Goal: Task Accomplishment & Management: Use online tool/utility

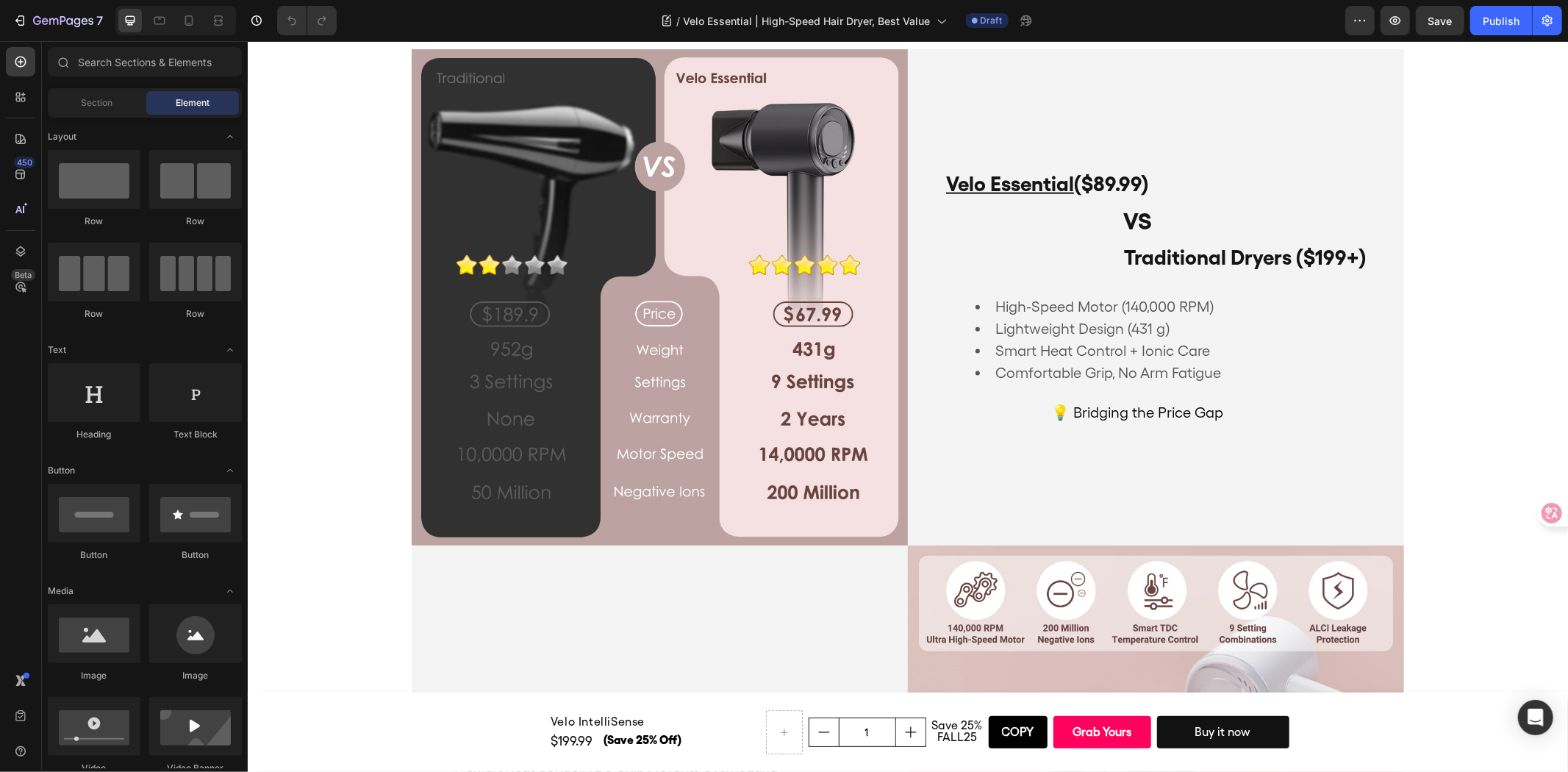
scroll to position [1061, 0]
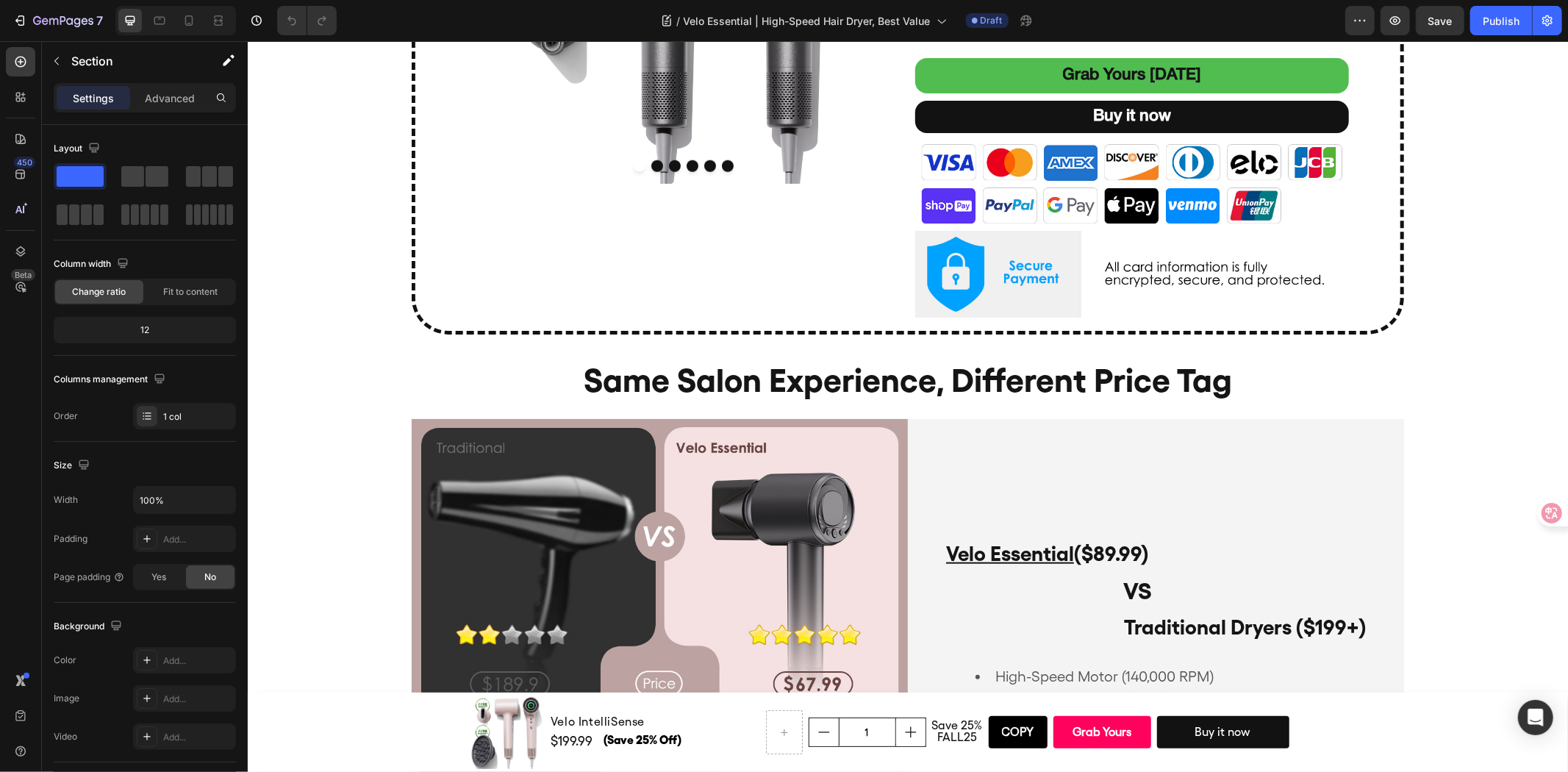
scroll to position [1224, 0]
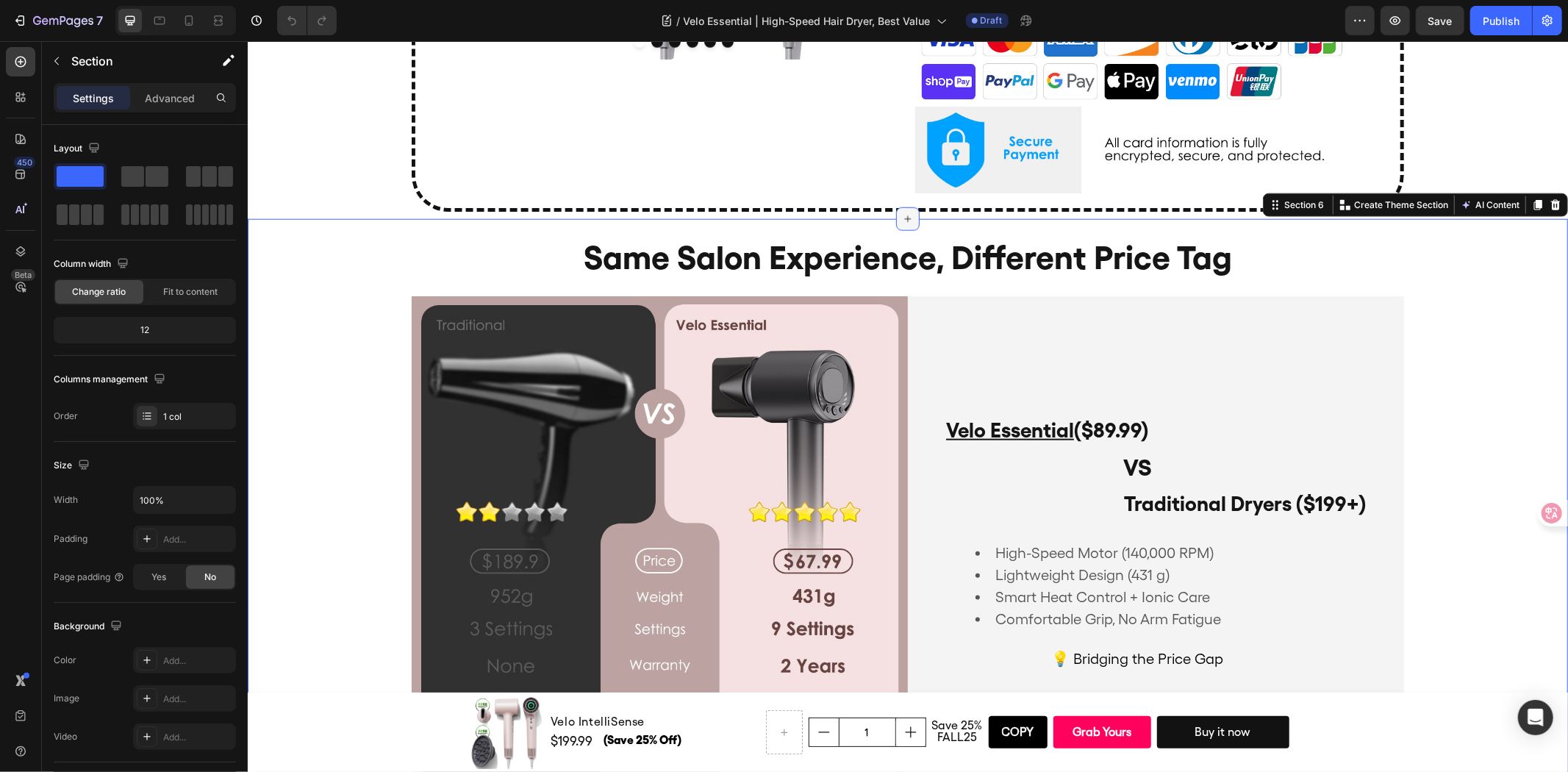
click at [907, 212] on div at bounding box center [907, 218] width 24 height 24
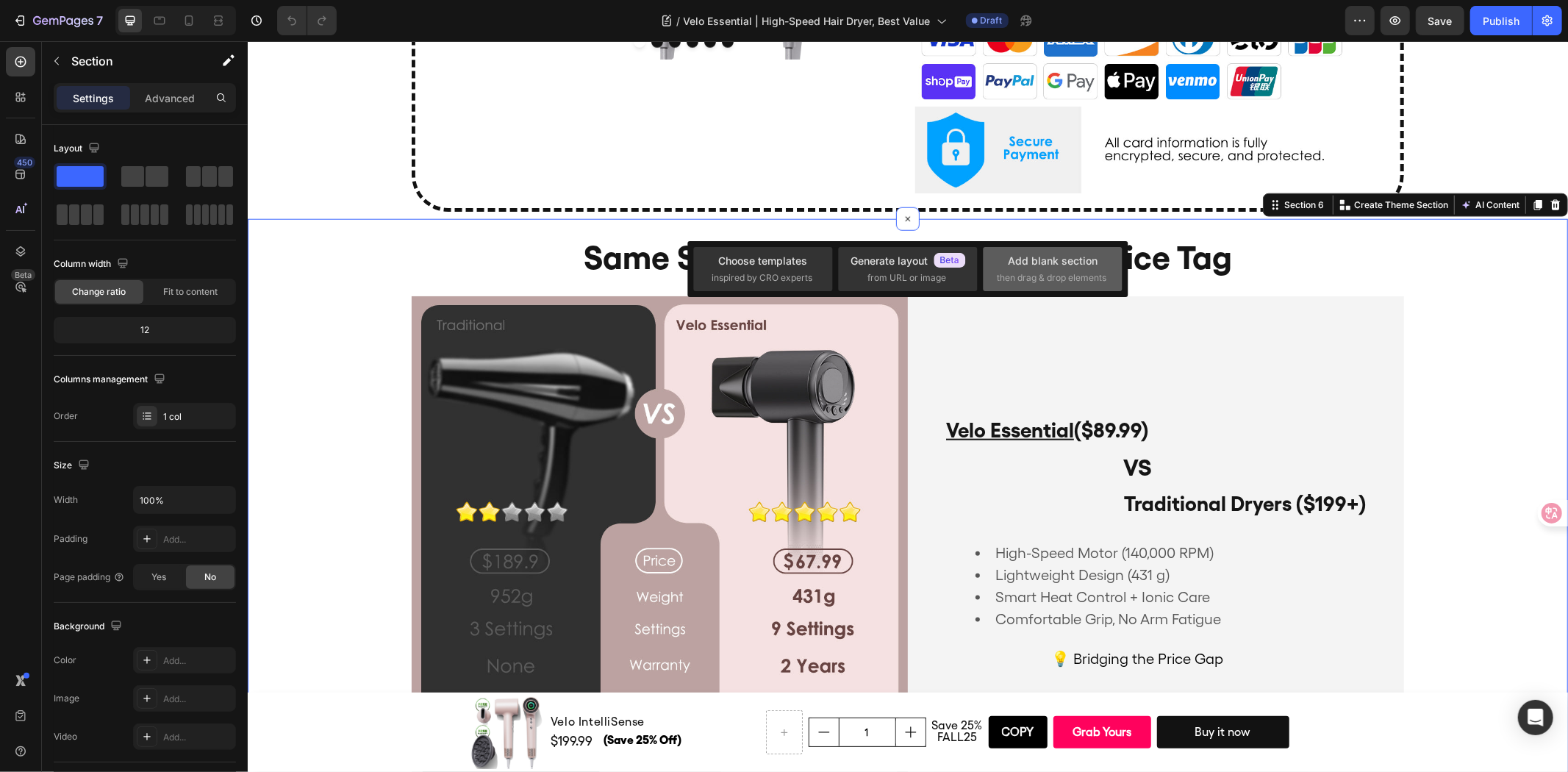
click at [1045, 251] on div "Add blank section then drag & drop elements" at bounding box center [1053, 268] width 139 height 44
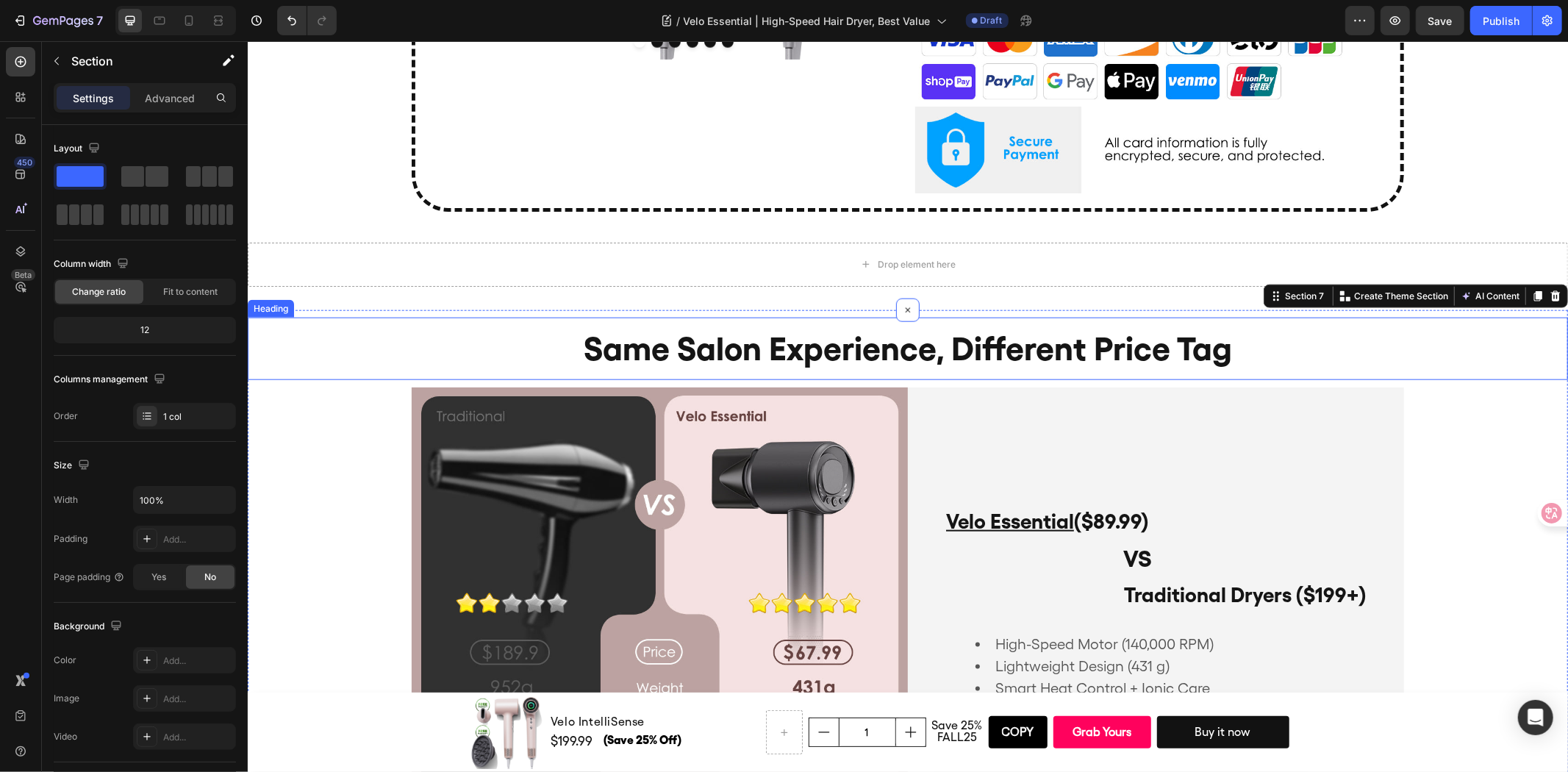
click at [1332, 339] on h2 "same salon experience, different price tag" at bounding box center [907, 348] width 1320 height 63
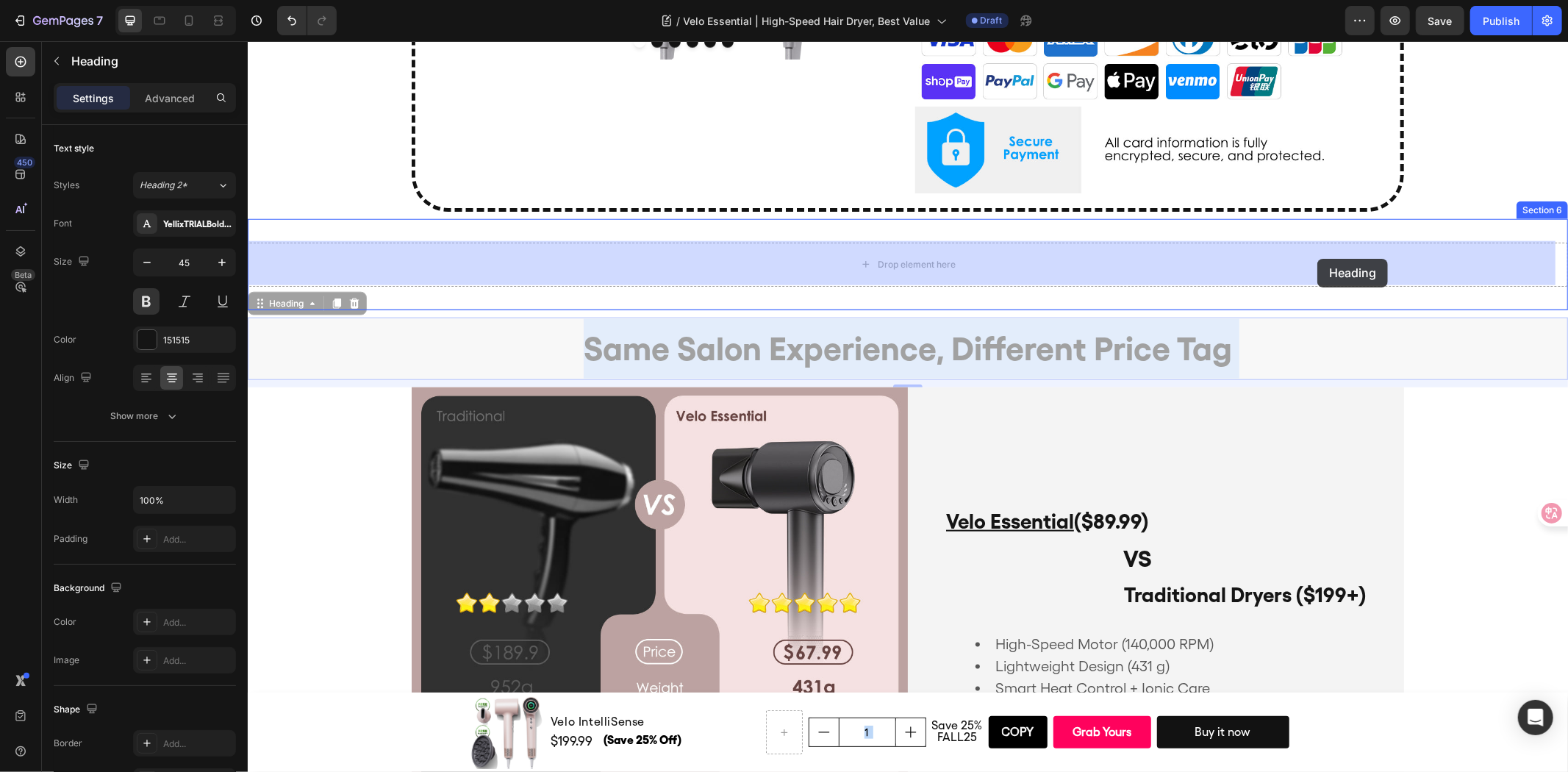
drag, startPoint x: 1335, startPoint y: 339, endPoint x: 1317, endPoint y: 258, distance: 83.0
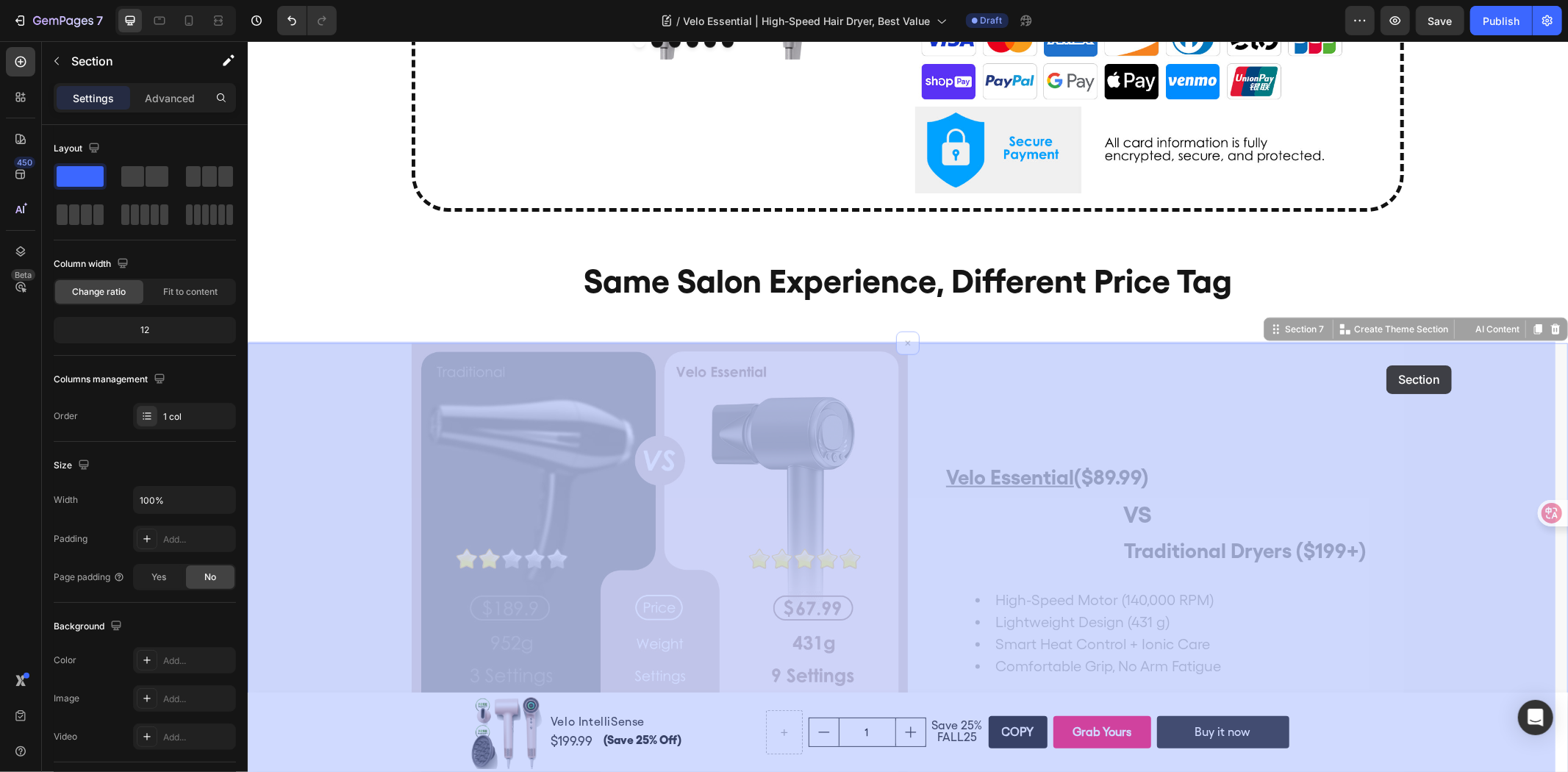
drag, startPoint x: 1462, startPoint y: 393, endPoint x: 1386, endPoint y: 365, distance: 81.0
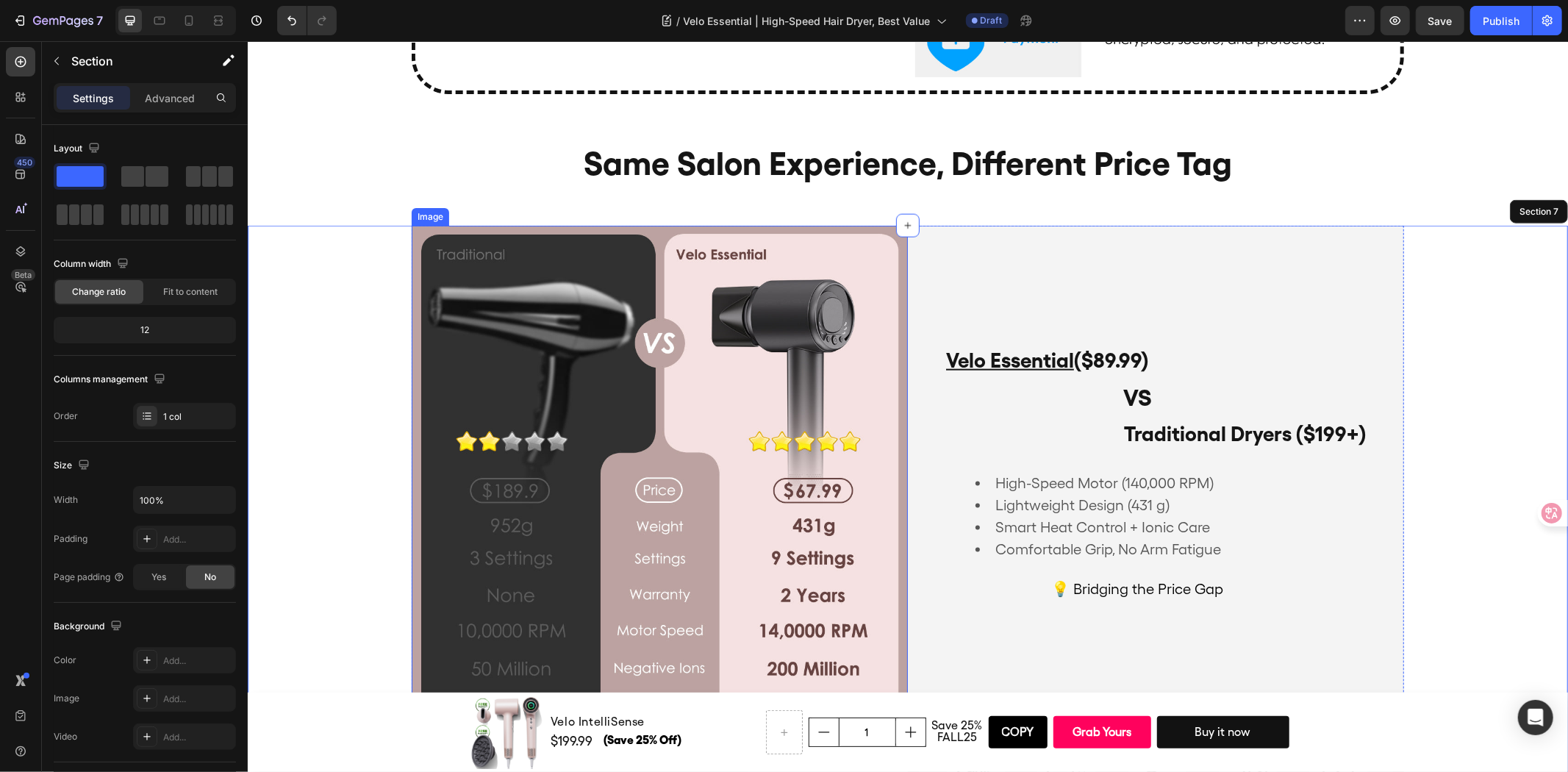
scroll to position [1143, 0]
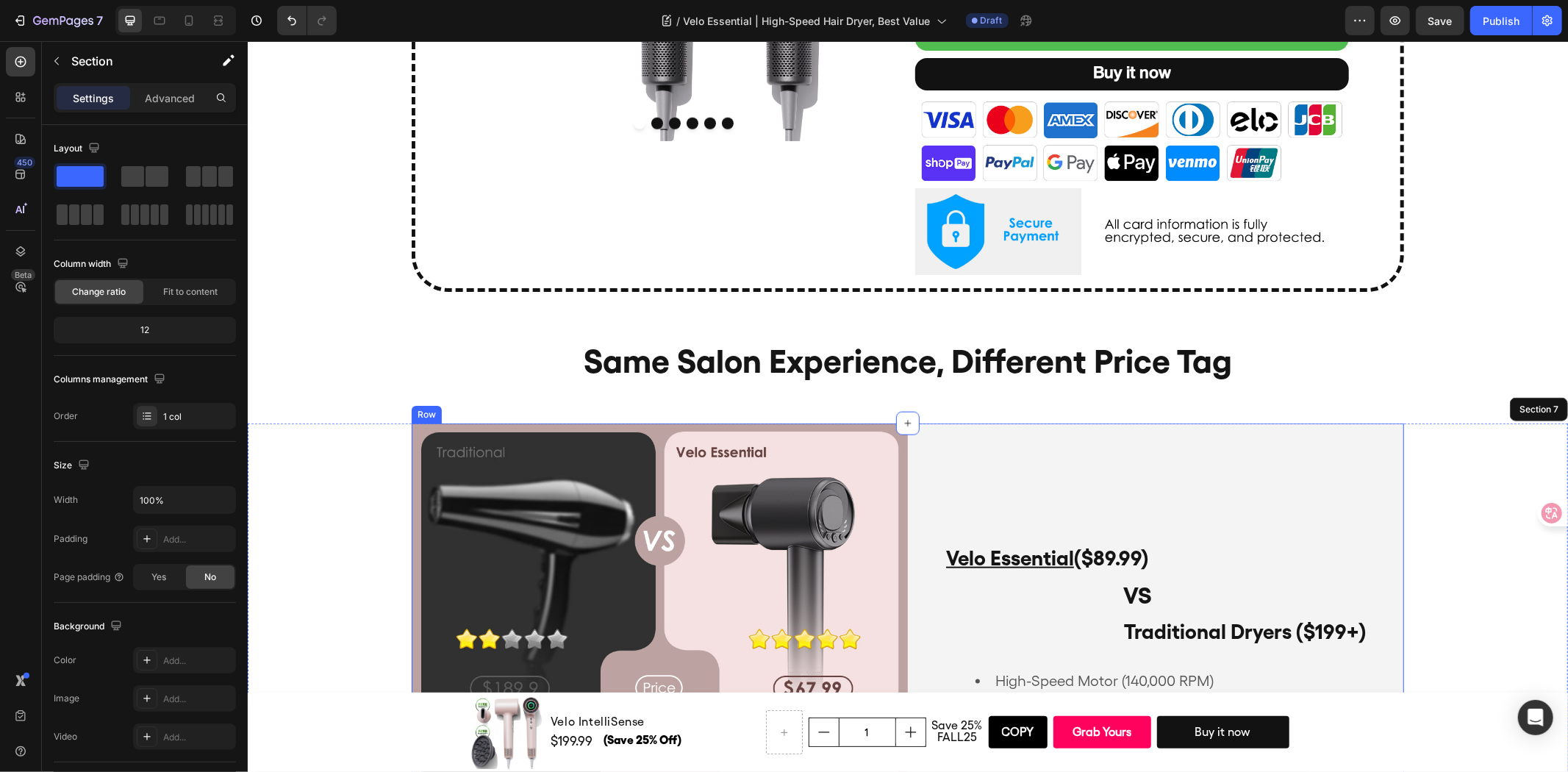
click at [1056, 441] on div "Velo Essential ($89.99) Text Block VS Text Block Traditional Dryers ($199+) Tex…" at bounding box center [1155, 671] width 497 height 497
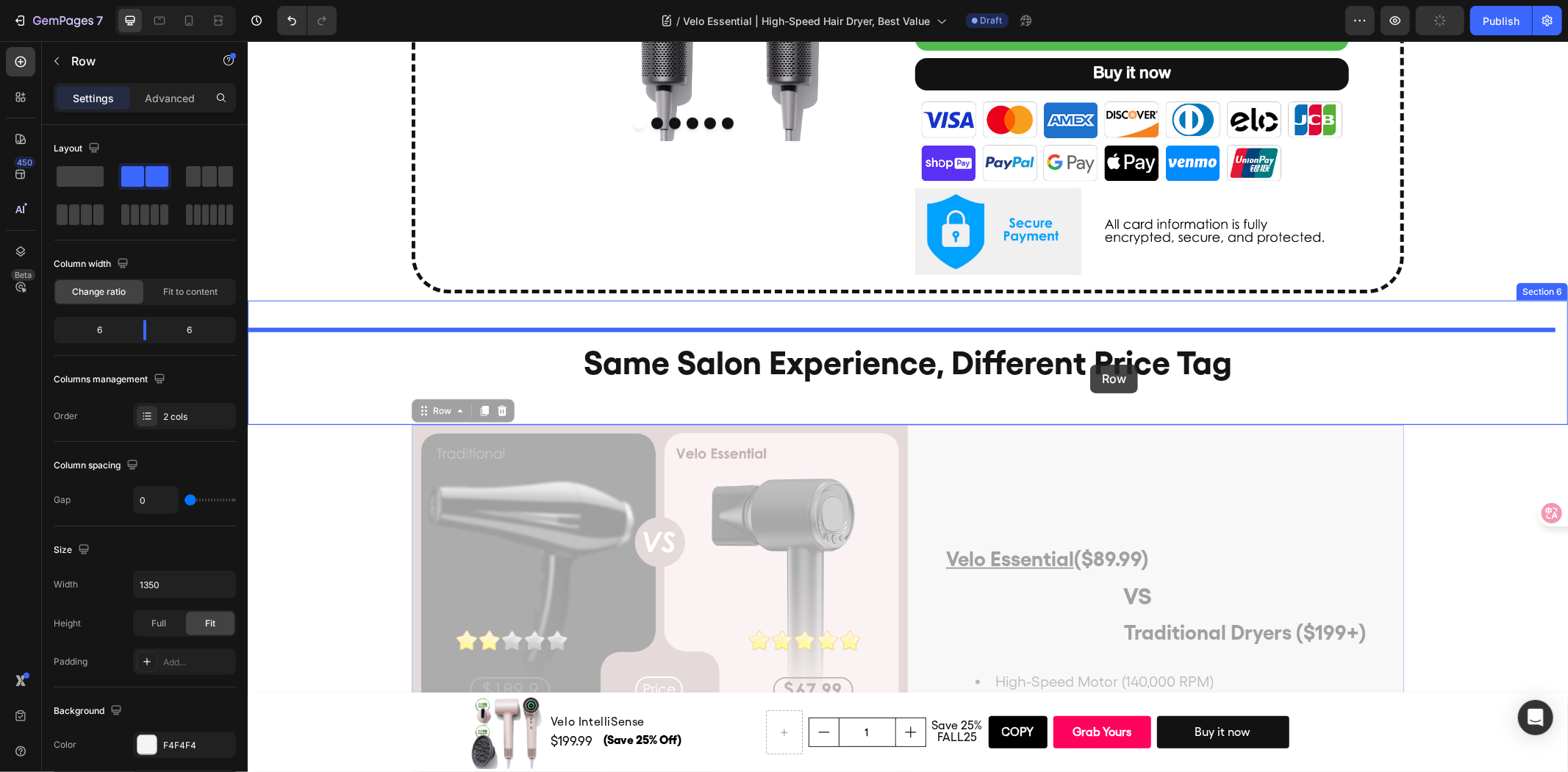
drag, startPoint x: 1062, startPoint y: 446, endPoint x: 1090, endPoint y: 364, distance: 86.6
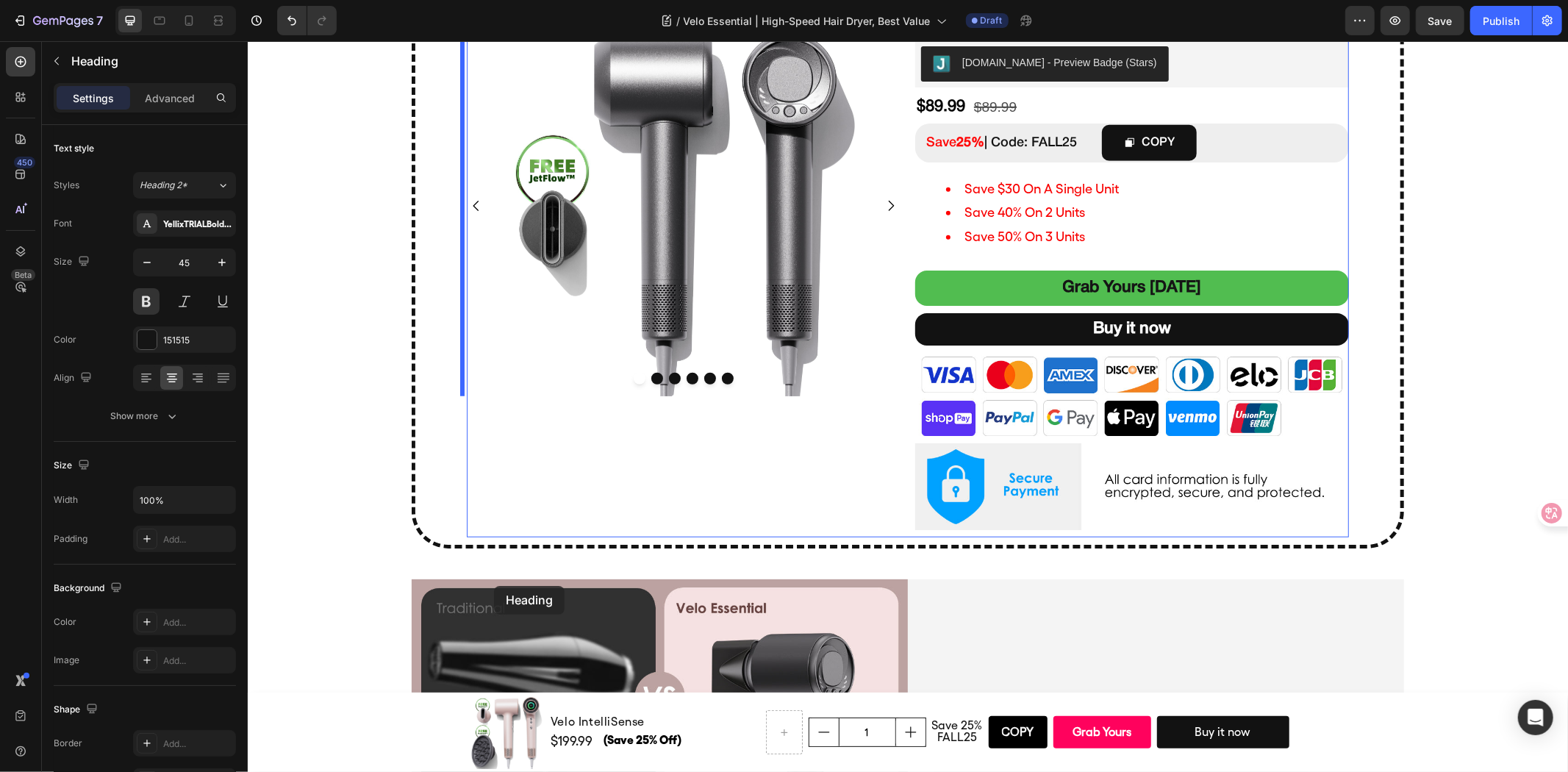
scroll to position [1013, 0]
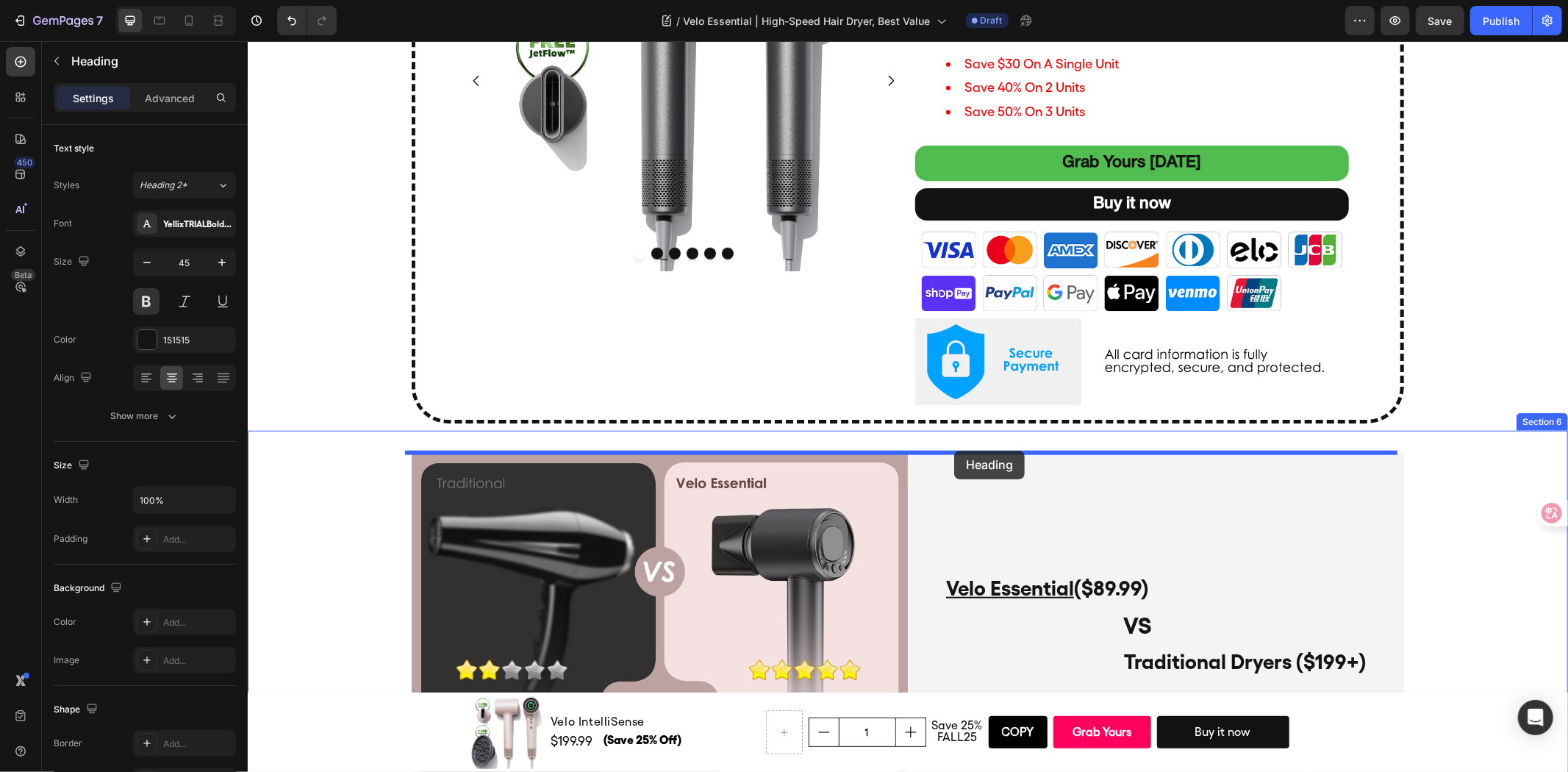
drag, startPoint x: 488, startPoint y: 534, endPoint x: 953, endPoint y: 449, distance: 472.7
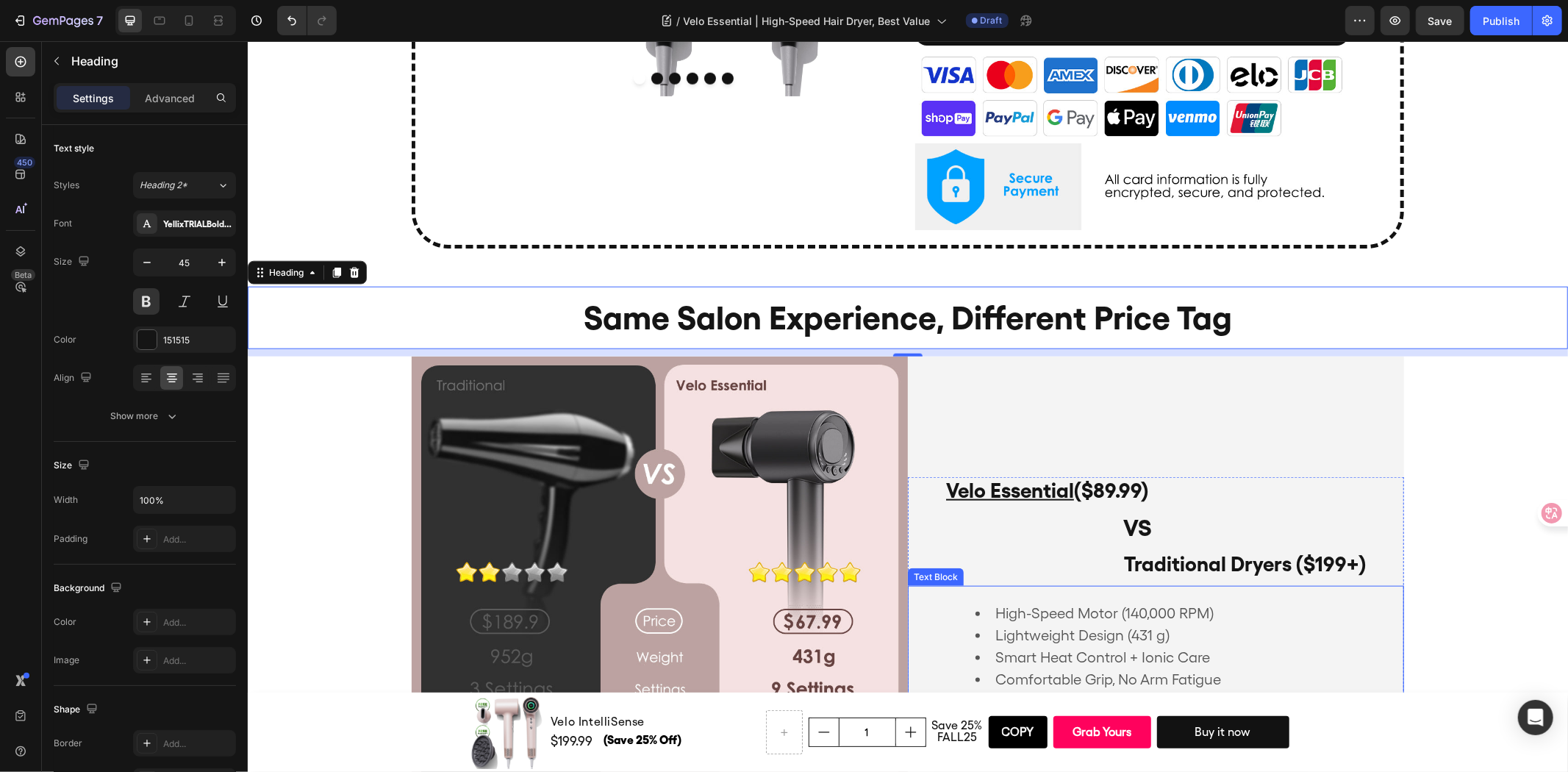
scroll to position [1422, 0]
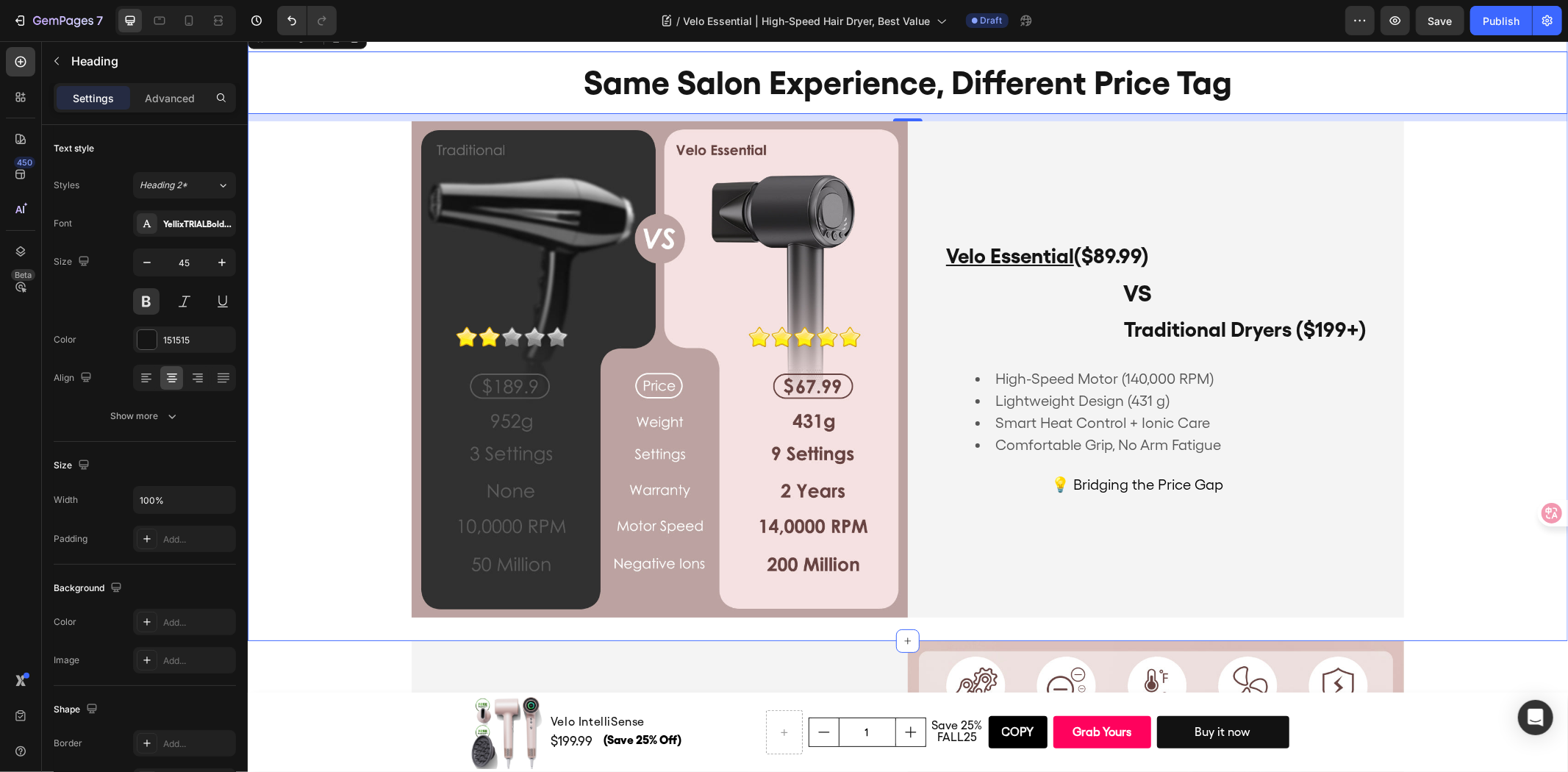
click at [344, 361] on div "same salon experience, different price tag Heading 10 Image Velo Essential ($89…" at bounding box center [907, 329] width 1320 height 573
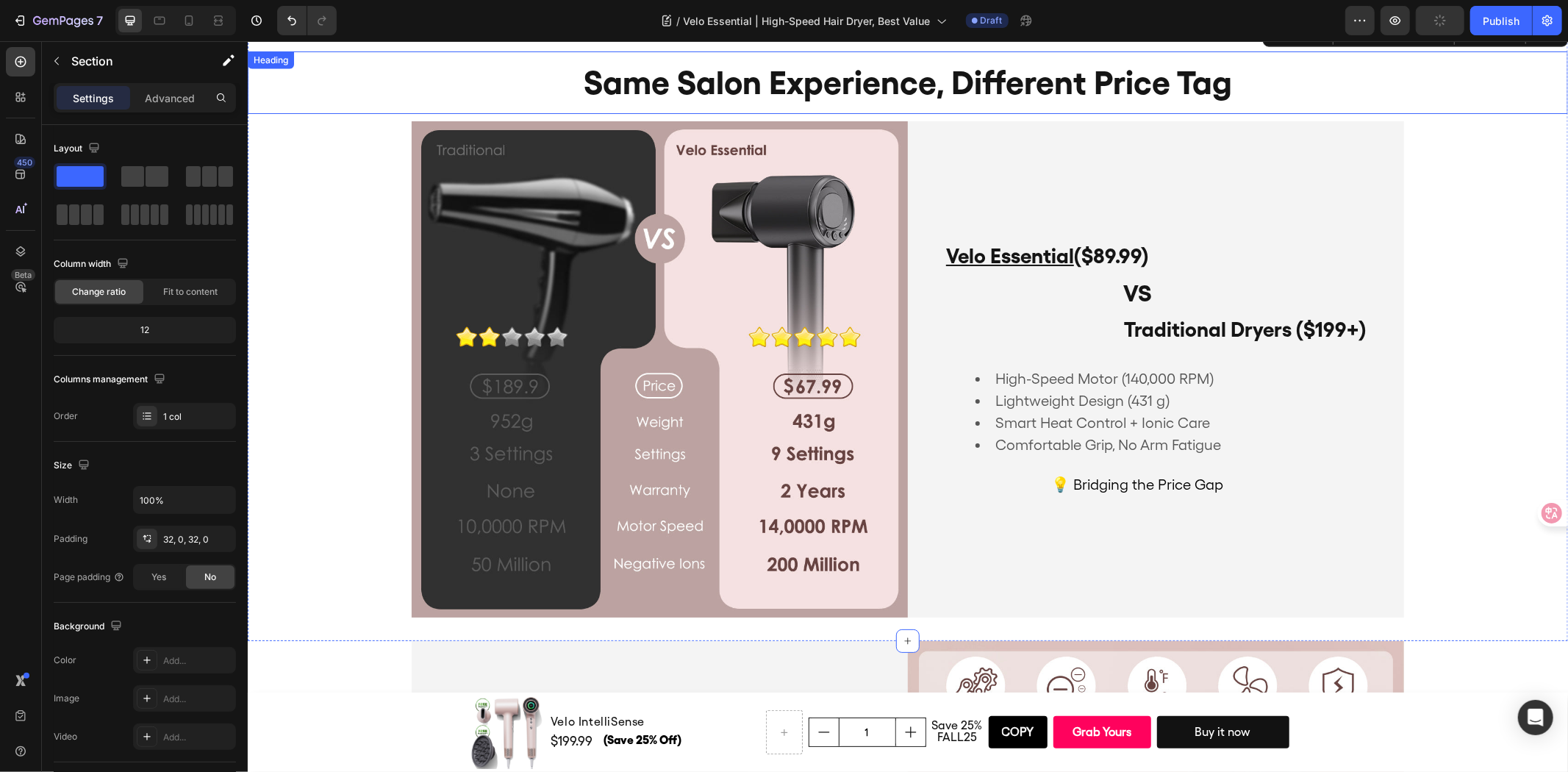
click at [474, 88] on h2 "same salon experience, different price tag" at bounding box center [907, 83] width 1320 height 63
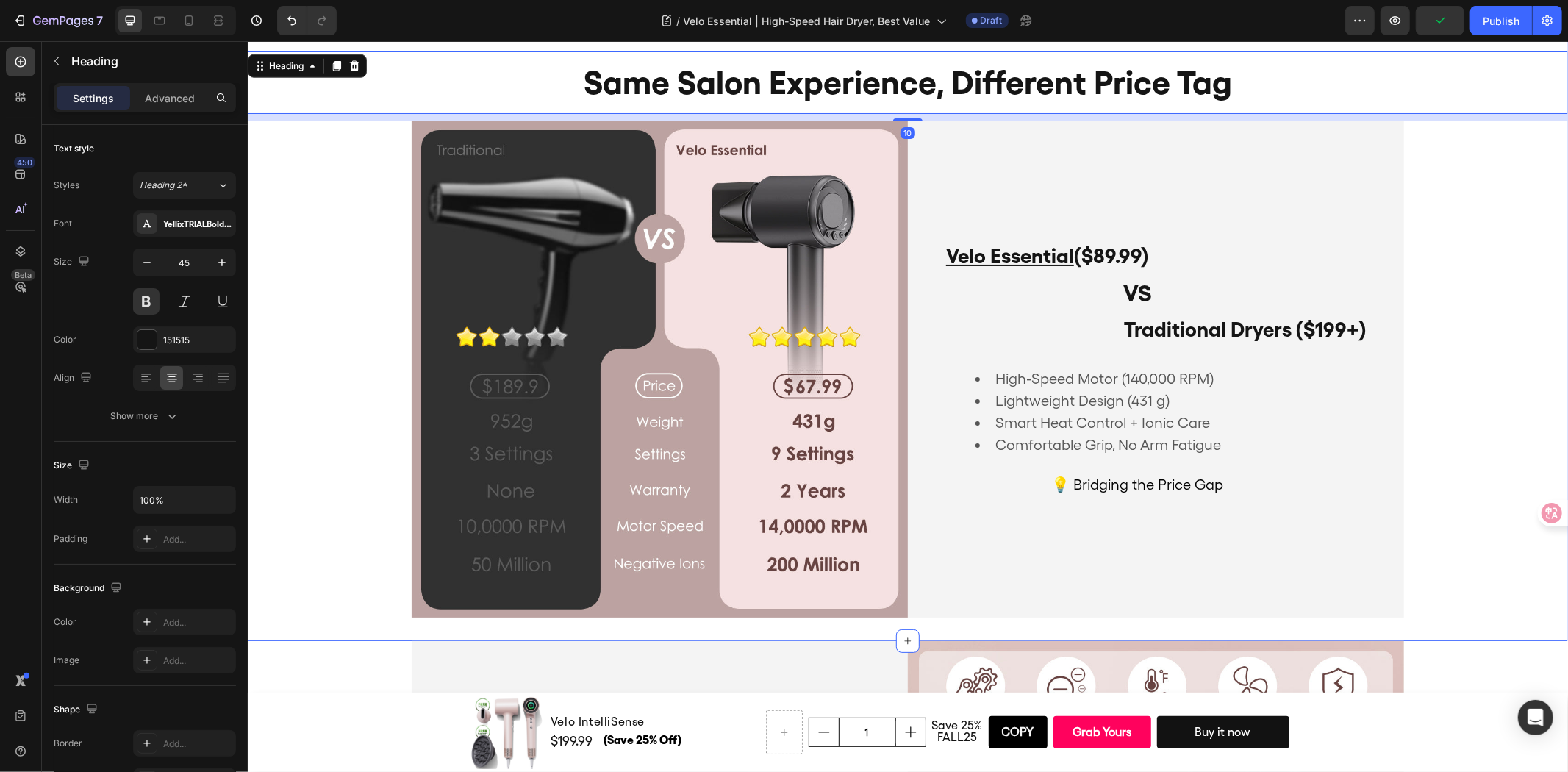
click at [310, 333] on div "same salon experience, different price tag Heading 10 Image Velo Essential ($89…" at bounding box center [907, 329] width 1320 height 573
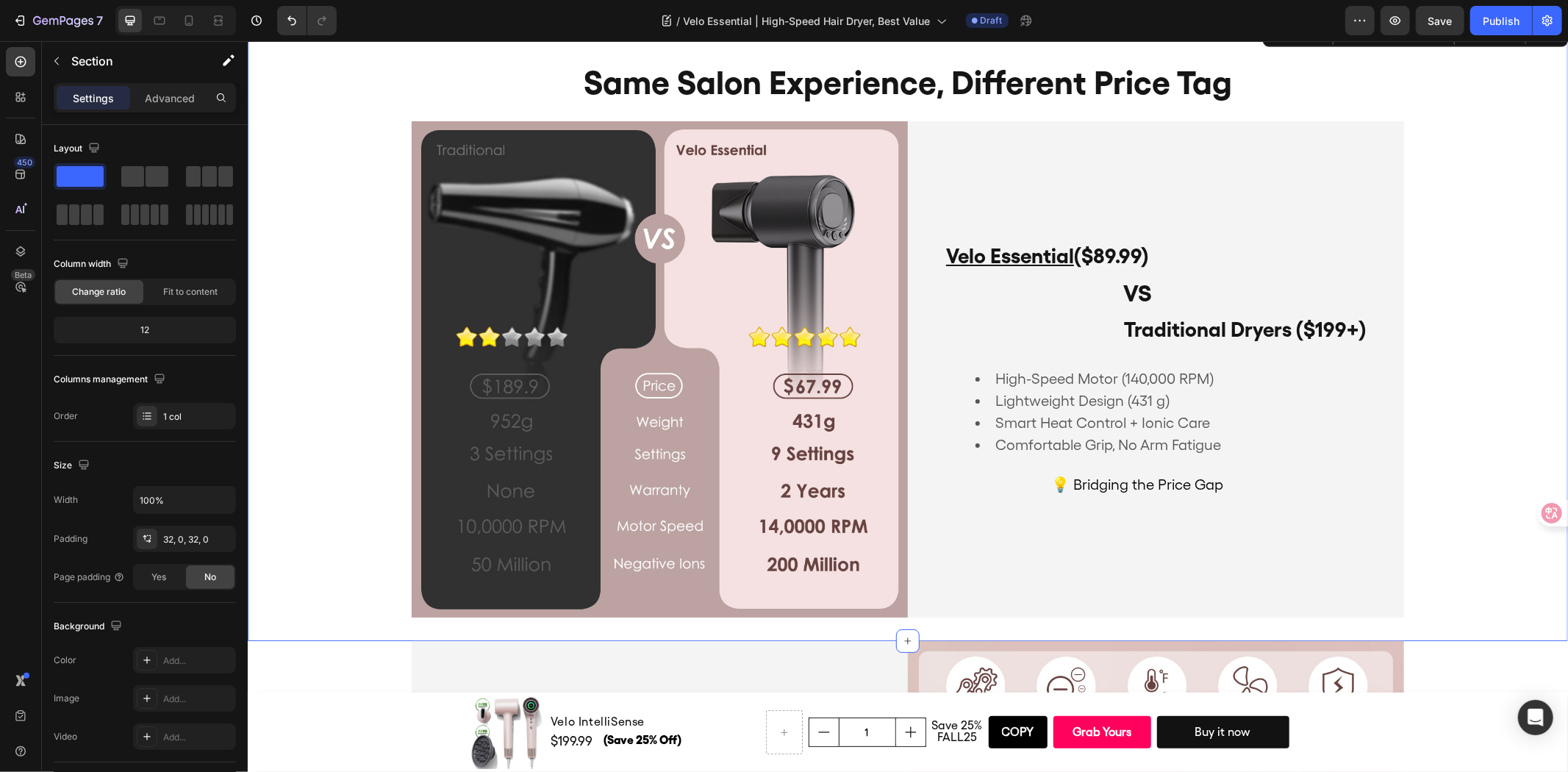
scroll to position [1749, 0]
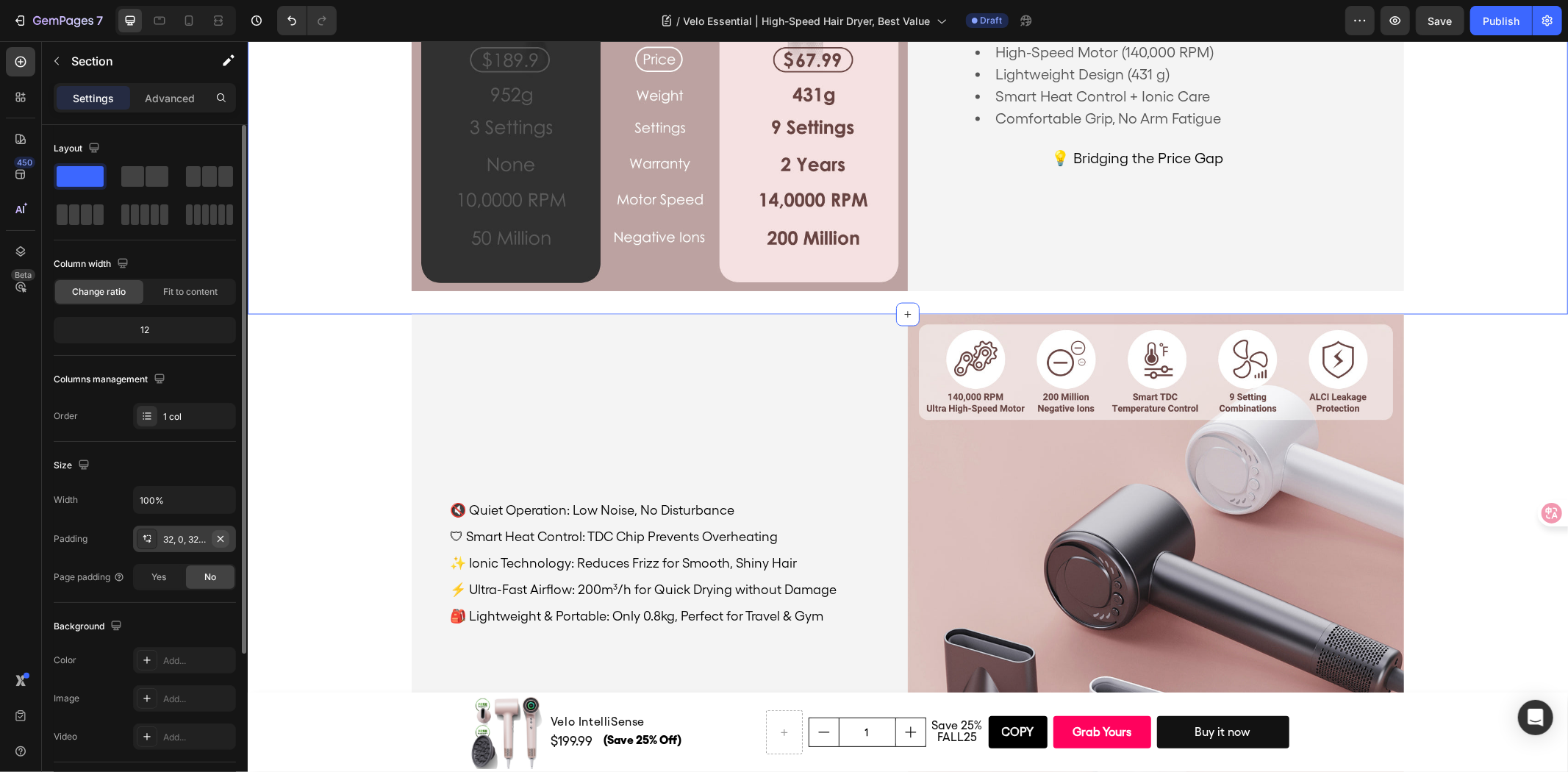
click at [218, 539] on icon "button" at bounding box center [220, 539] width 12 height 12
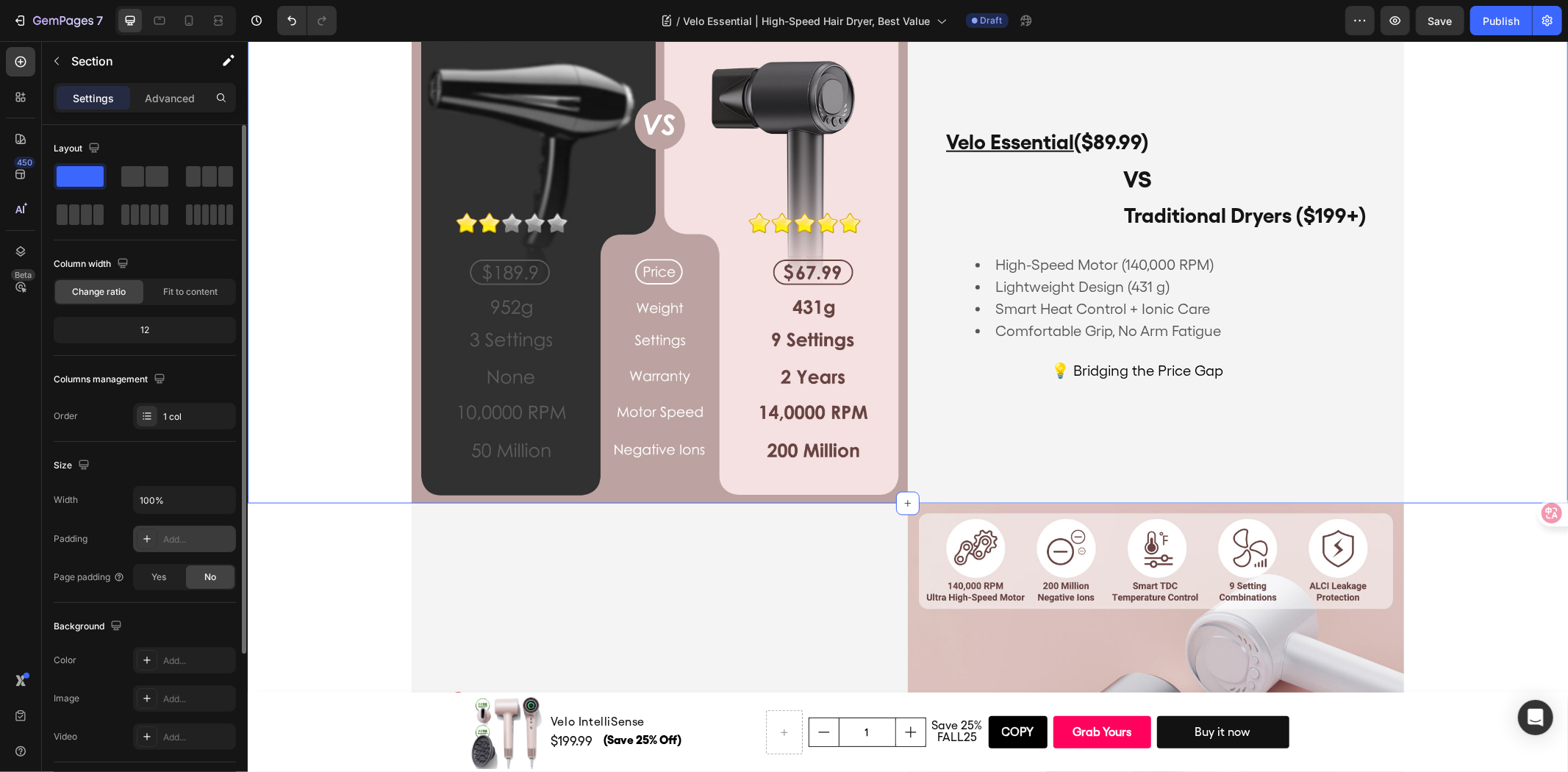
scroll to position [1830, 0]
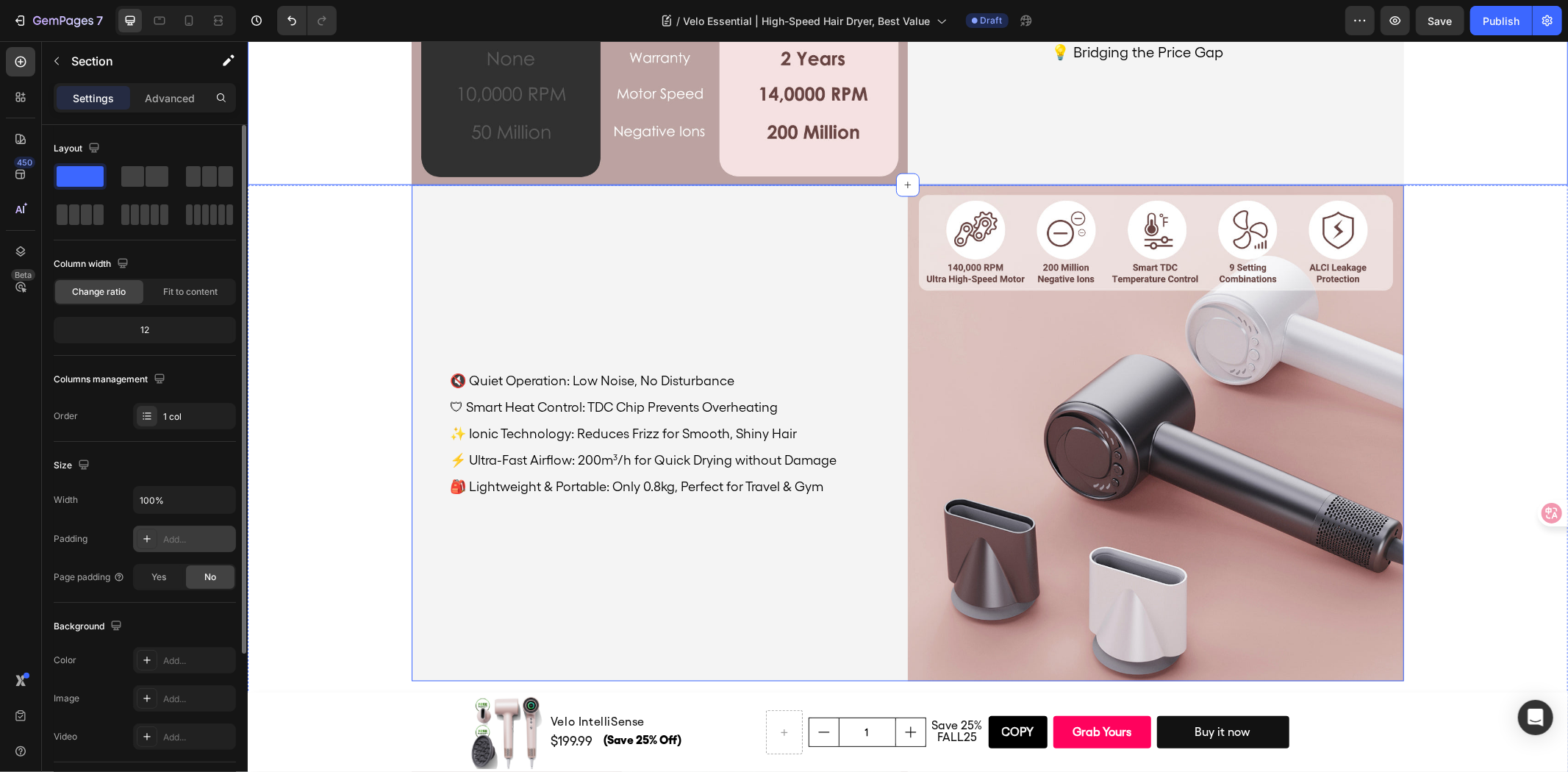
click at [840, 269] on div "🔇 Quiet Operation: Low Noise, No Disturbance Text Block 🛡 Smart Heat Control: T…" at bounding box center [659, 433] width 497 height 497
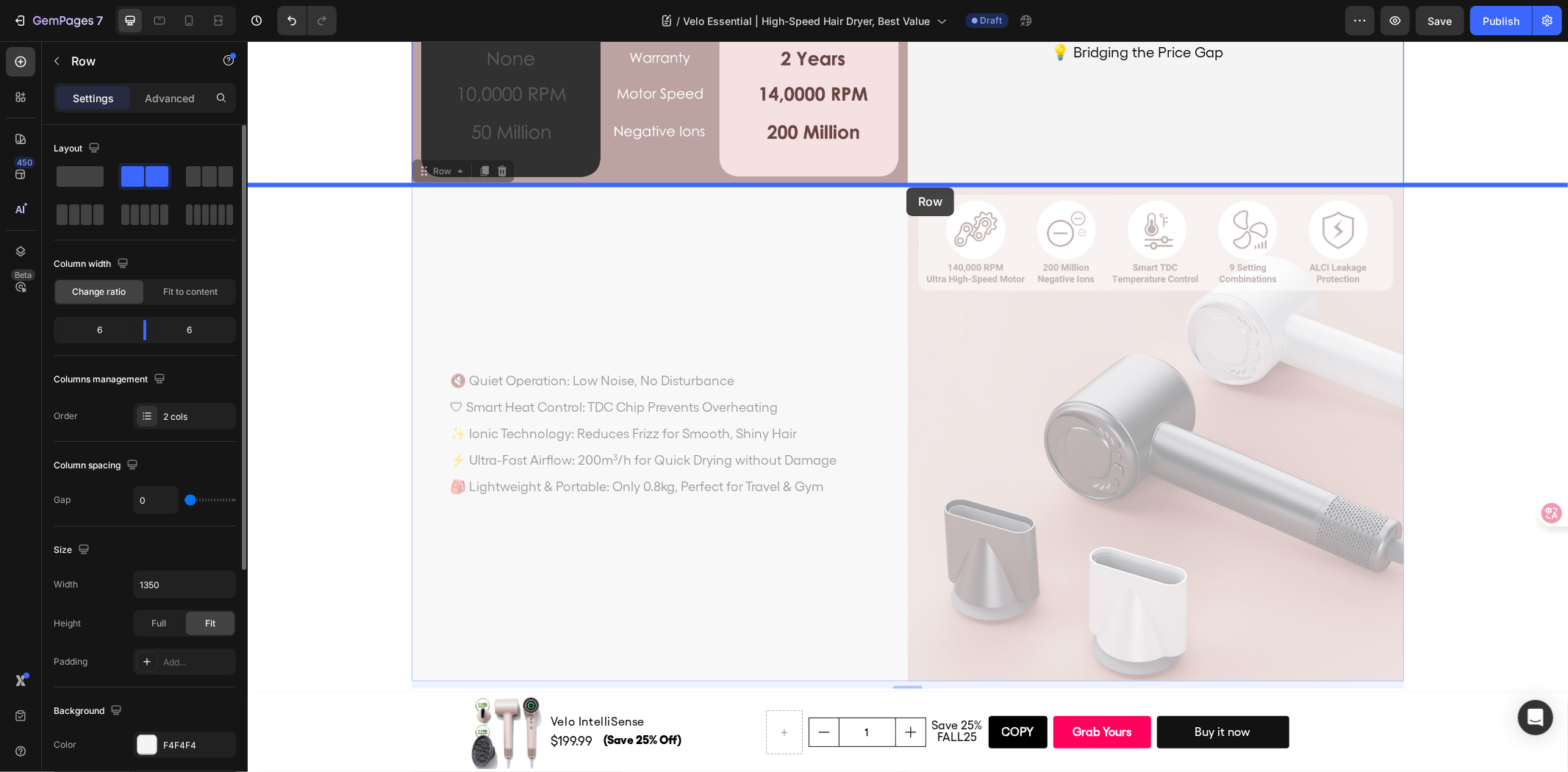
drag, startPoint x: 840, startPoint y: 269, endPoint x: 906, endPoint y: 187, distance: 105.3
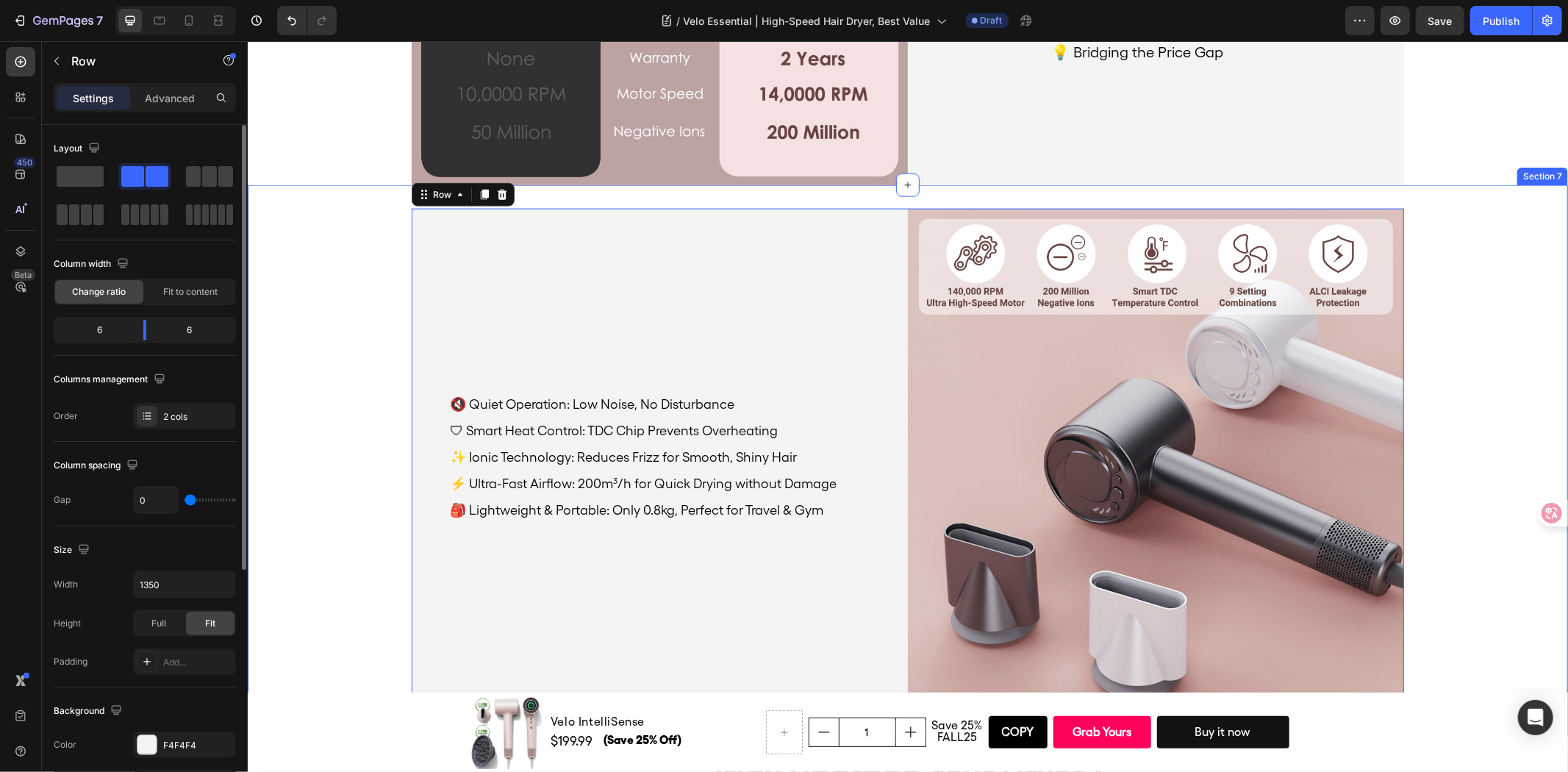
click at [867, 201] on div "Image 🔇 Quiet Operation: Low Noise, No Disturbance Text Block 🛡 Smart Heat Cont…" at bounding box center [907, 460] width 1320 height 551
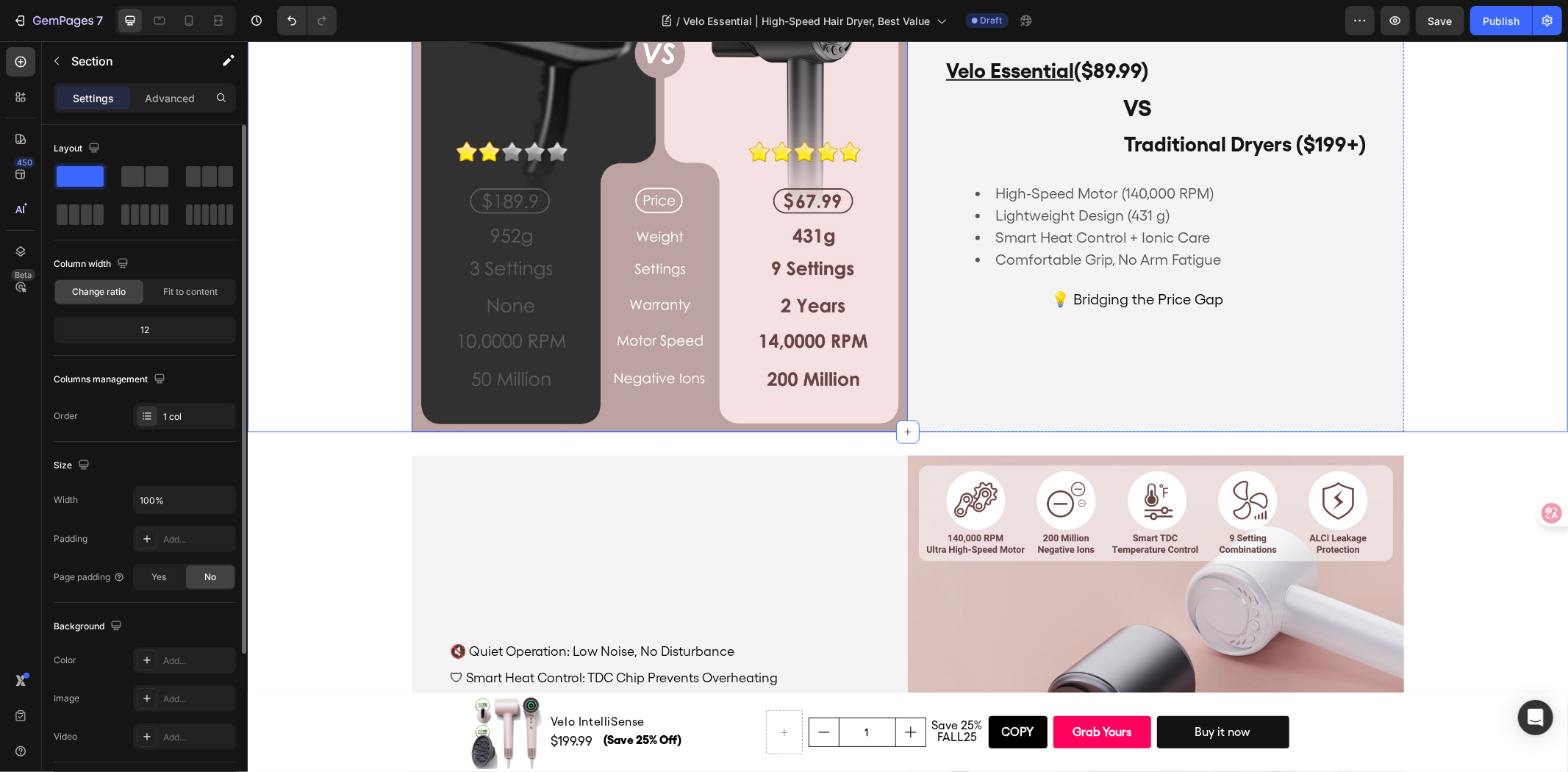
scroll to position [1749, 0]
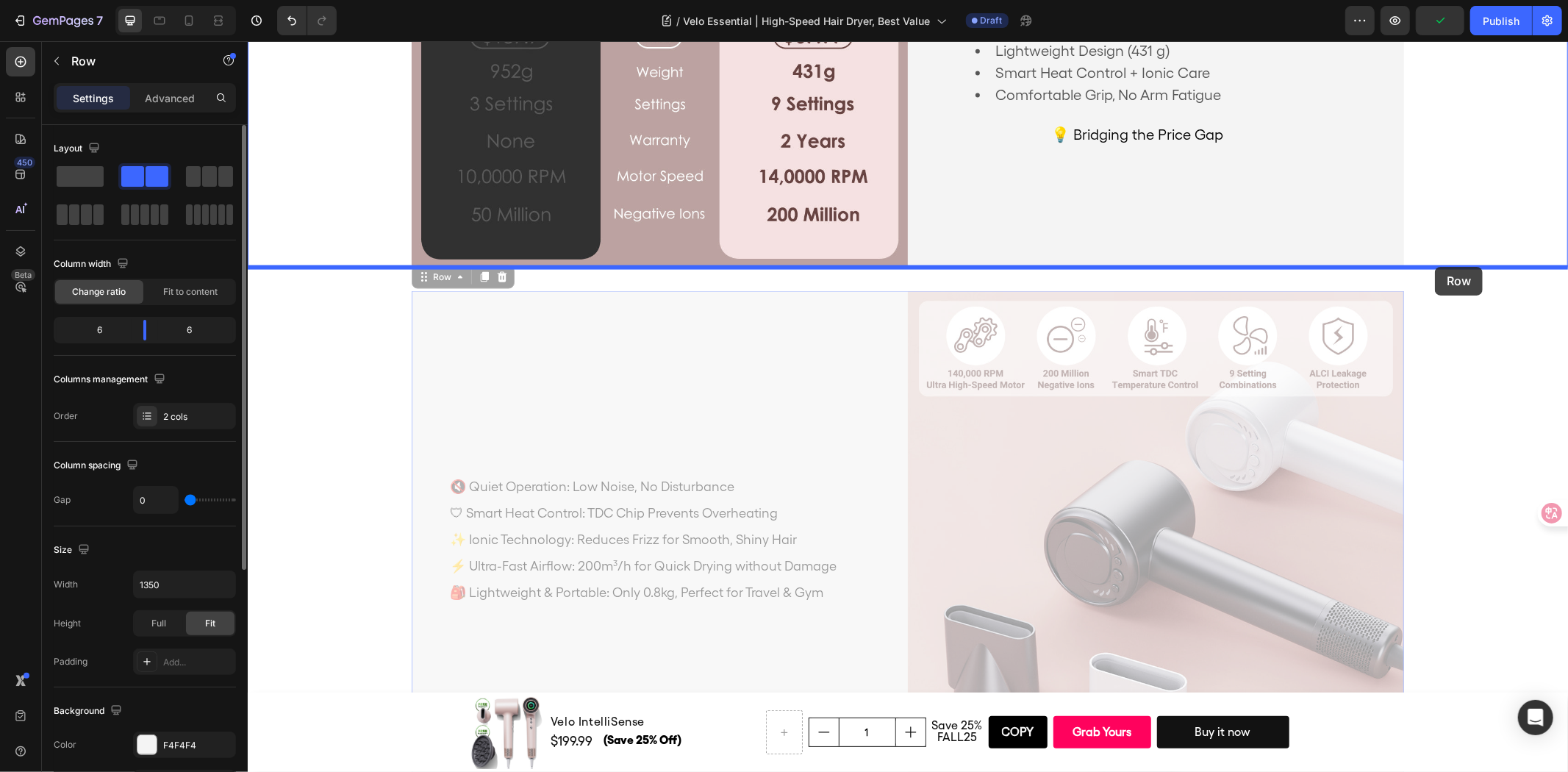
drag, startPoint x: 855, startPoint y: 340, endPoint x: 1434, endPoint y: 267, distance: 583.6
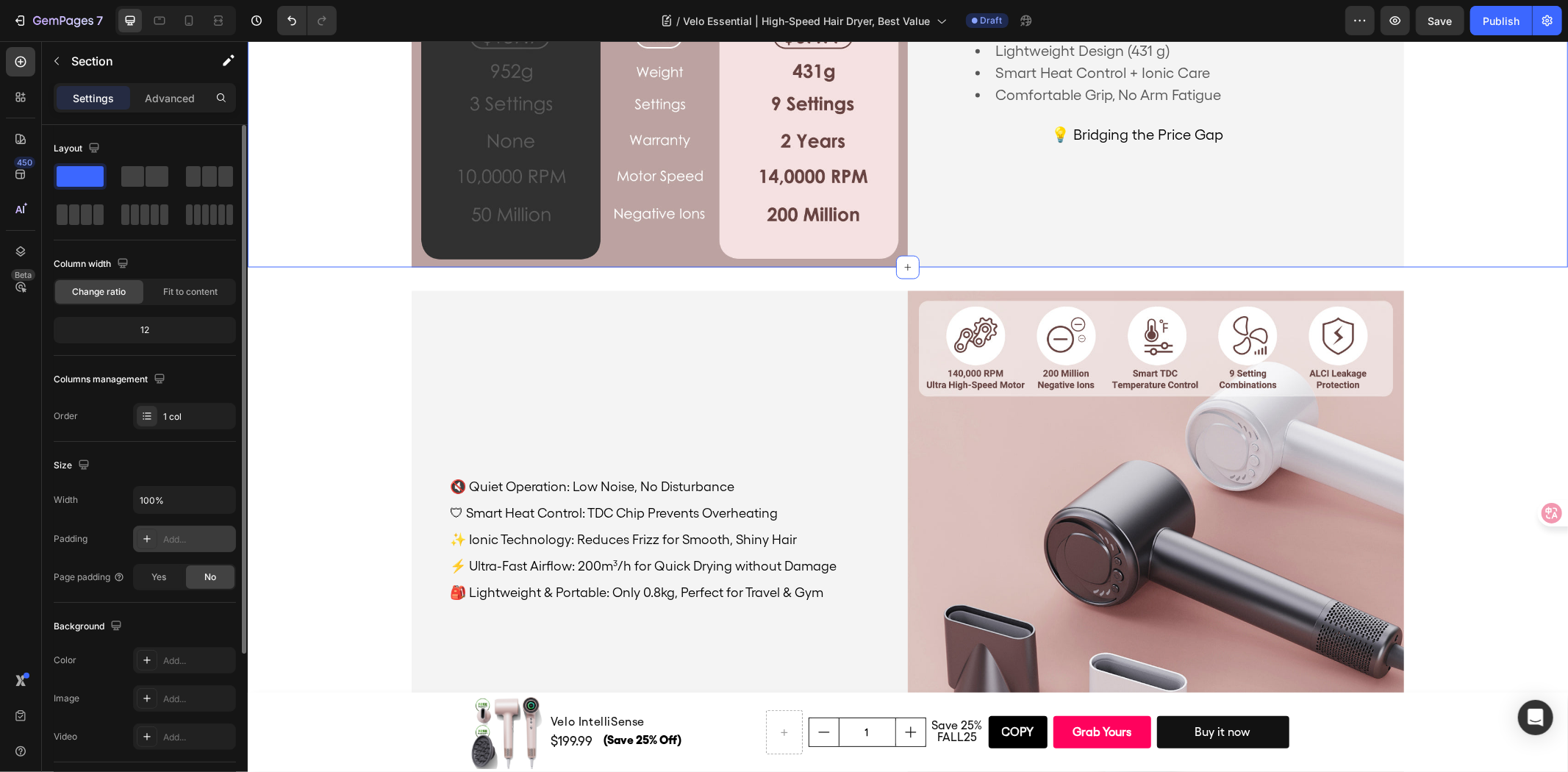
click at [182, 548] on div "Add..." at bounding box center [184, 538] width 103 height 27
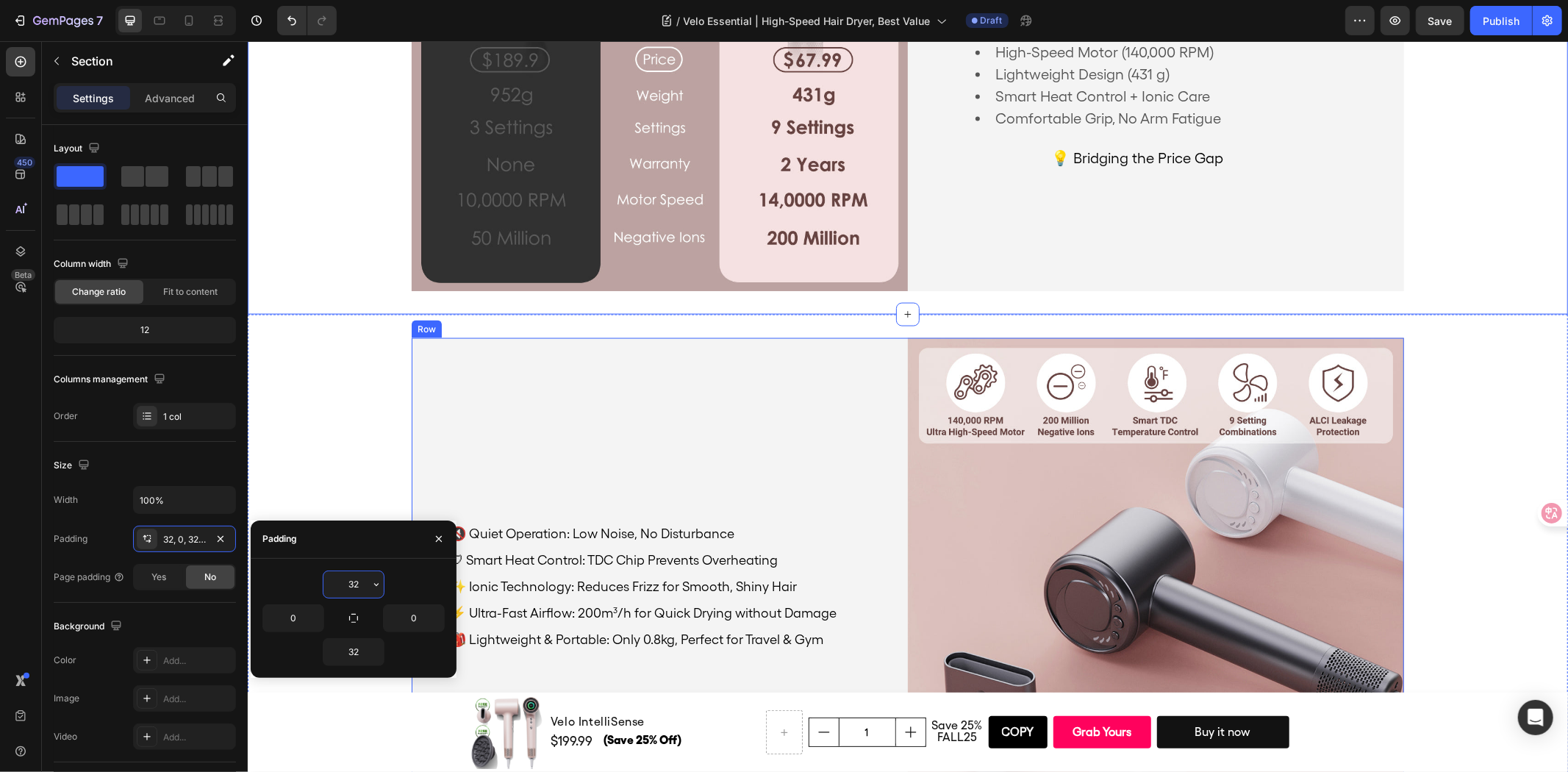
click at [605, 403] on div "🔇 Quiet Operation: Low Noise, No Disturbance Text Block 🛡 Smart Heat Control: T…" at bounding box center [659, 585] width 497 height 497
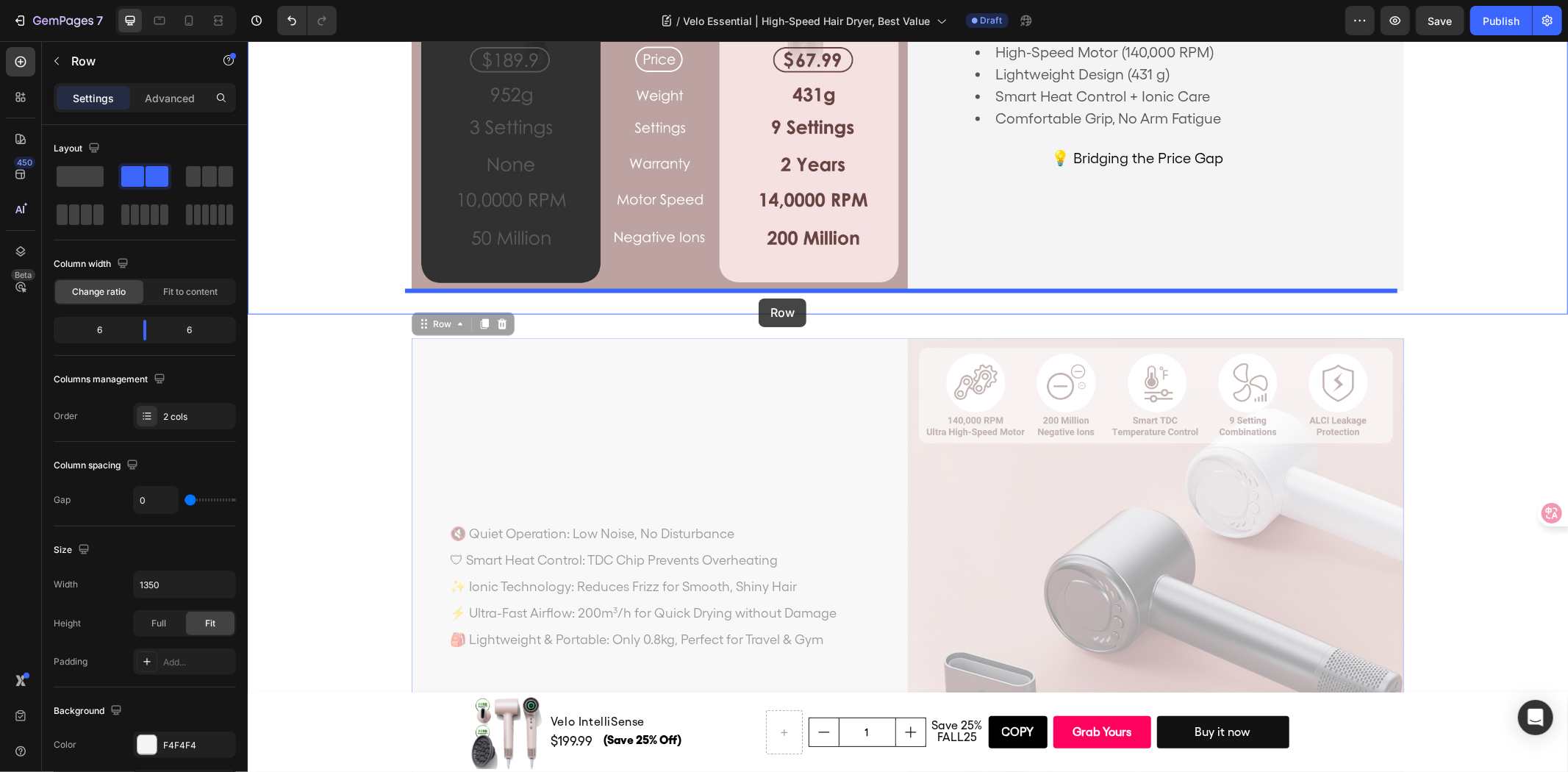
drag, startPoint x: 707, startPoint y: 406, endPoint x: 758, endPoint y: 298, distance: 119.4
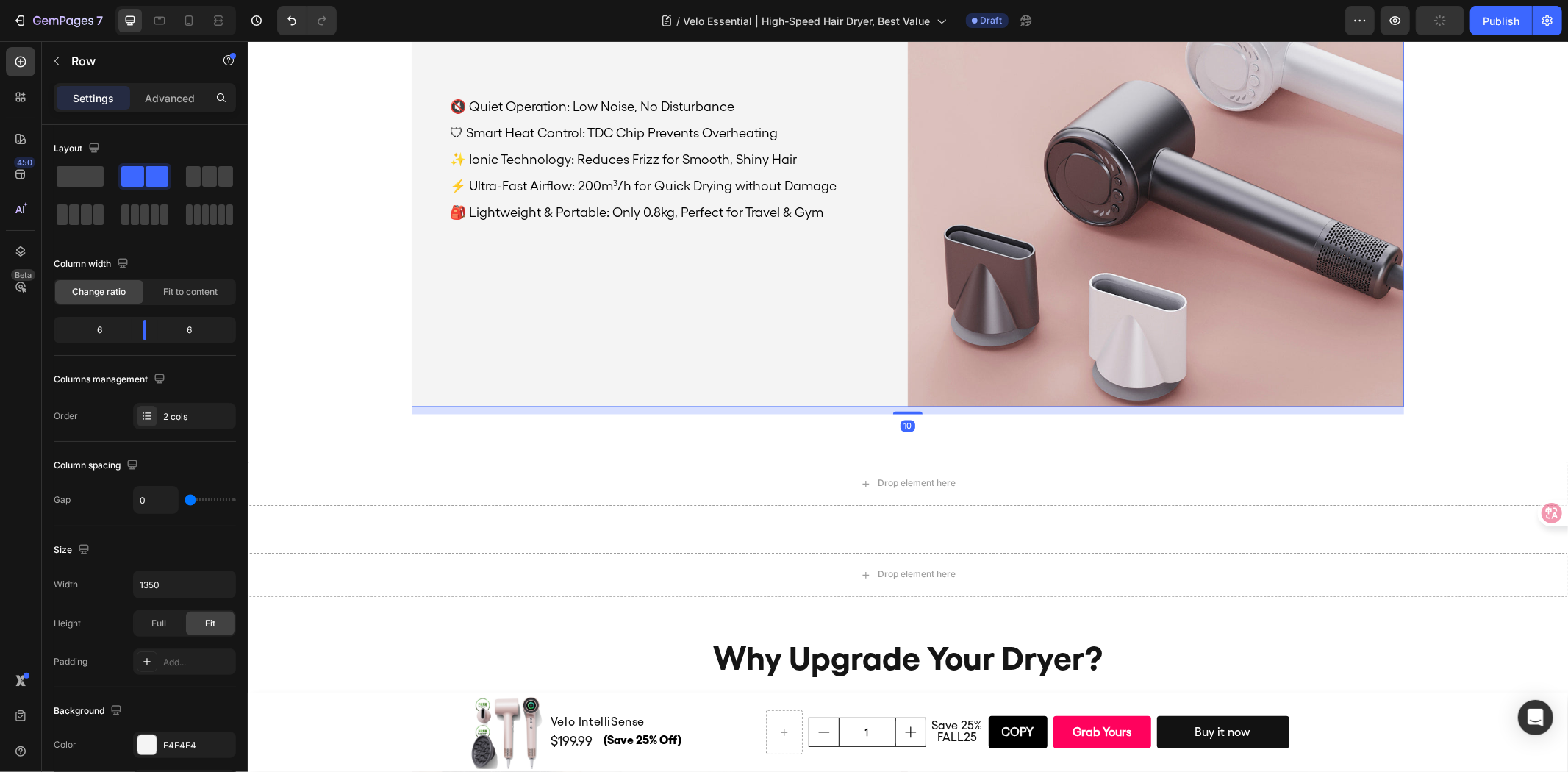
scroll to position [2402, 0]
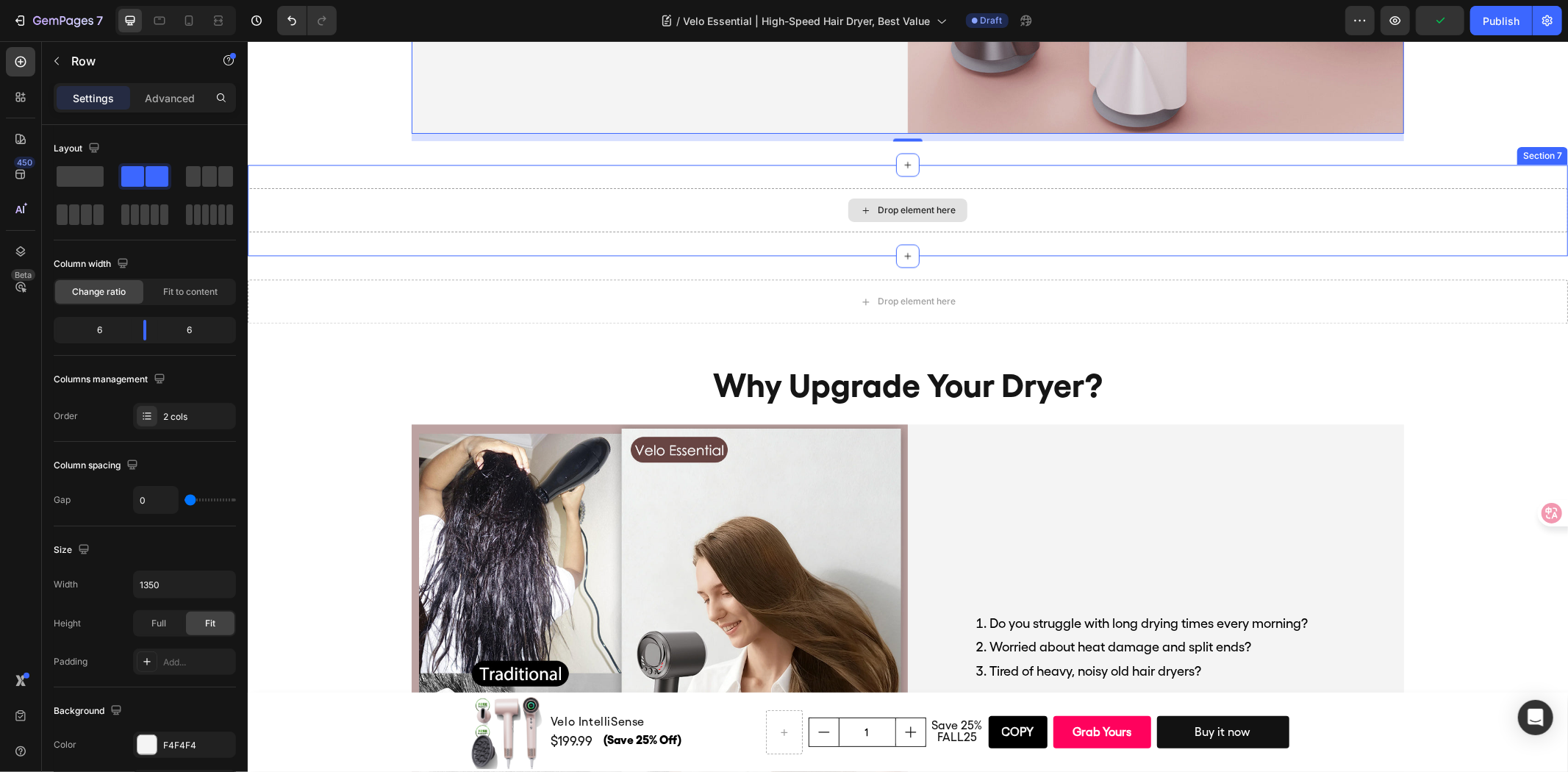
click at [636, 203] on div "Drop element here" at bounding box center [907, 209] width 1320 height 44
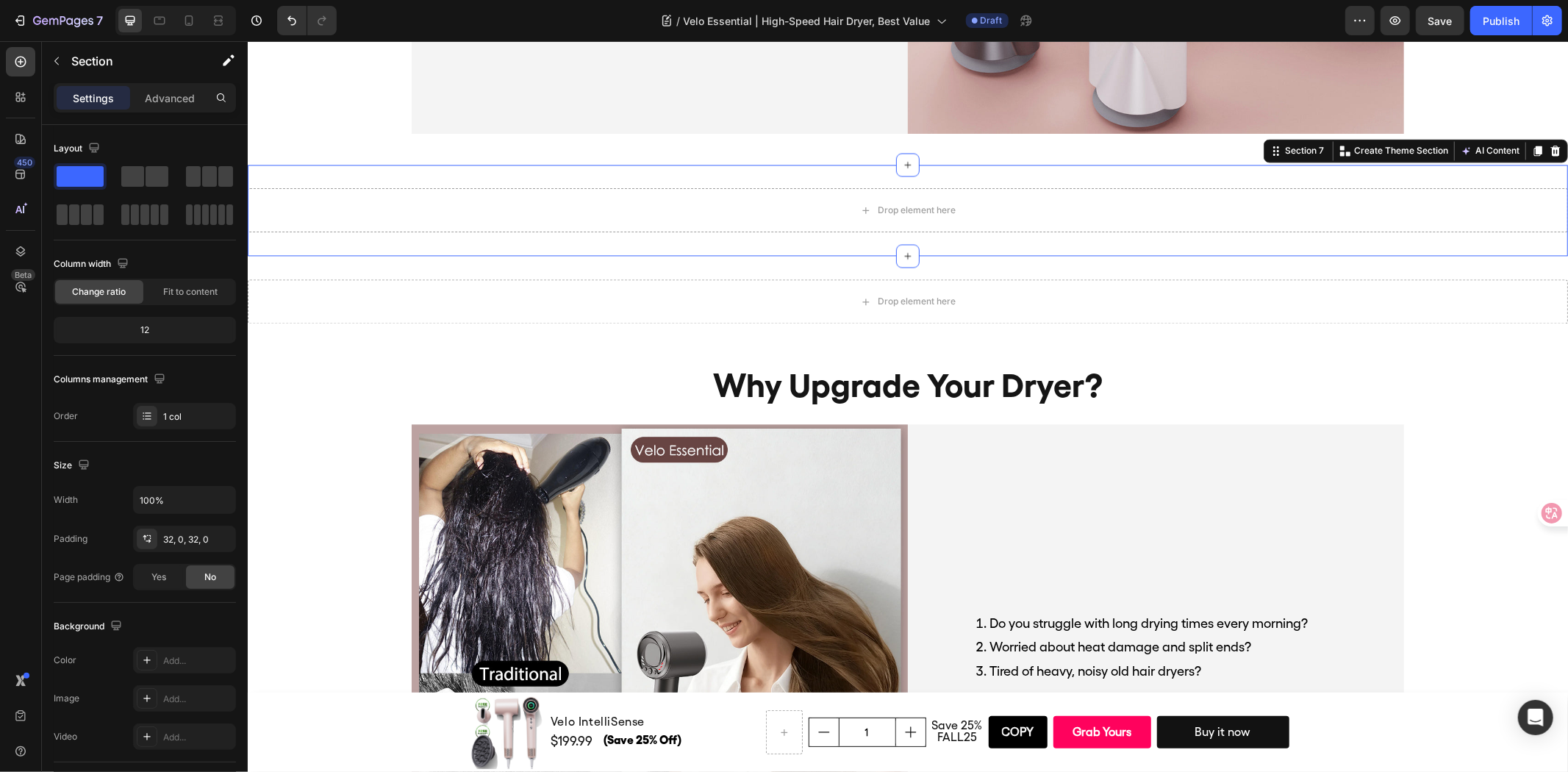
click at [1546, 142] on div at bounding box center [1555, 150] width 18 height 18
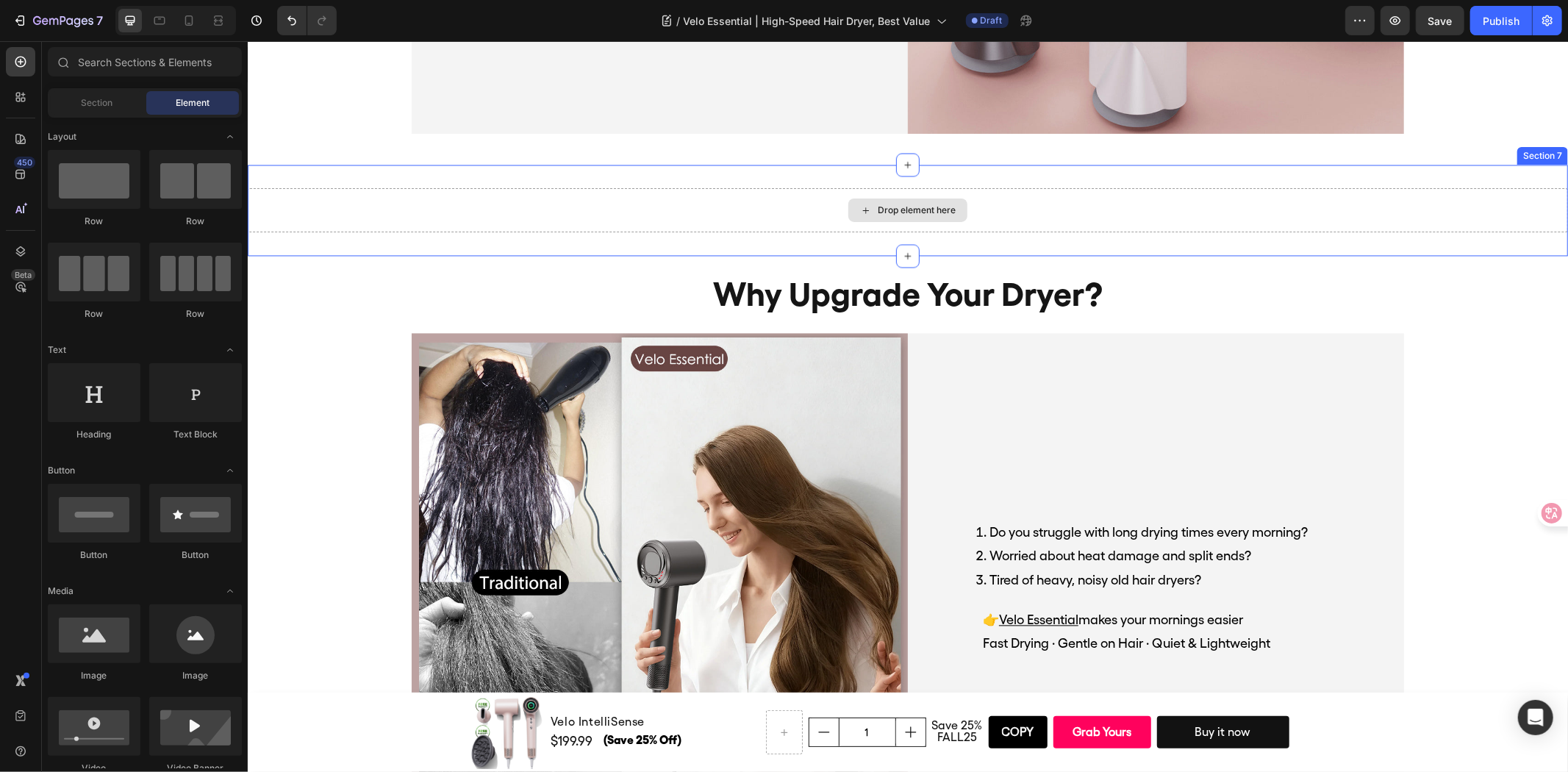
click at [1329, 213] on div "Drop element here" at bounding box center [907, 209] width 1320 height 44
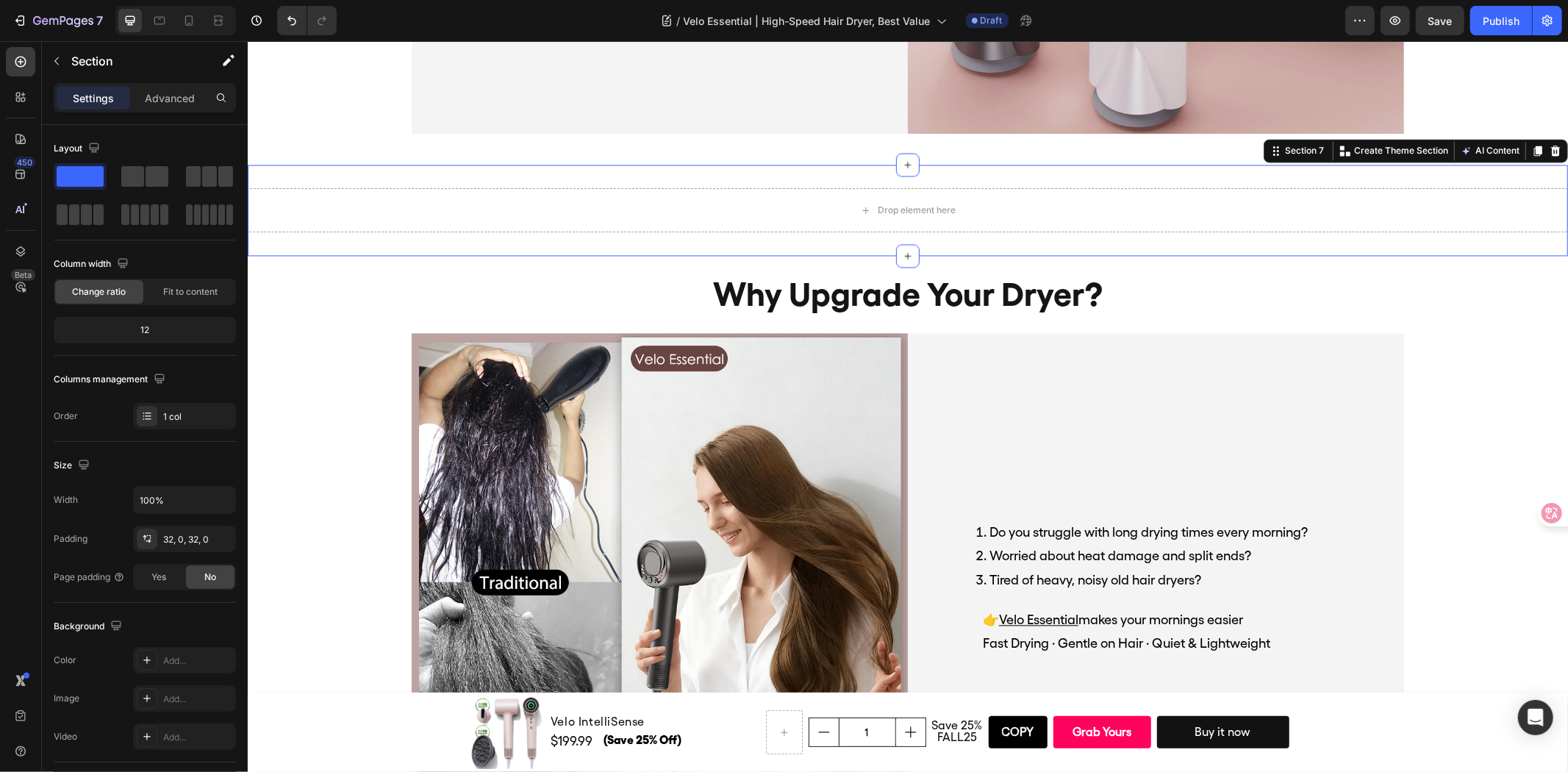
click at [1549, 145] on icon at bounding box center [1555, 150] width 12 height 12
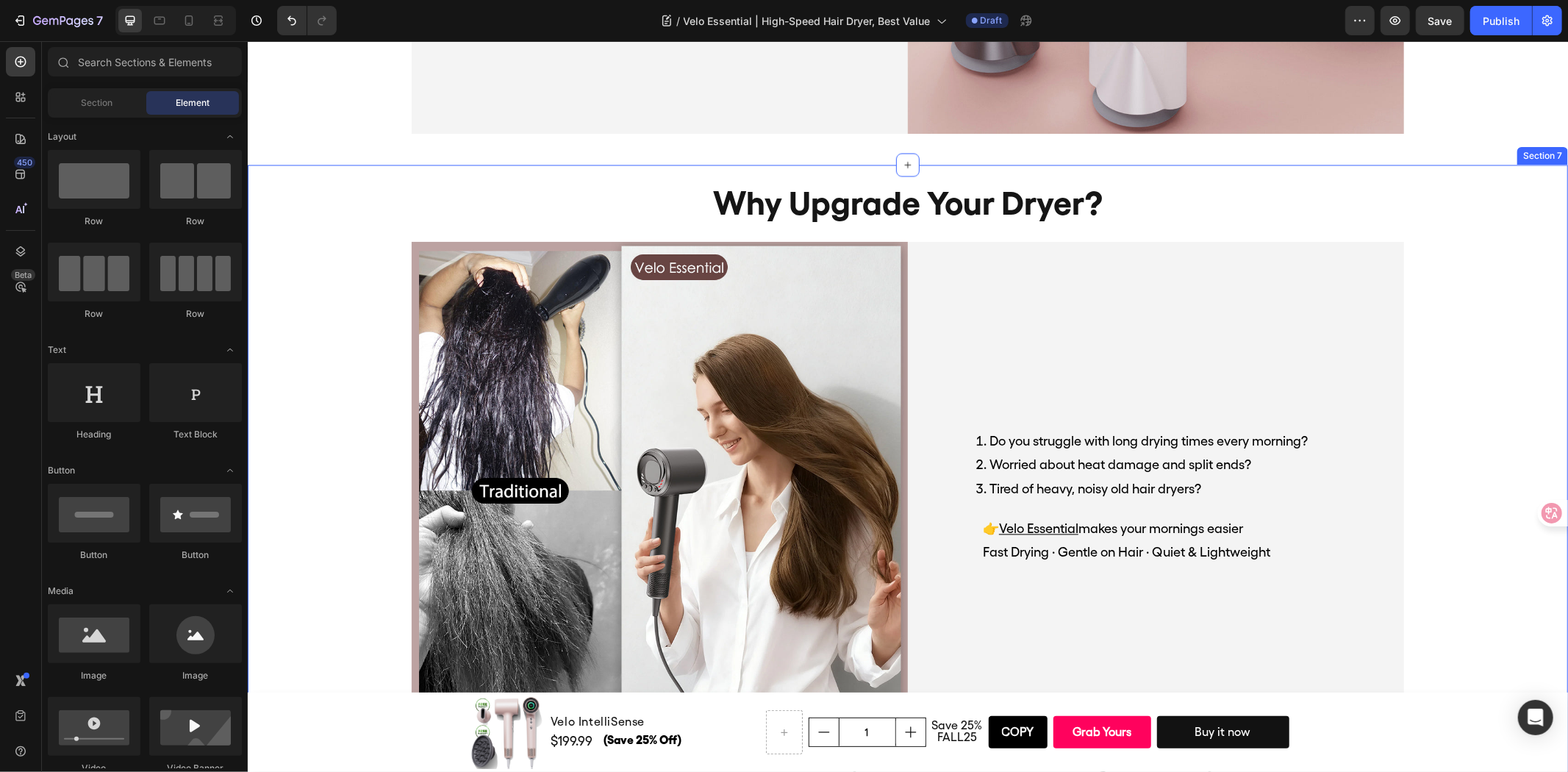
click at [285, 307] on div "why upgrade your dryer? Heading Image Do you struggle with long drying times ev…" at bounding box center [907, 754] width 1320 height 1180
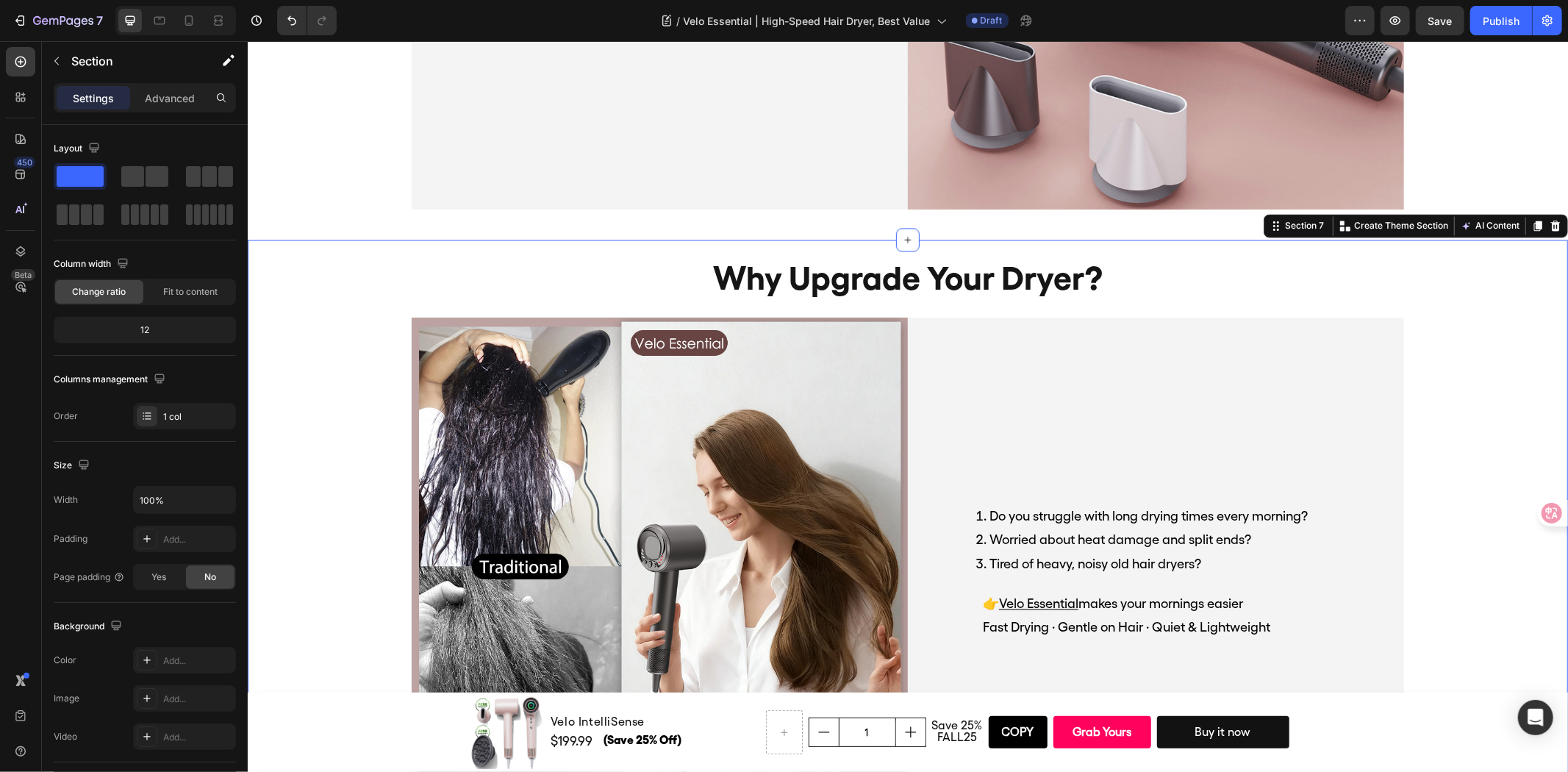
scroll to position [2157, 0]
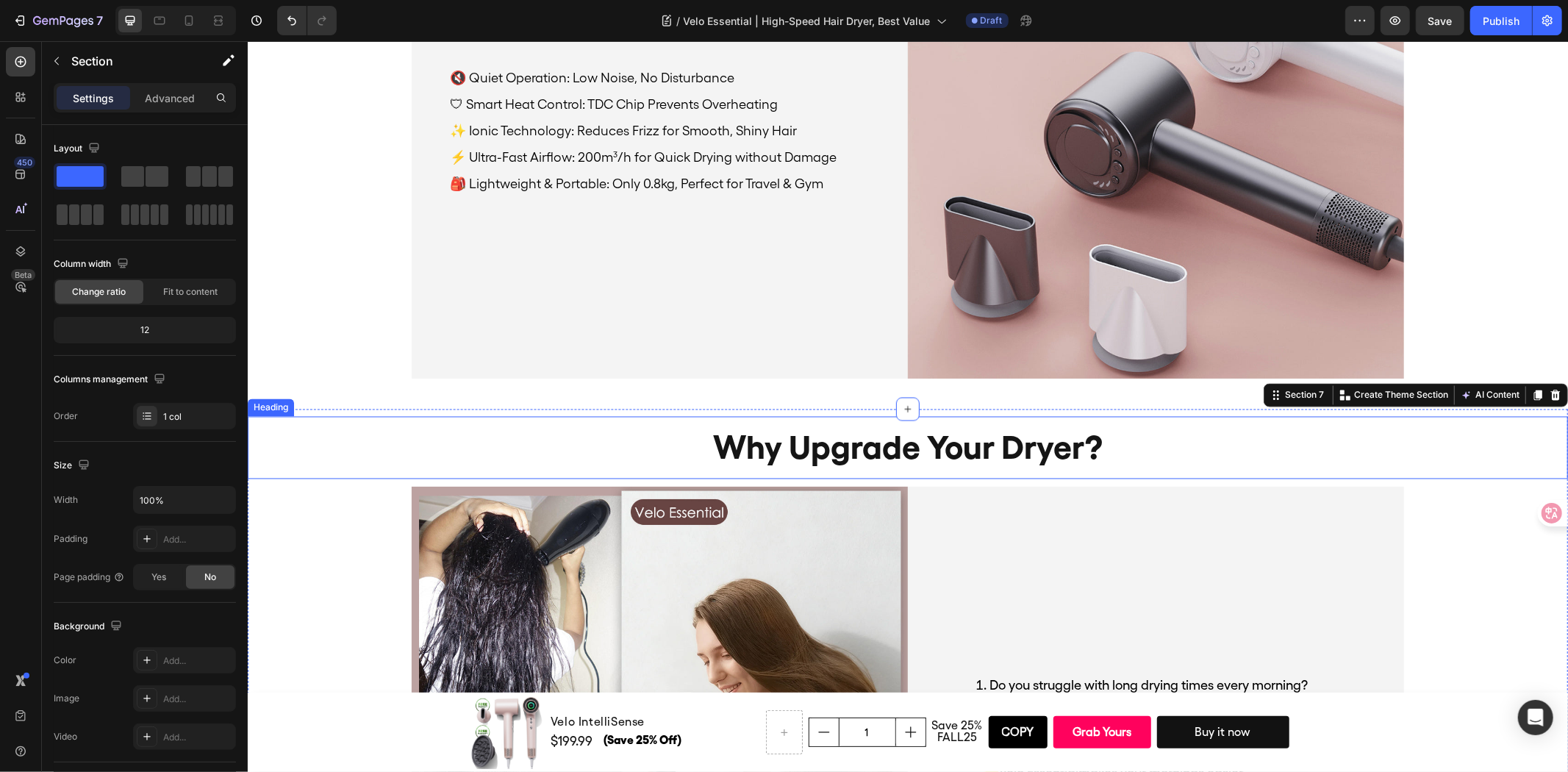
click at [1400, 445] on h2 "why upgrade your dryer?" at bounding box center [907, 447] width 1320 height 63
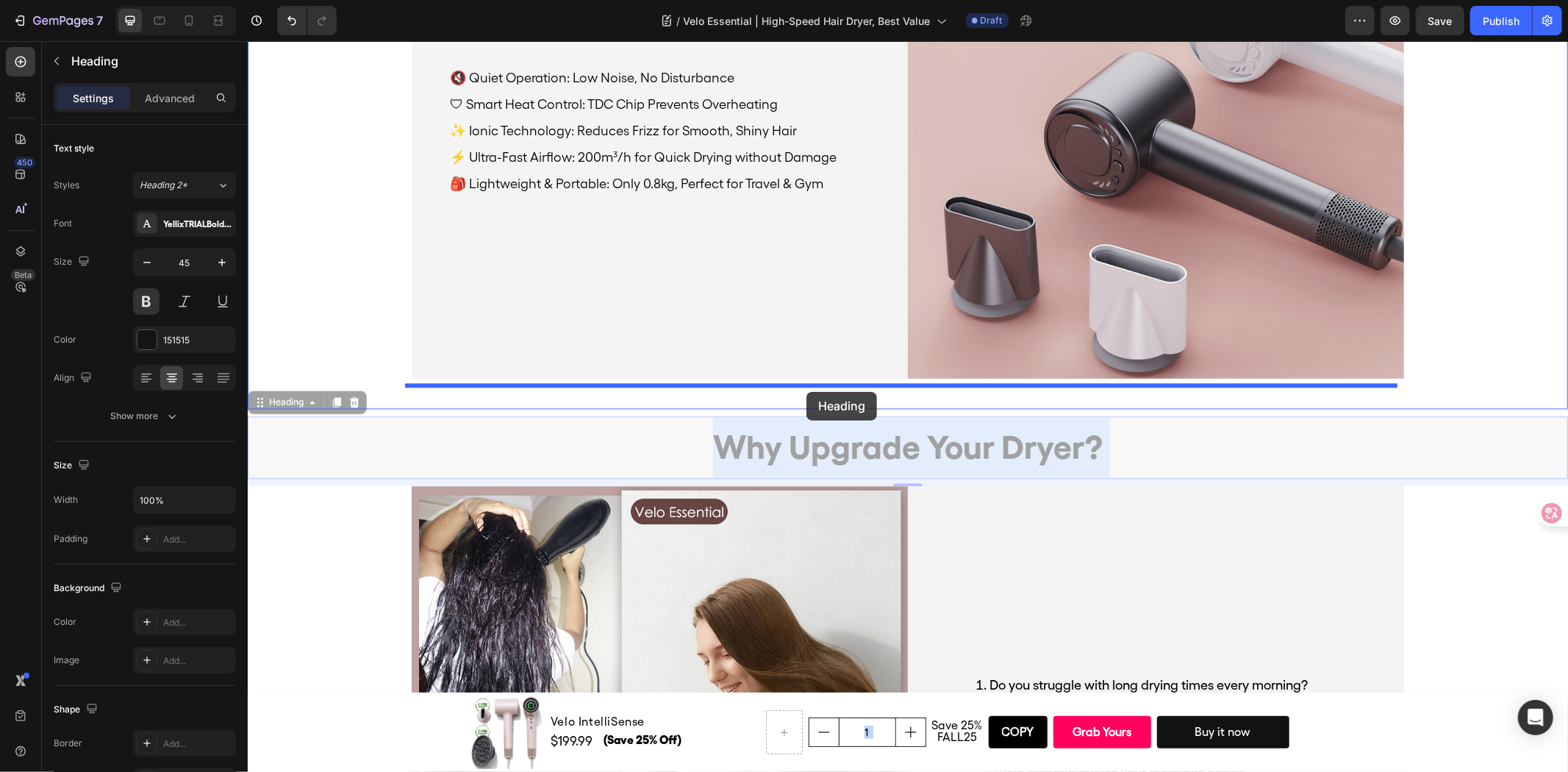
drag, startPoint x: 1478, startPoint y: 448, endPoint x: 806, endPoint y: 391, distance: 674.4
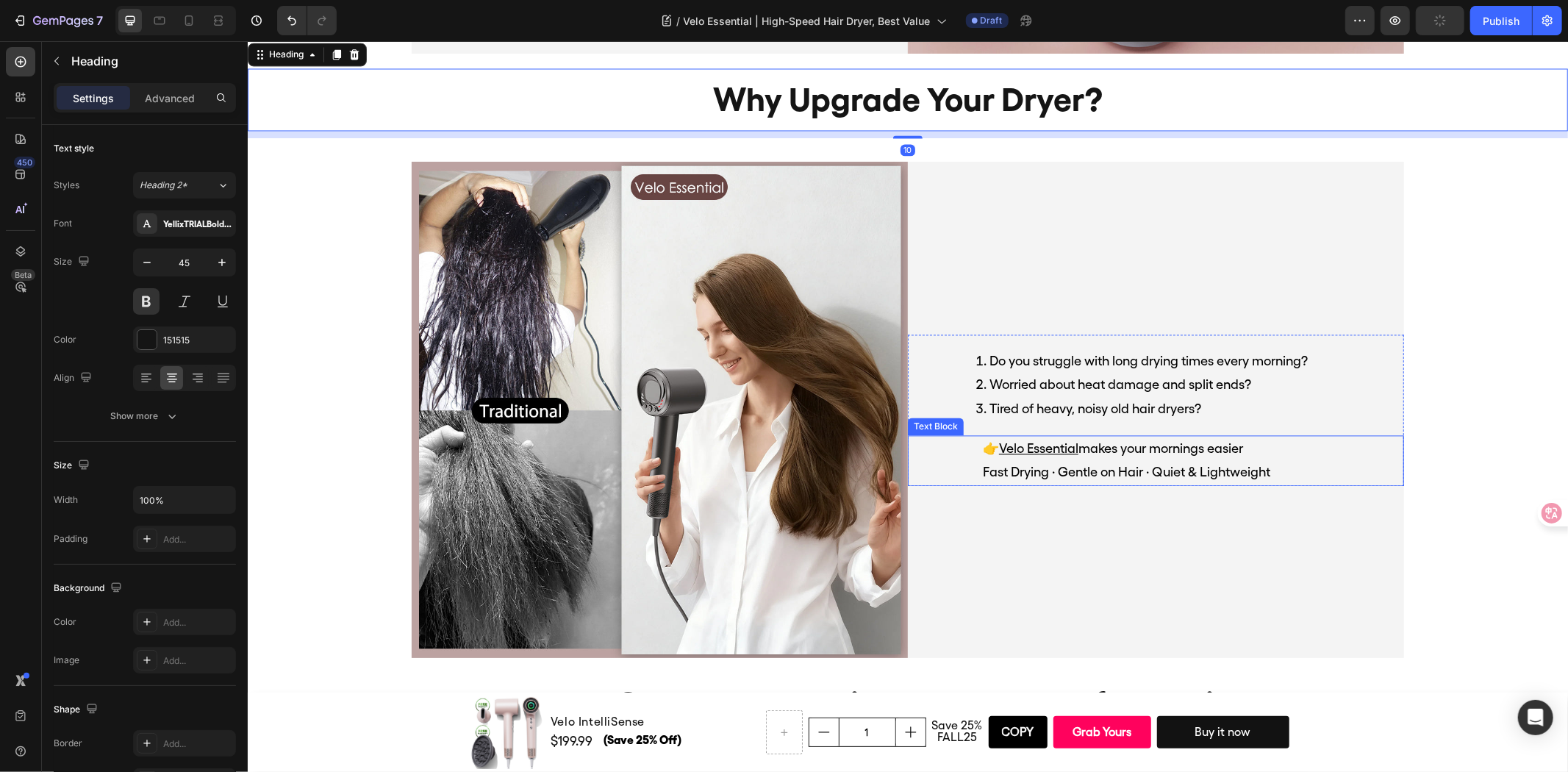
scroll to position [2483, 0]
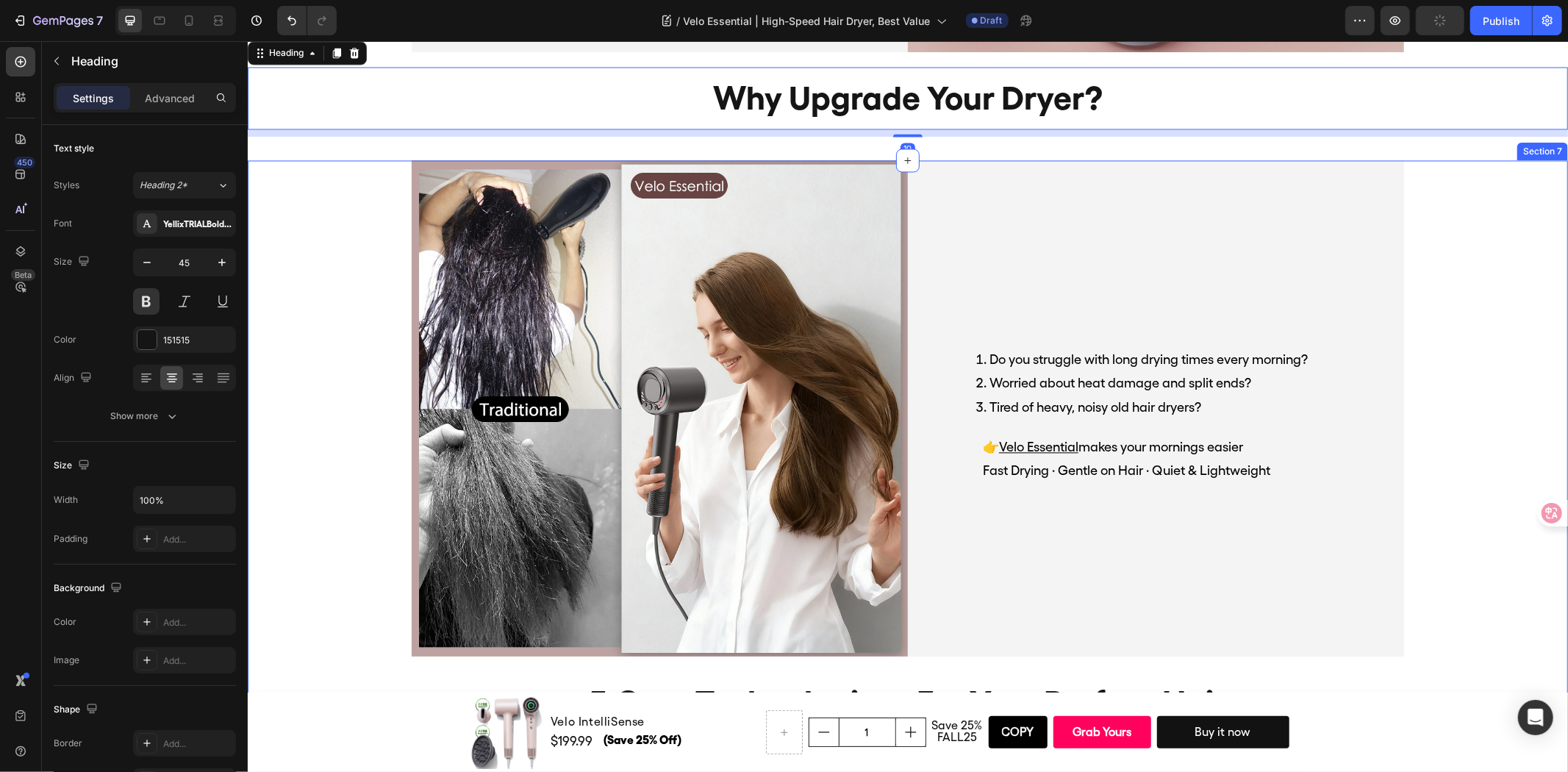
click at [1419, 222] on div "Image Do you struggle with long drying times every morning? Worried about heat …" at bounding box center [907, 711] width 1320 height 1103
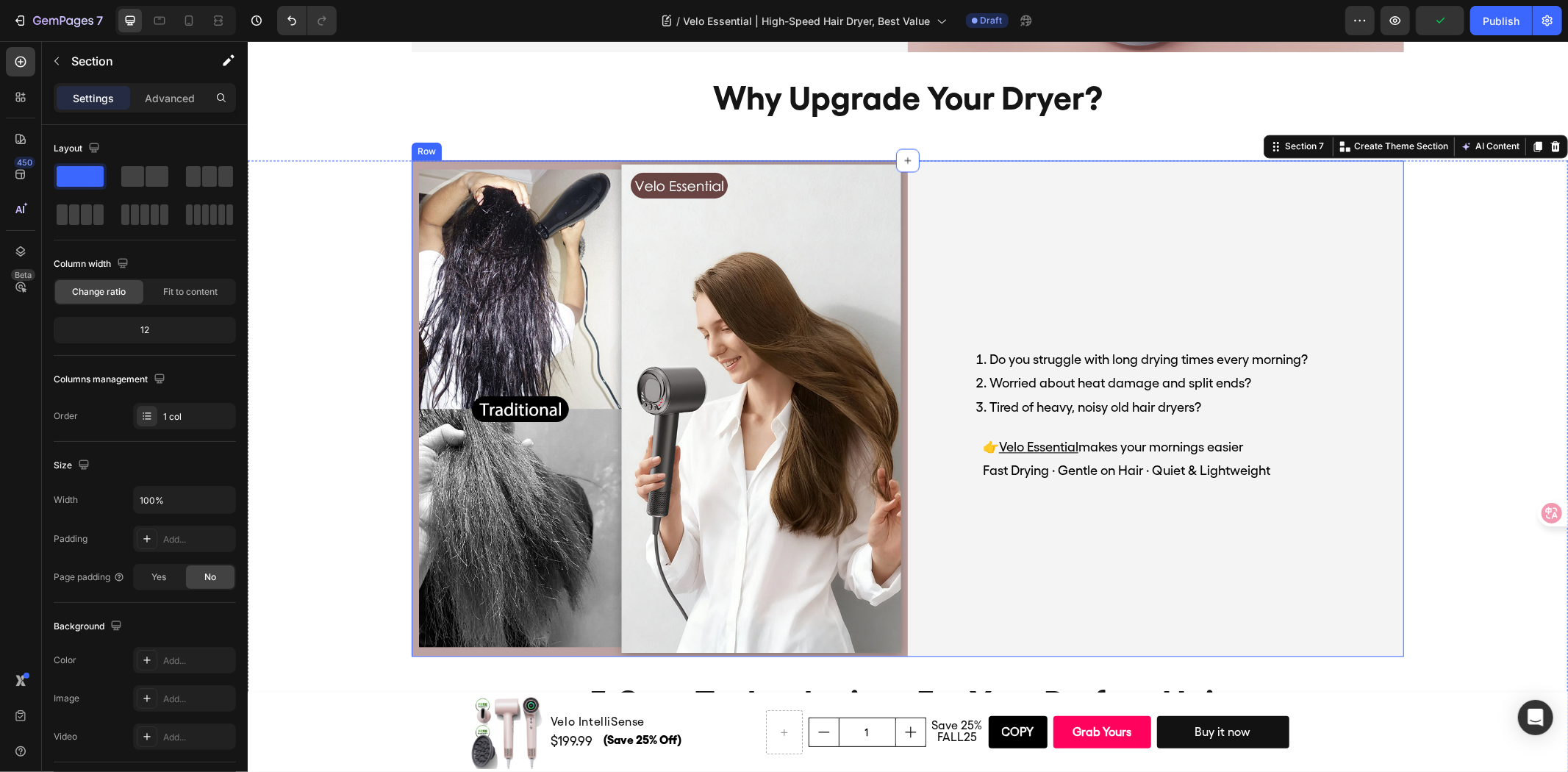
click at [1350, 217] on div "Do you struggle with long drying times every morning? Worried about heat damage…" at bounding box center [1155, 407] width 497 height 497
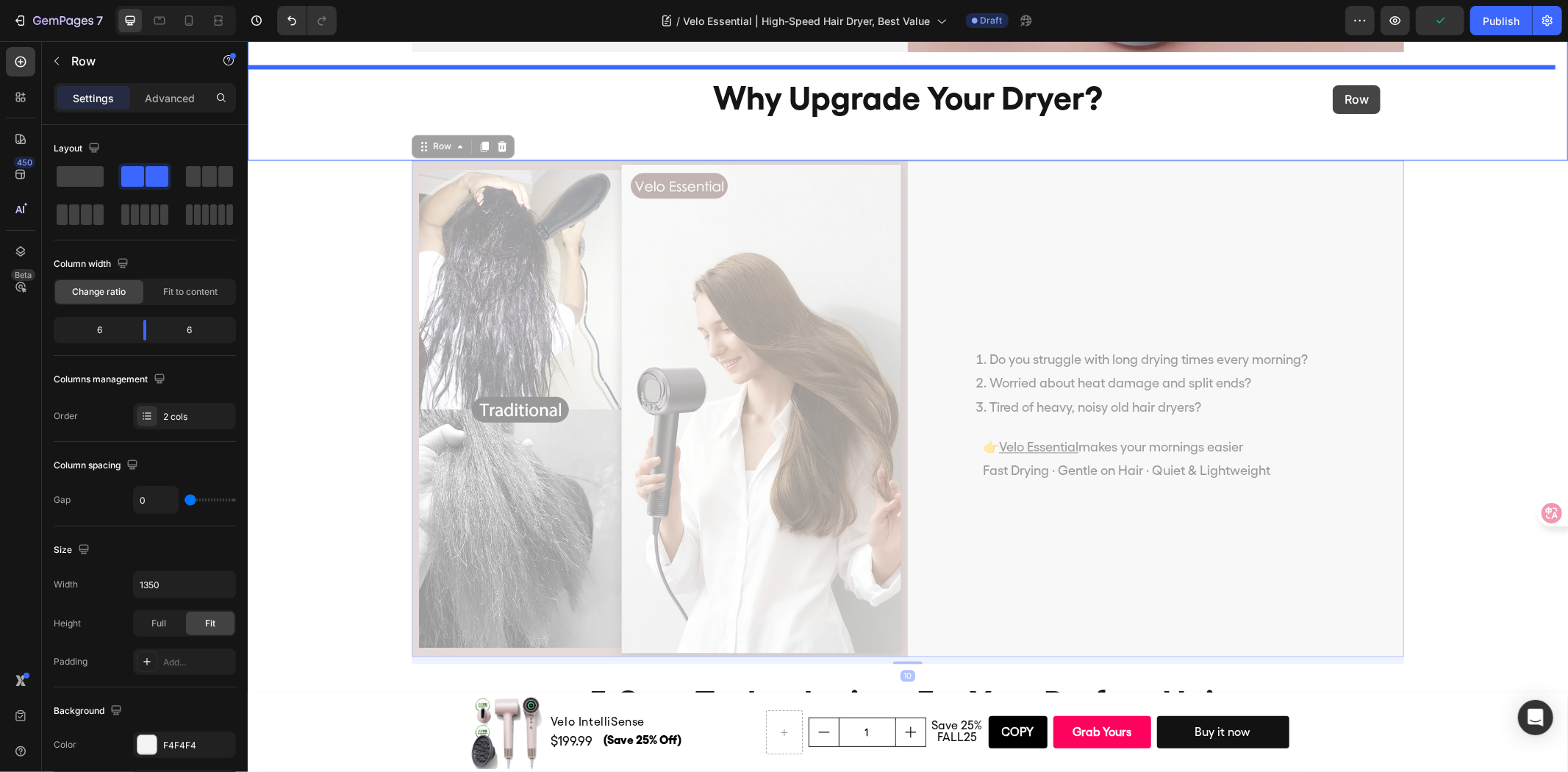
scroll to position [2462, 0]
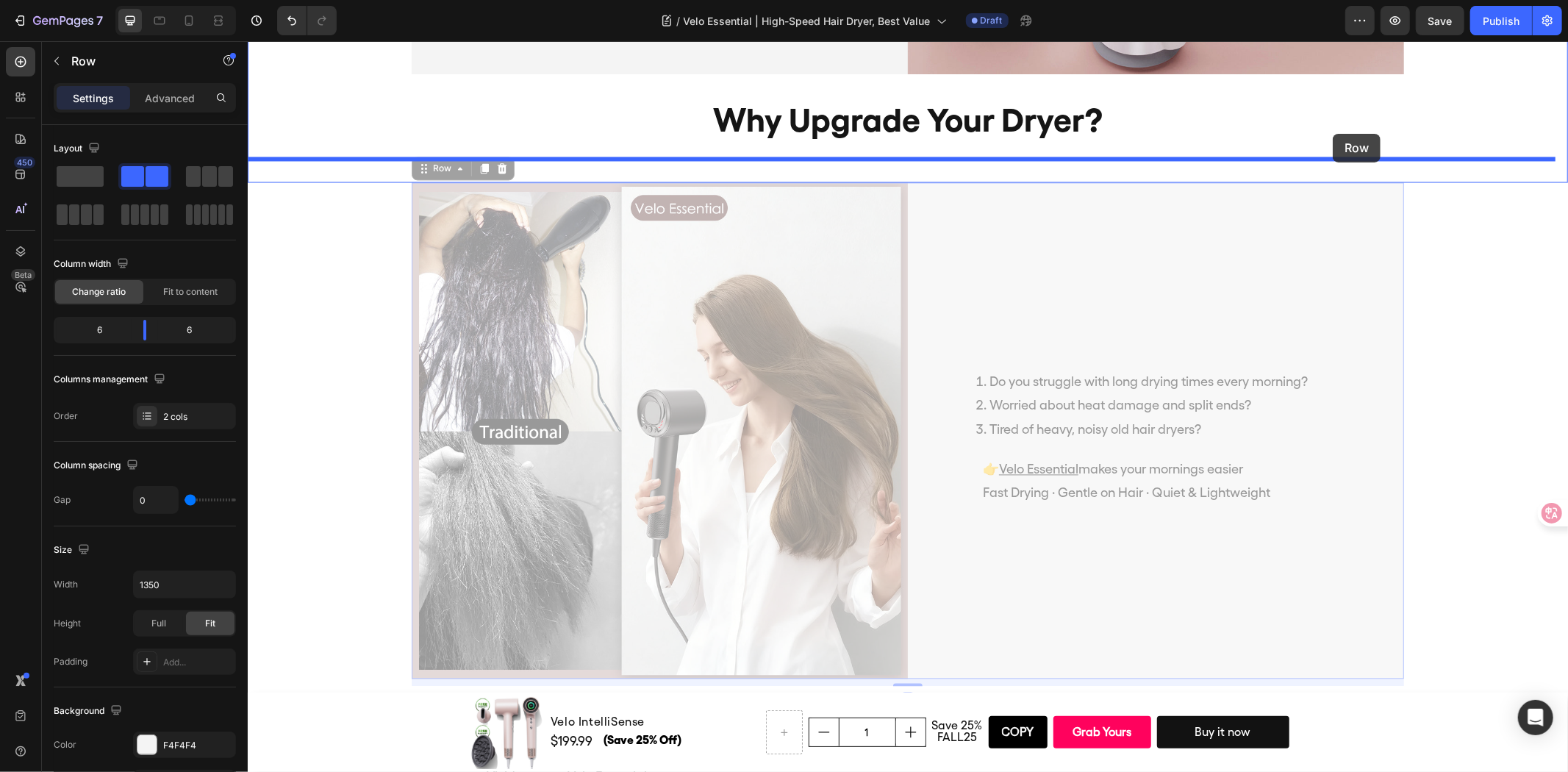
drag, startPoint x: 1350, startPoint y: 217, endPoint x: 1332, endPoint y: 133, distance: 85.9
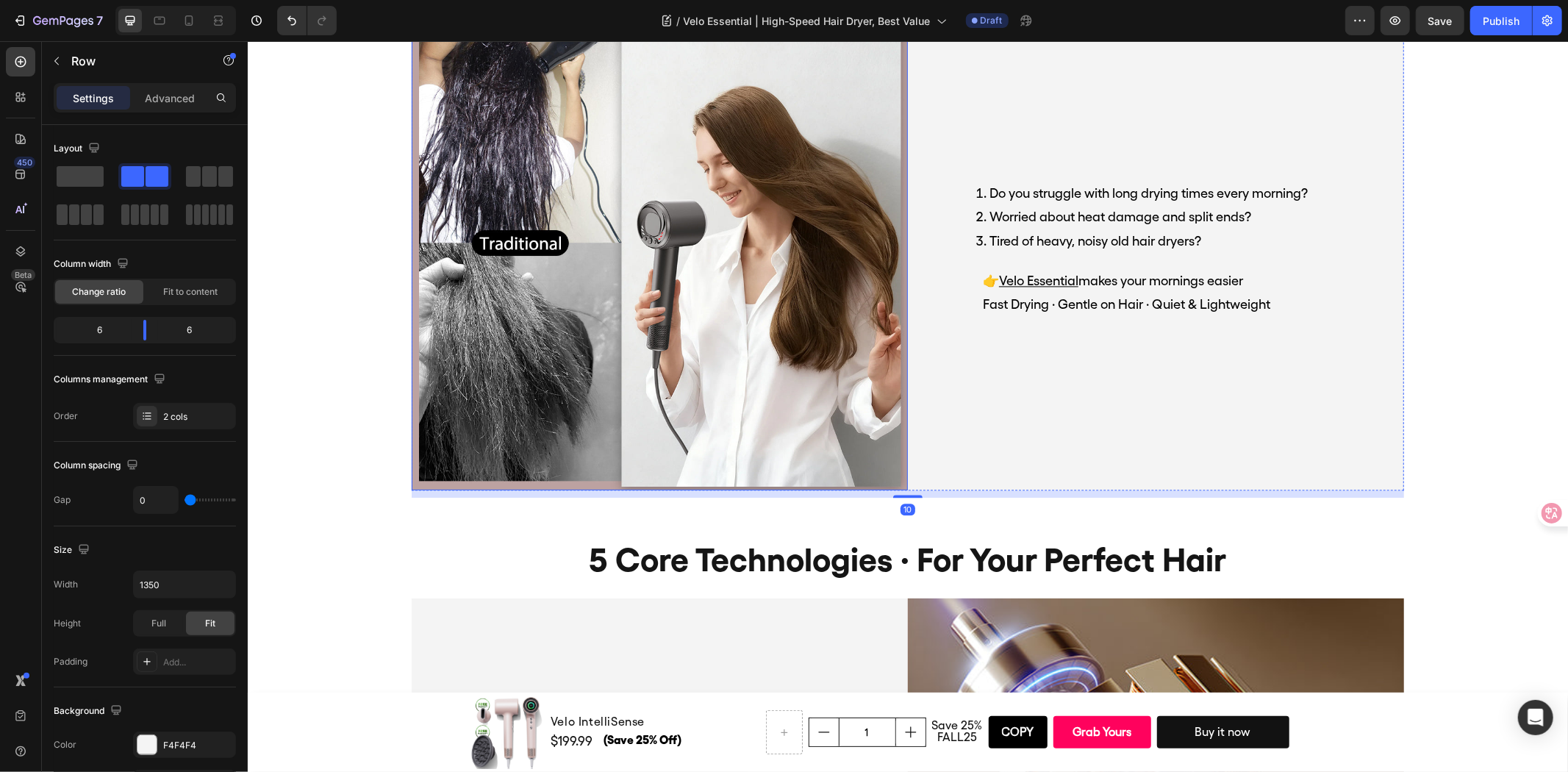
scroll to position [2788, 0]
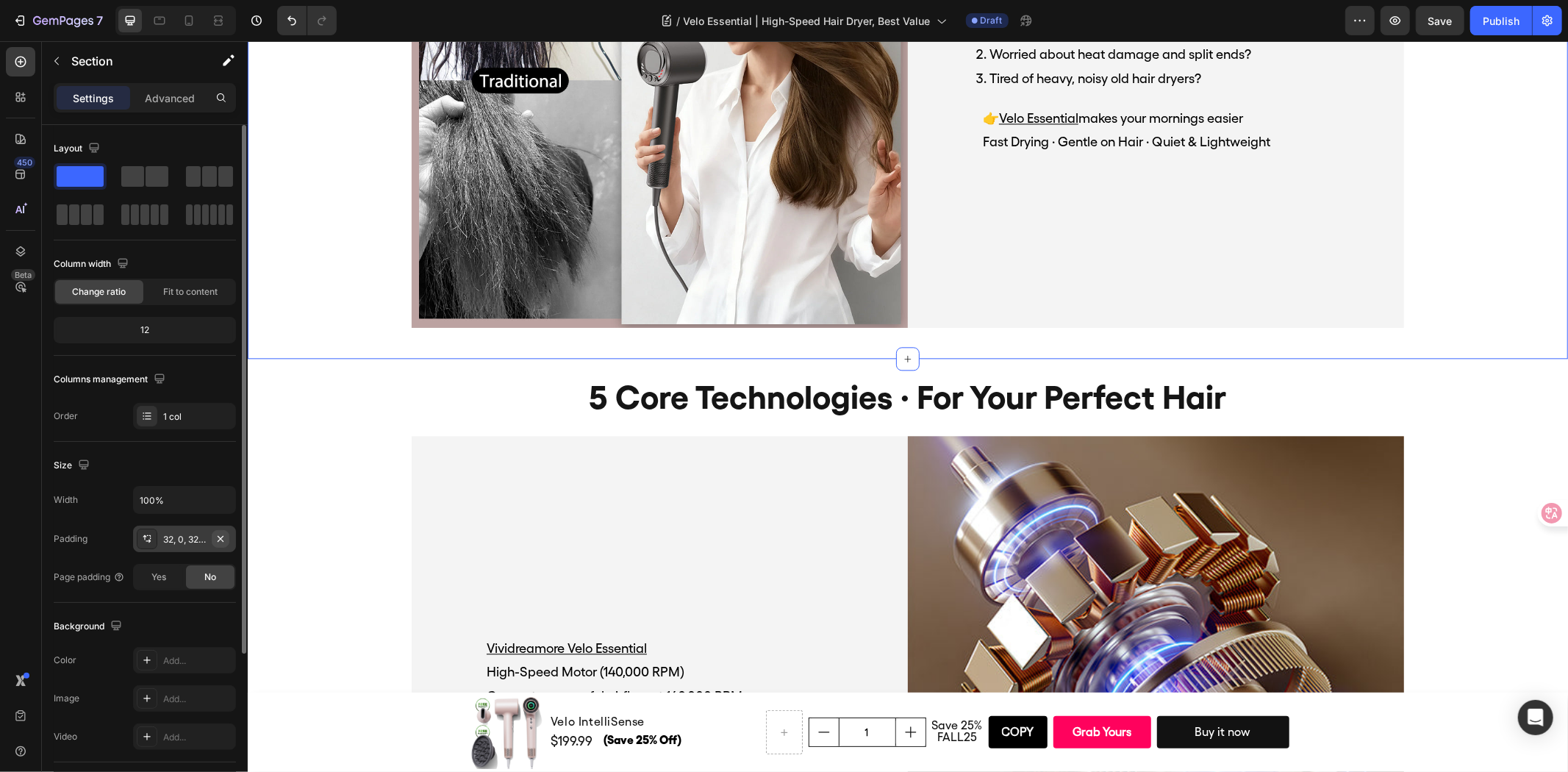
click at [225, 537] on icon "button" at bounding box center [220, 539] width 12 height 12
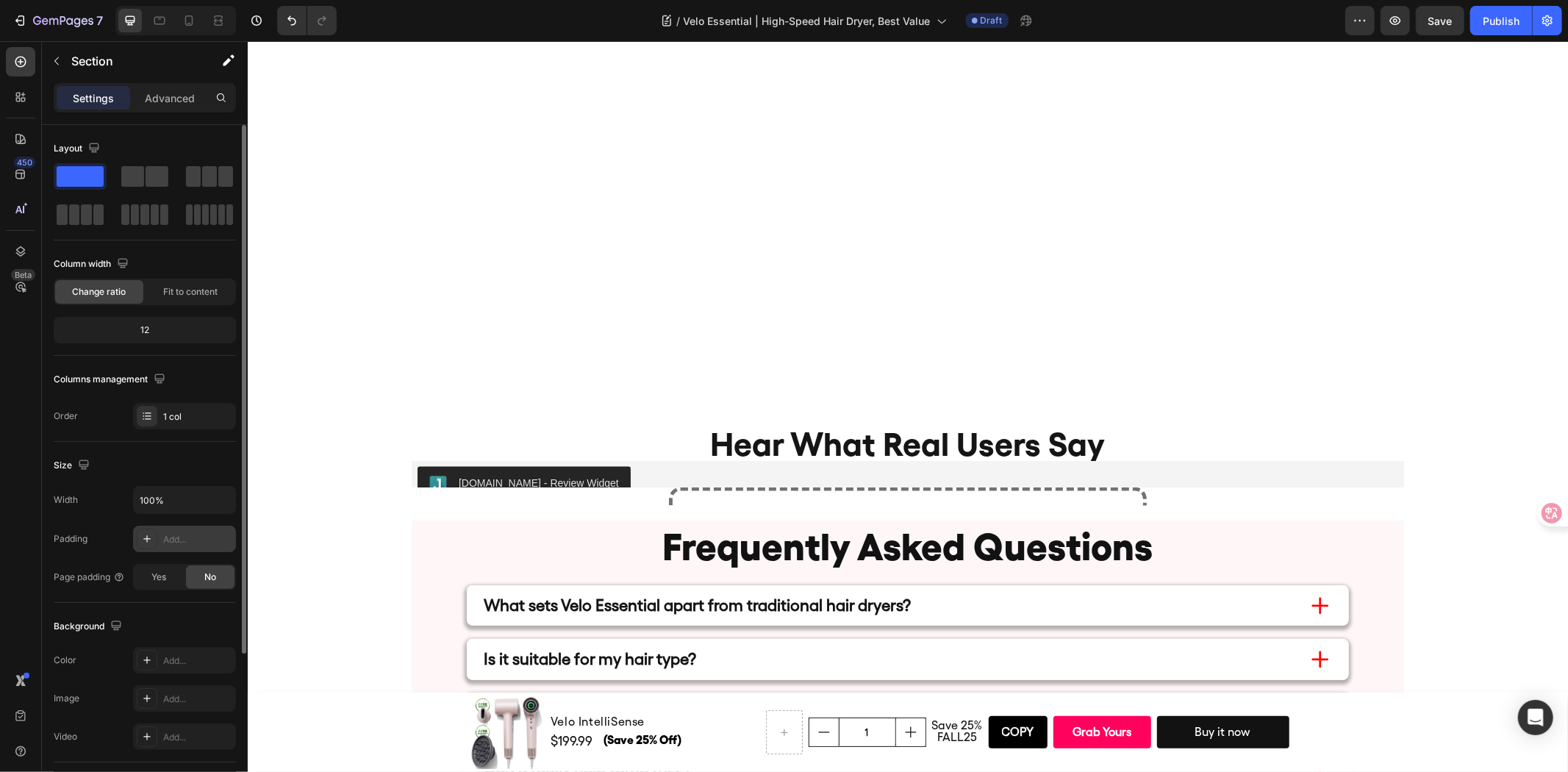
scroll to position [6546, 0]
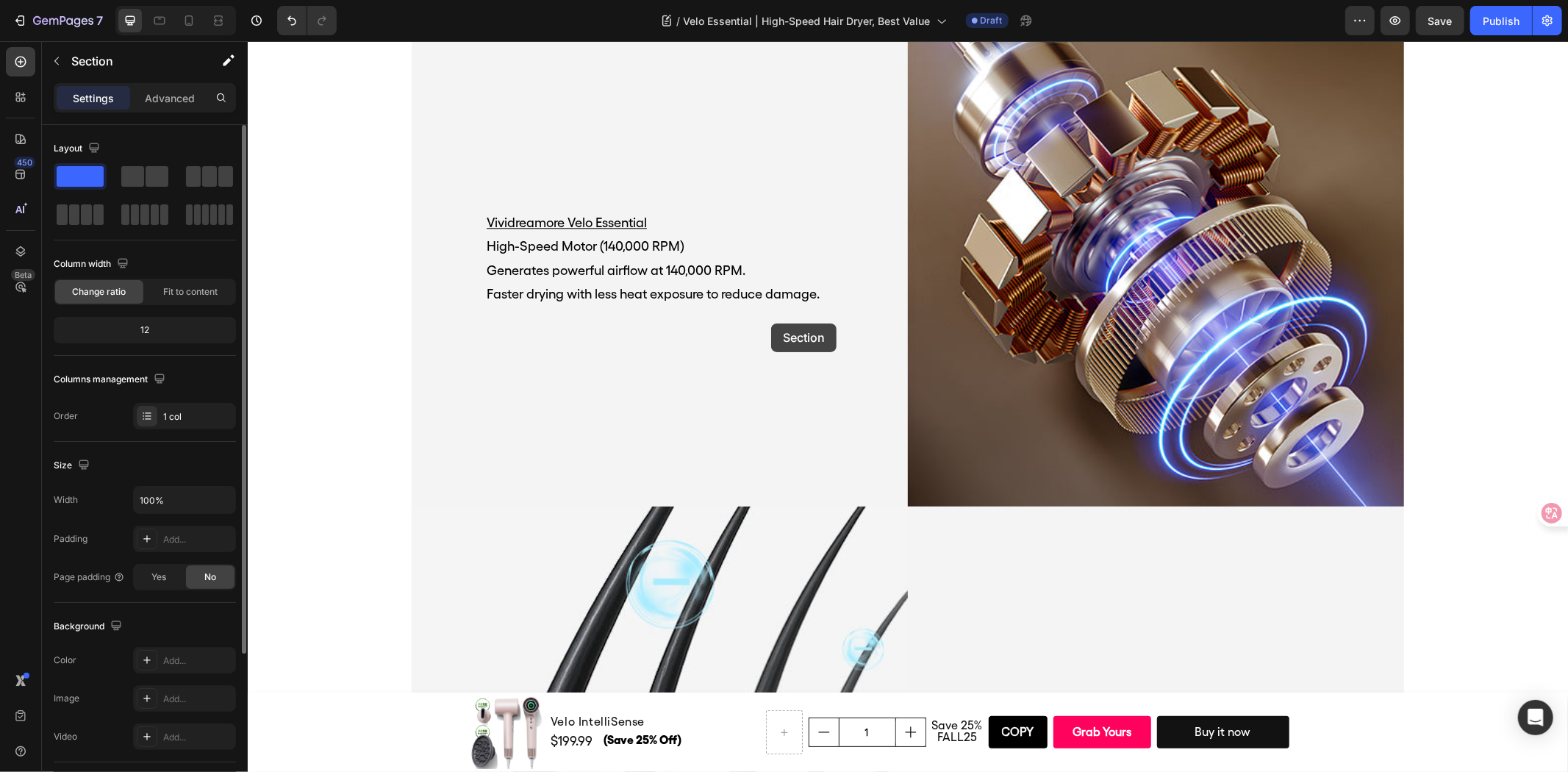
scroll to position [2804, 0]
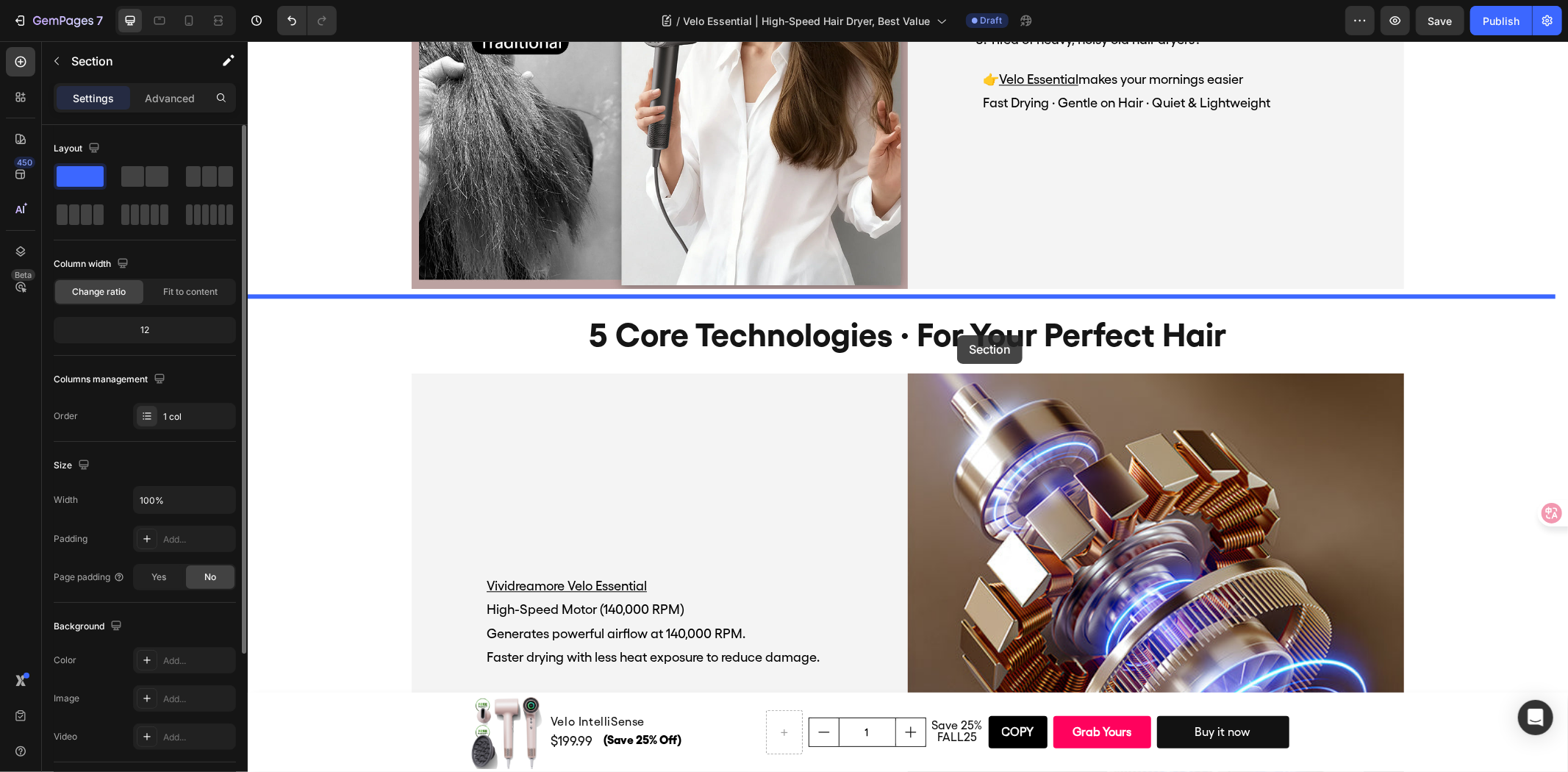
drag, startPoint x: 1274, startPoint y: 224, endPoint x: 956, endPoint y: 334, distance: 336.5
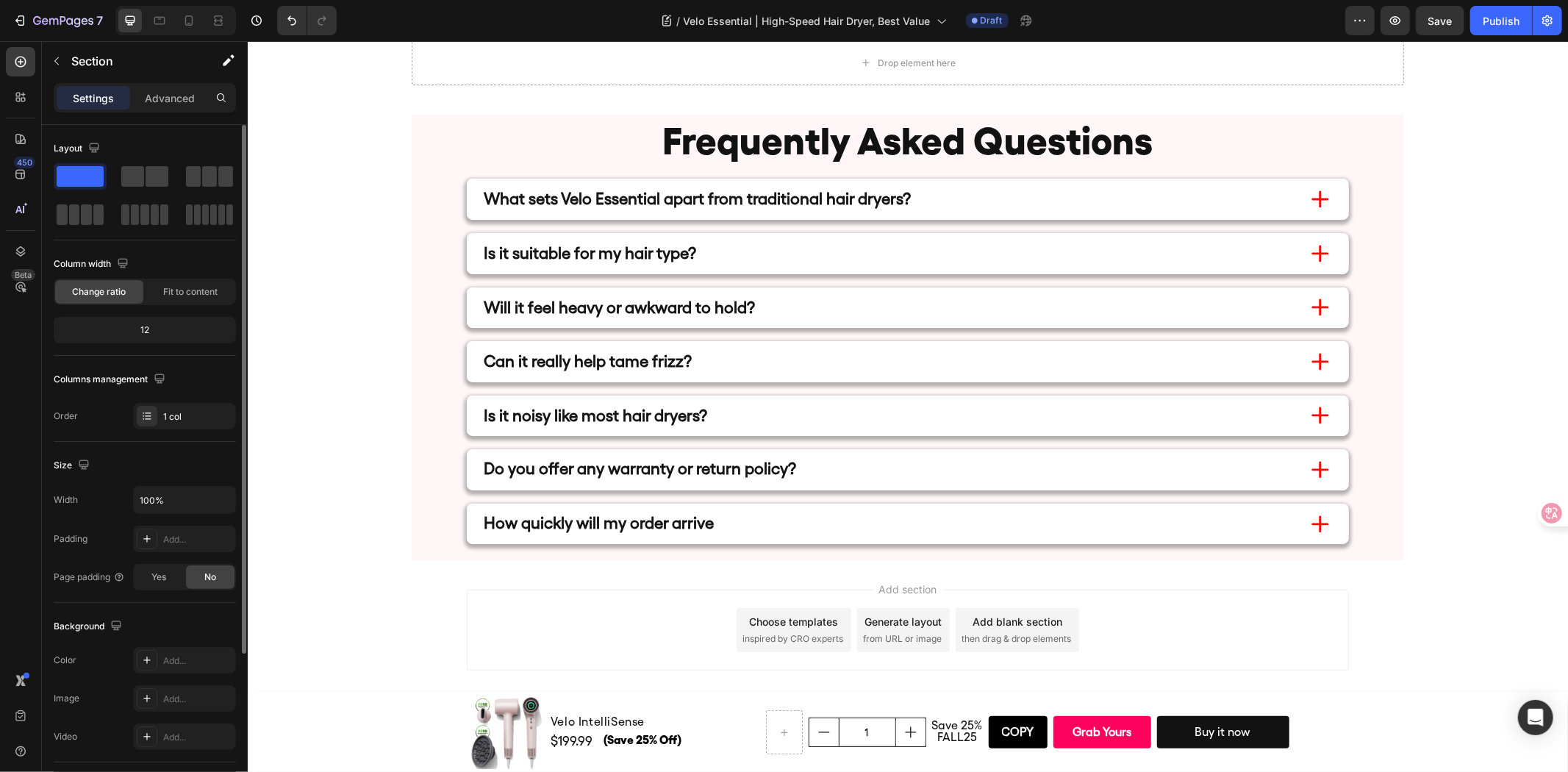
scroll to position [6888, 0]
click at [340, 100] on div "Hear What Real Users Say Heading [DOMAIN_NAME] - Review Widget [DOMAIN_NAME] Dr…" at bounding box center [907, 20] width 1320 height 161
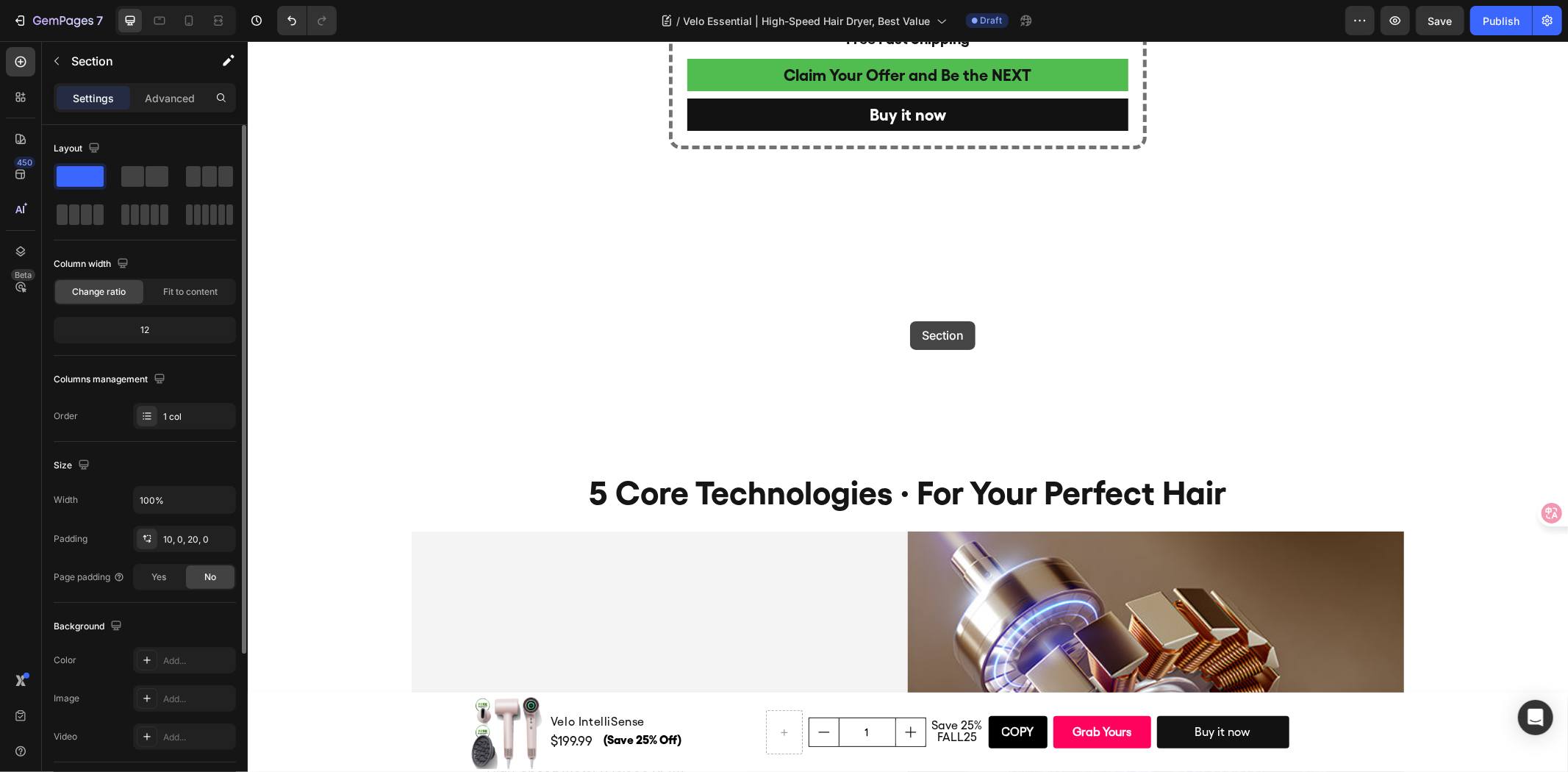
scroll to position [3266, 0]
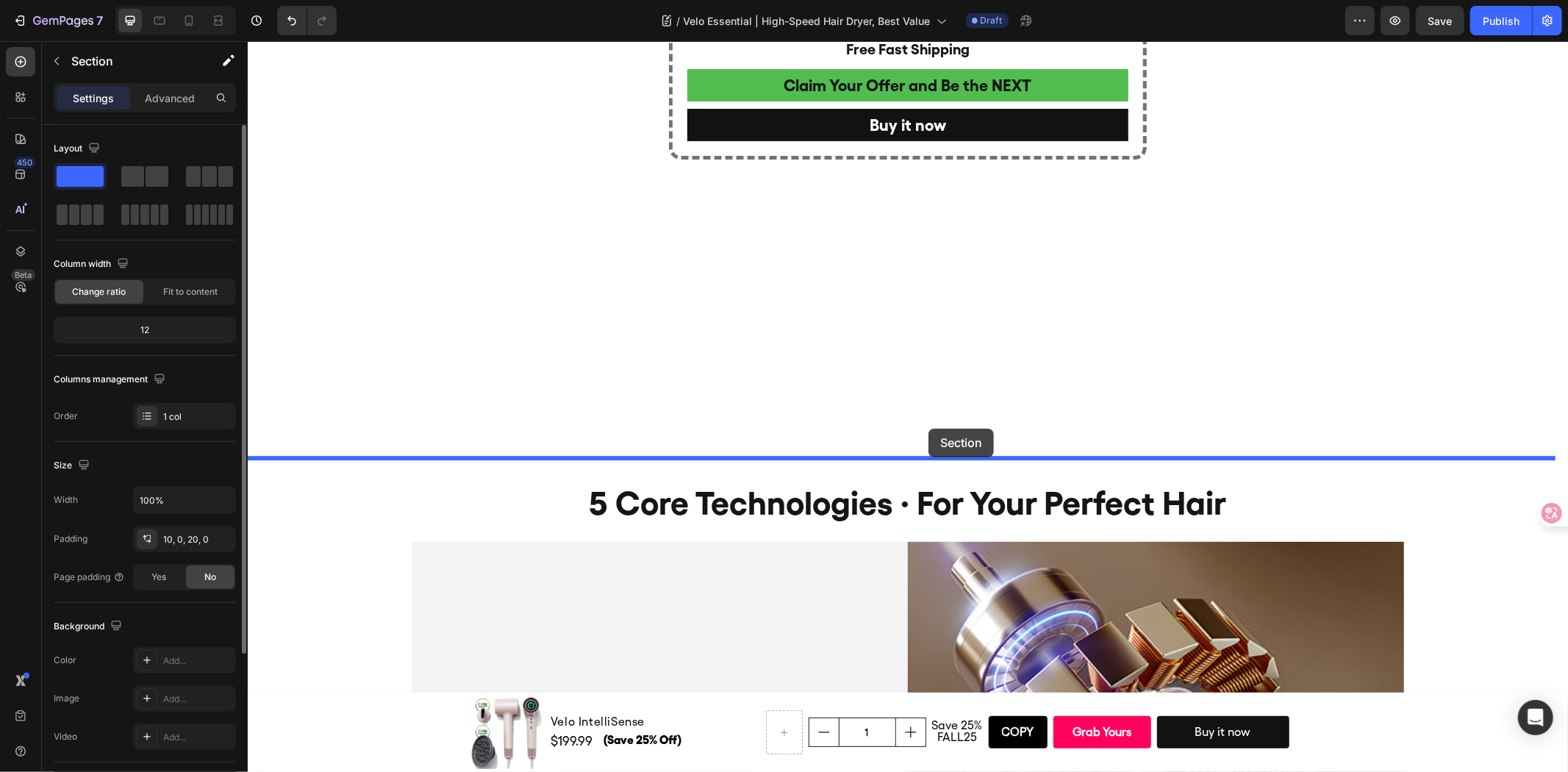
drag, startPoint x: 1280, startPoint y: 354, endPoint x: 928, endPoint y: 428, distance: 359.7
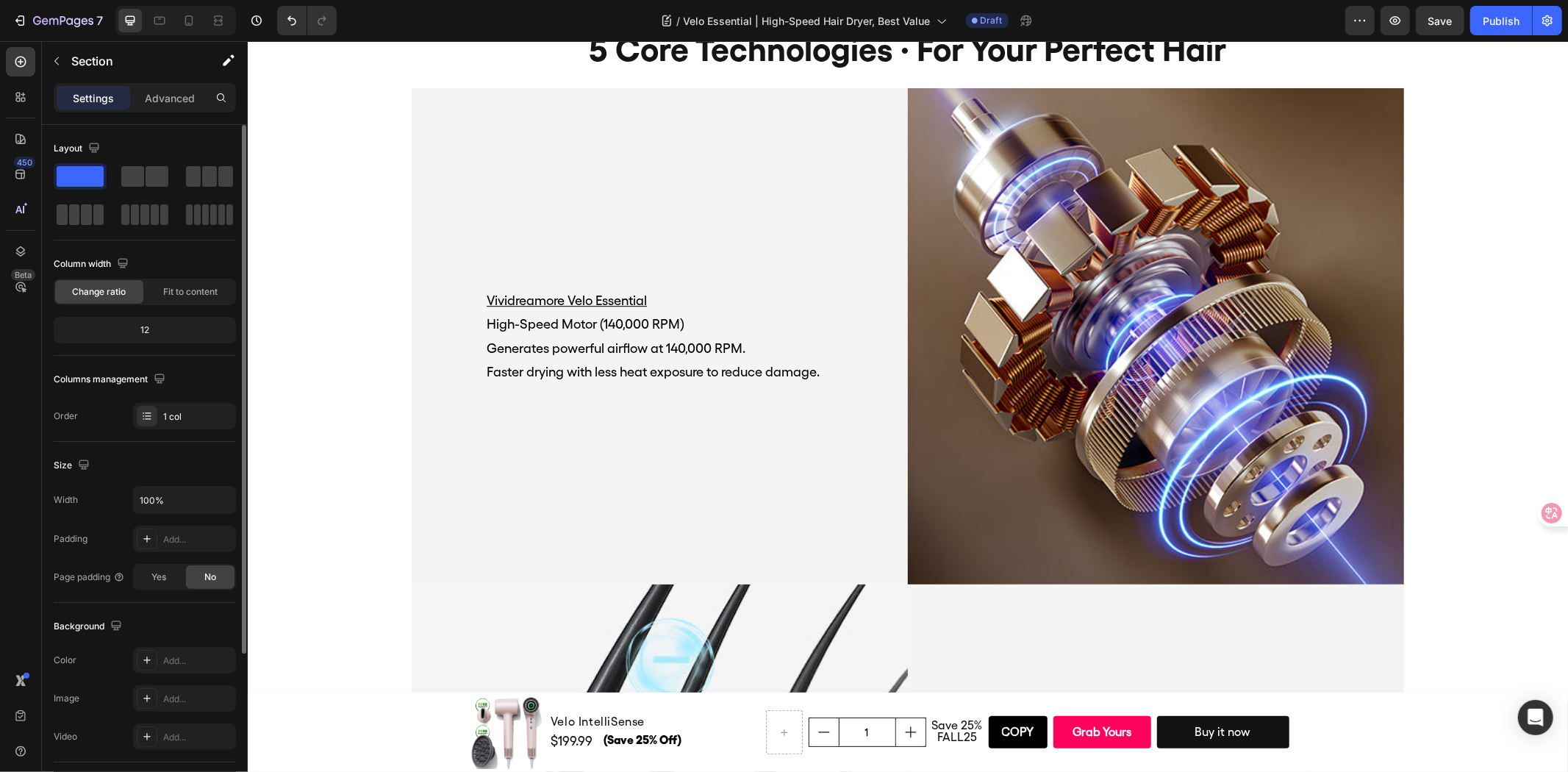
scroll to position [3593, 0]
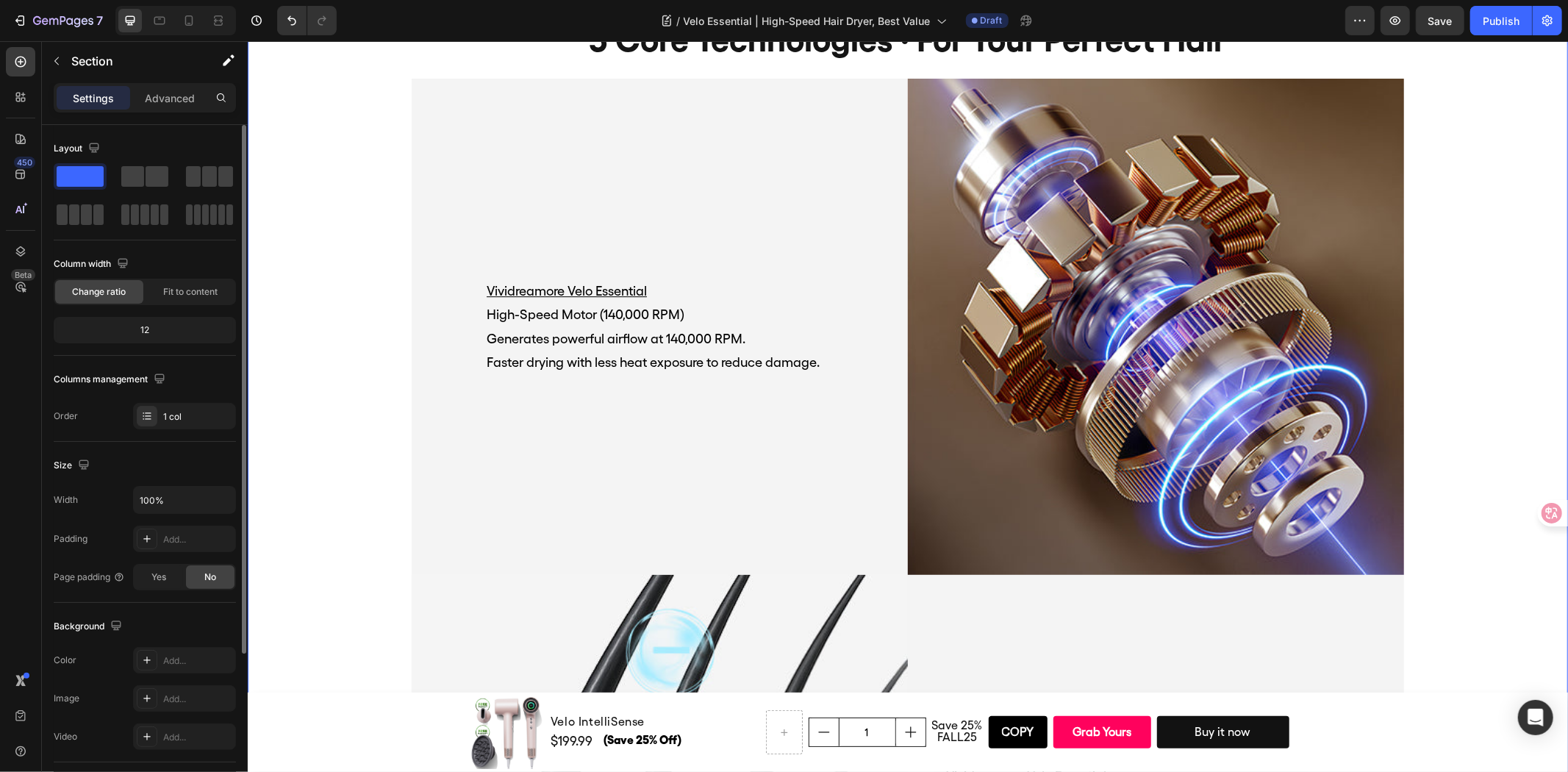
click at [1517, 430] on div "5 core technologies · for your perfect hair Heading Image Vividreamore Velo Ess…" at bounding box center [907, 686] width 1320 height 1372
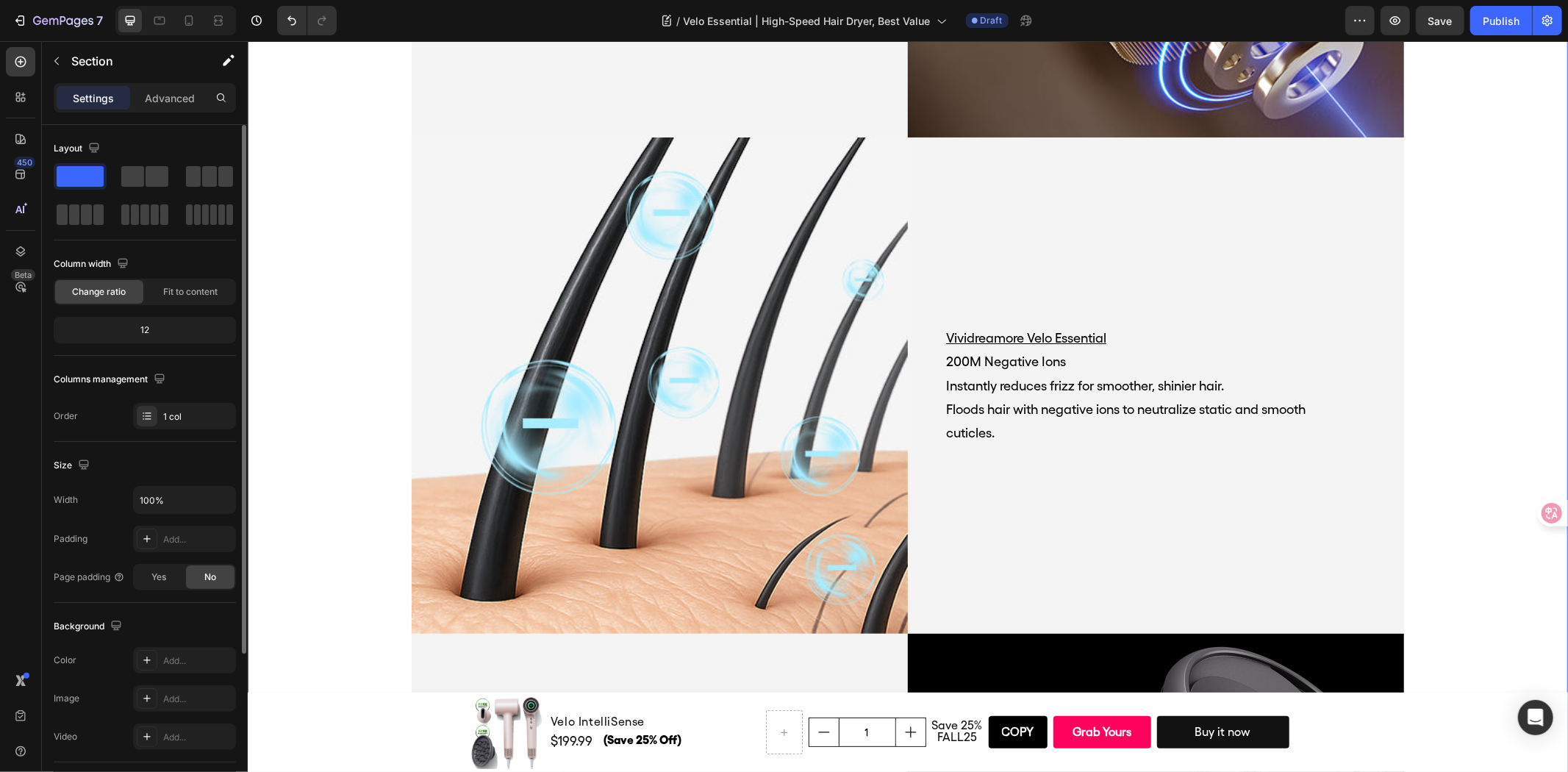
click at [1358, 479] on div "Vividreamore Velo Essential 200M Negative Ions Instantly reduces frizz for smoo…" at bounding box center [1155, 385] width 497 height 497
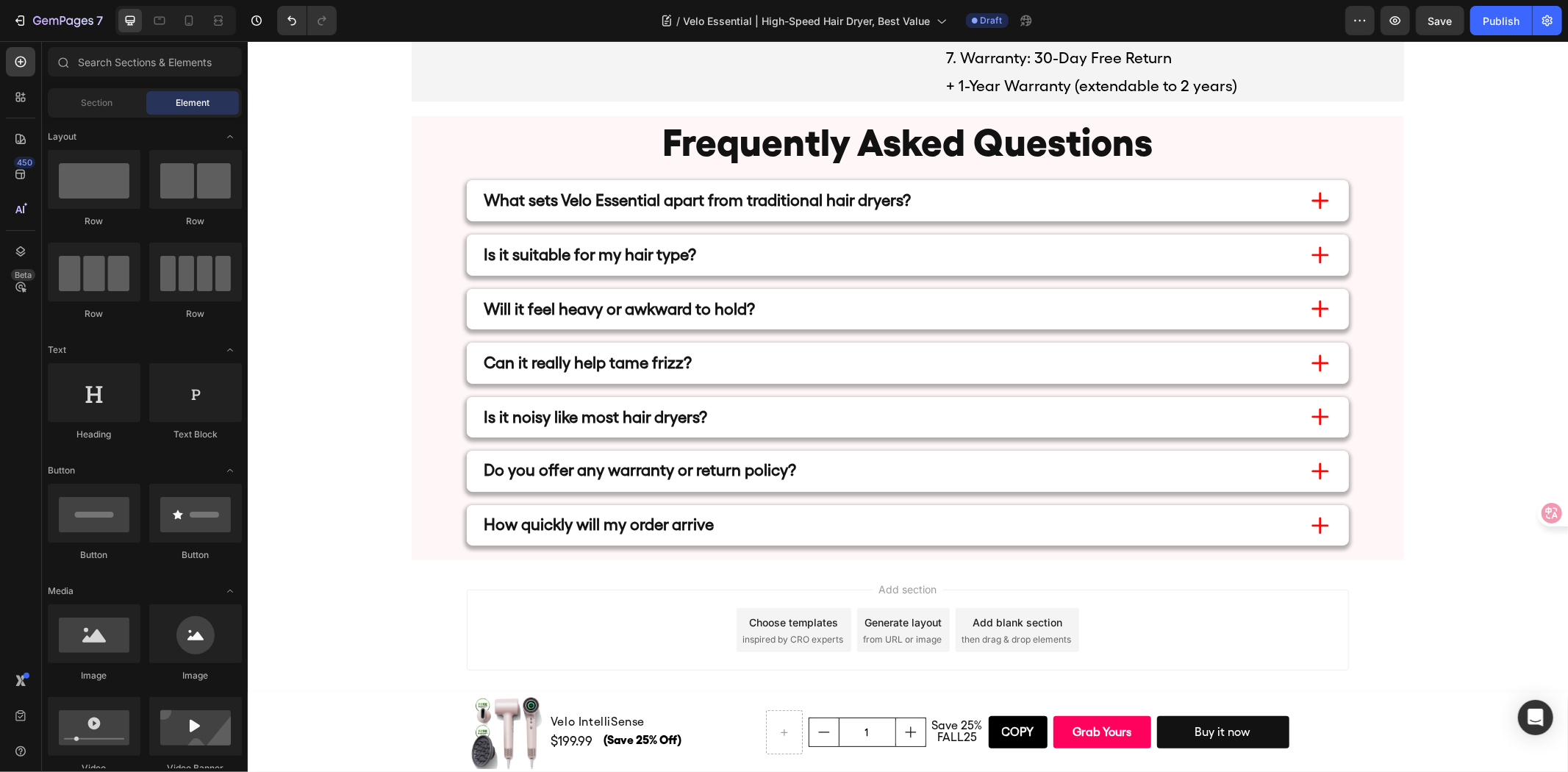
scroll to position [7317, 0]
click at [182, 25] on icon at bounding box center [189, 20] width 15 height 15
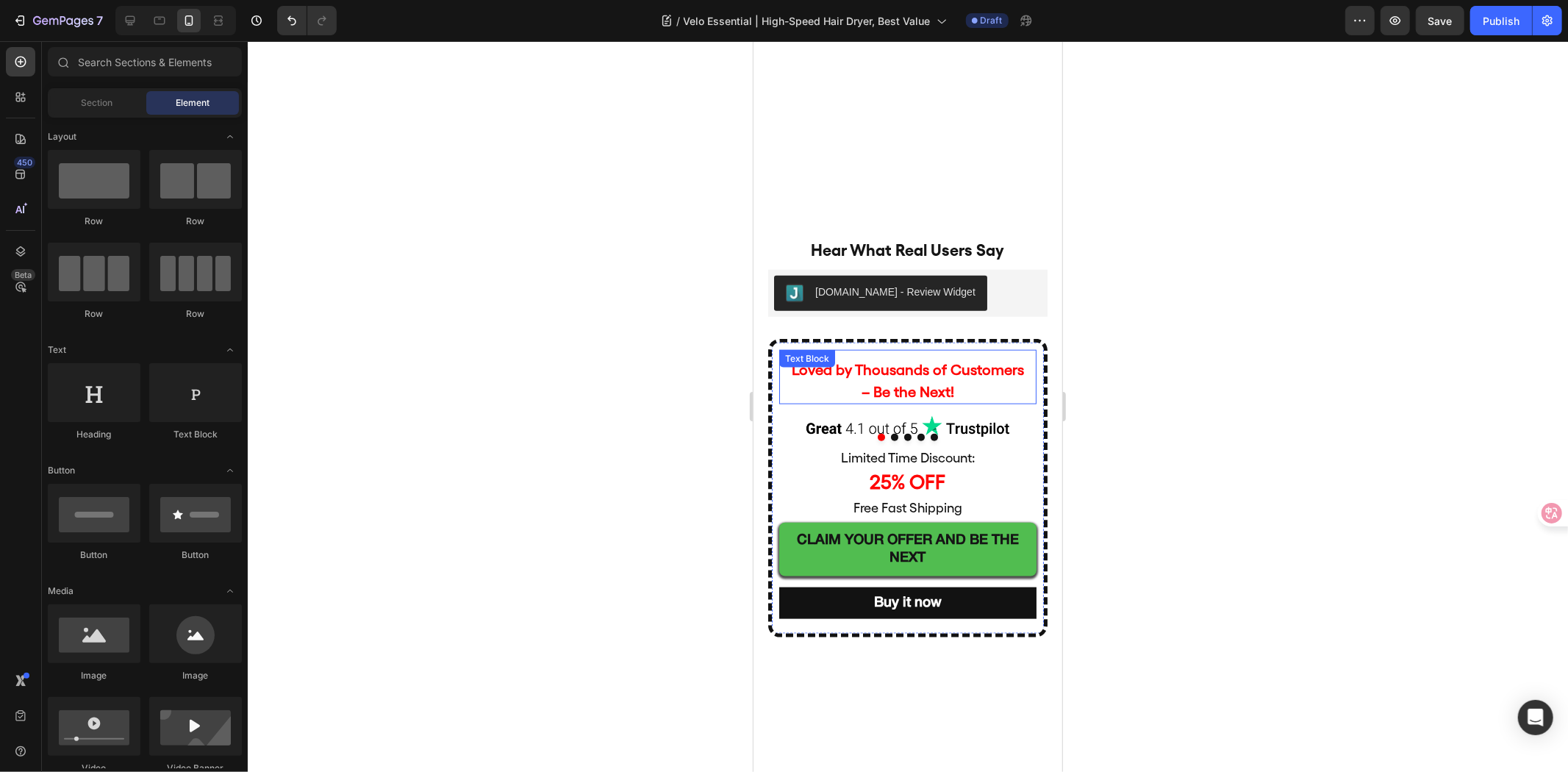
scroll to position [5768, 0]
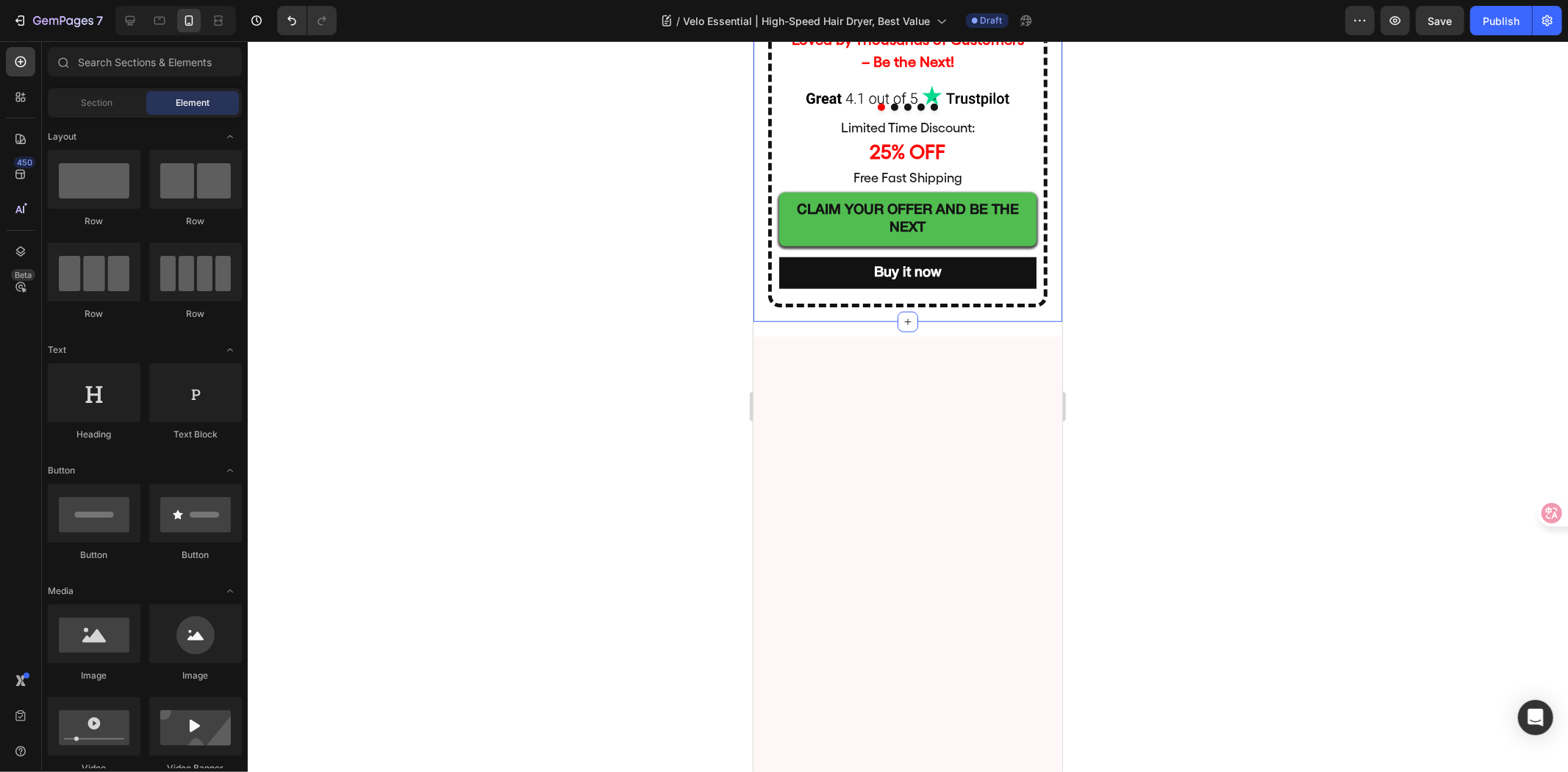
click at [1036, 322] on div "Loved by Thousands of Customers – Be the Next! Text Block Image Row Image Image…" at bounding box center [907, 156] width 309 height 327
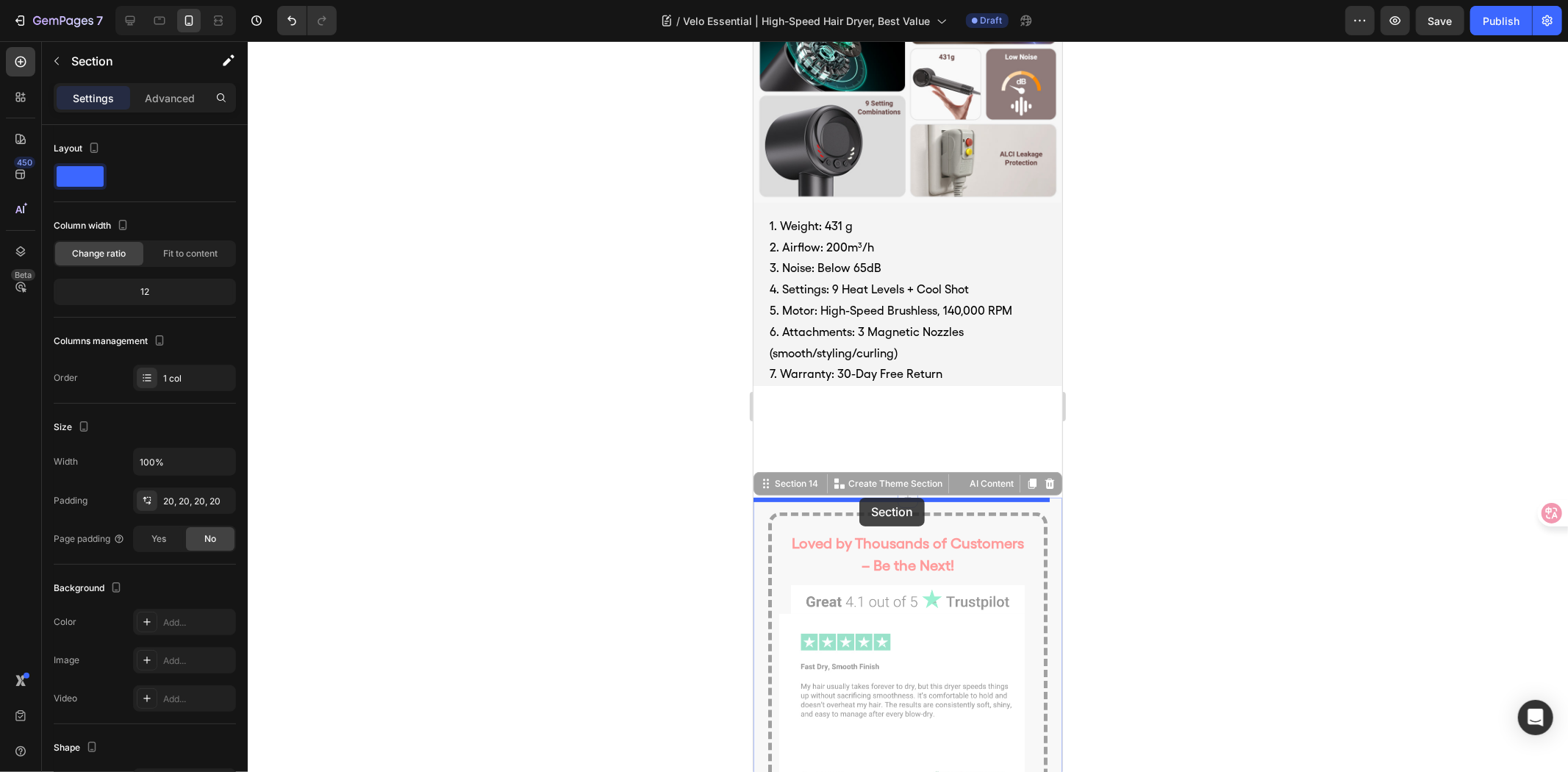
scroll to position [4912, 0]
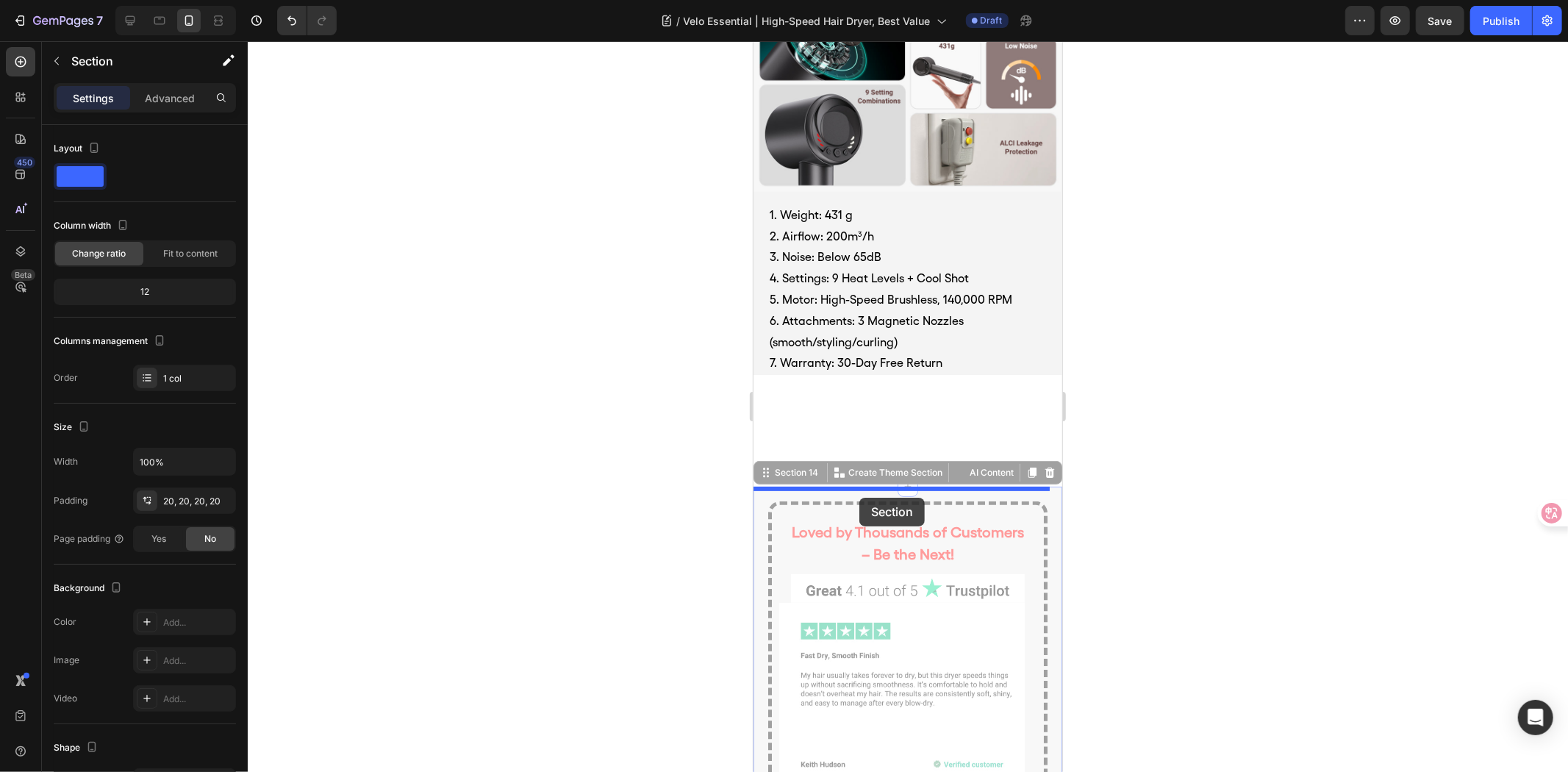
drag, startPoint x: 793, startPoint y: 508, endPoint x: 859, endPoint y: 497, distance: 66.9
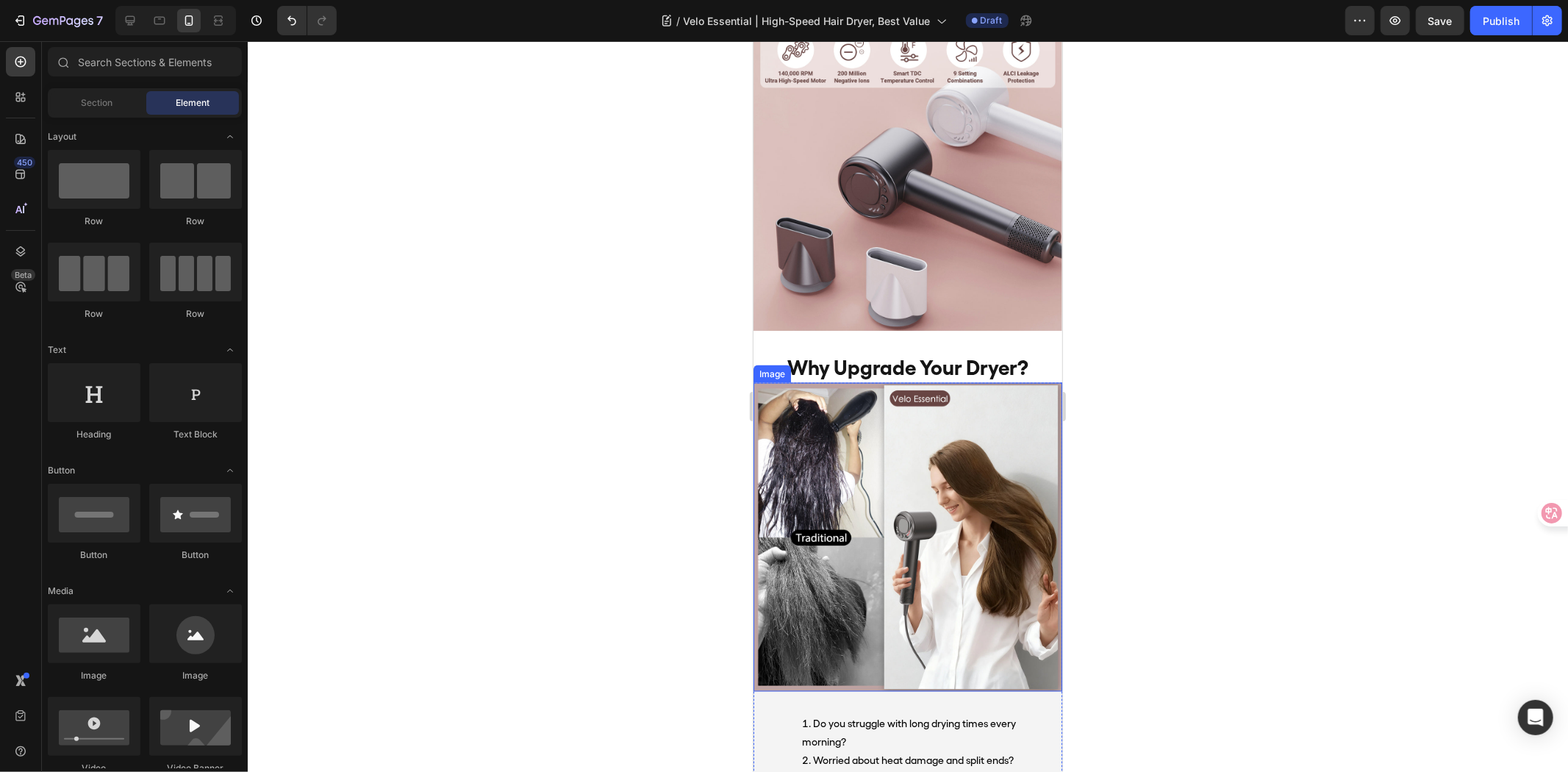
scroll to position [7125, 0]
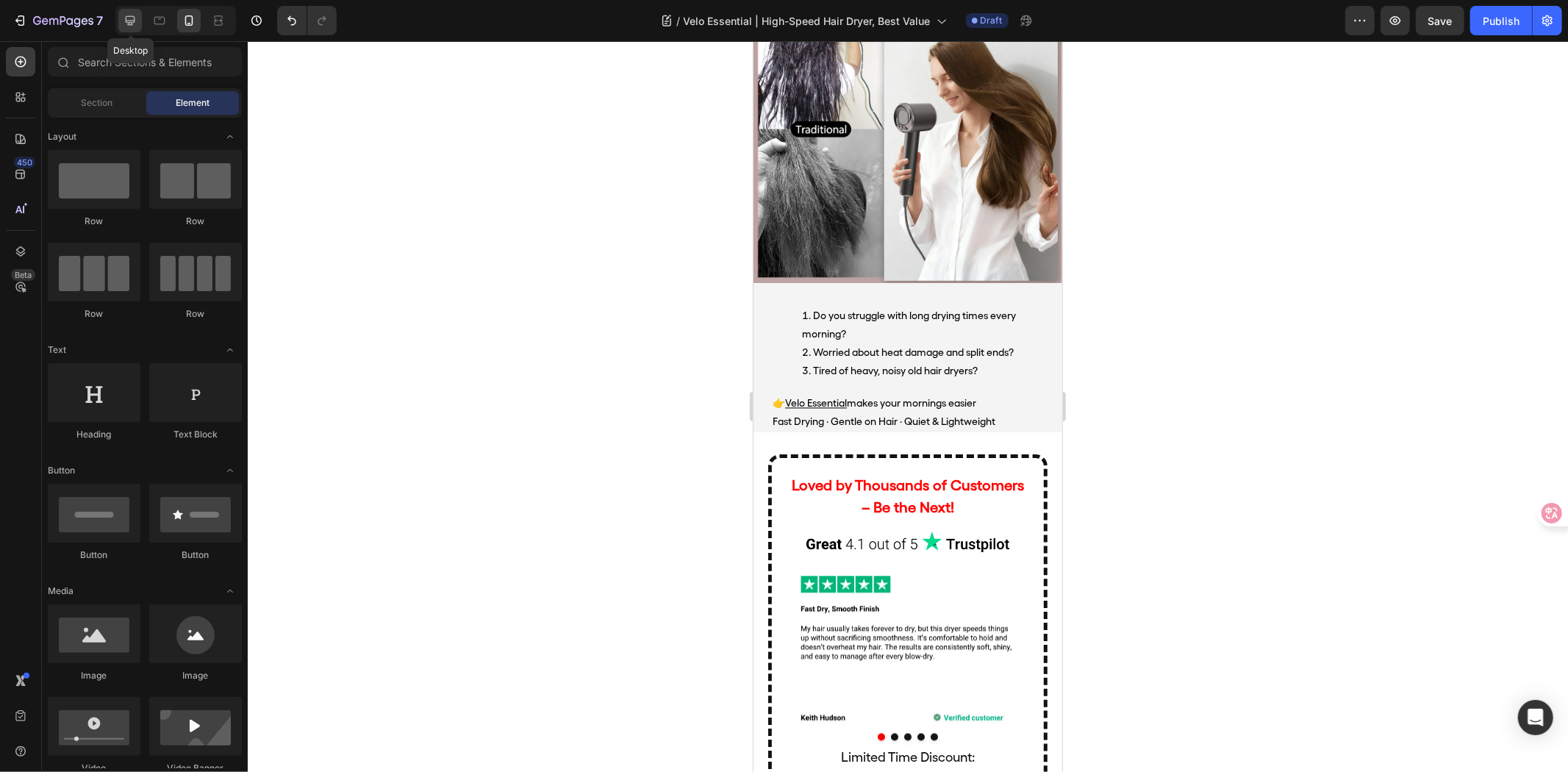
click at [135, 26] on icon at bounding box center [130, 20] width 15 height 15
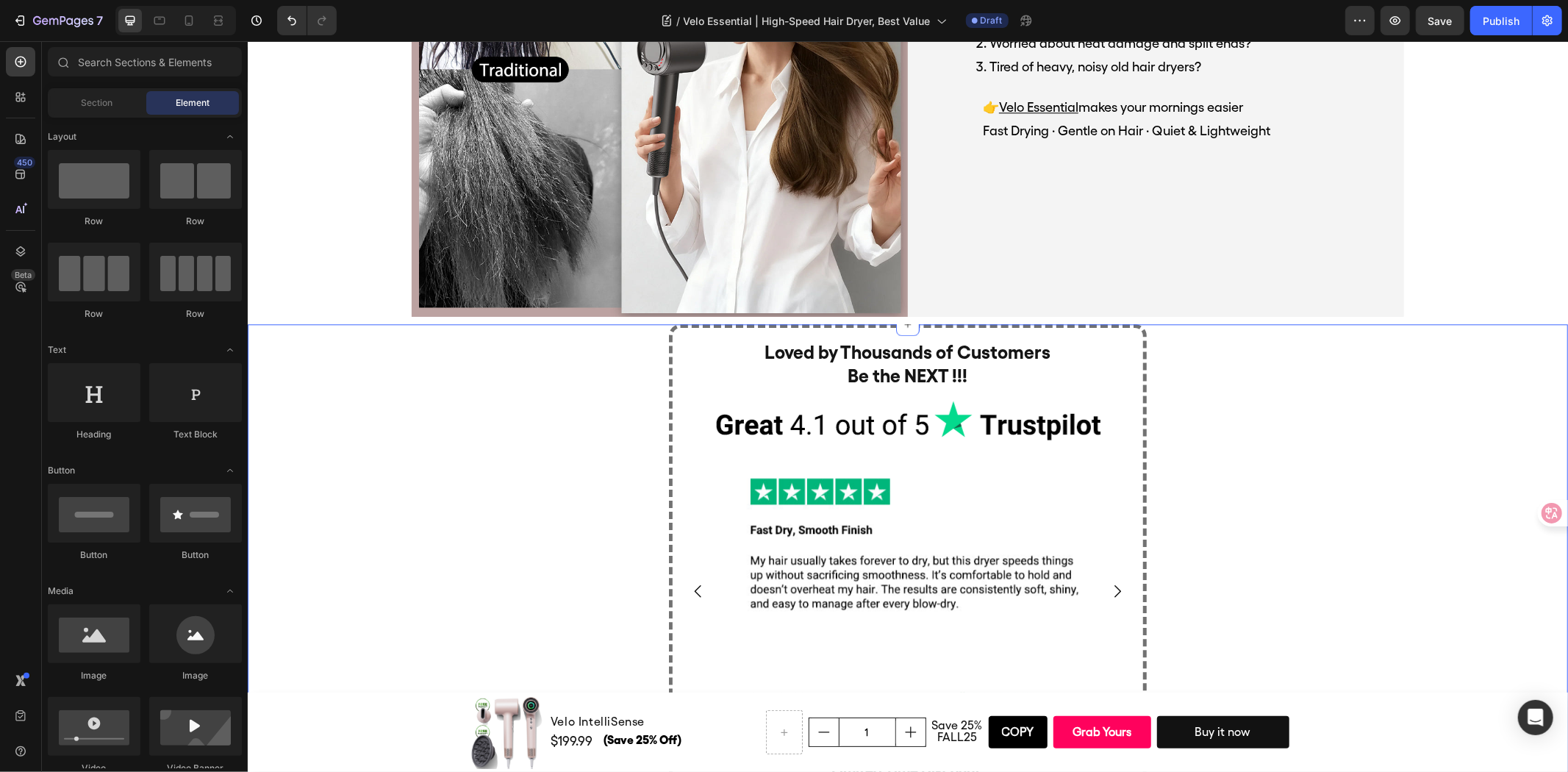
scroll to position [2956, 0]
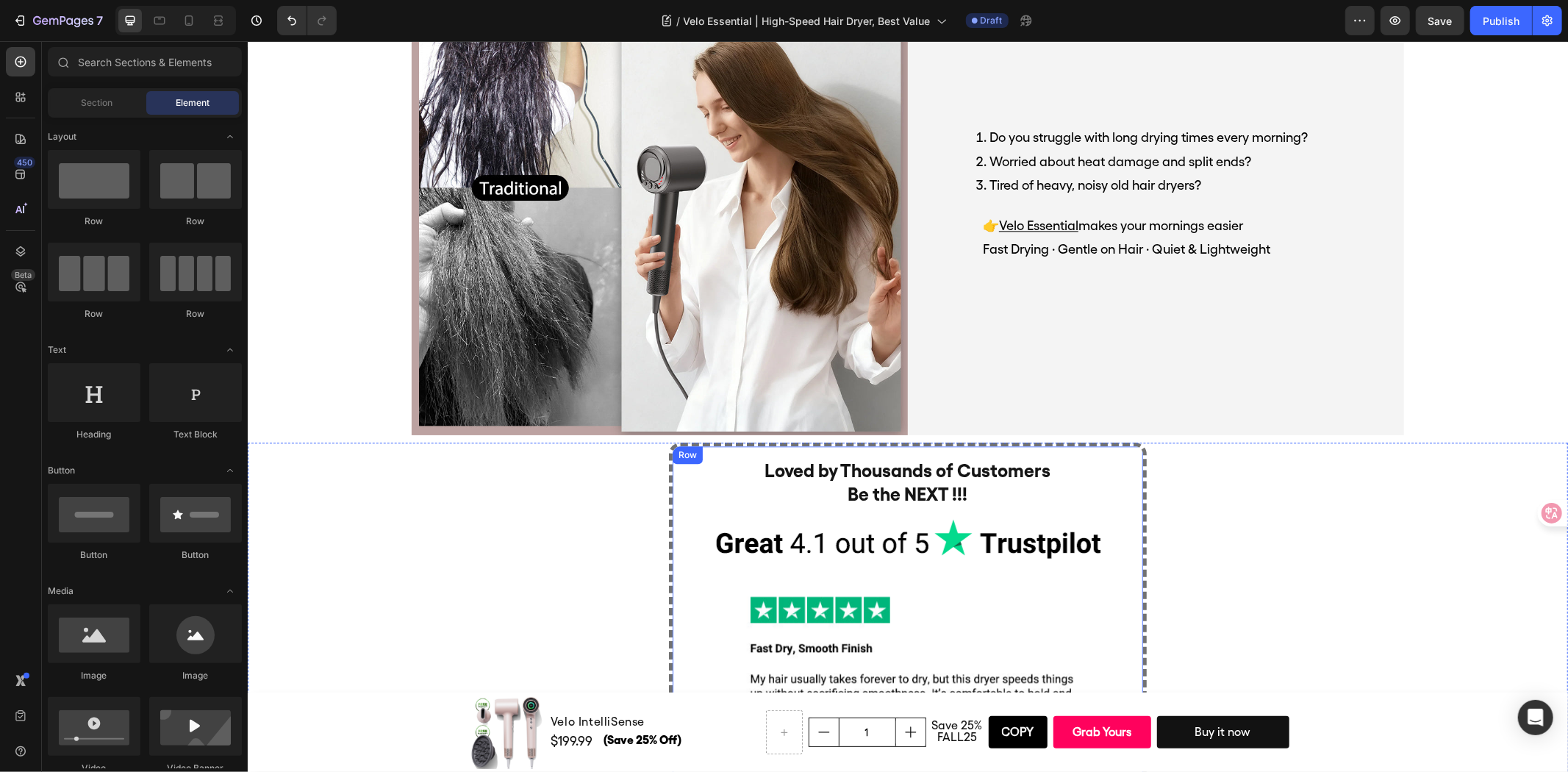
click at [676, 463] on div "Loved by Thousands of Customers Be the NEXT !!! Heading Image Image Image Image…" at bounding box center [907, 754] width 478 height 625
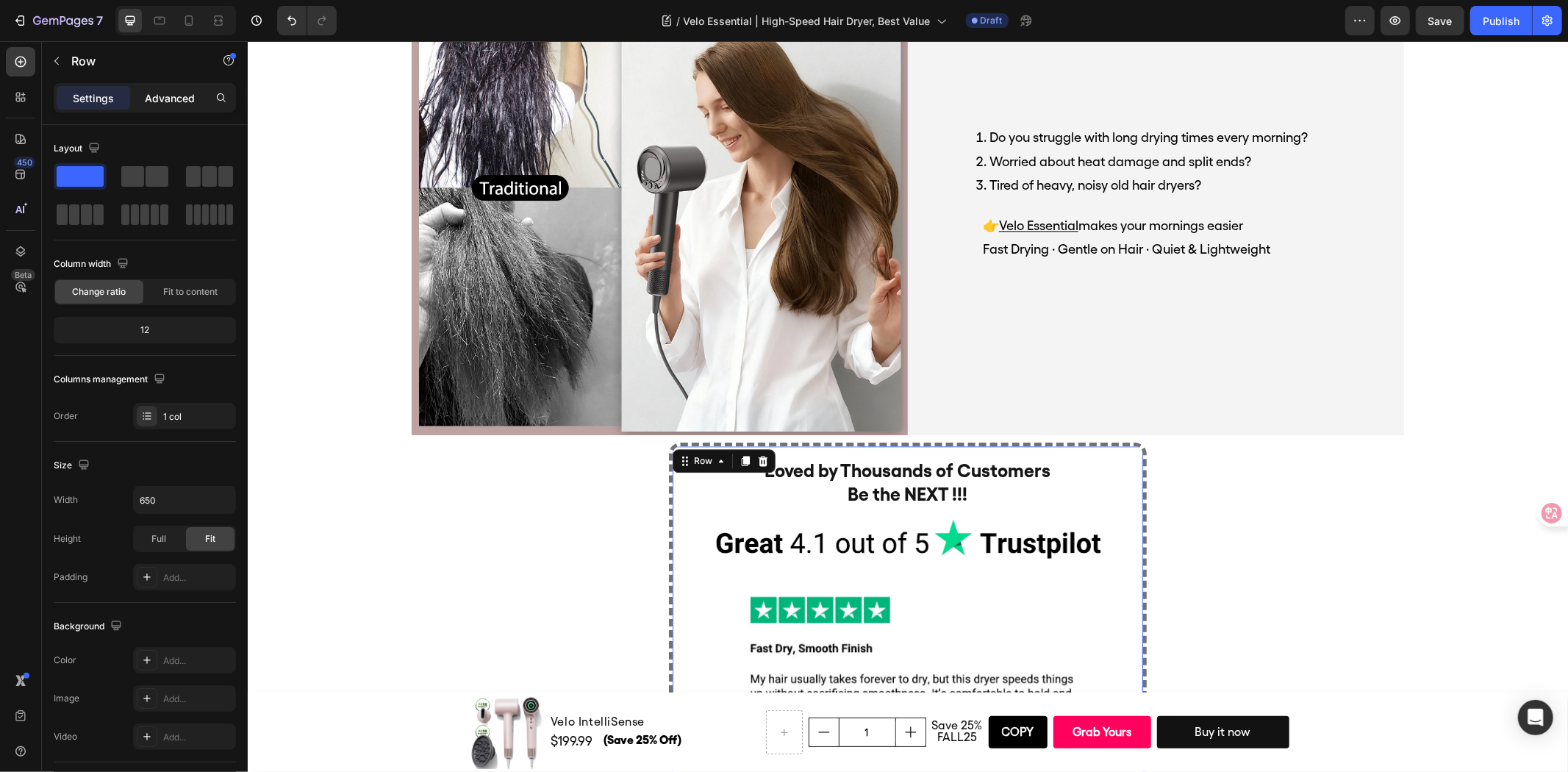
click at [163, 103] on p "Advanced" at bounding box center [169, 98] width 50 height 16
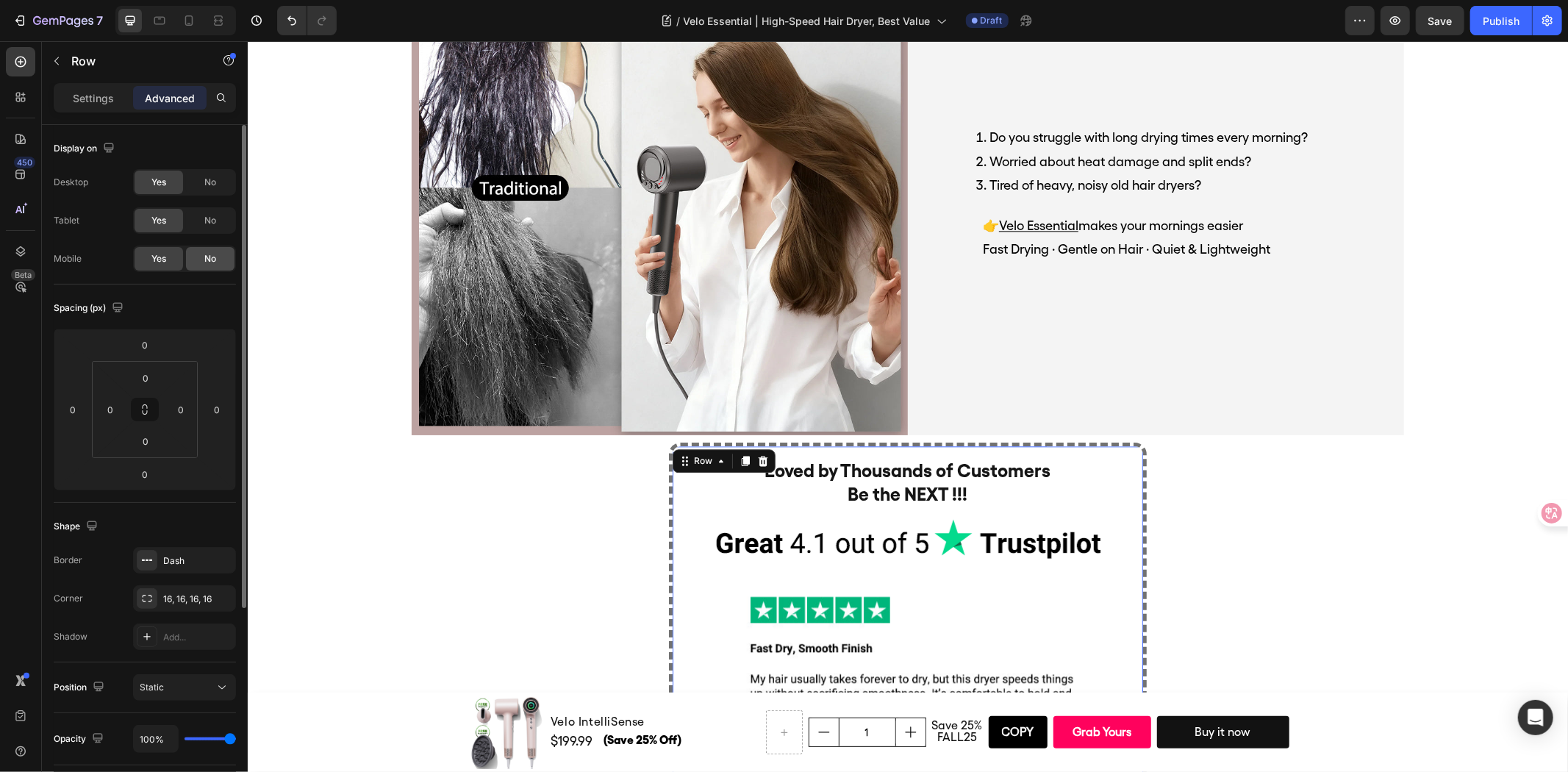
click at [219, 254] on div "No" at bounding box center [210, 259] width 48 height 24
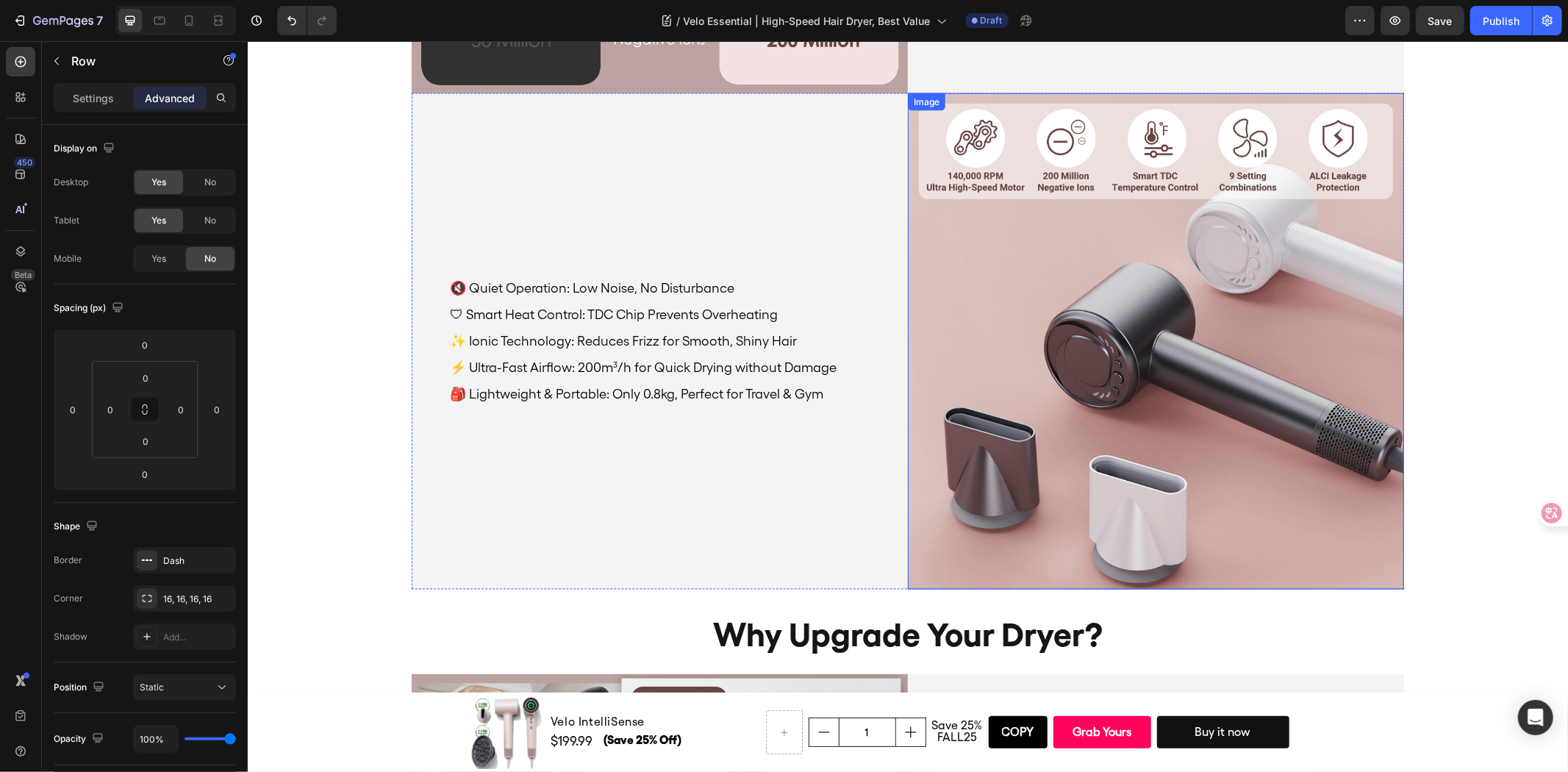
scroll to position [2548, 0]
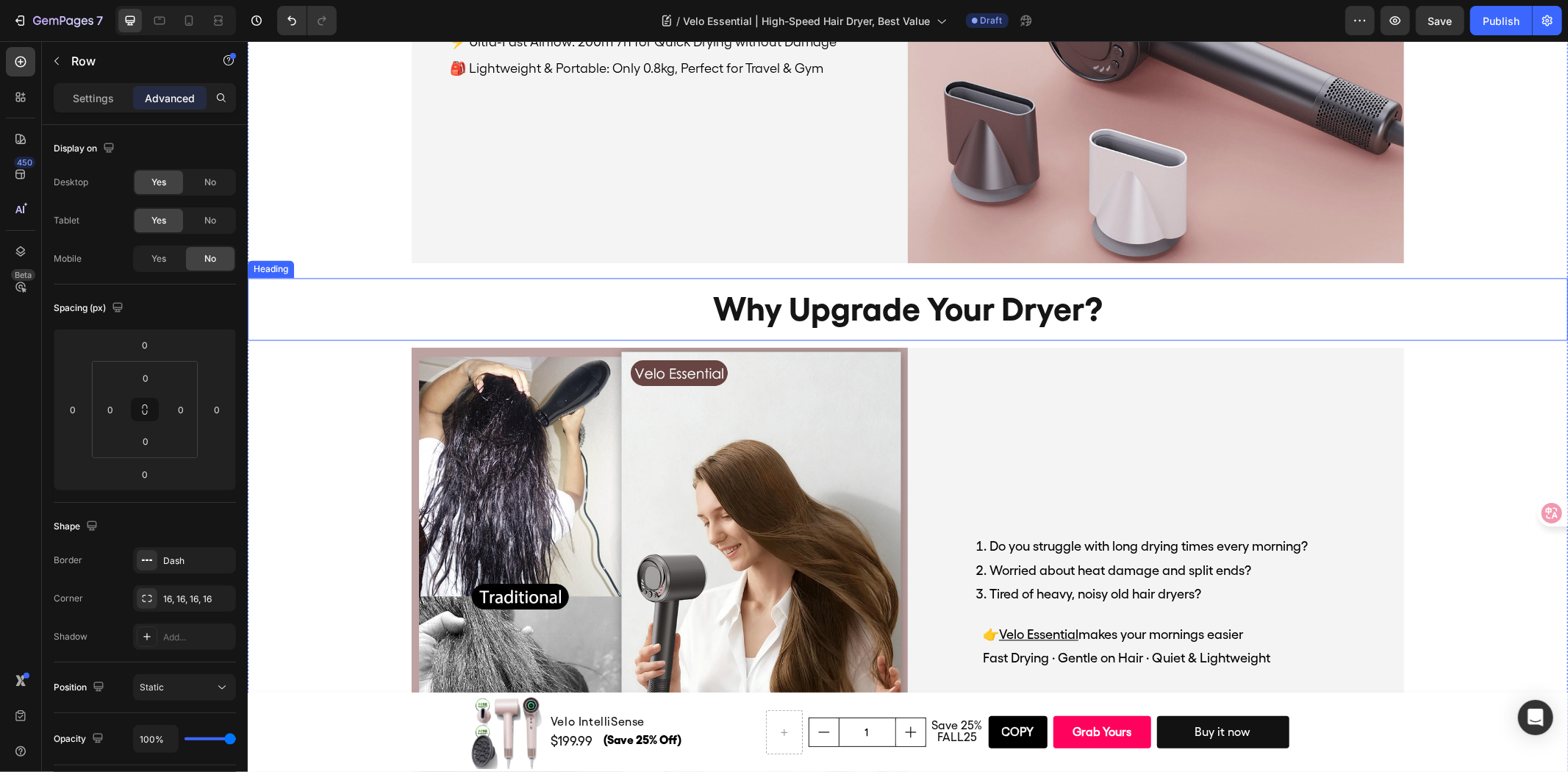
click at [1255, 307] on h2 "why upgrade your dryer?" at bounding box center [907, 309] width 1320 height 63
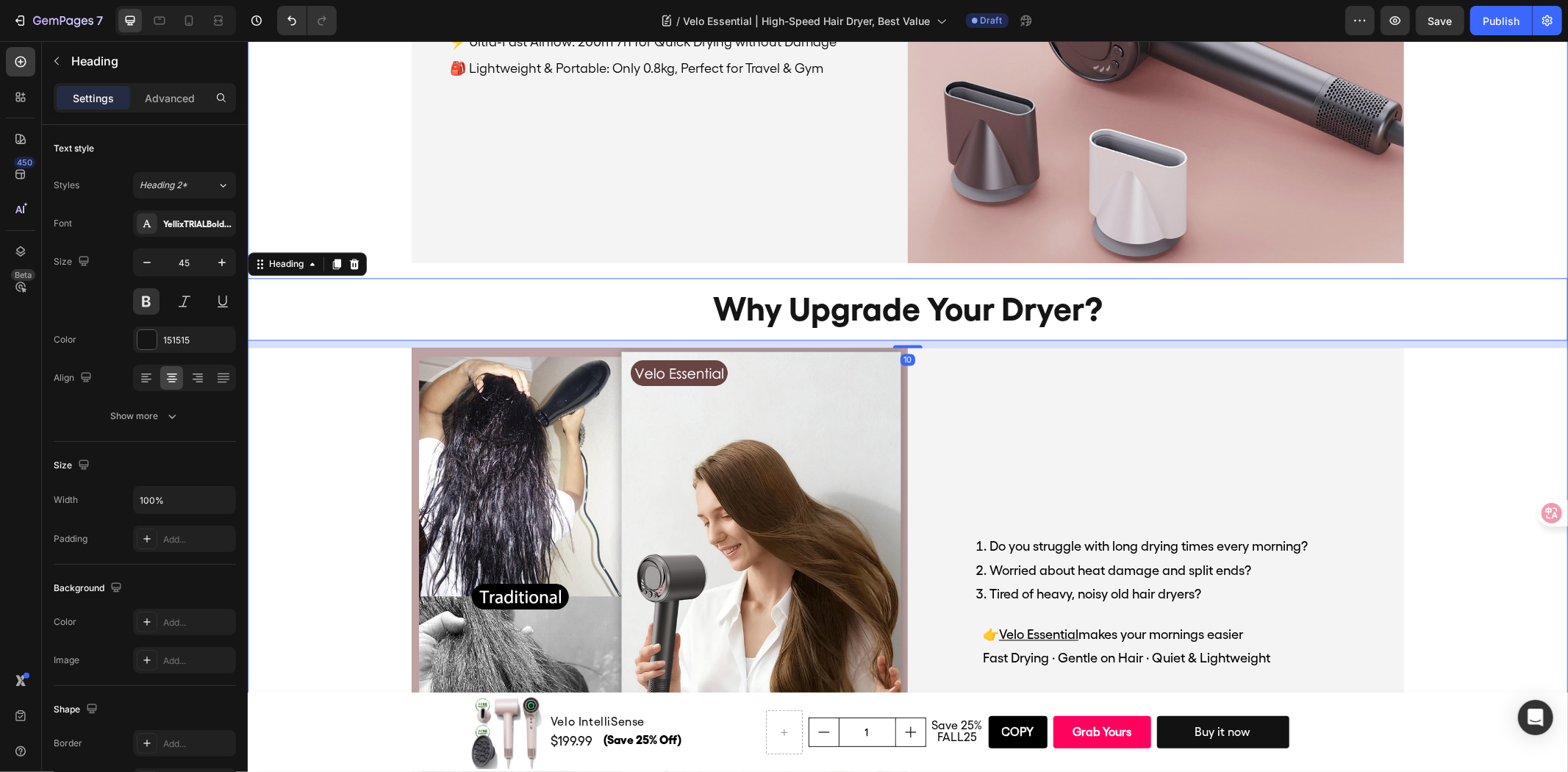
click at [304, 409] on div "same salon experience, different price tag Heading Image Velo Essential ($89.99…" at bounding box center [907, 22] width 1320 height 1658
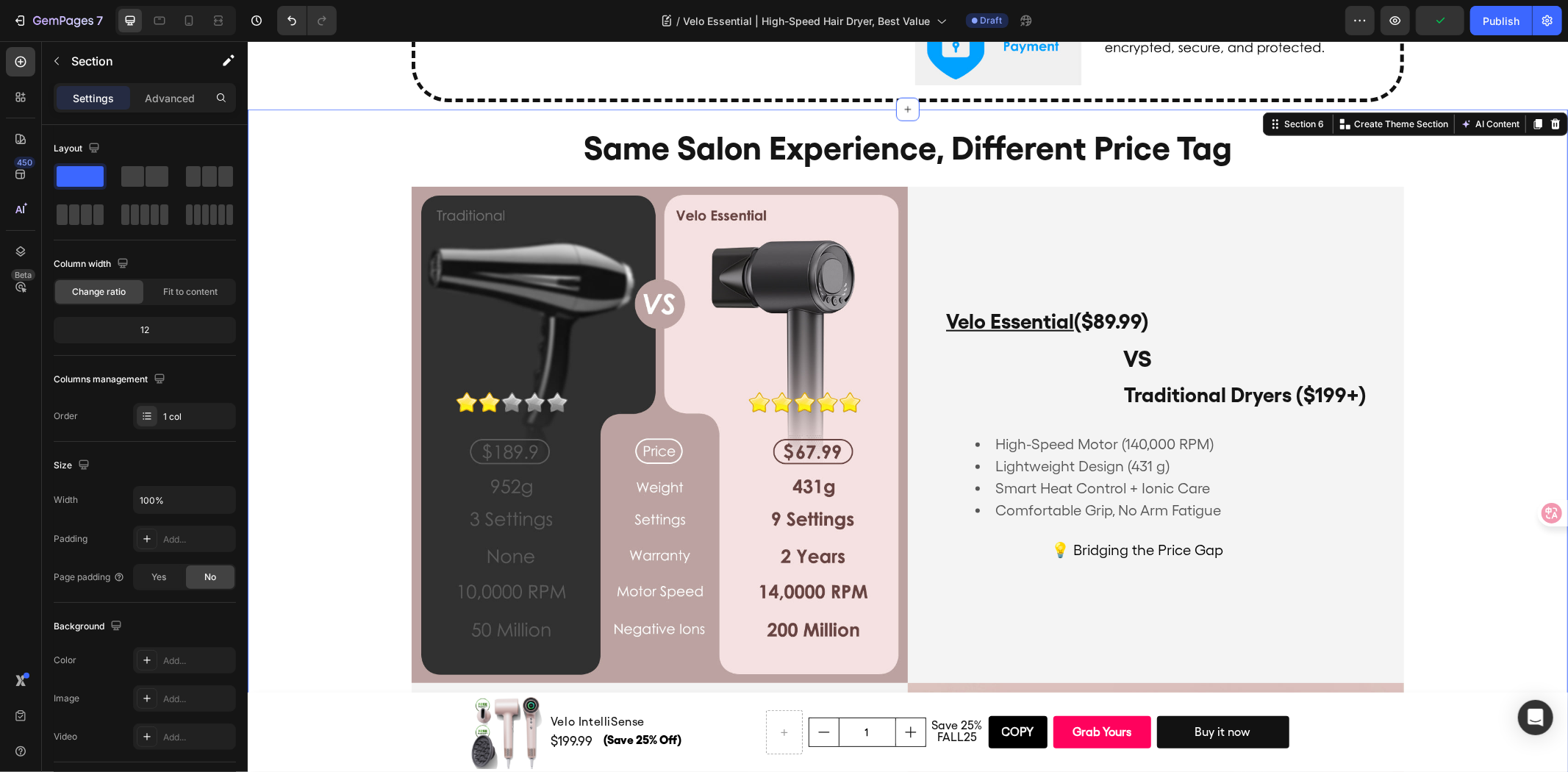
scroll to position [1159, 0]
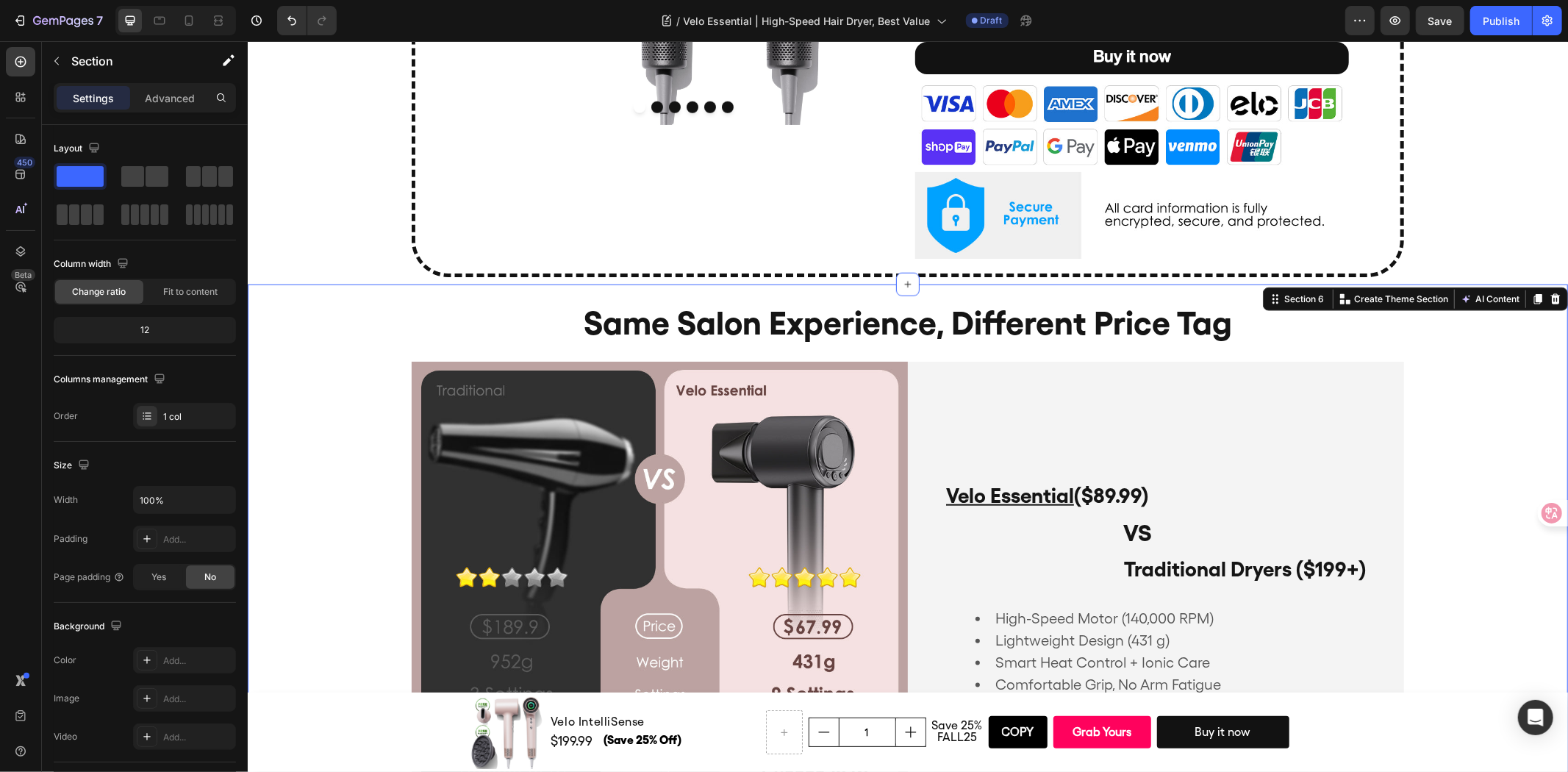
click at [158, 100] on p "Advanced" at bounding box center [169, 98] width 50 height 16
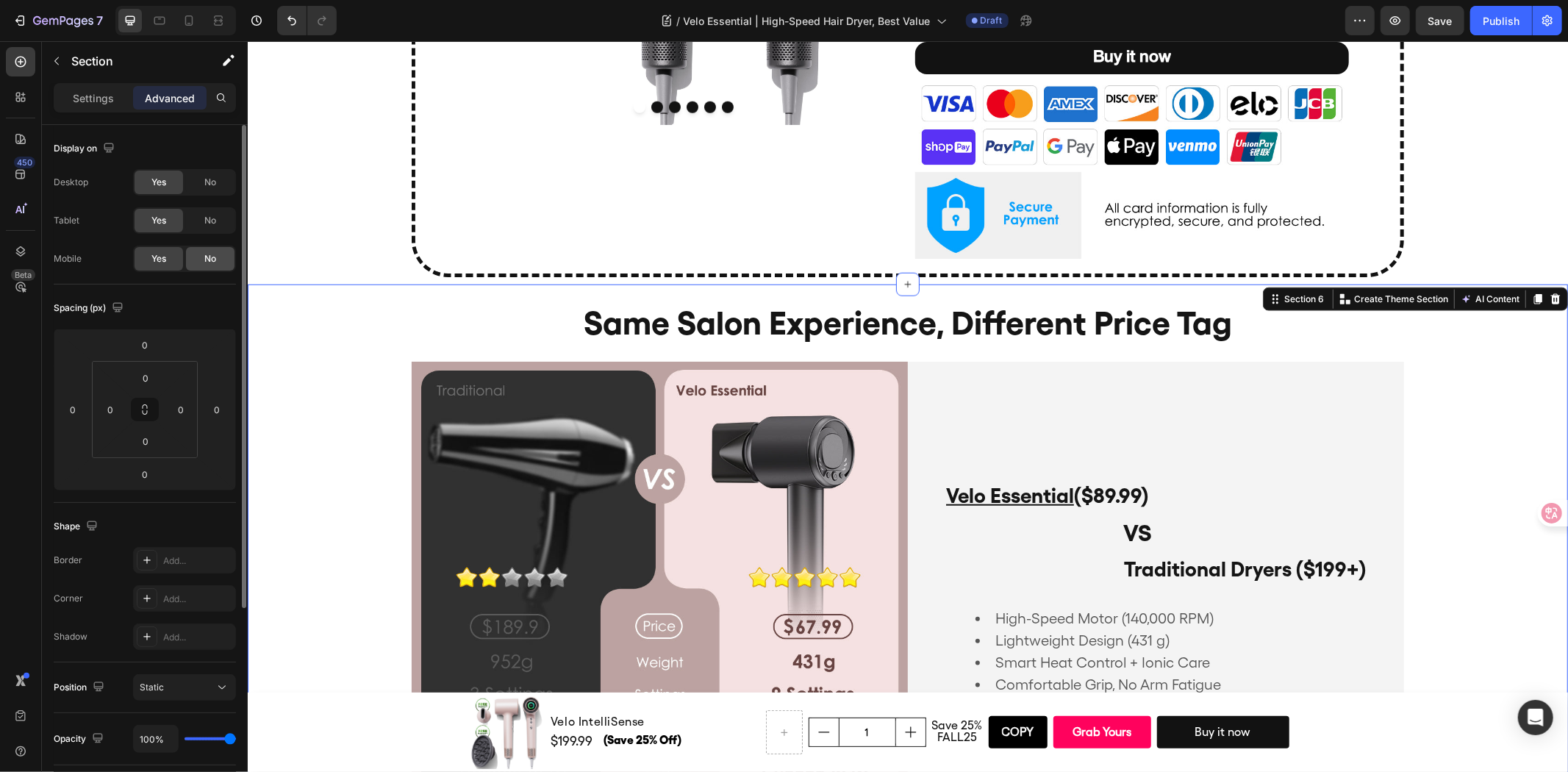
click at [205, 253] on span "No" at bounding box center [211, 258] width 12 height 13
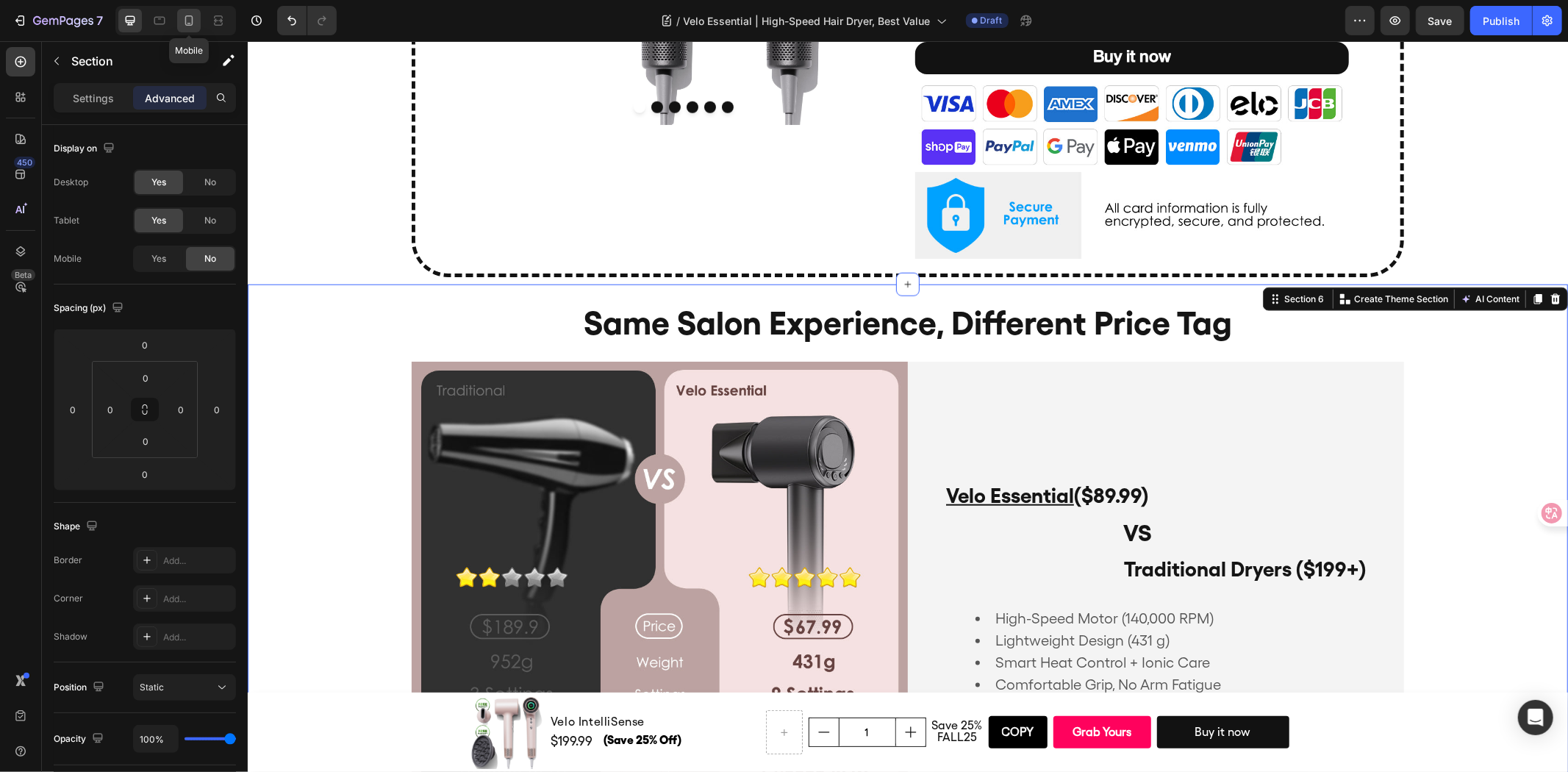
click at [180, 22] on div at bounding box center [189, 21] width 24 height 24
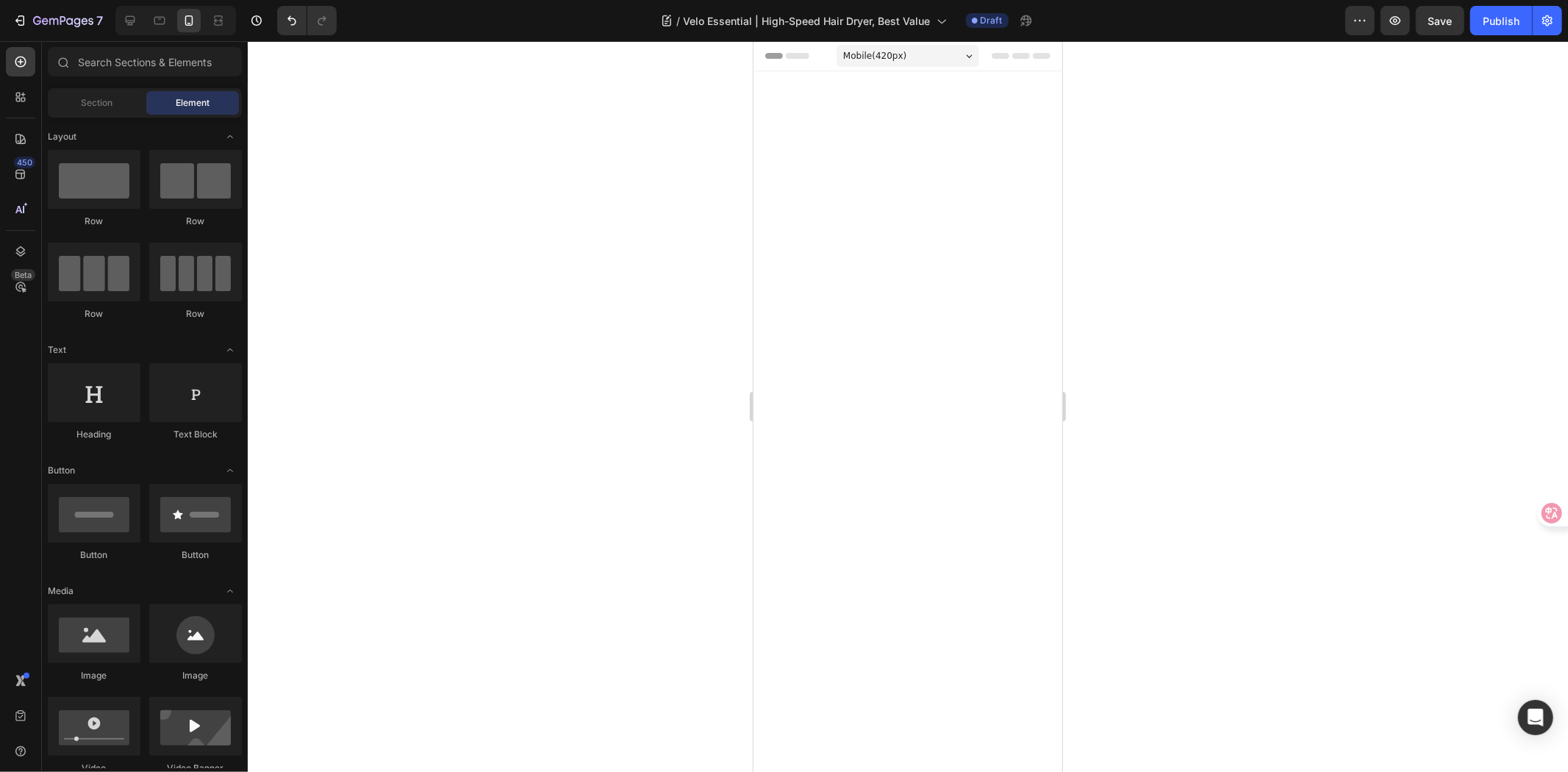
drag, startPoint x: 1055, startPoint y: 641, endPoint x: 1898, endPoint y: 150, distance: 975.6
click at [1210, 301] on div at bounding box center [908, 406] width 1320 height 731
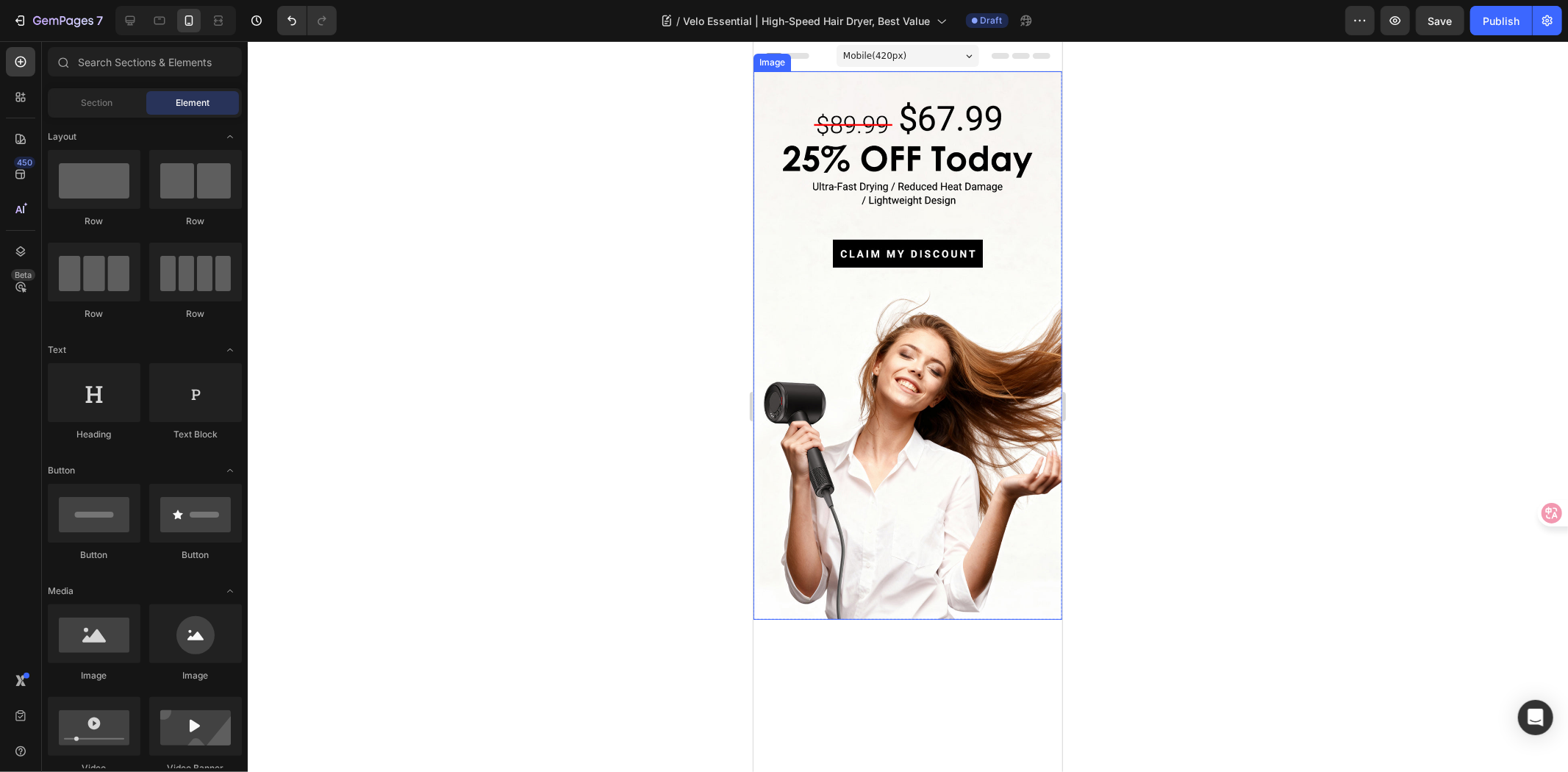
click at [1412, 483] on div at bounding box center [908, 406] width 1320 height 731
click at [1450, 15] on span "Save" at bounding box center [1440, 21] width 25 height 13
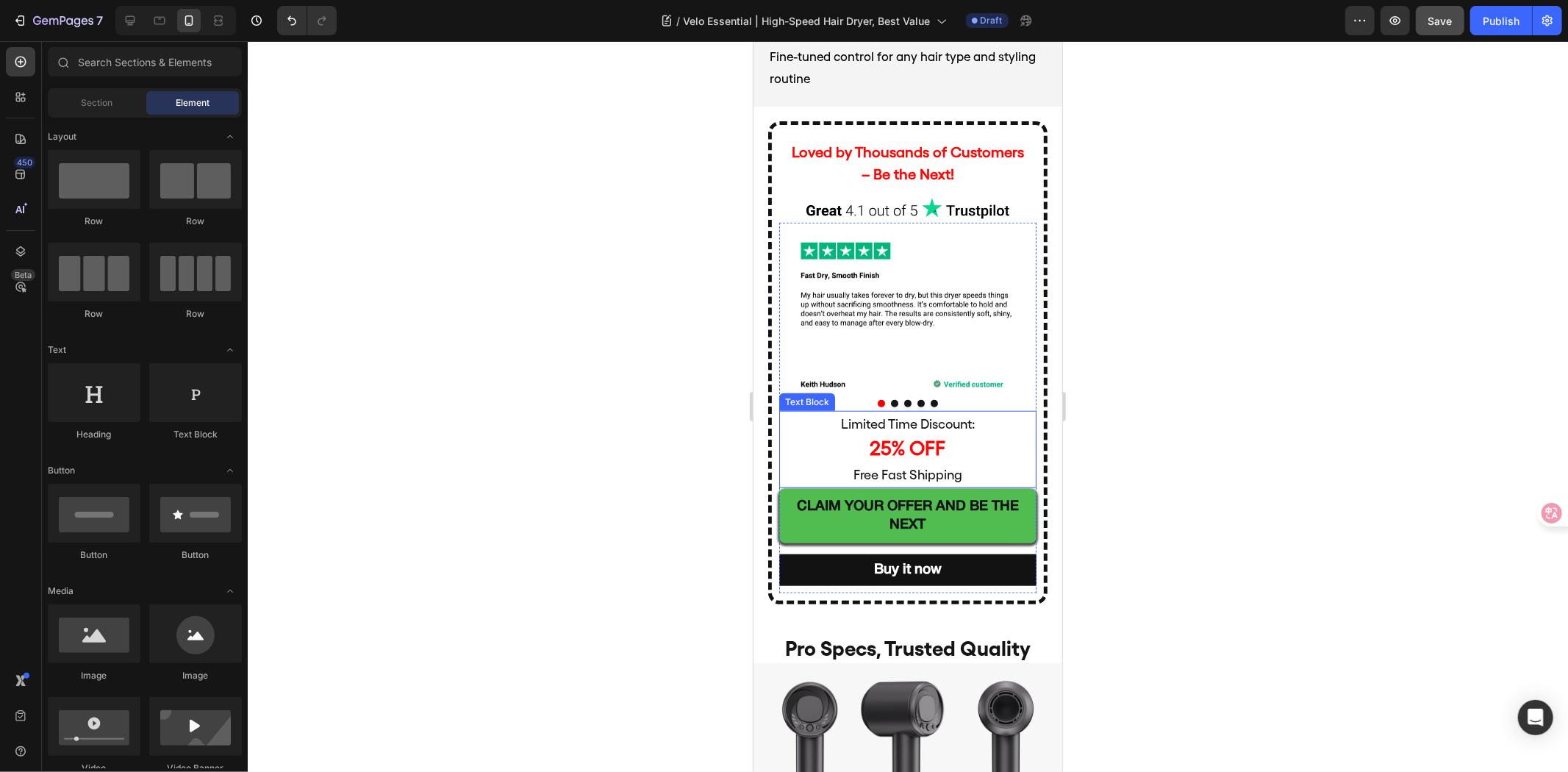
scroll to position [5431, 0]
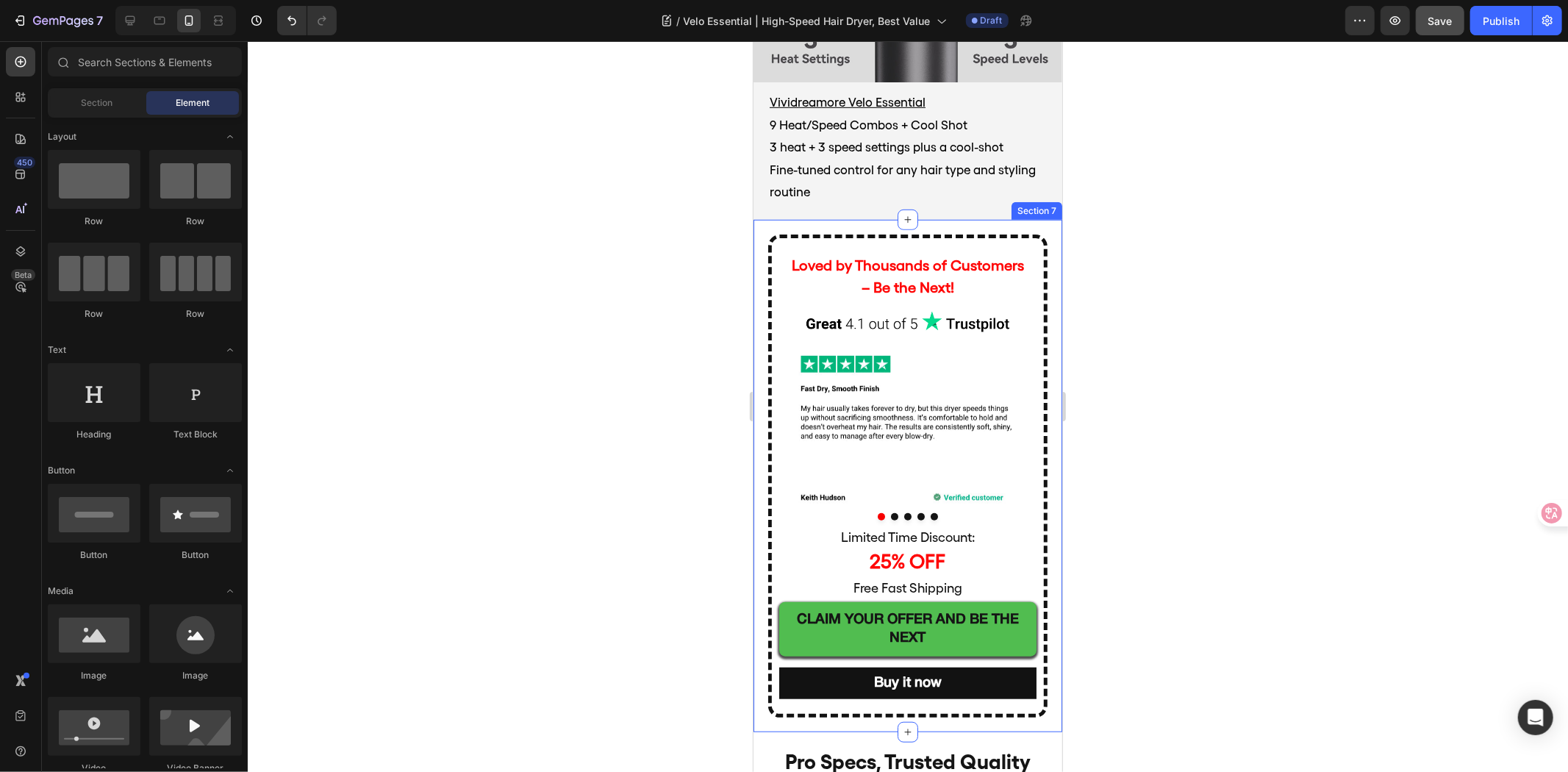
click at [764, 233] on div "Loved by Thousands of Customers – Be the Next! Text Block Image Row Image Image…" at bounding box center [907, 475] width 309 height 512
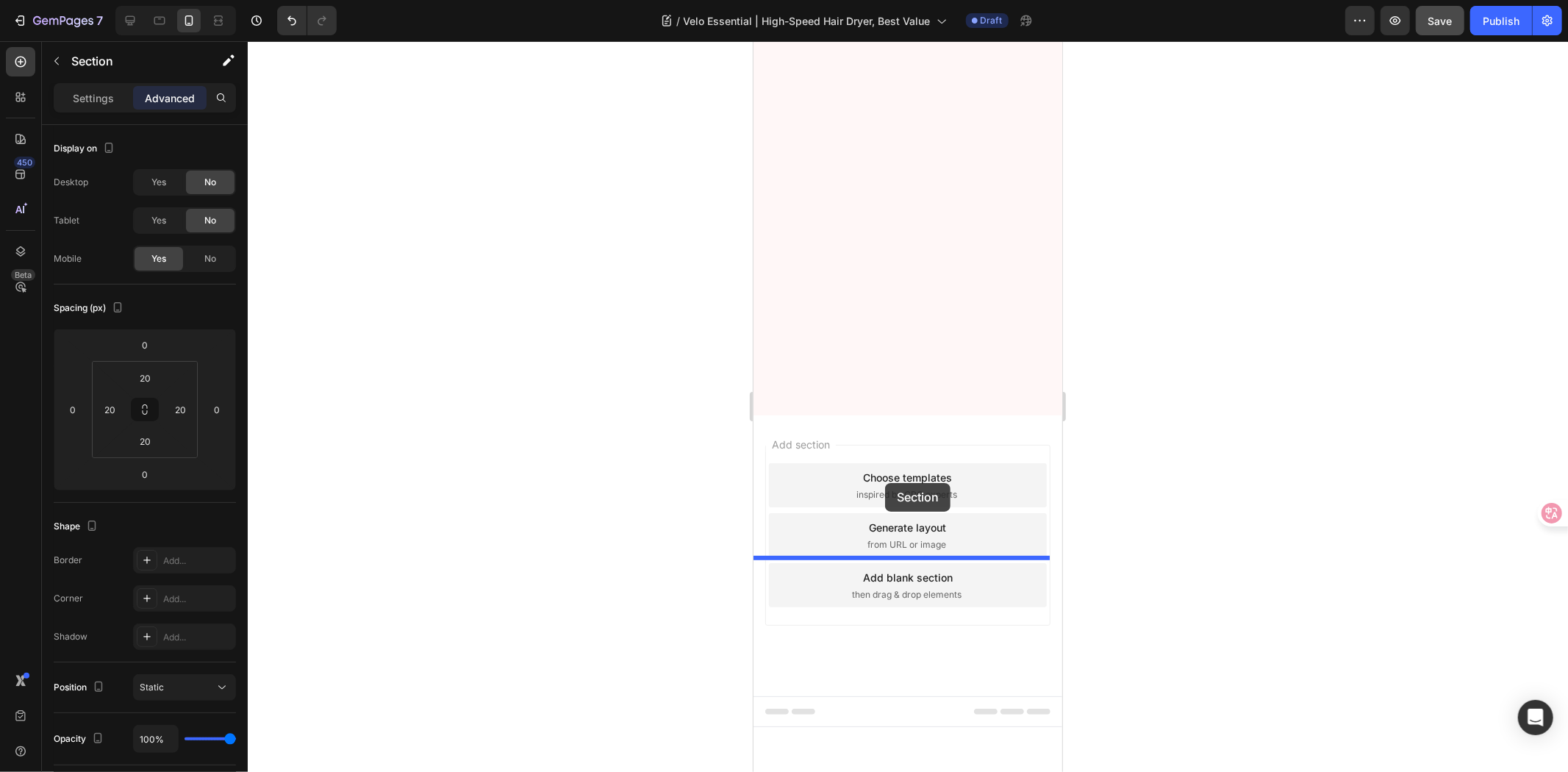
scroll to position [5568, 0]
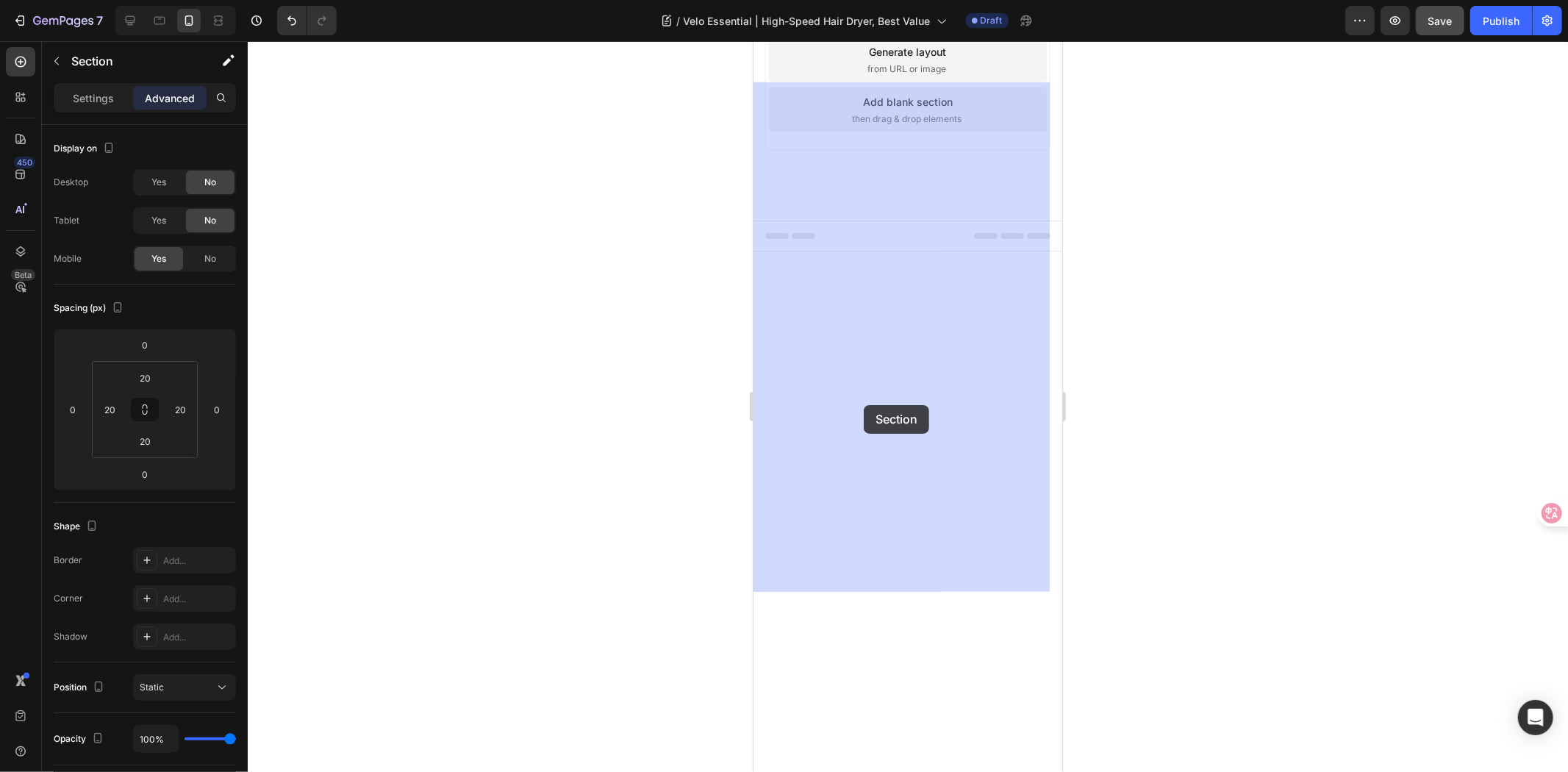
drag, startPoint x: 760, startPoint y: 231, endPoint x: 864, endPoint y: 404, distance: 201.9
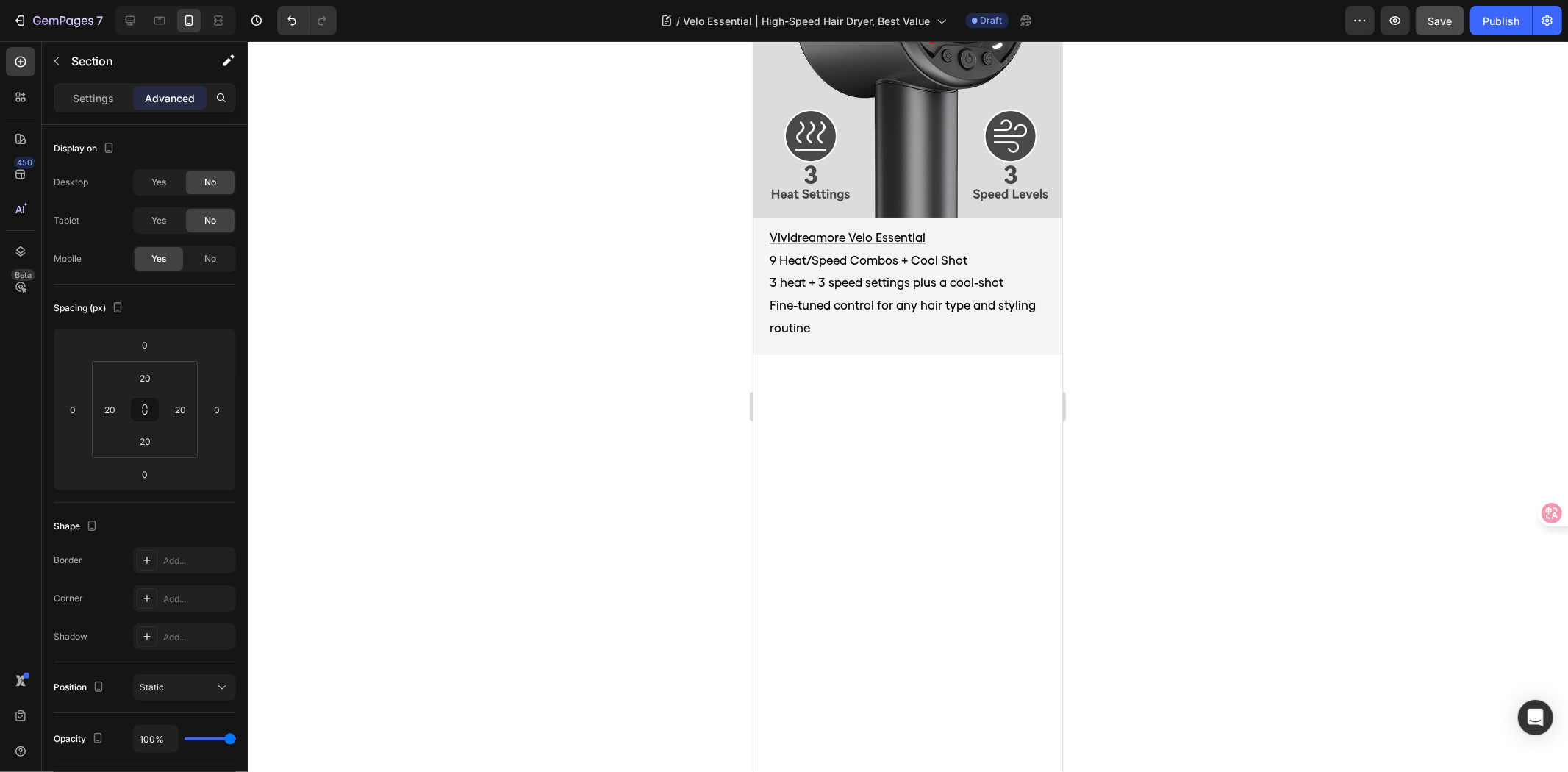
scroll to position [2955, 0]
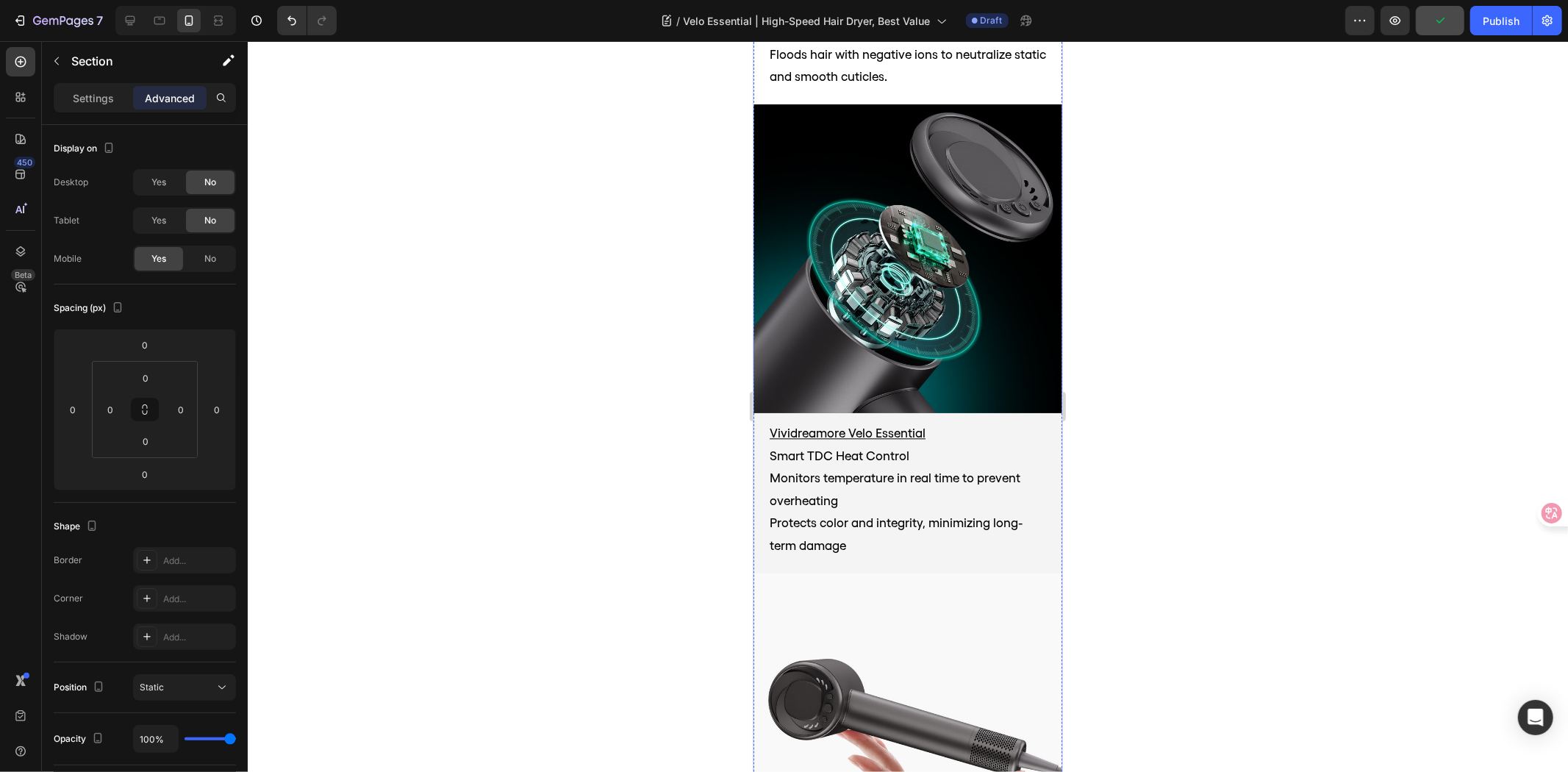
scroll to position [2628, 0]
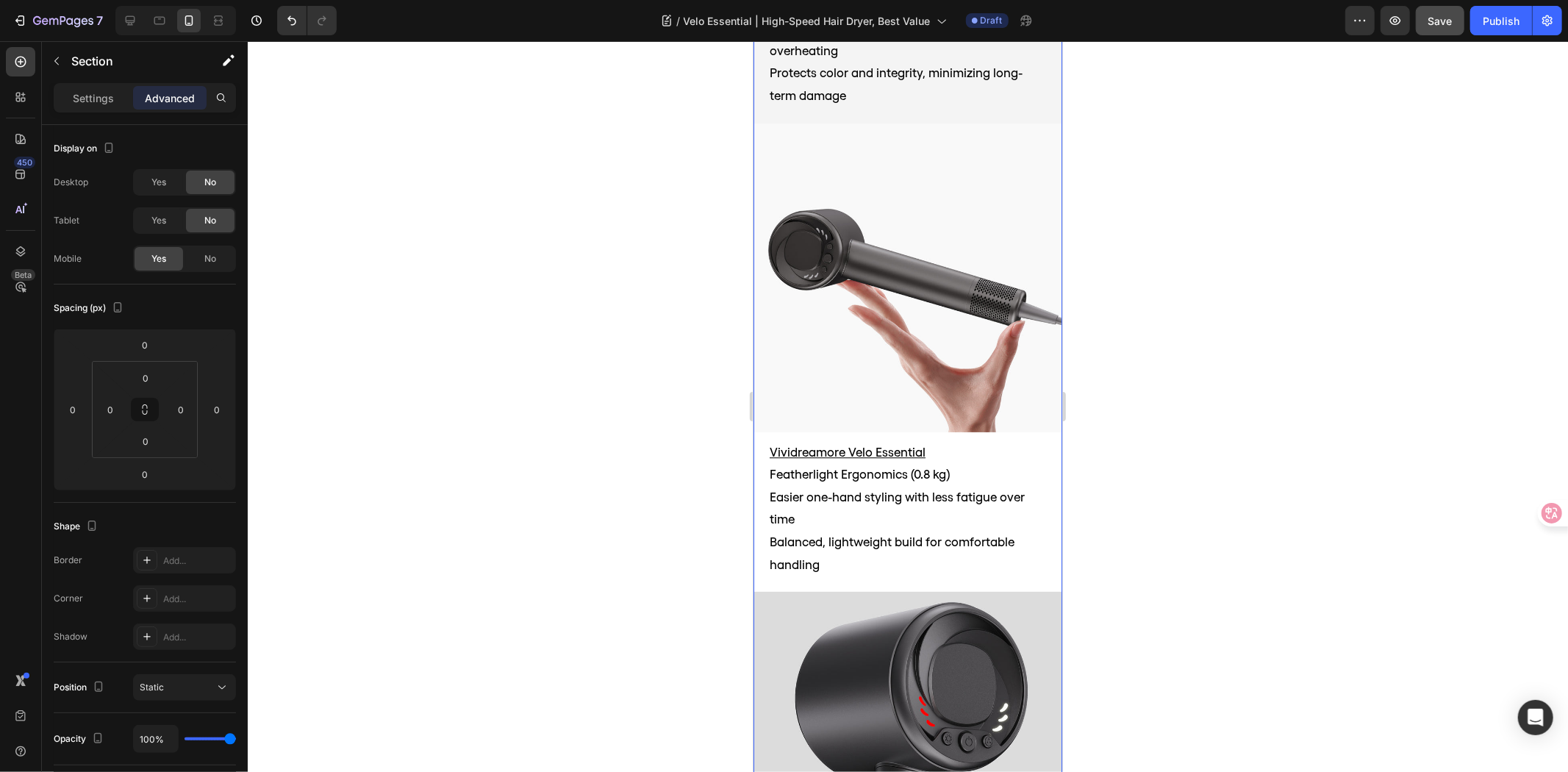
scroll to position [2955, 0]
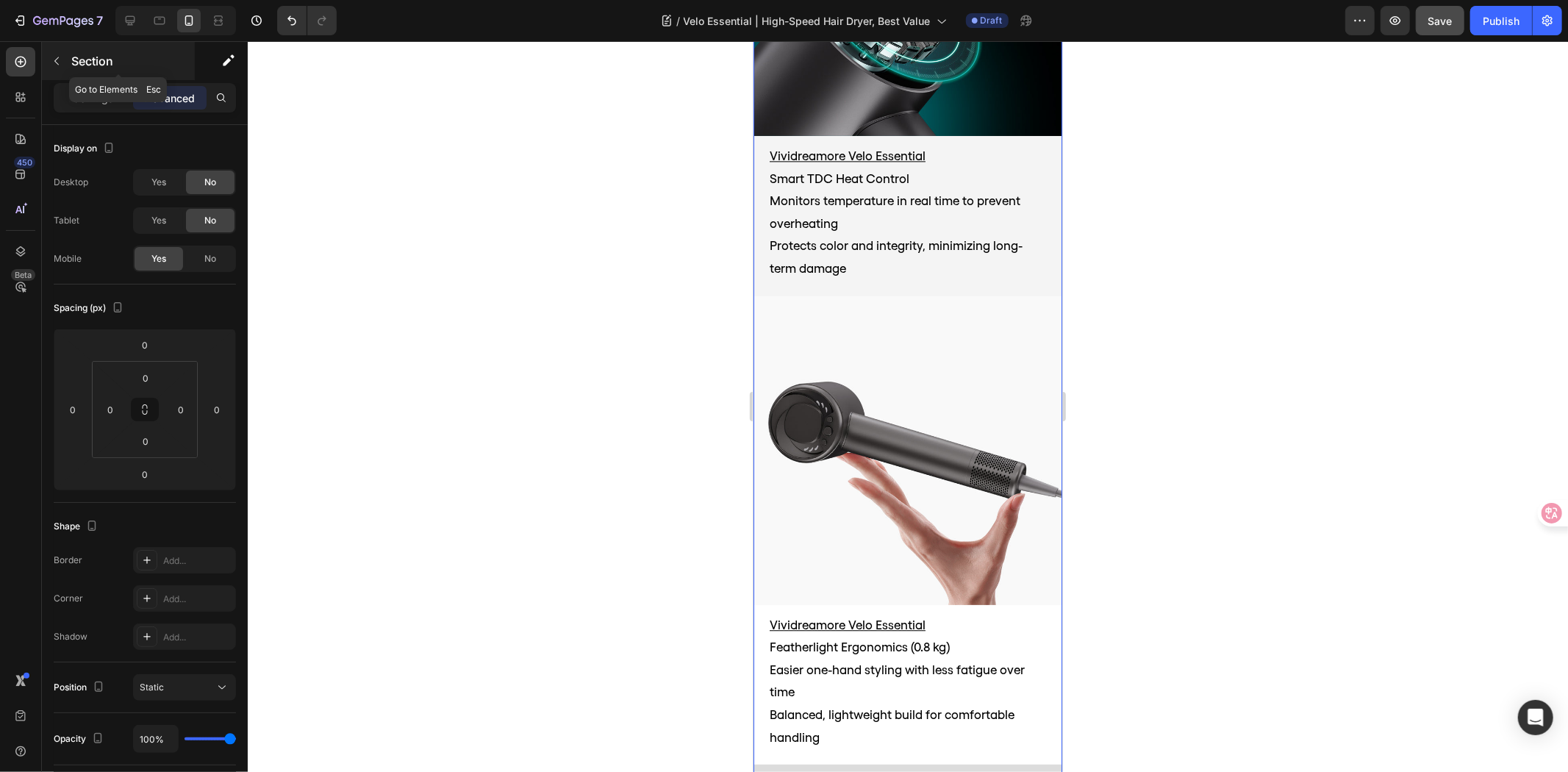
click at [60, 67] on button "button" at bounding box center [57, 61] width 24 height 24
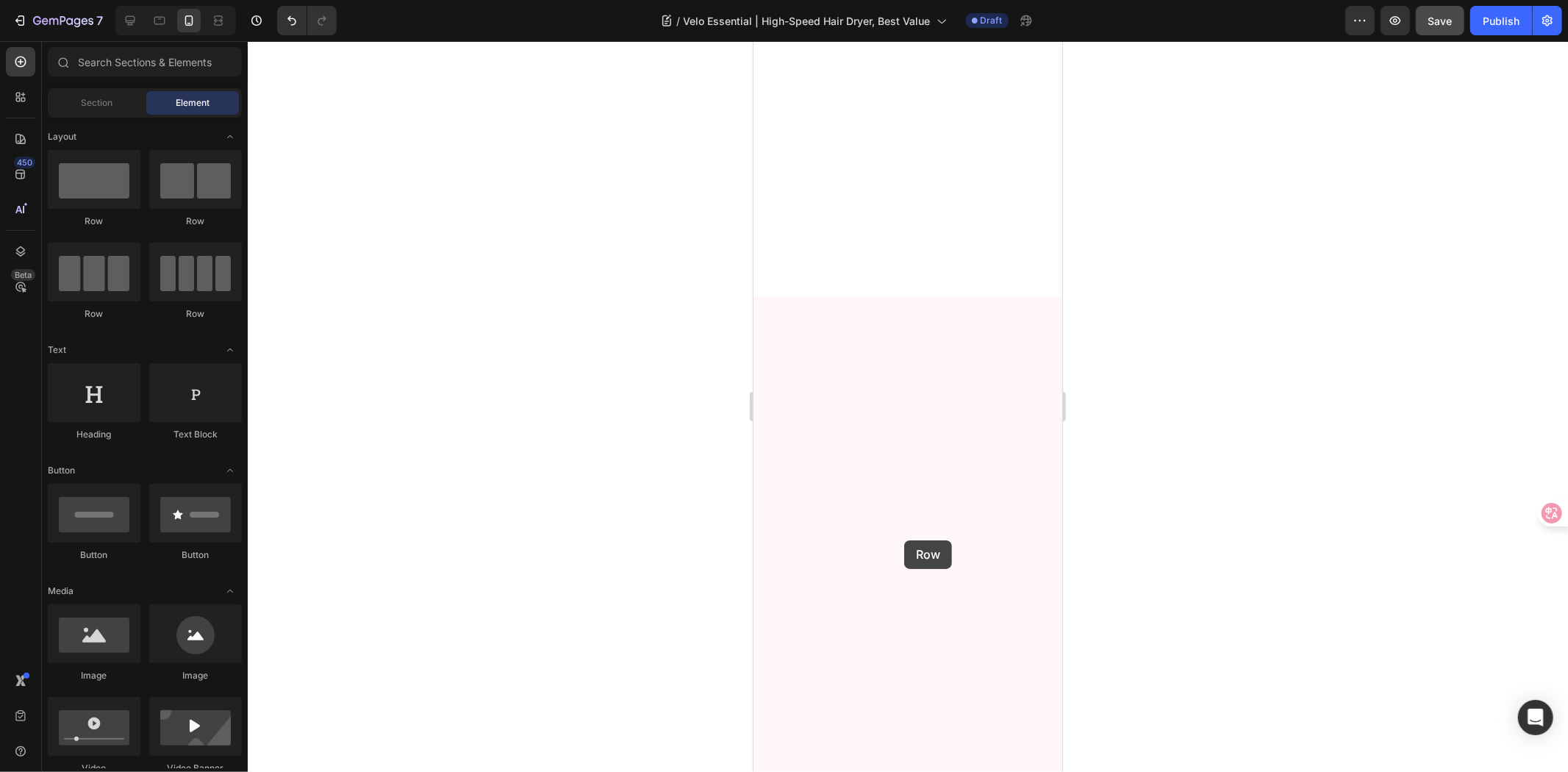
scroll to position [5323, 0]
drag, startPoint x: 129, startPoint y: 188, endPoint x: 452, endPoint y: 386, distance: 378.9
click at [452, 0] on div "7 Version history / Velo Essential | High-Speed Hair Dryer, Best Value Draft Pr…" at bounding box center [784, 0] width 1568 height 0
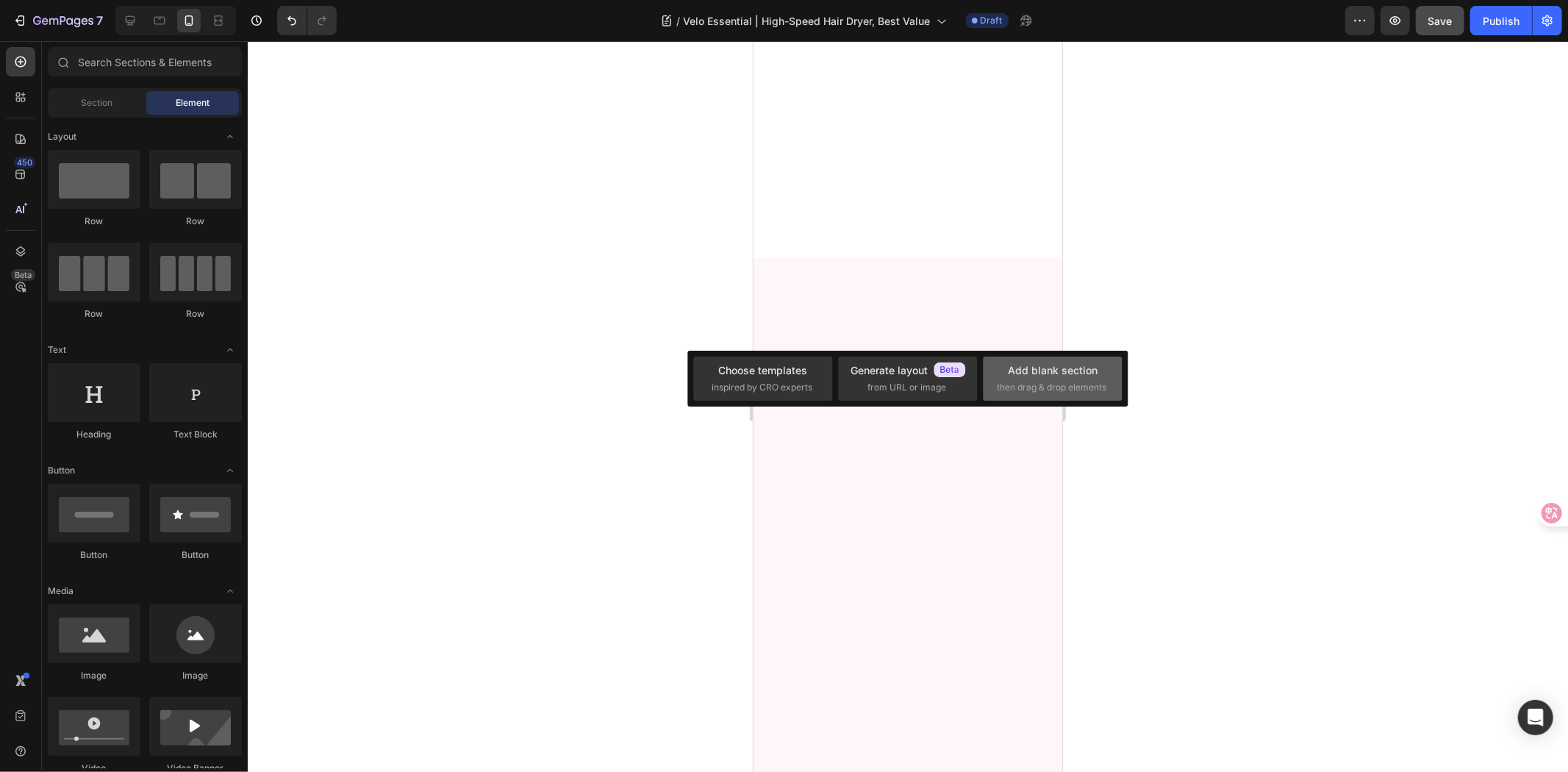
click at [1039, 372] on div "Add blank section" at bounding box center [1053, 371] width 90 height 16
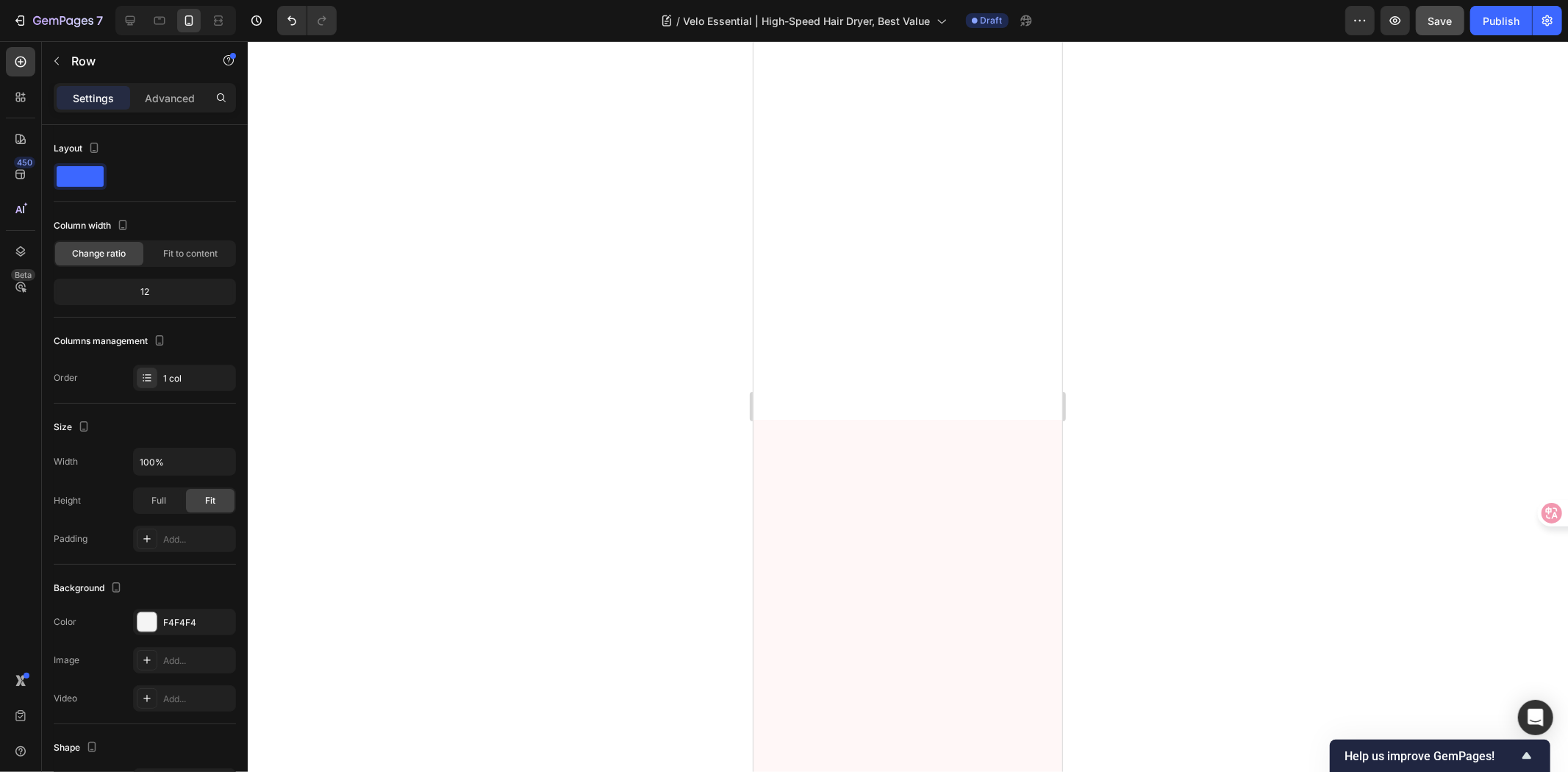
scroll to position [5078, 0]
drag, startPoint x: 771, startPoint y: 150, endPoint x: 840, endPoint y: 604, distance: 459.2
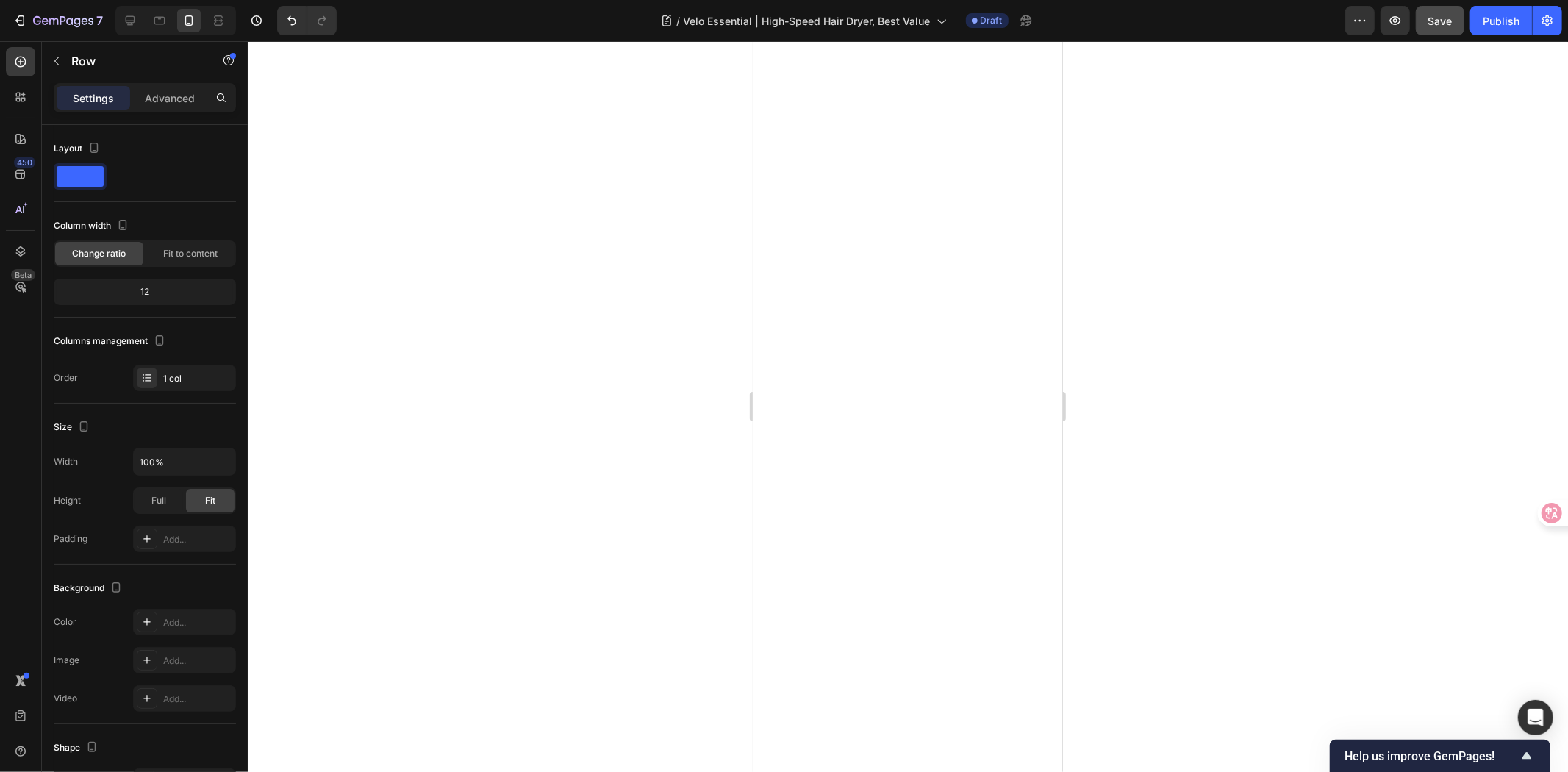
scroll to position [4589, 0]
drag, startPoint x: 784, startPoint y: 188, endPoint x: 814, endPoint y: 651, distance: 464.0
click at [1143, 575] on div at bounding box center [908, 406] width 1320 height 731
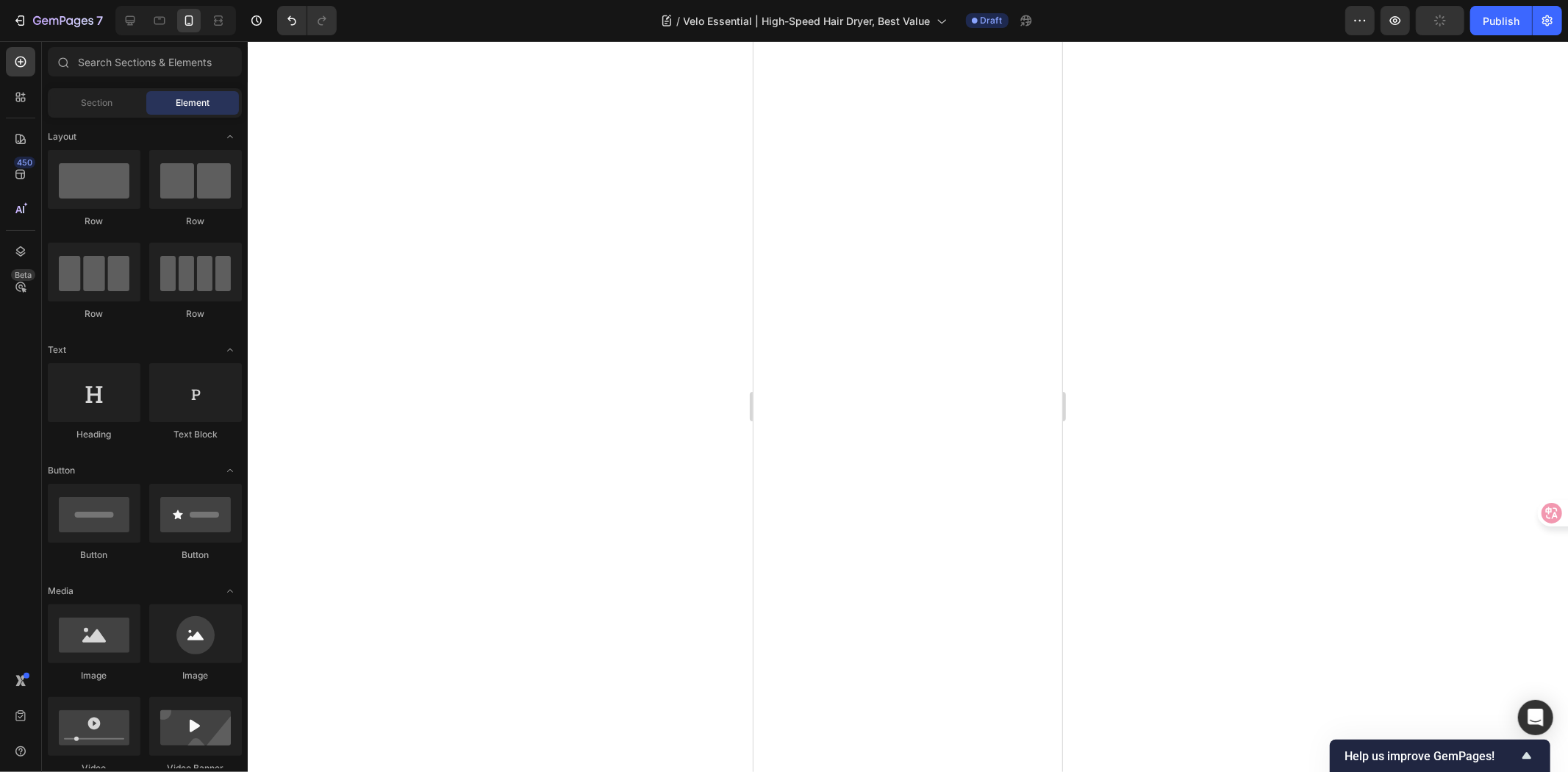
scroll to position [4261, 0]
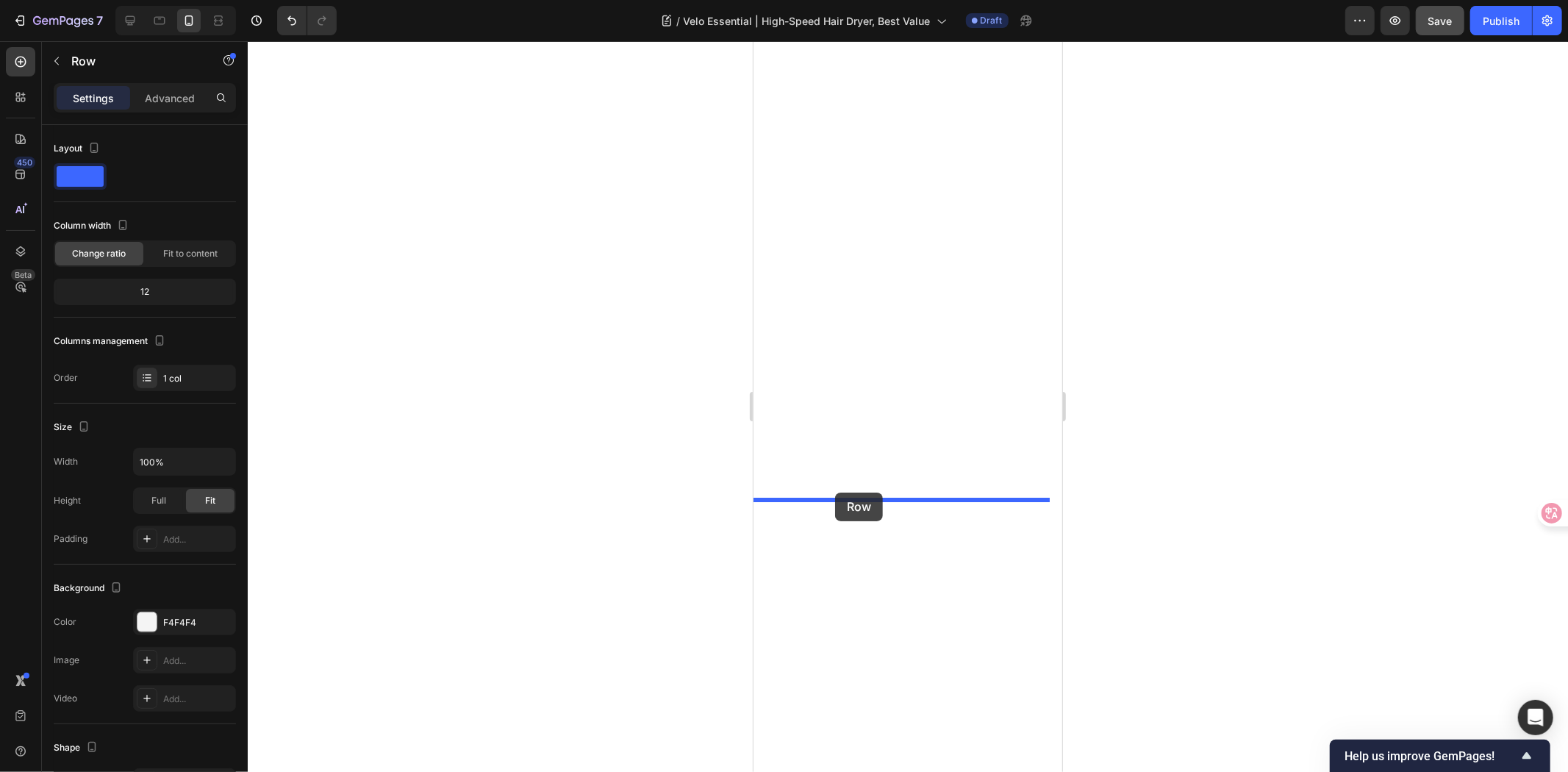
scroll to position [4343, 0]
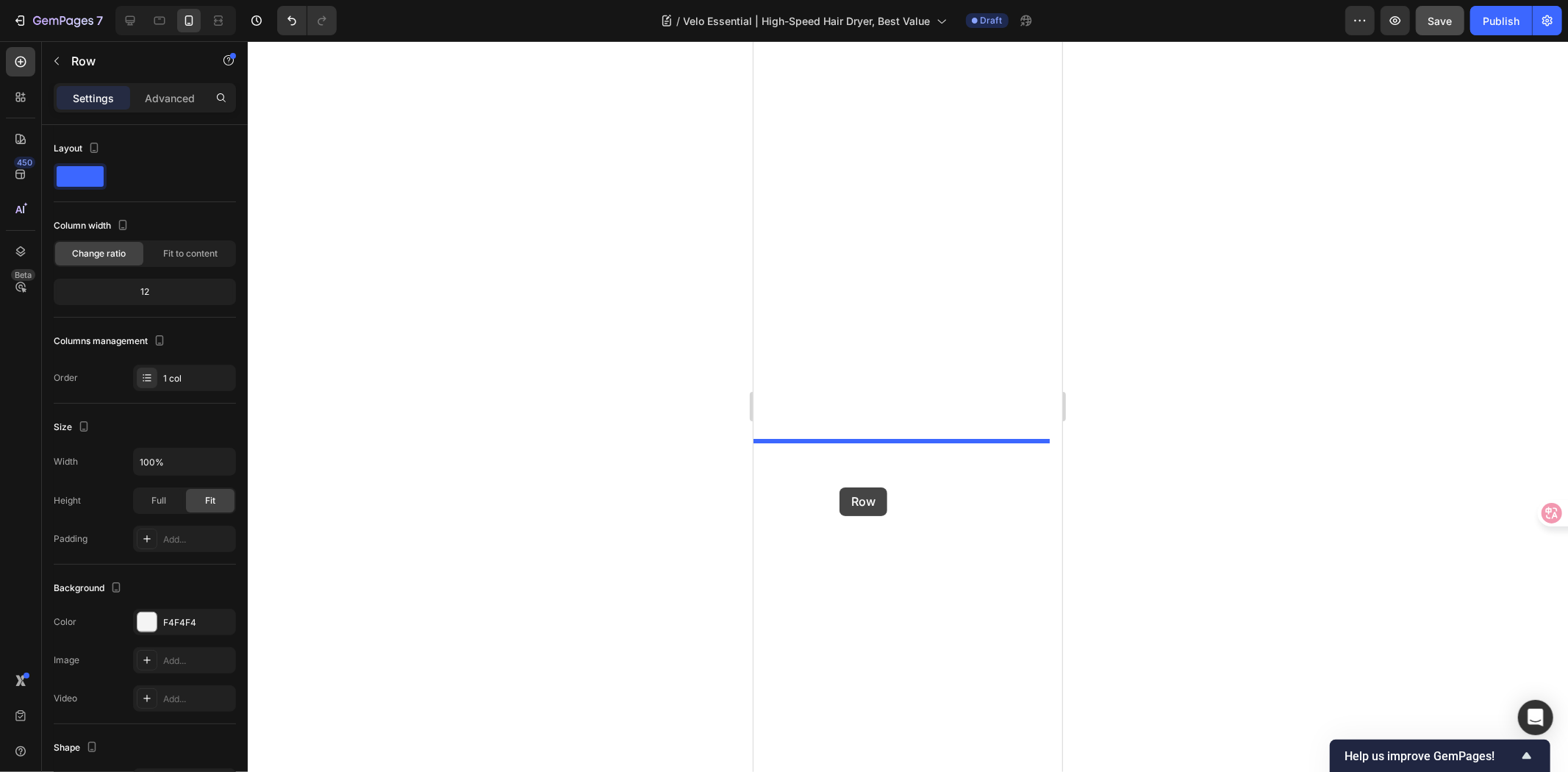
drag, startPoint x: 785, startPoint y: 301, endPoint x: 839, endPoint y: 487, distance: 193.7
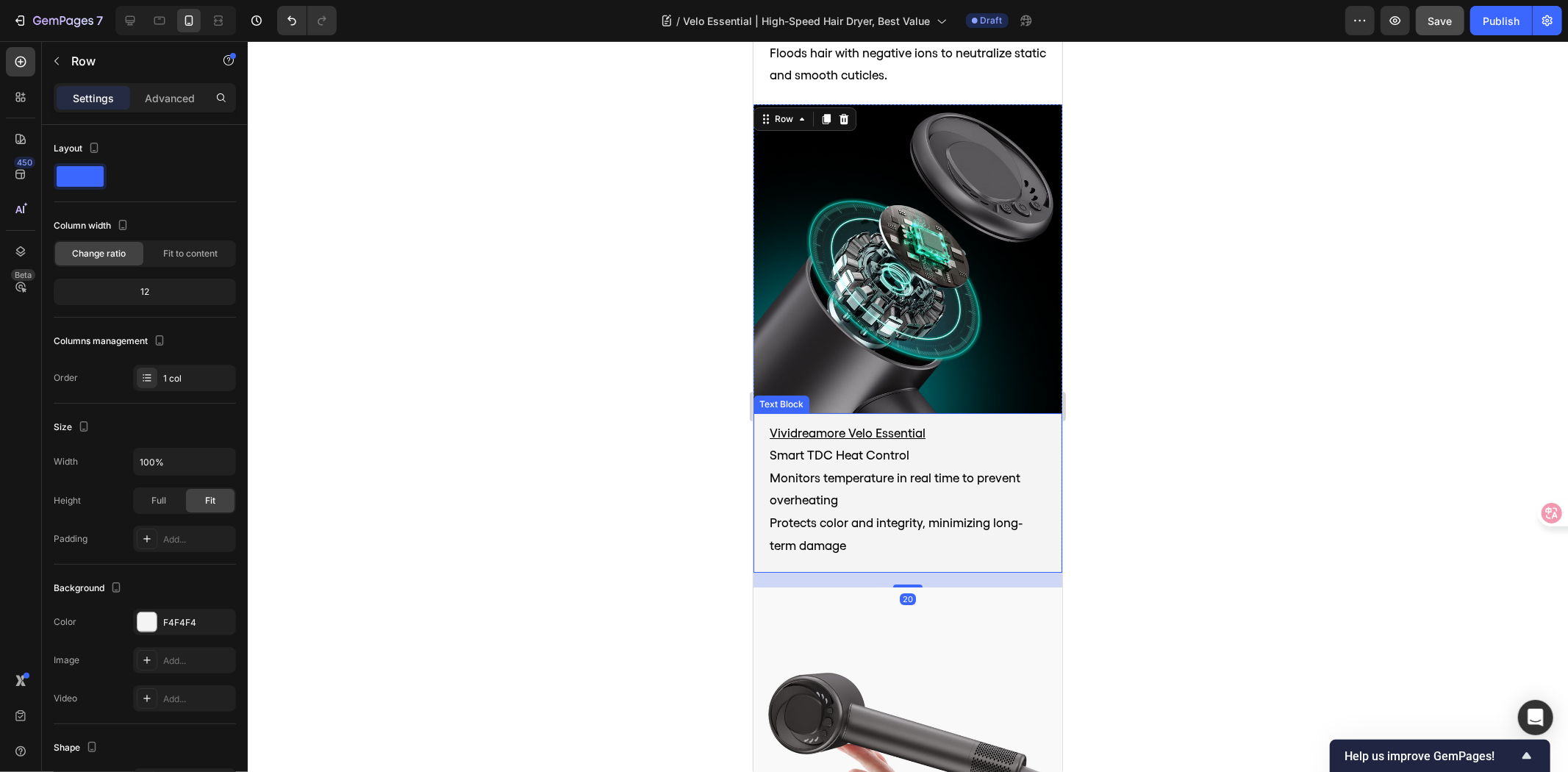
scroll to position [4098, 0]
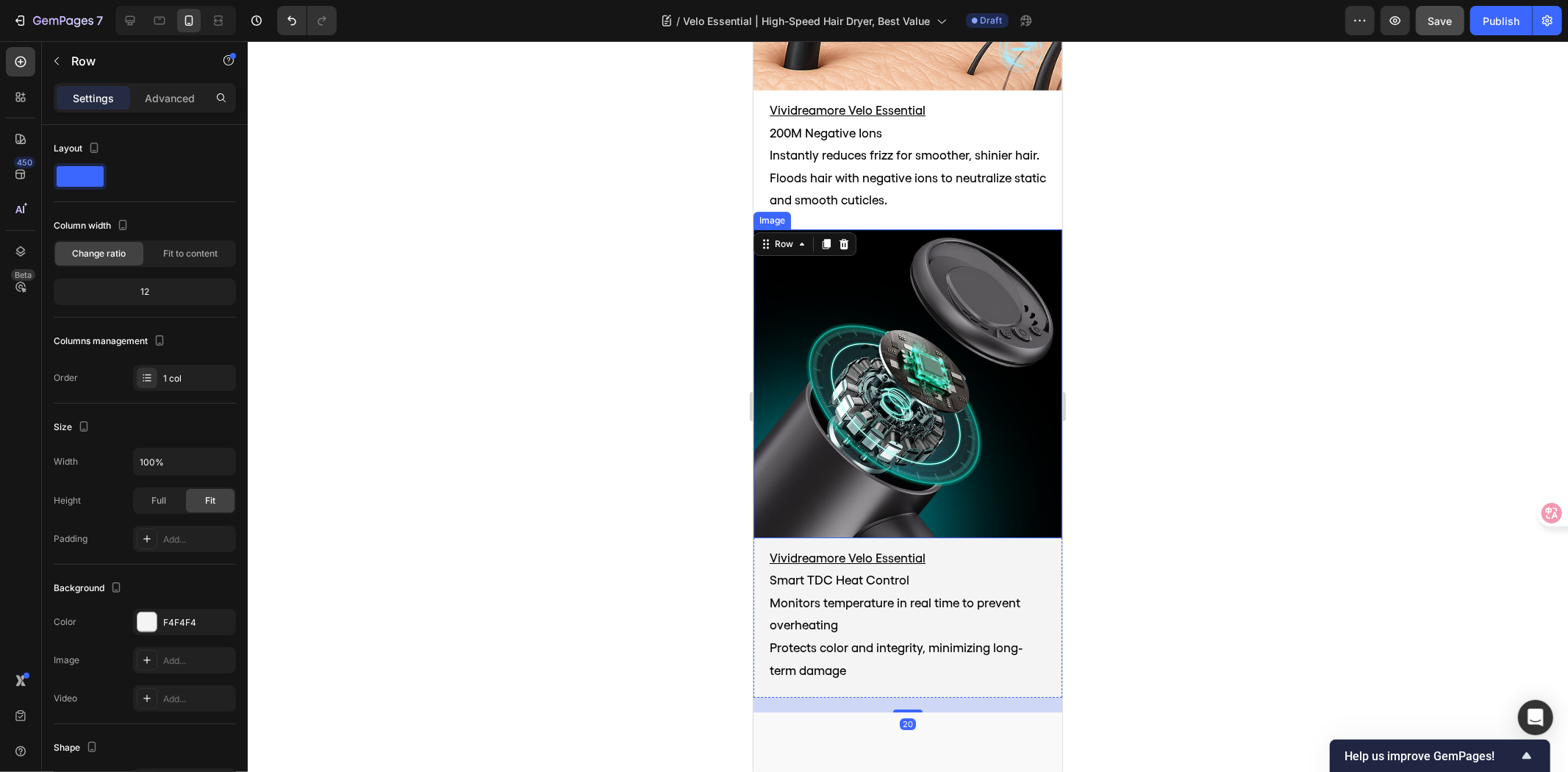
click at [1197, 476] on div at bounding box center [908, 406] width 1320 height 731
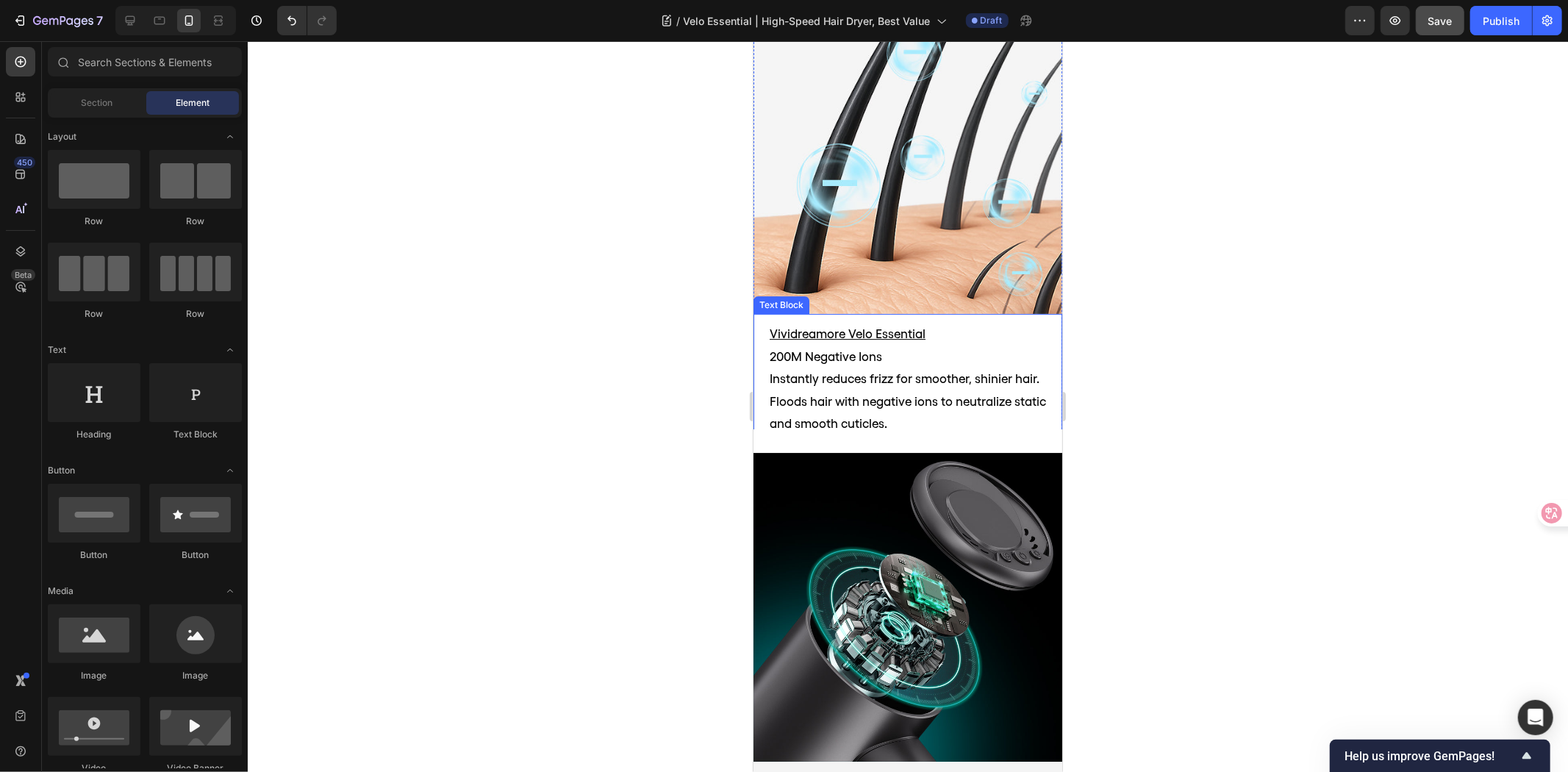
scroll to position [3771, 0]
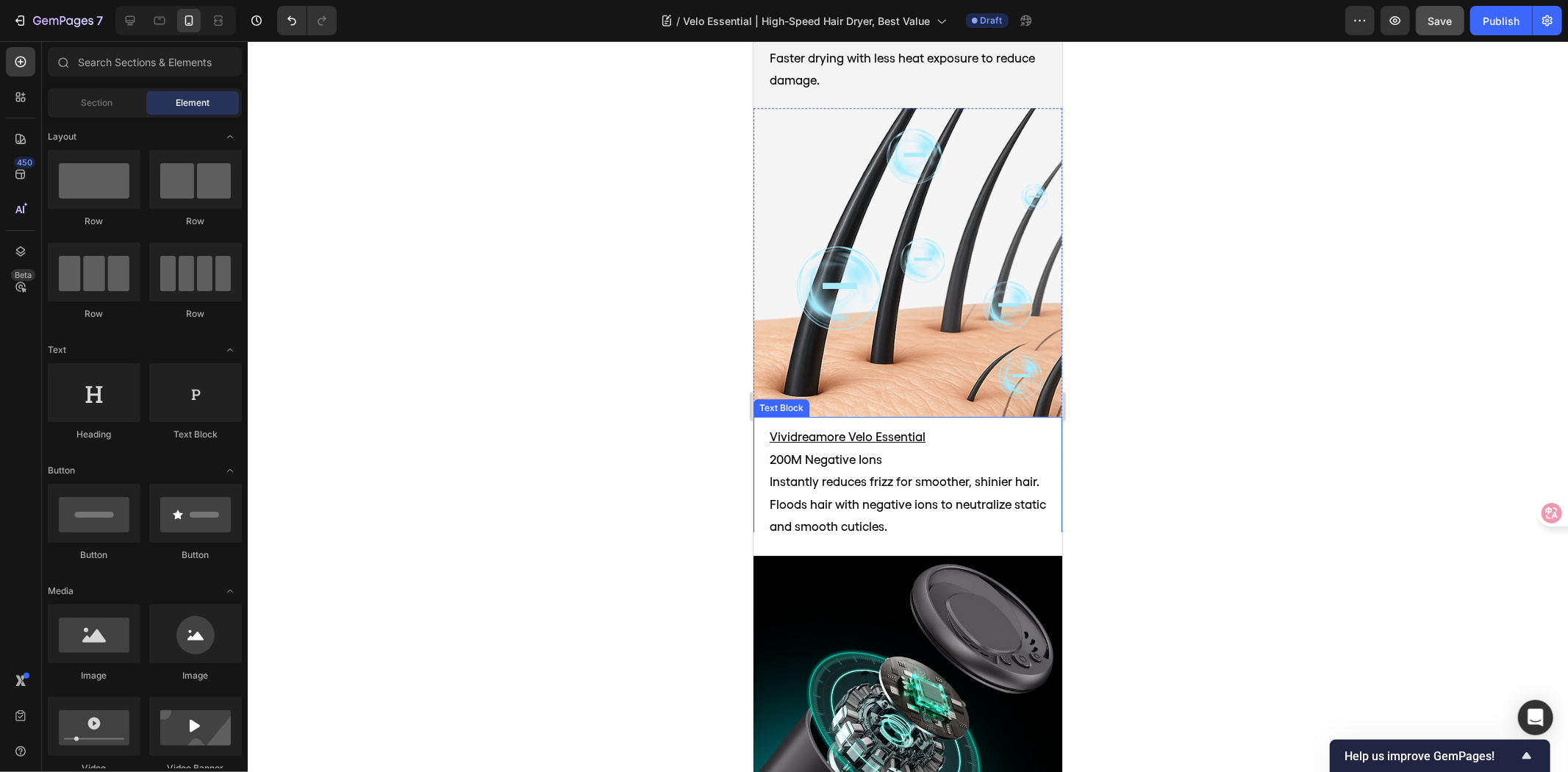
click at [992, 493] on p "Floods hair with negative ions to neutralize static and smooth cuticles." at bounding box center [907, 515] width 276 height 45
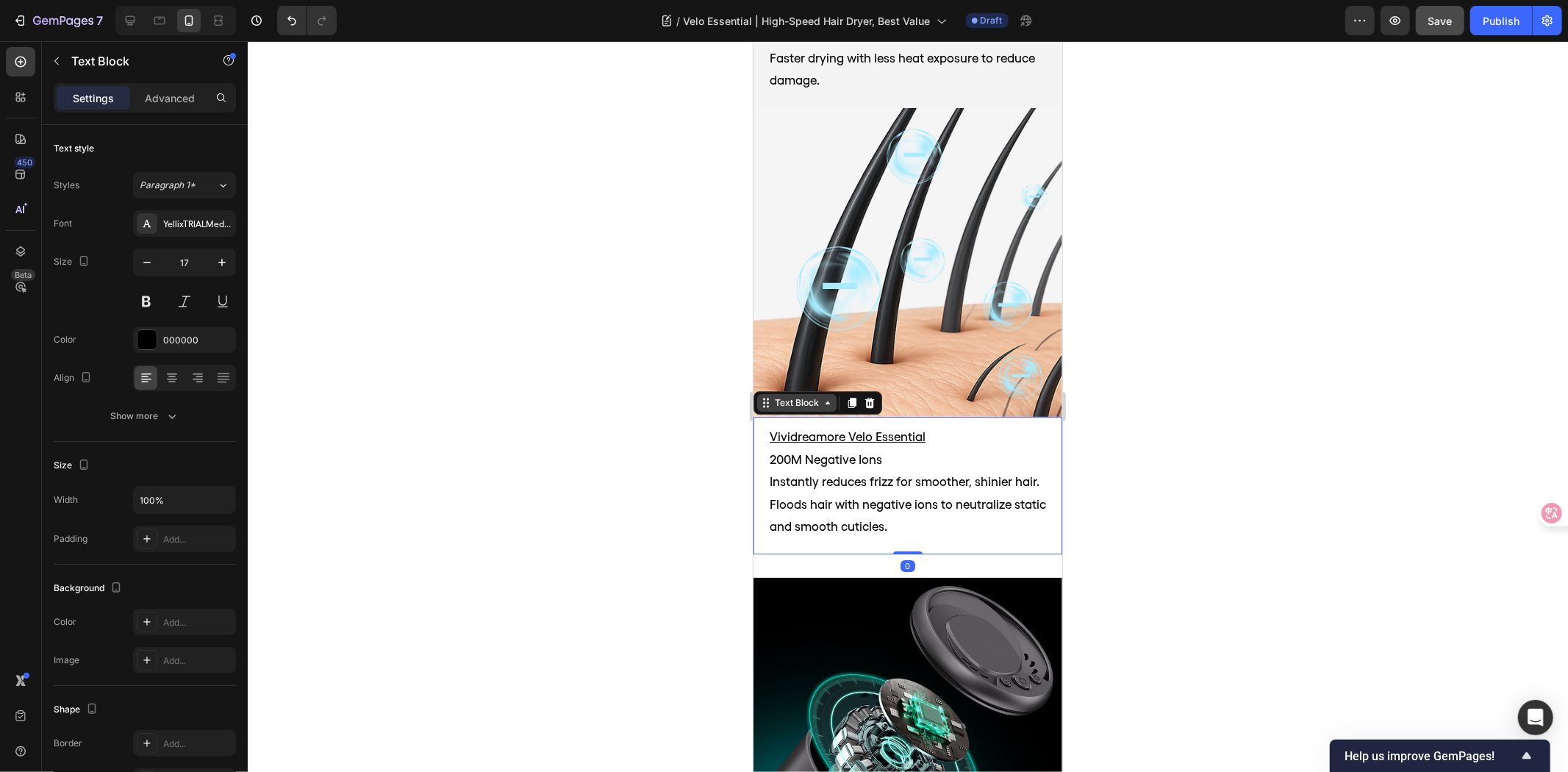
click at [782, 395] on div "Text Block" at bounding box center [796, 401] width 50 height 13
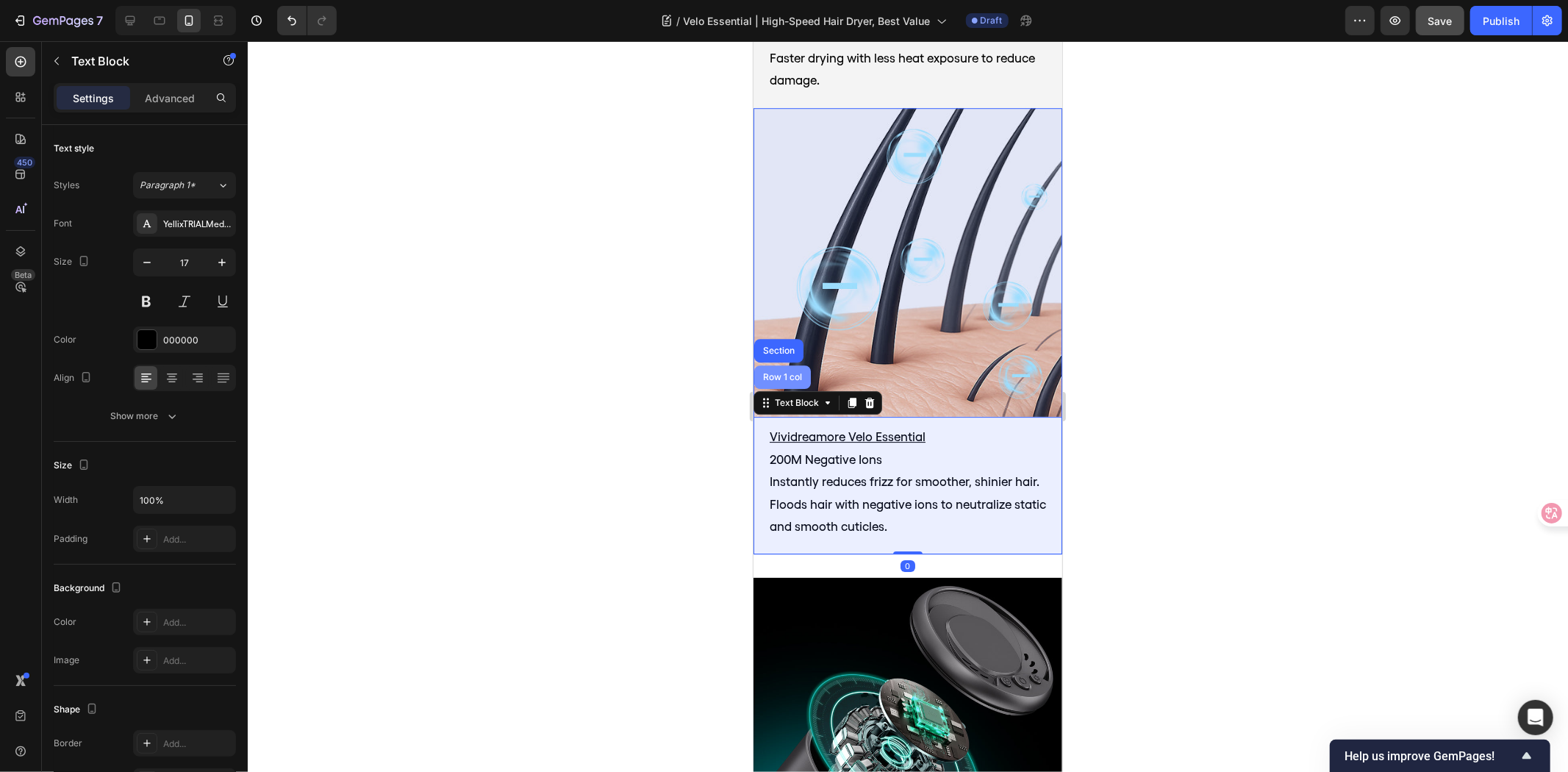
click at [785, 365] on div "Row 1 col" at bounding box center [782, 377] width 57 height 24
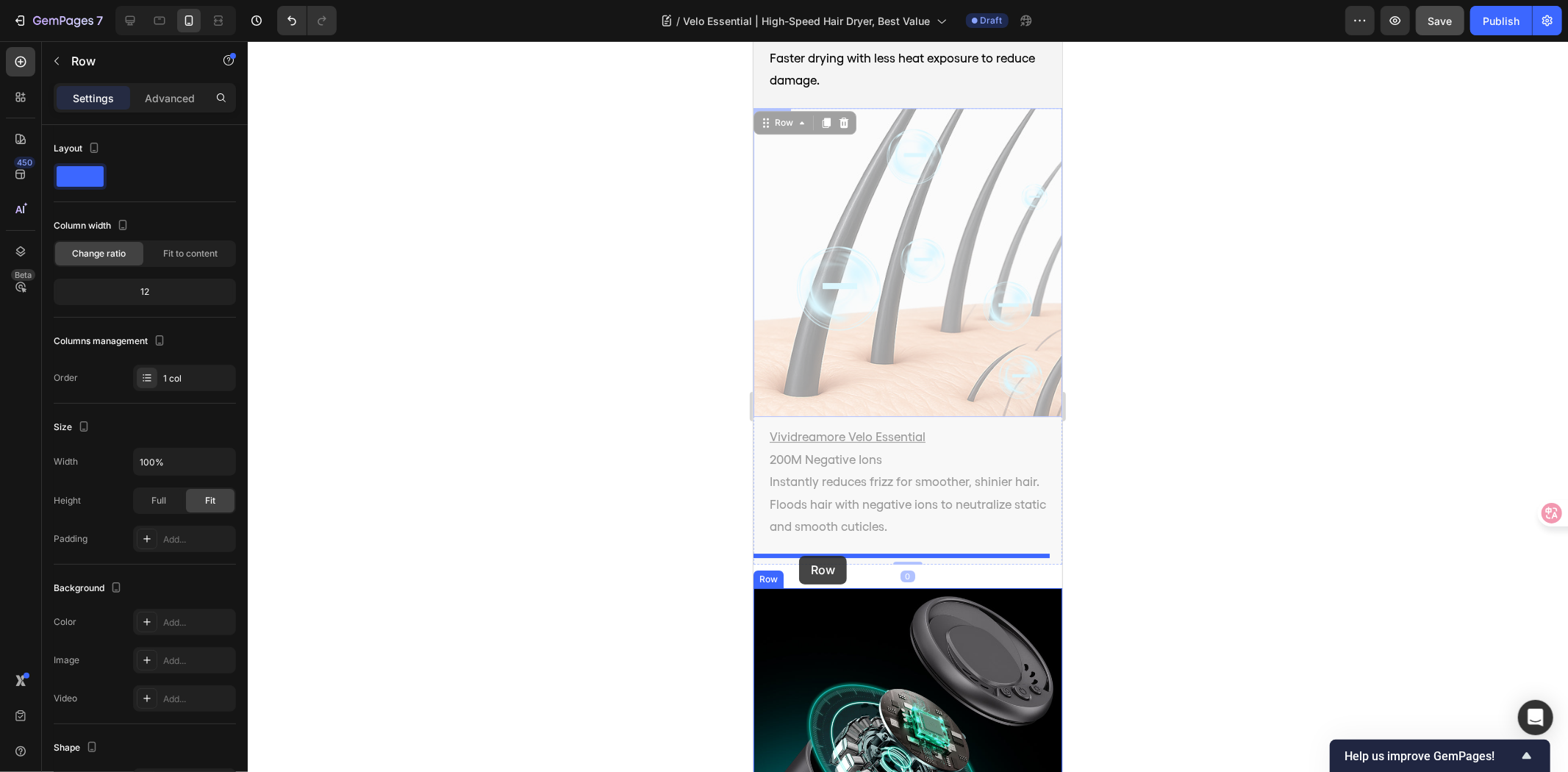
drag, startPoint x: 767, startPoint y: 97, endPoint x: 799, endPoint y: 555, distance: 459.1
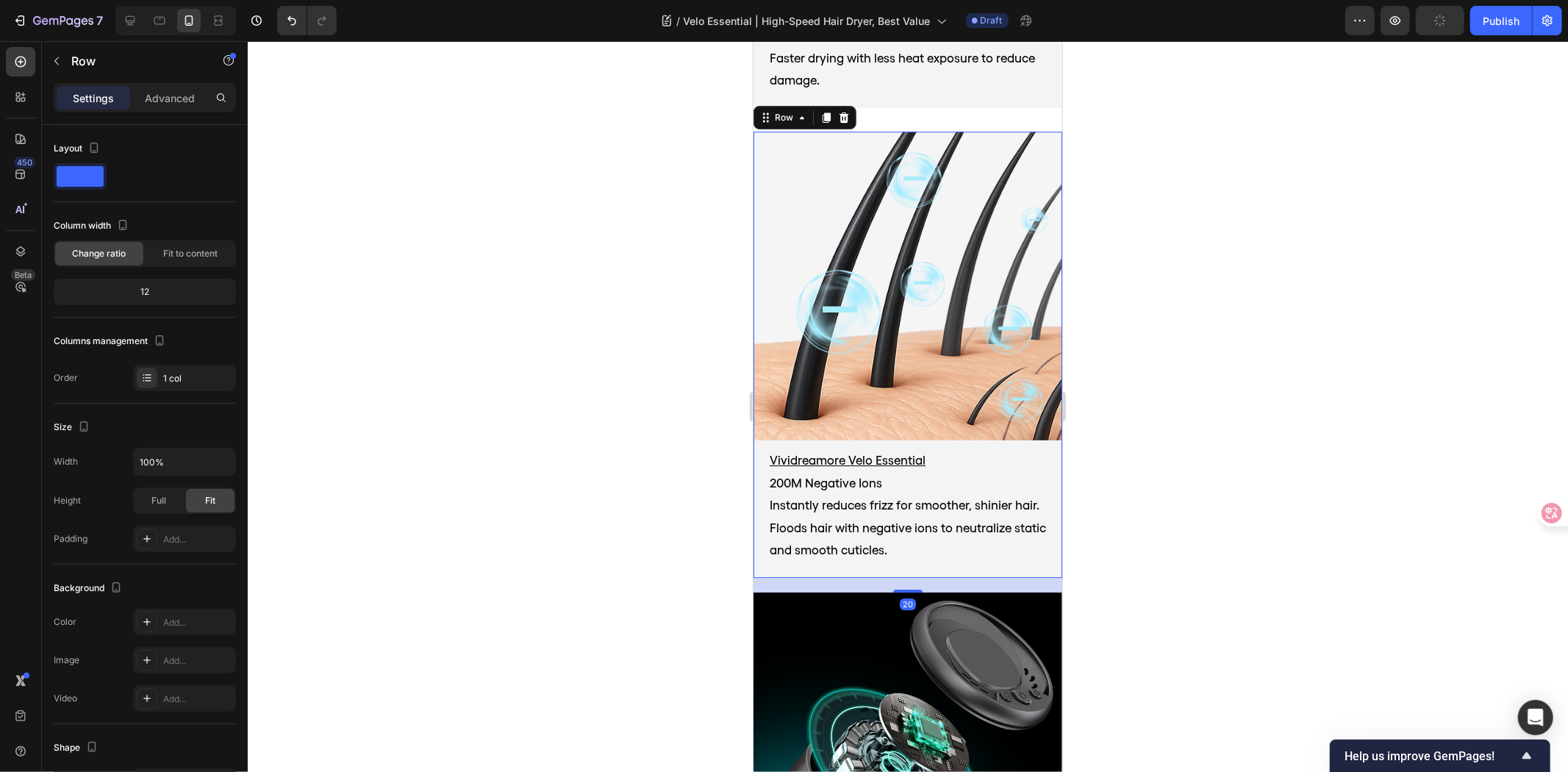
click at [1159, 535] on div at bounding box center [908, 406] width 1320 height 731
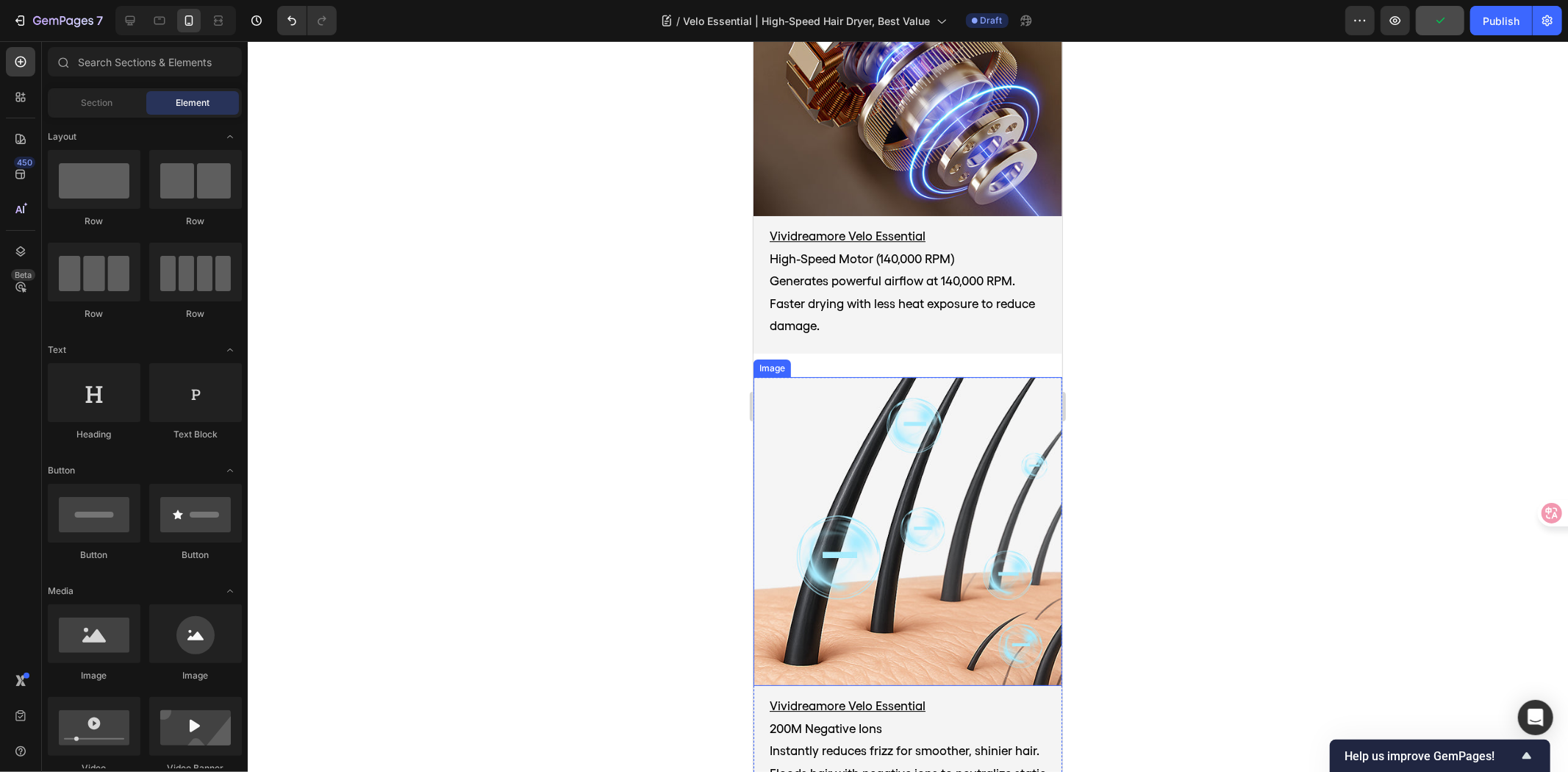
scroll to position [3282, 0]
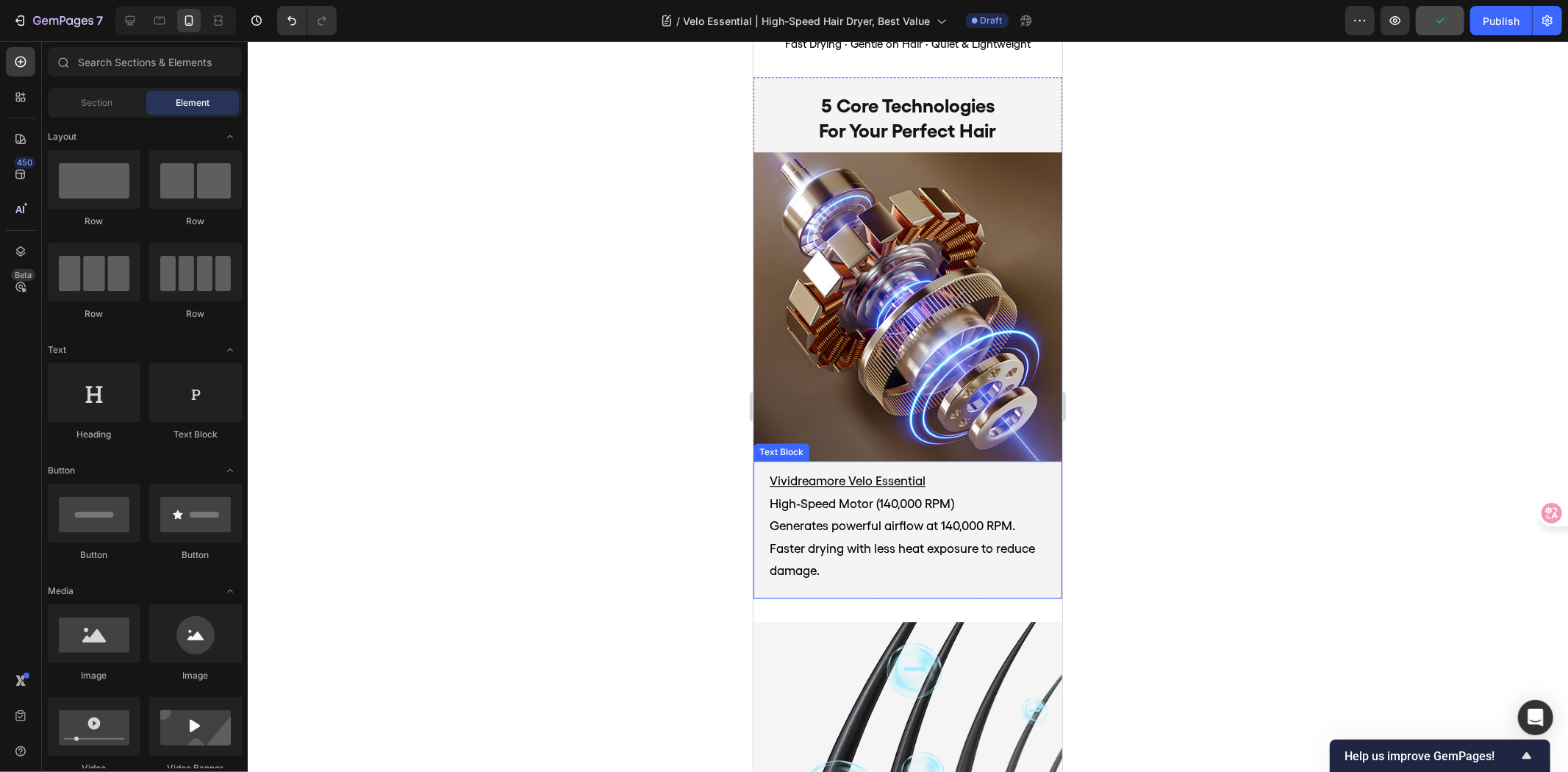
click at [1025, 469] on p "Vividreamore Velo Essential" at bounding box center [907, 480] width 276 height 23
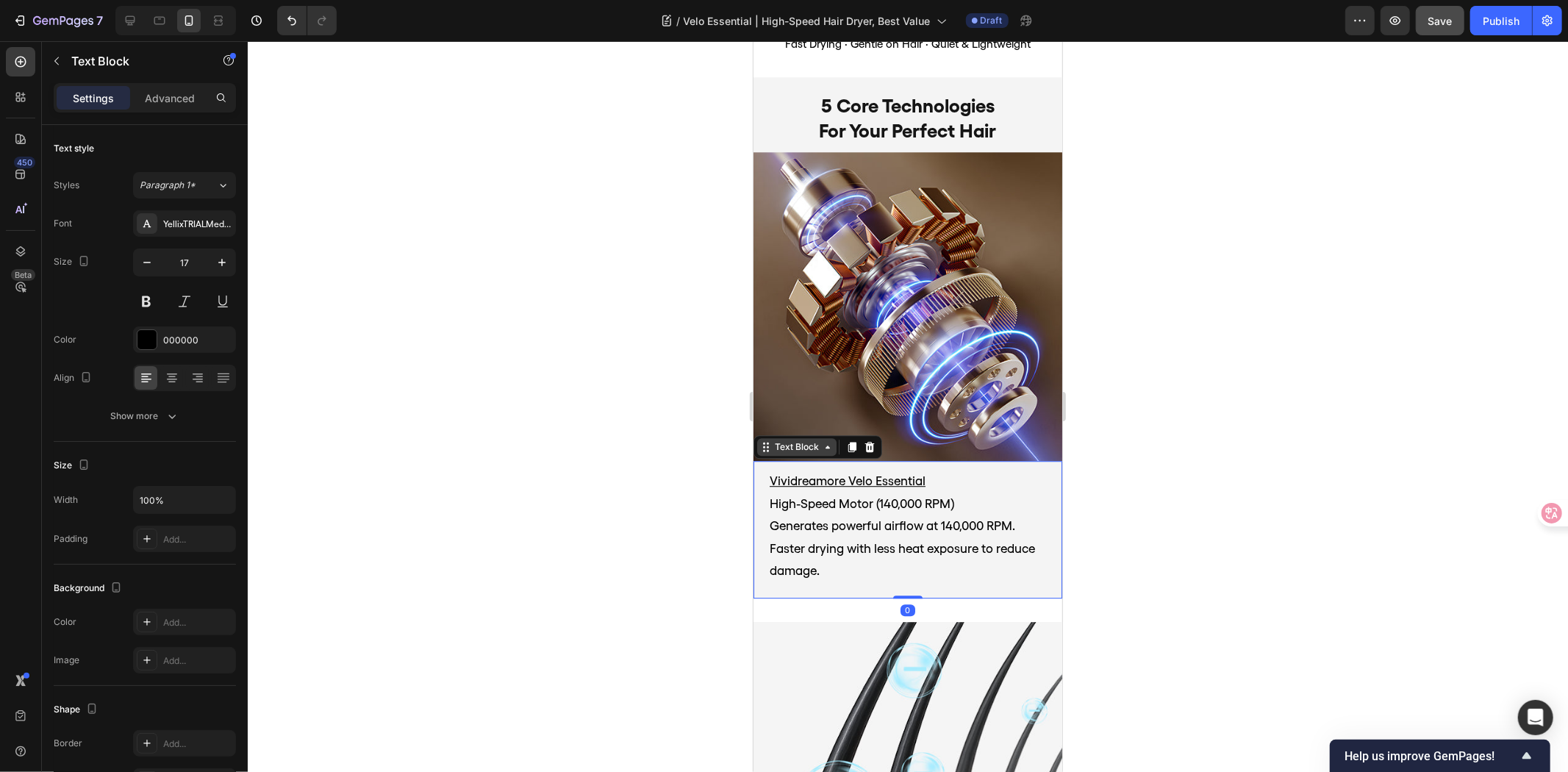
click at [786, 440] on div "Text Block" at bounding box center [796, 445] width 50 height 13
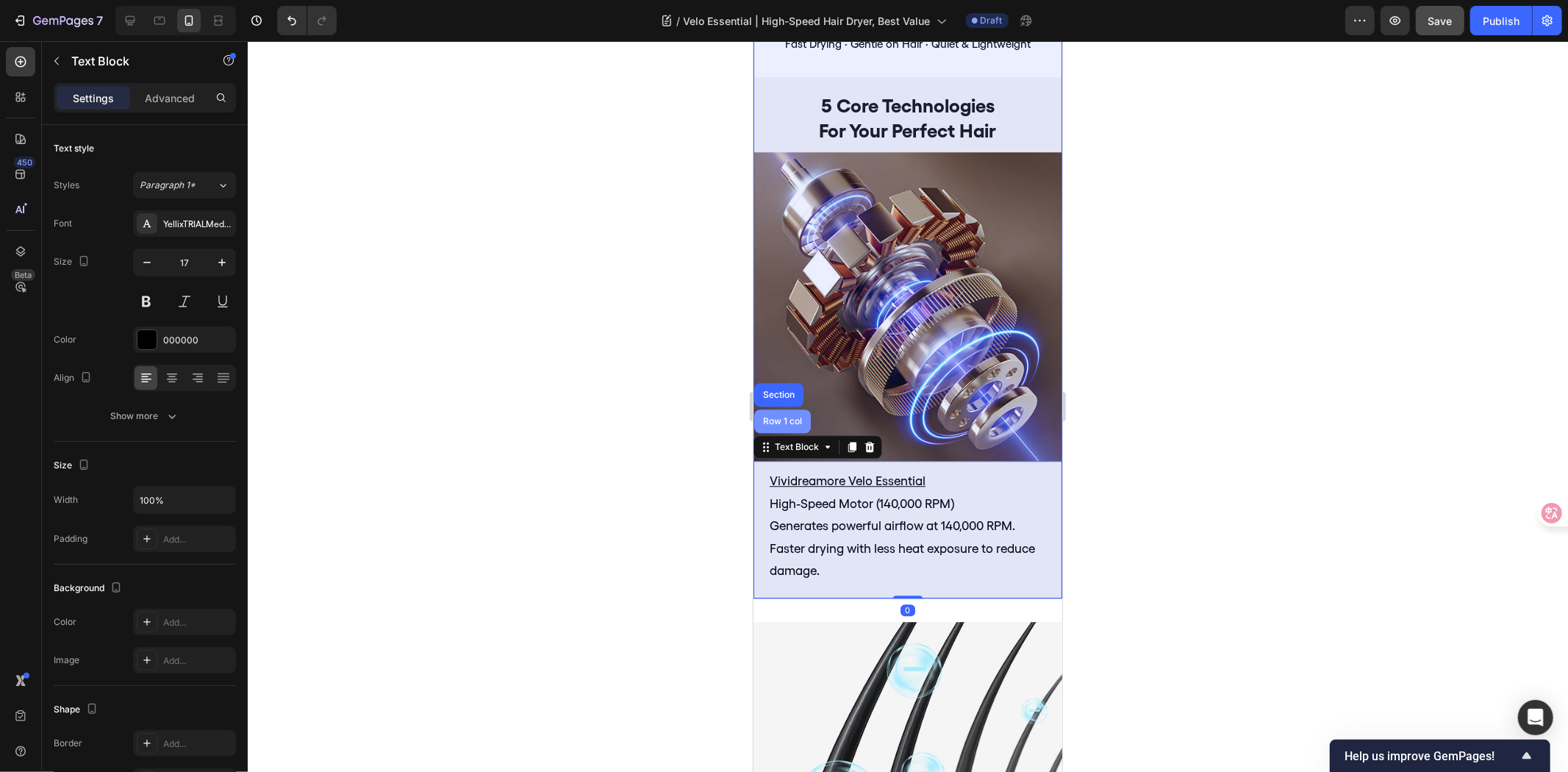
click at [788, 416] on div "Row 1 col" at bounding box center [782, 420] width 45 height 9
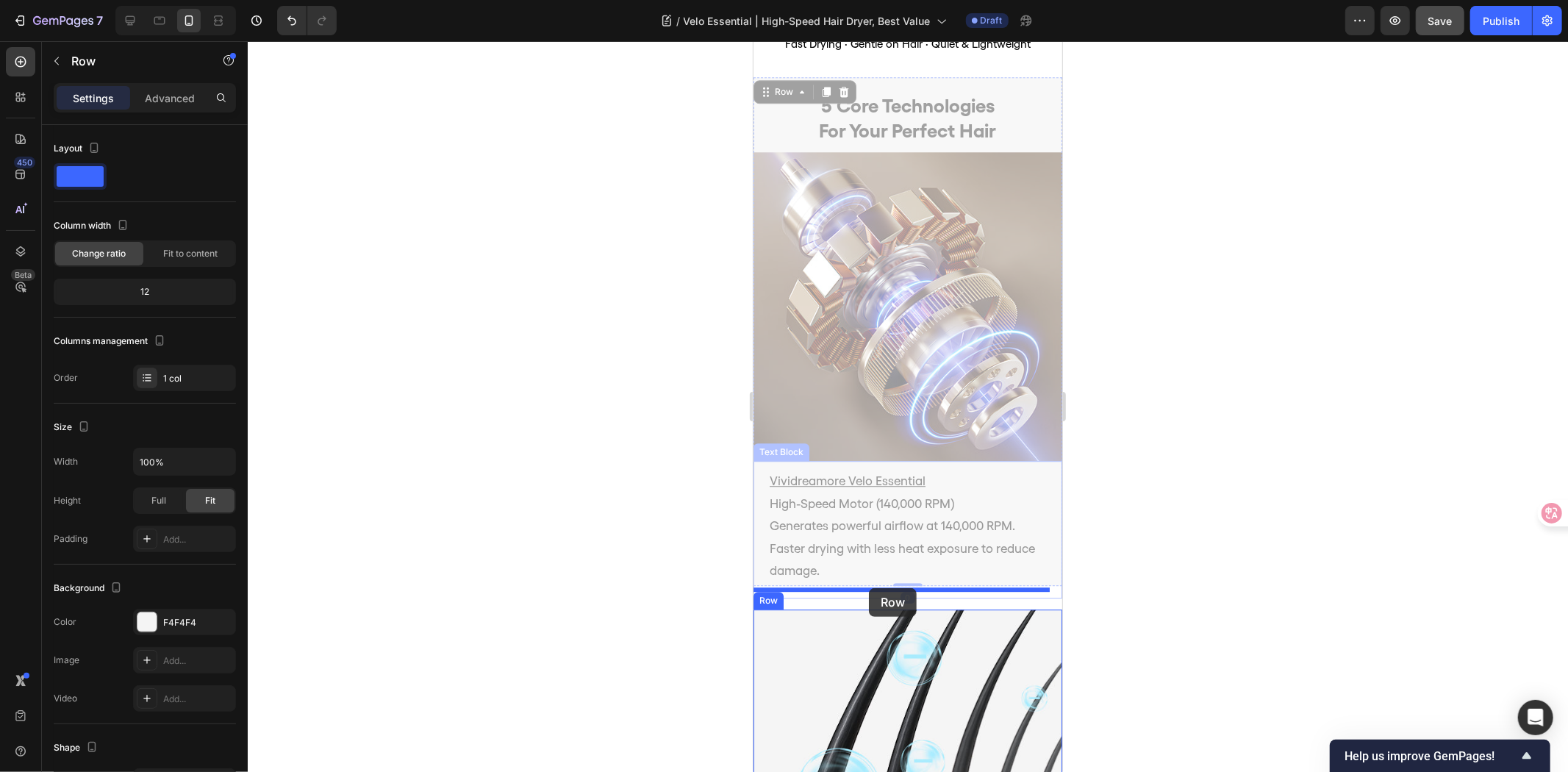
drag, startPoint x: 782, startPoint y: 77, endPoint x: 869, endPoint y: 584, distance: 514.4
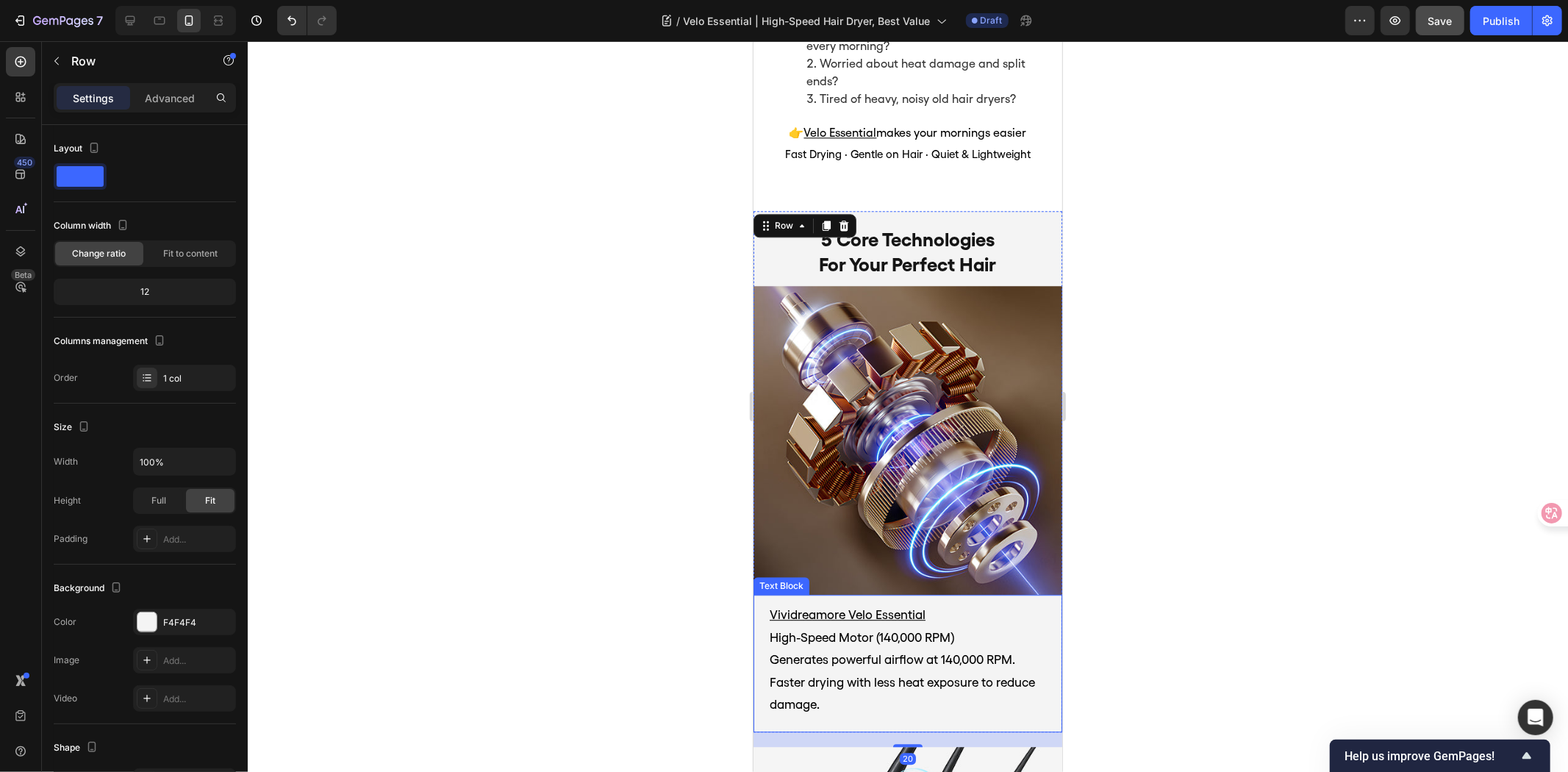
scroll to position [2955, 0]
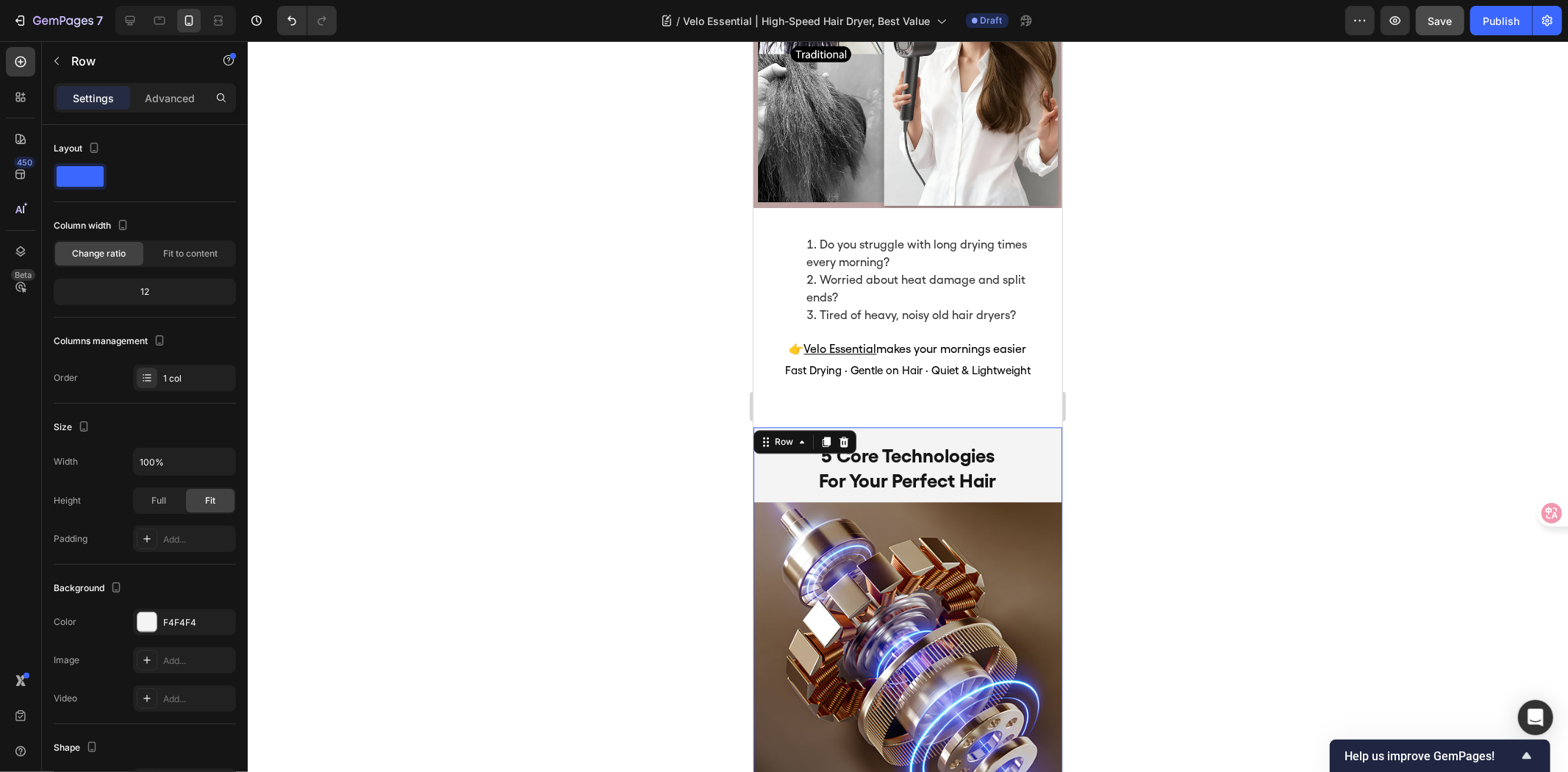
click at [1203, 429] on div at bounding box center [908, 406] width 1320 height 731
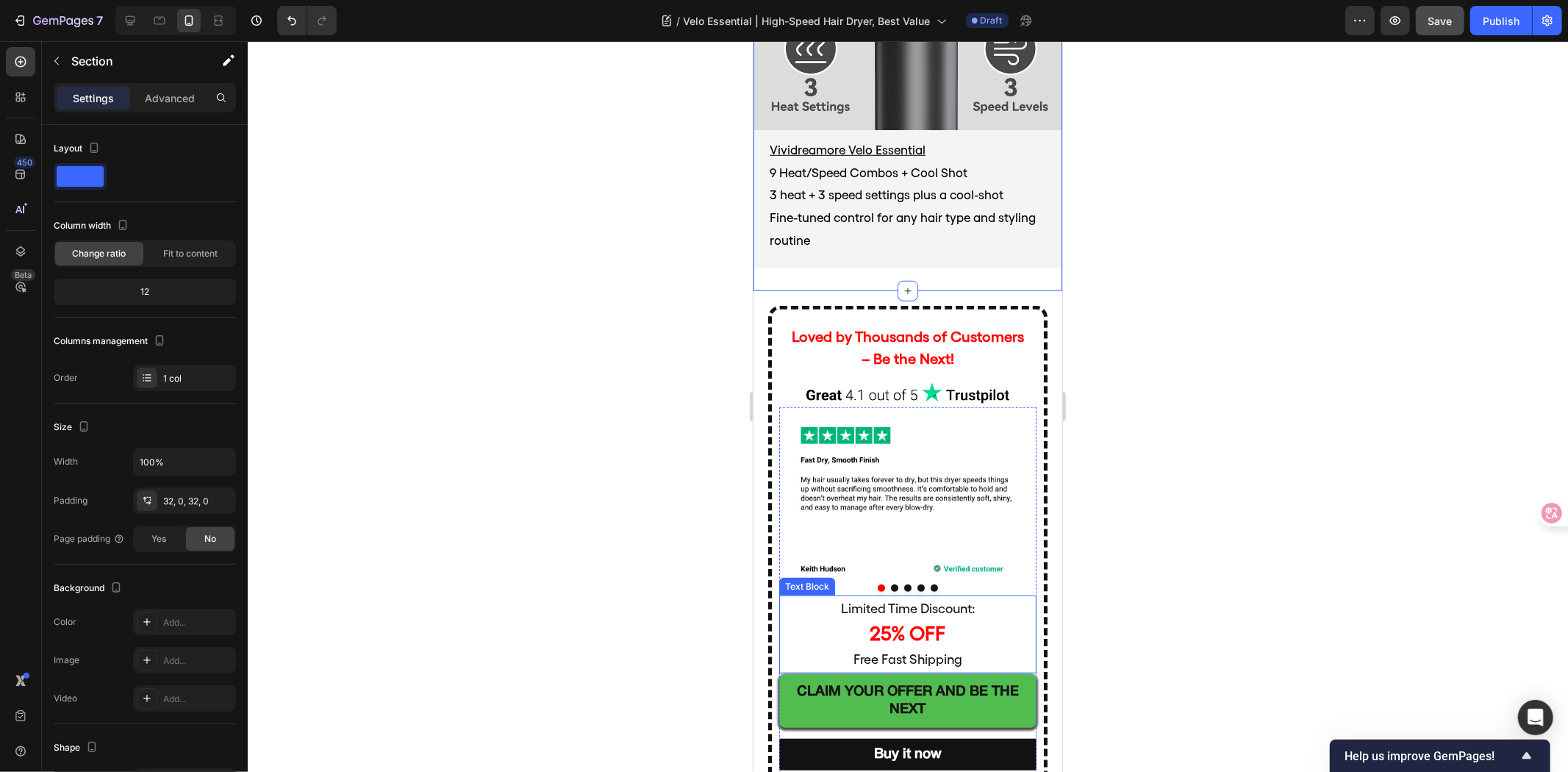
scroll to position [5323, 0]
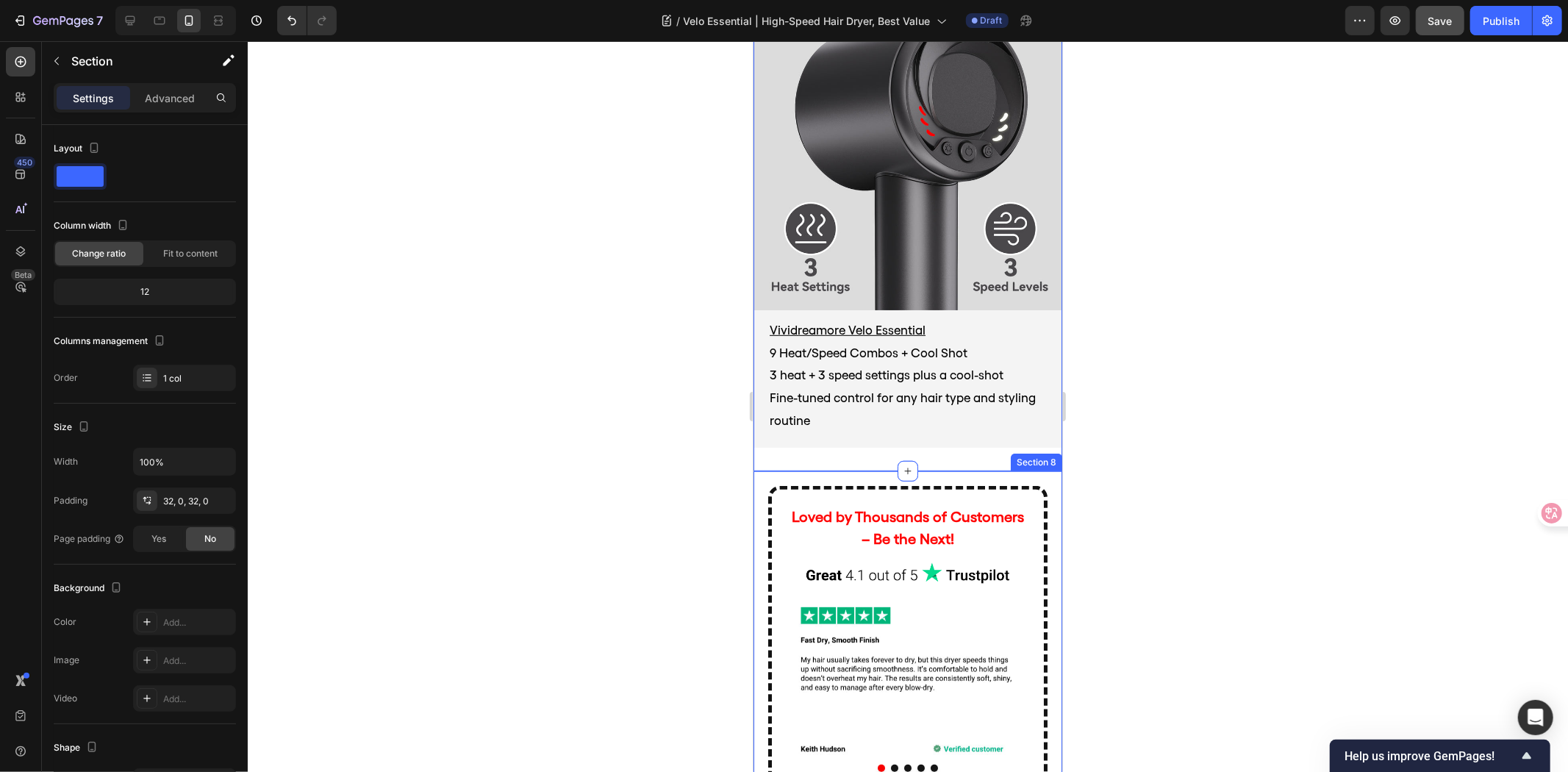
click at [775, 470] on div "Loved by Thousands of Customers – Be the Next! Text Block Image Row Image Image…" at bounding box center [907, 726] width 309 height 512
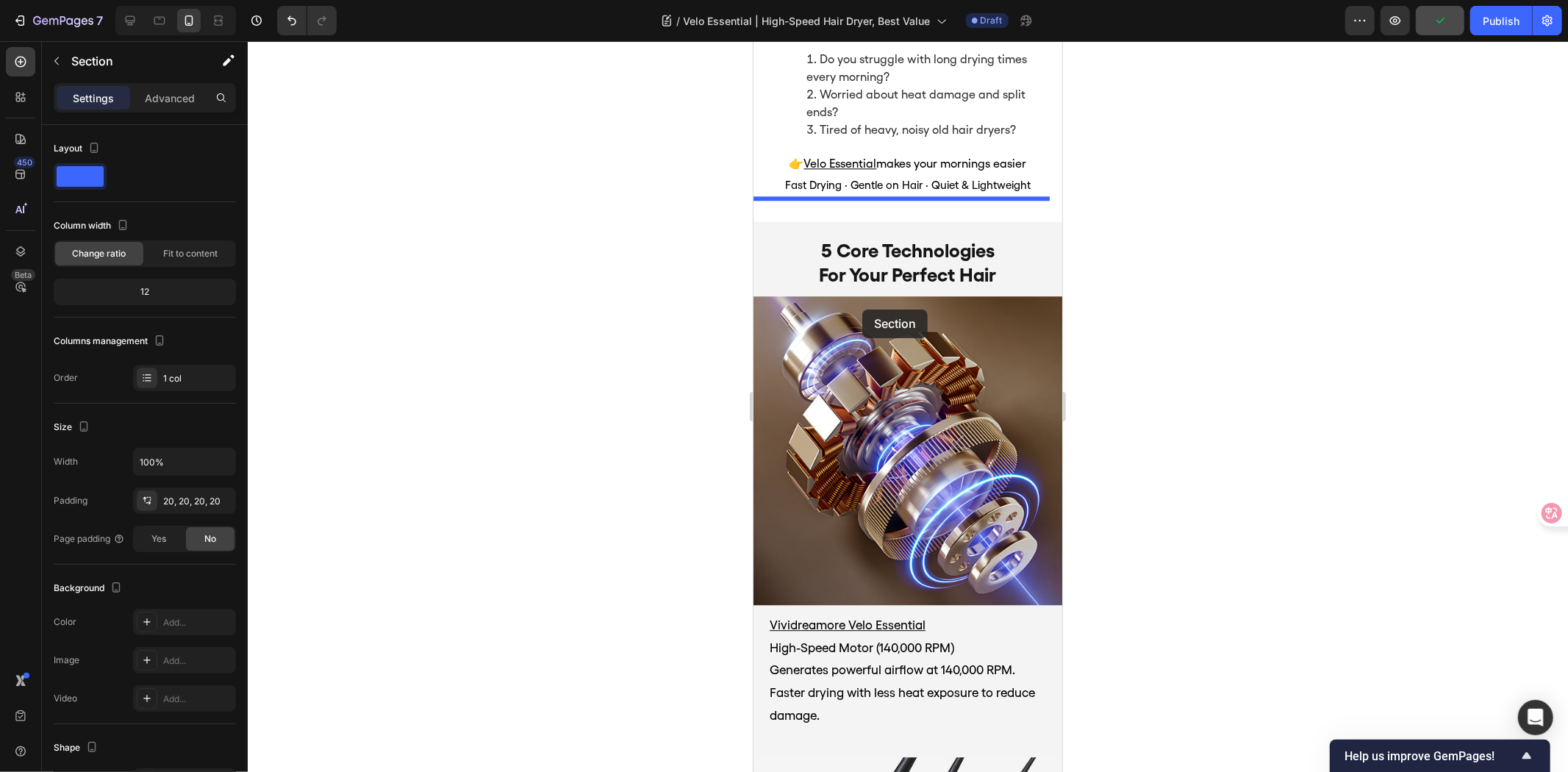
scroll to position [3037, 0]
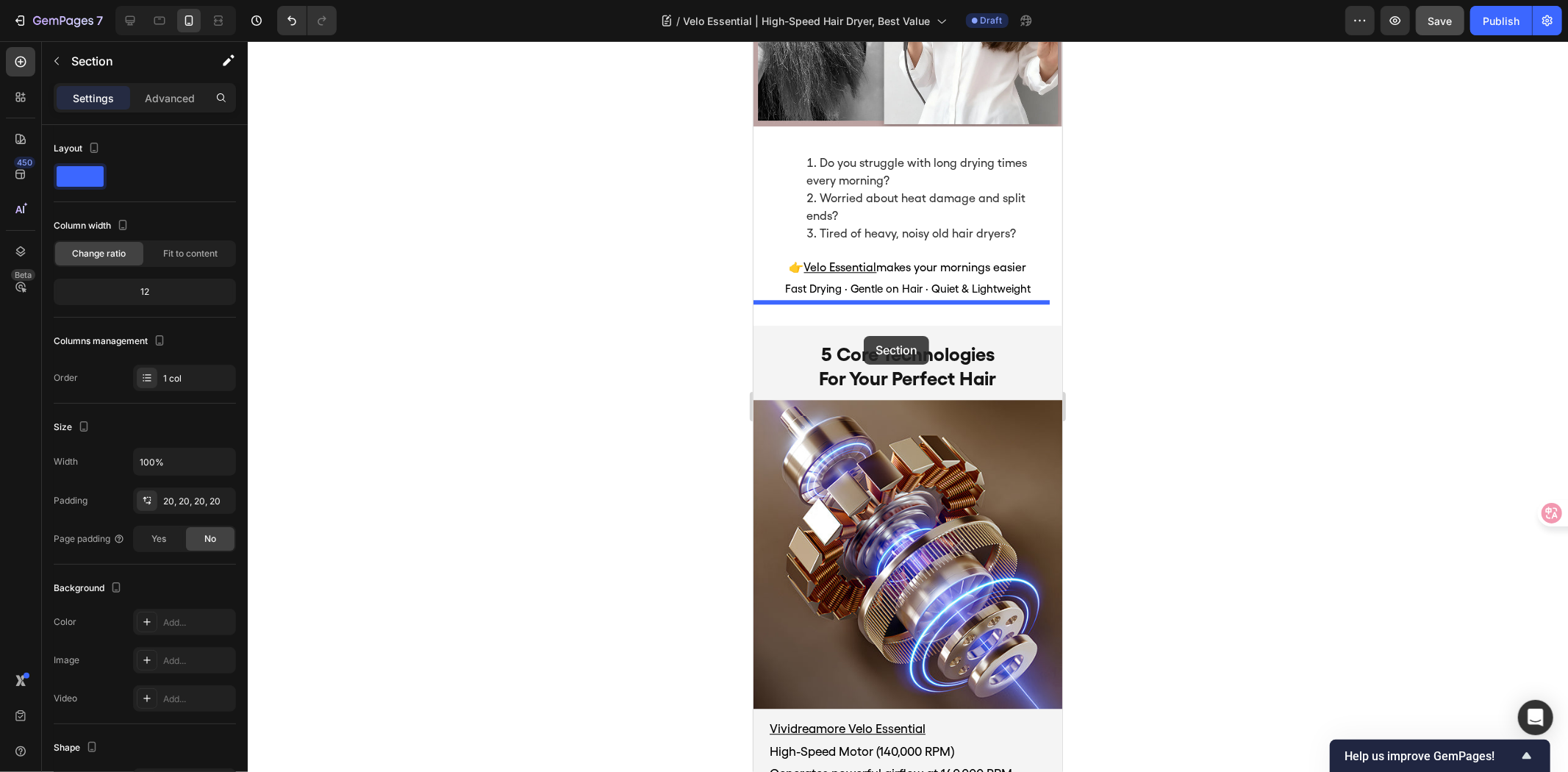
drag, startPoint x: 782, startPoint y: 426, endPoint x: 864, endPoint y: 335, distance: 122.5
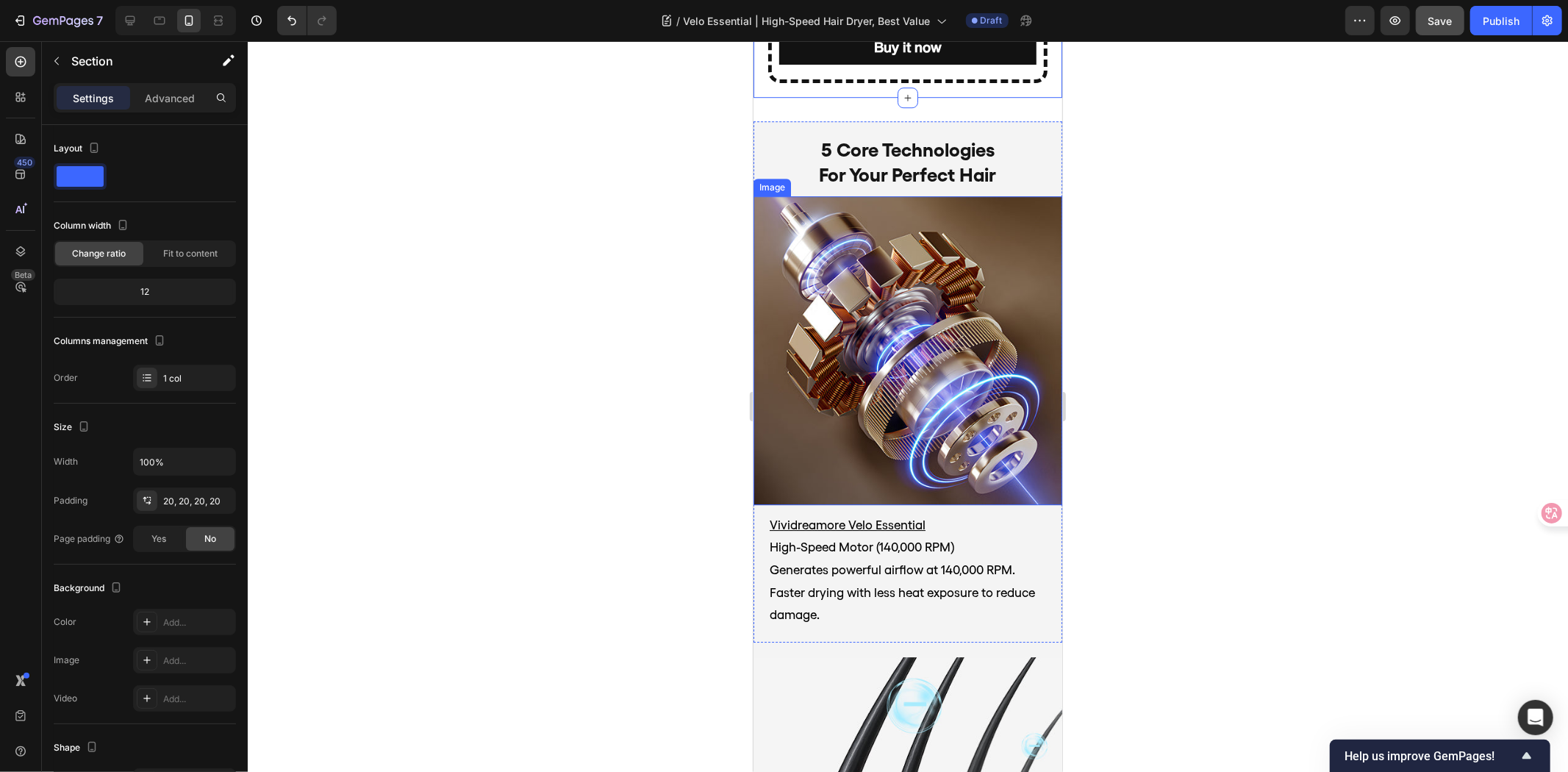
scroll to position [3771, 0]
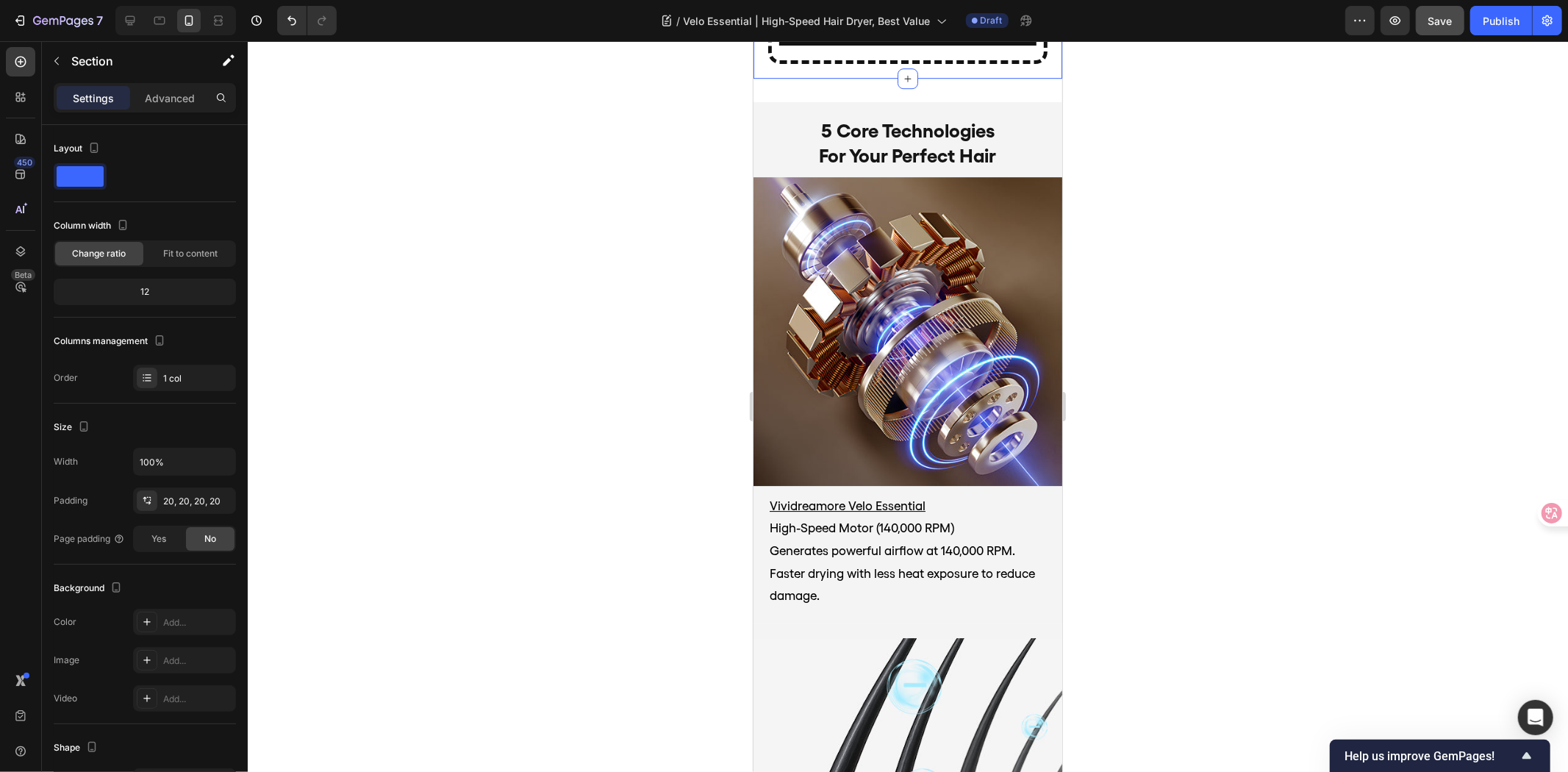
click at [1189, 418] on div at bounding box center [908, 406] width 1320 height 731
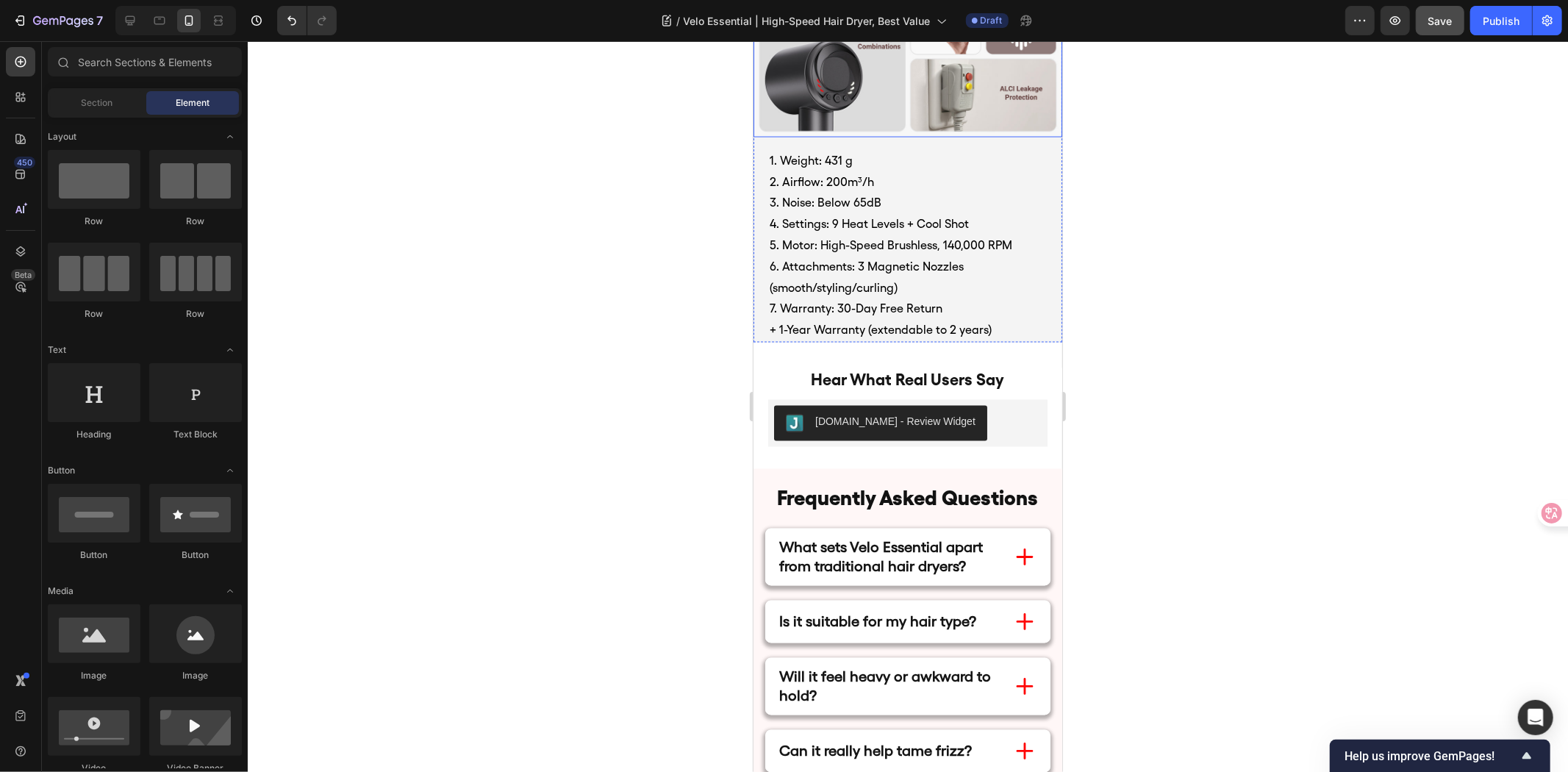
scroll to position [6794, 0]
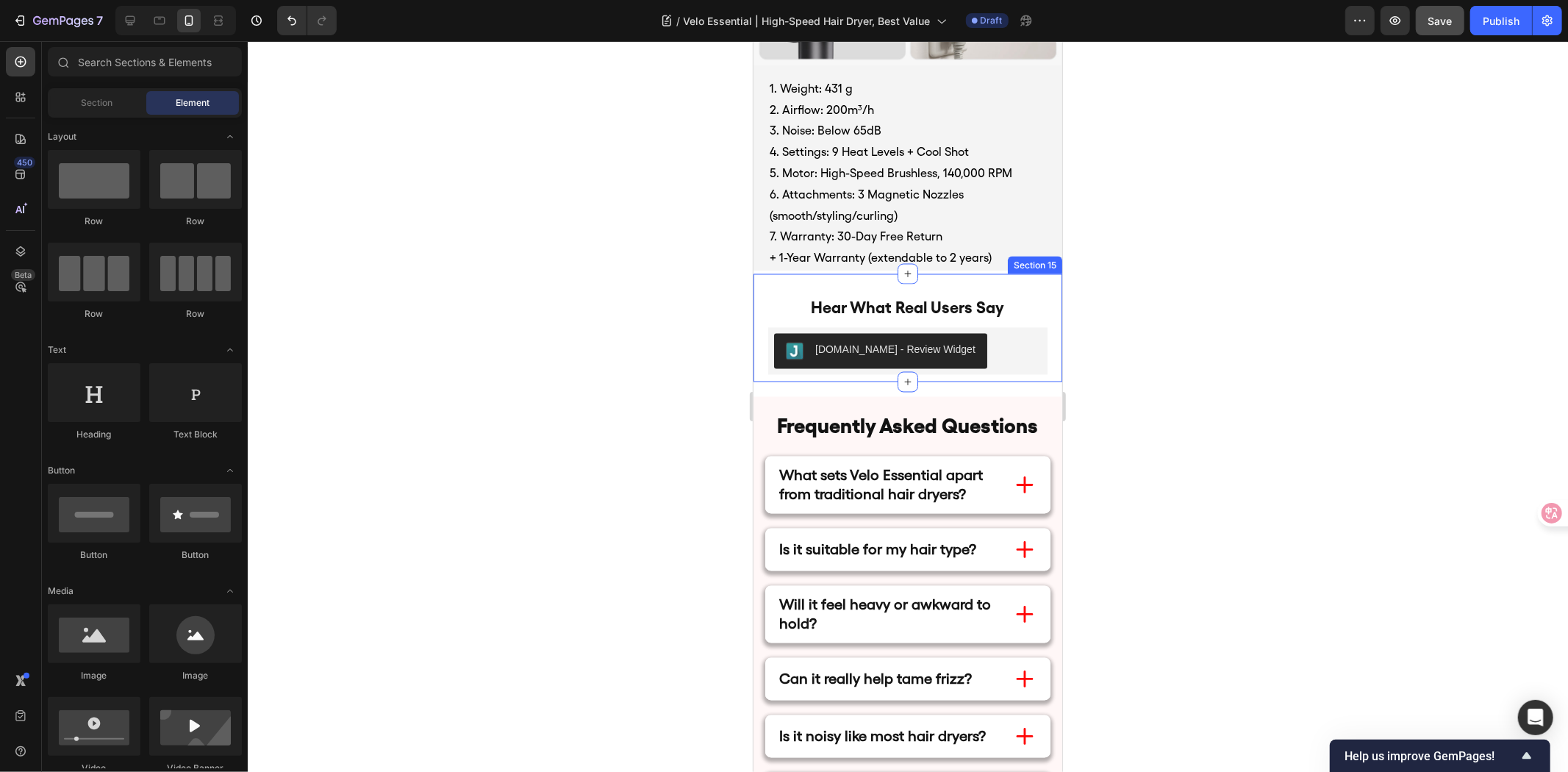
click at [812, 273] on div "hear what real users say Heading [DOMAIN_NAME] - Review Widget [DOMAIN_NAME] Pr…" at bounding box center [907, 327] width 309 height 108
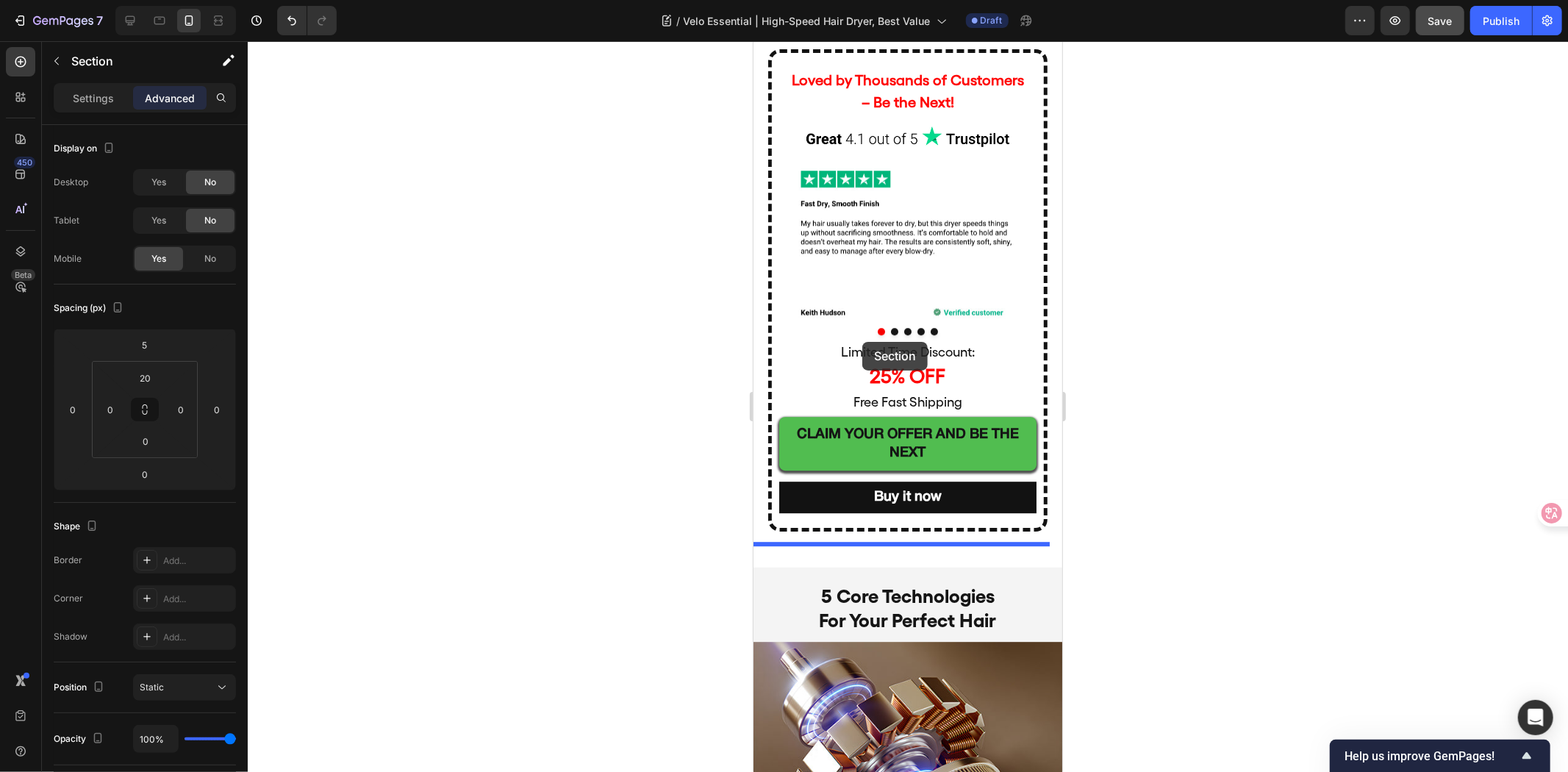
scroll to position [3303, 0]
drag, startPoint x: 782, startPoint y: 230, endPoint x: 845, endPoint y: 533, distance: 309.5
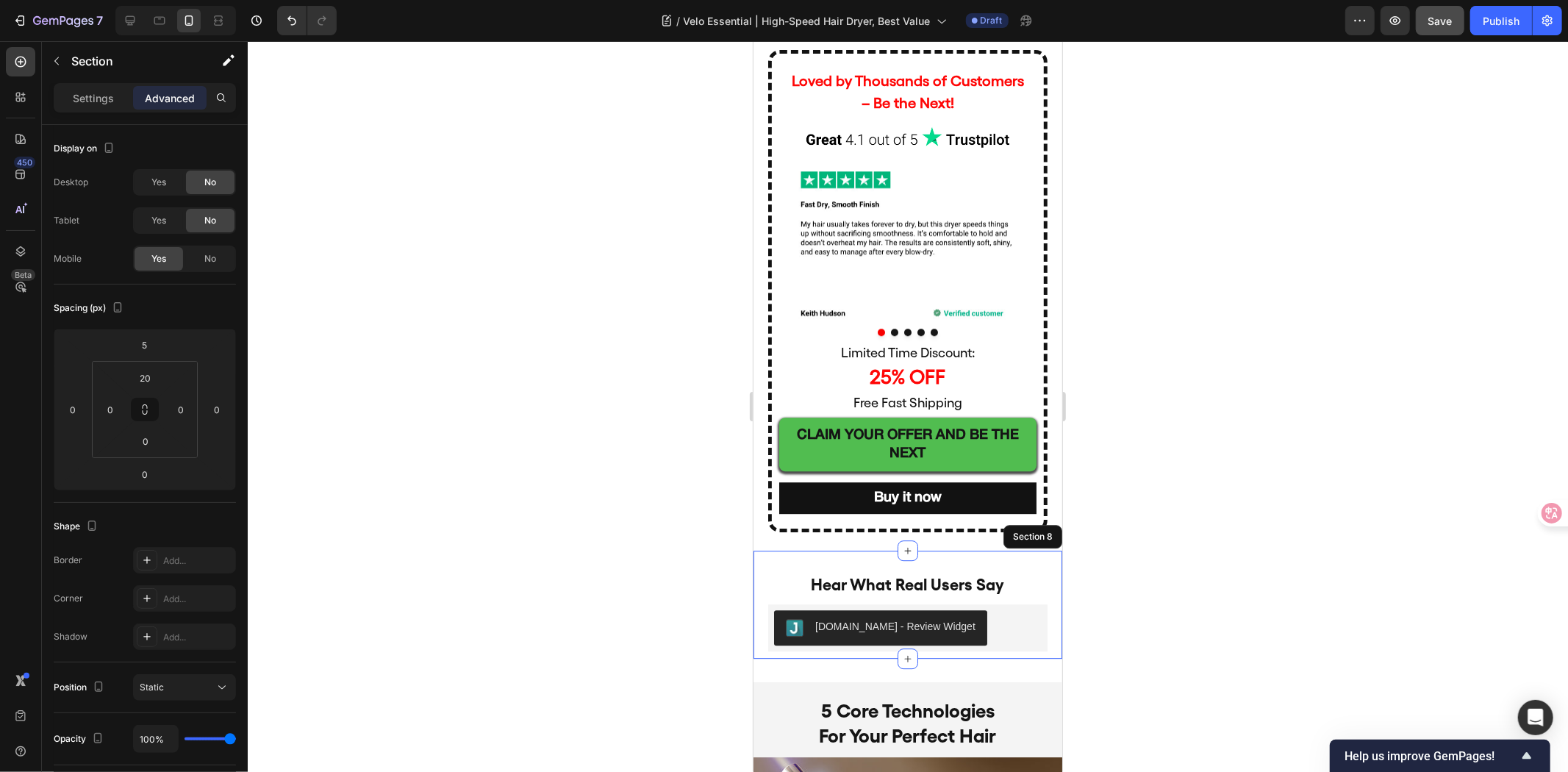
click at [1211, 538] on div at bounding box center [908, 406] width 1320 height 731
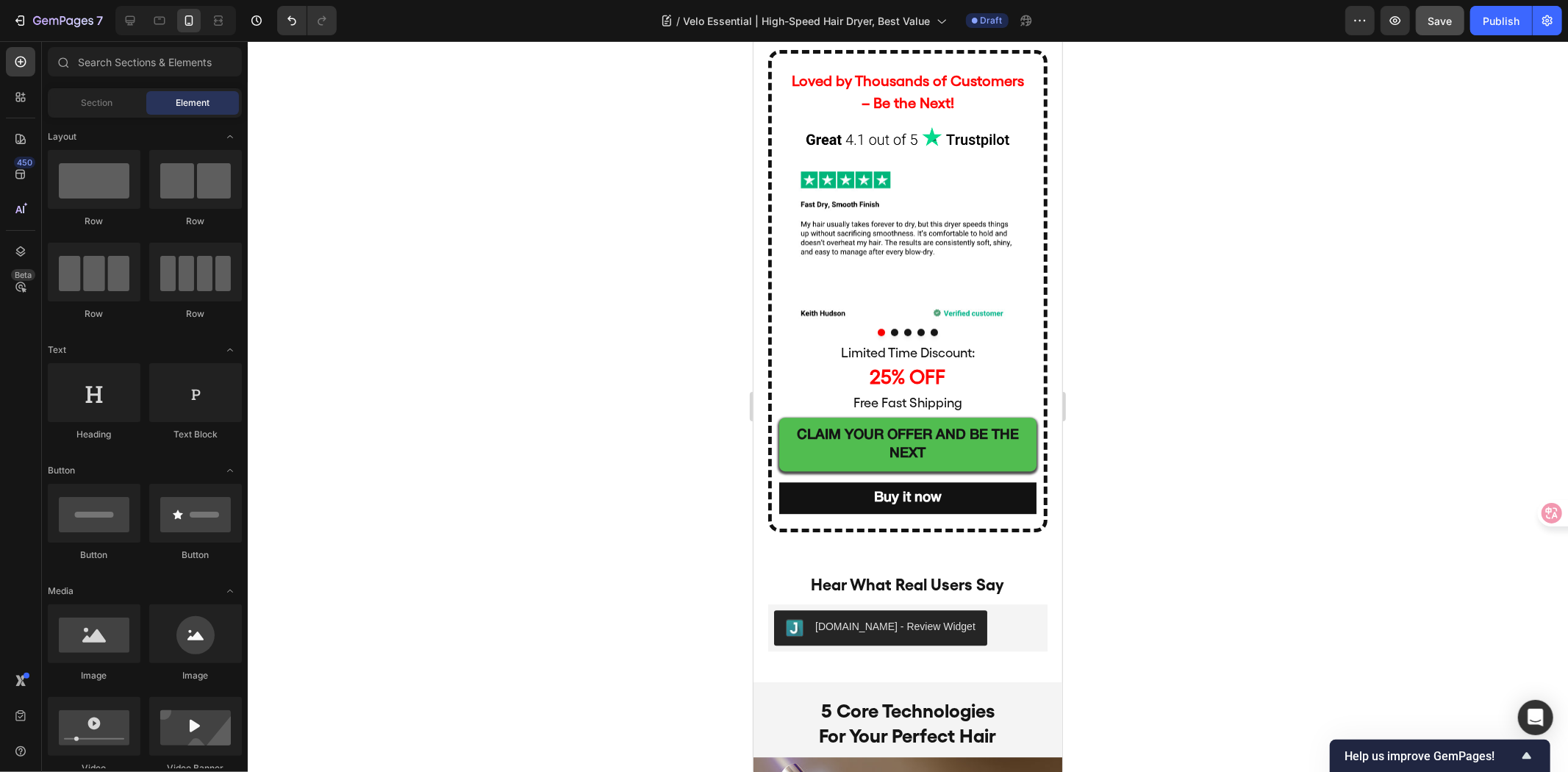
click at [1438, 33] on button "Save" at bounding box center [1440, 21] width 48 height 30
drag, startPoint x: 137, startPoint y: 18, endPoint x: 373, endPoint y: 124, distance: 258.7
click at [137, 18] on icon at bounding box center [130, 20] width 15 height 15
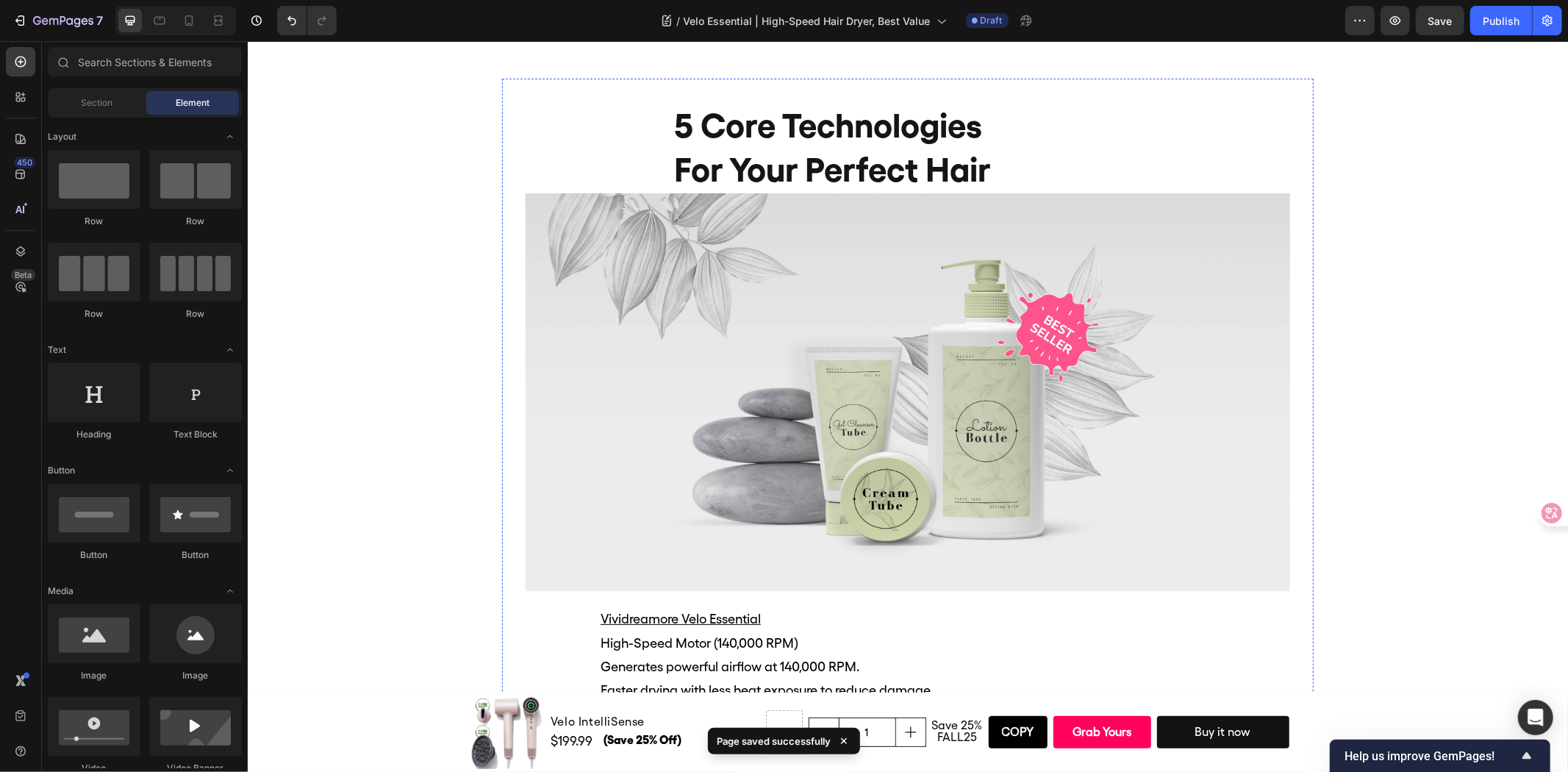
scroll to position [2895, 0]
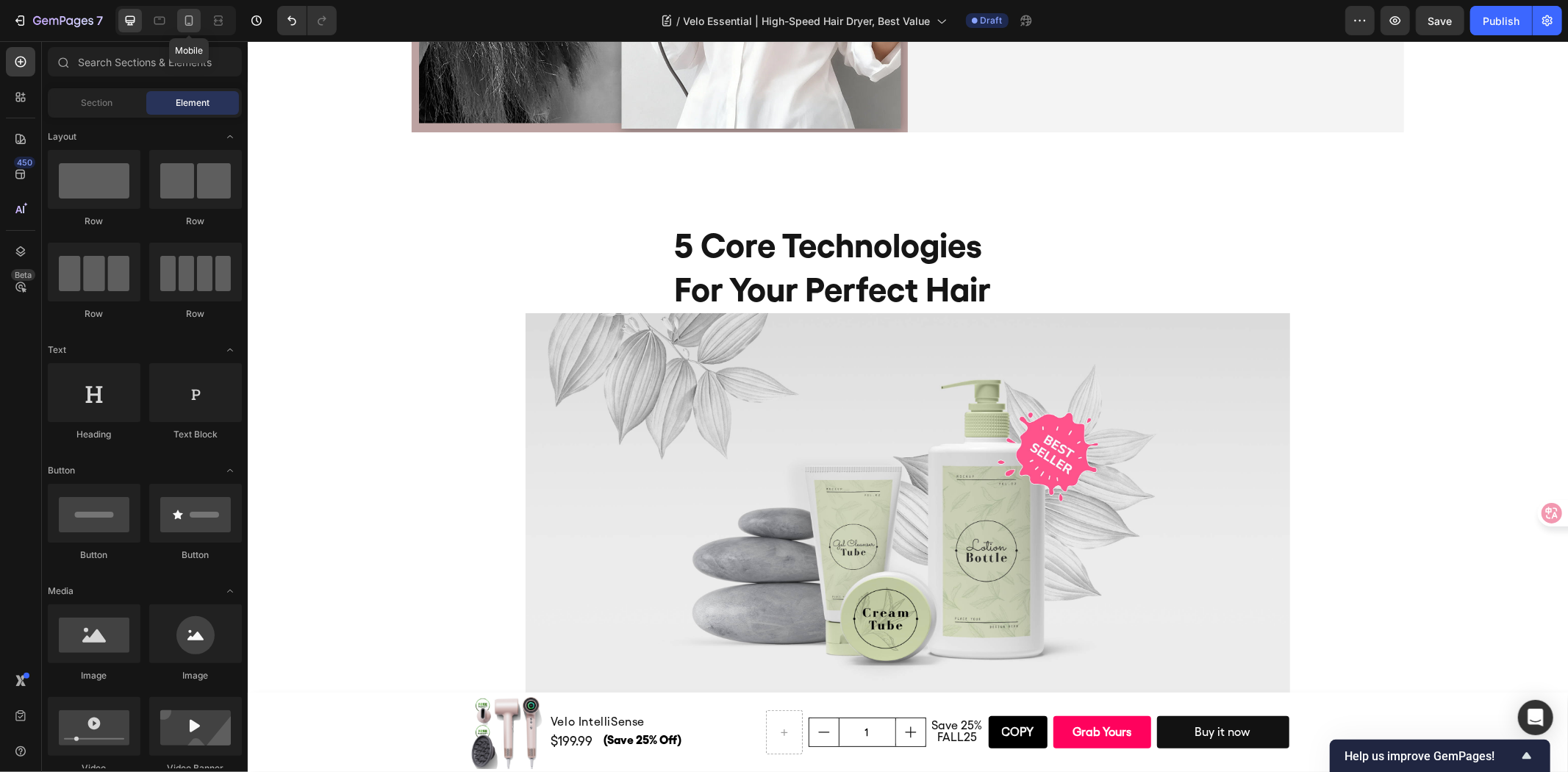
click at [185, 30] on div at bounding box center [189, 21] width 24 height 24
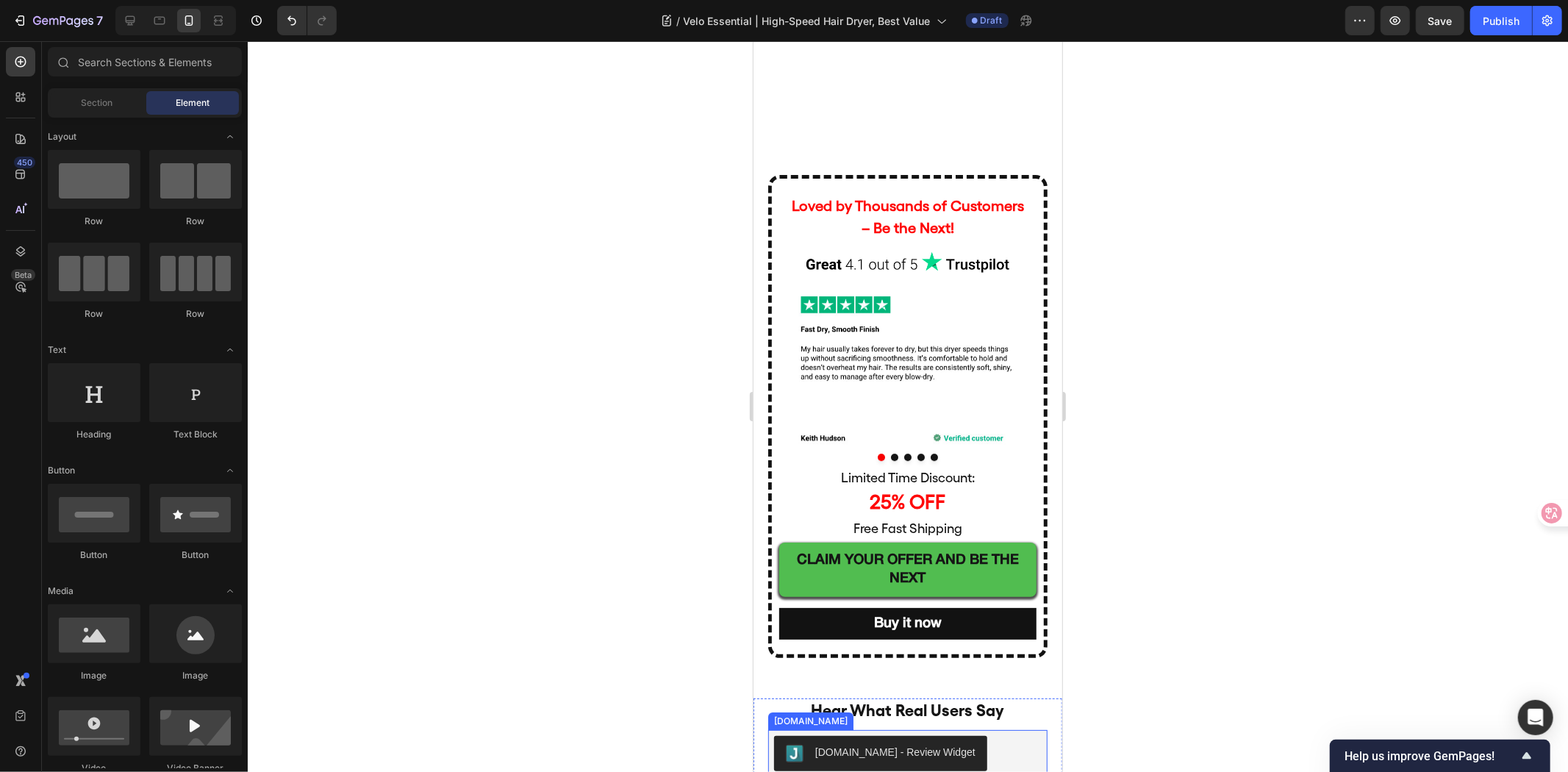
scroll to position [4233, 0]
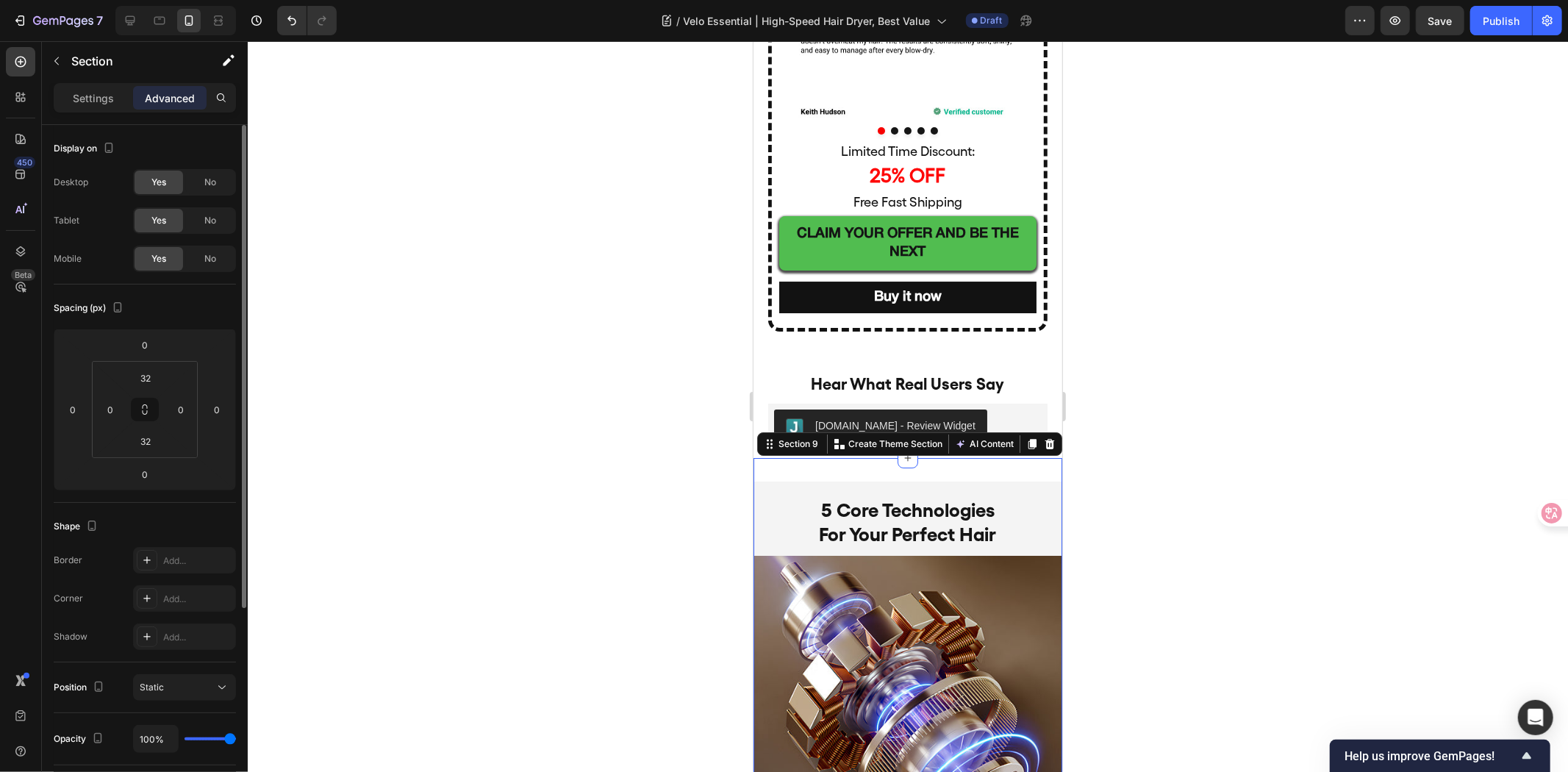
click at [211, 208] on div "No" at bounding box center [210, 220] width 48 height 24
click at [211, 186] on span "No" at bounding box center [211, 182] width 12 height 13
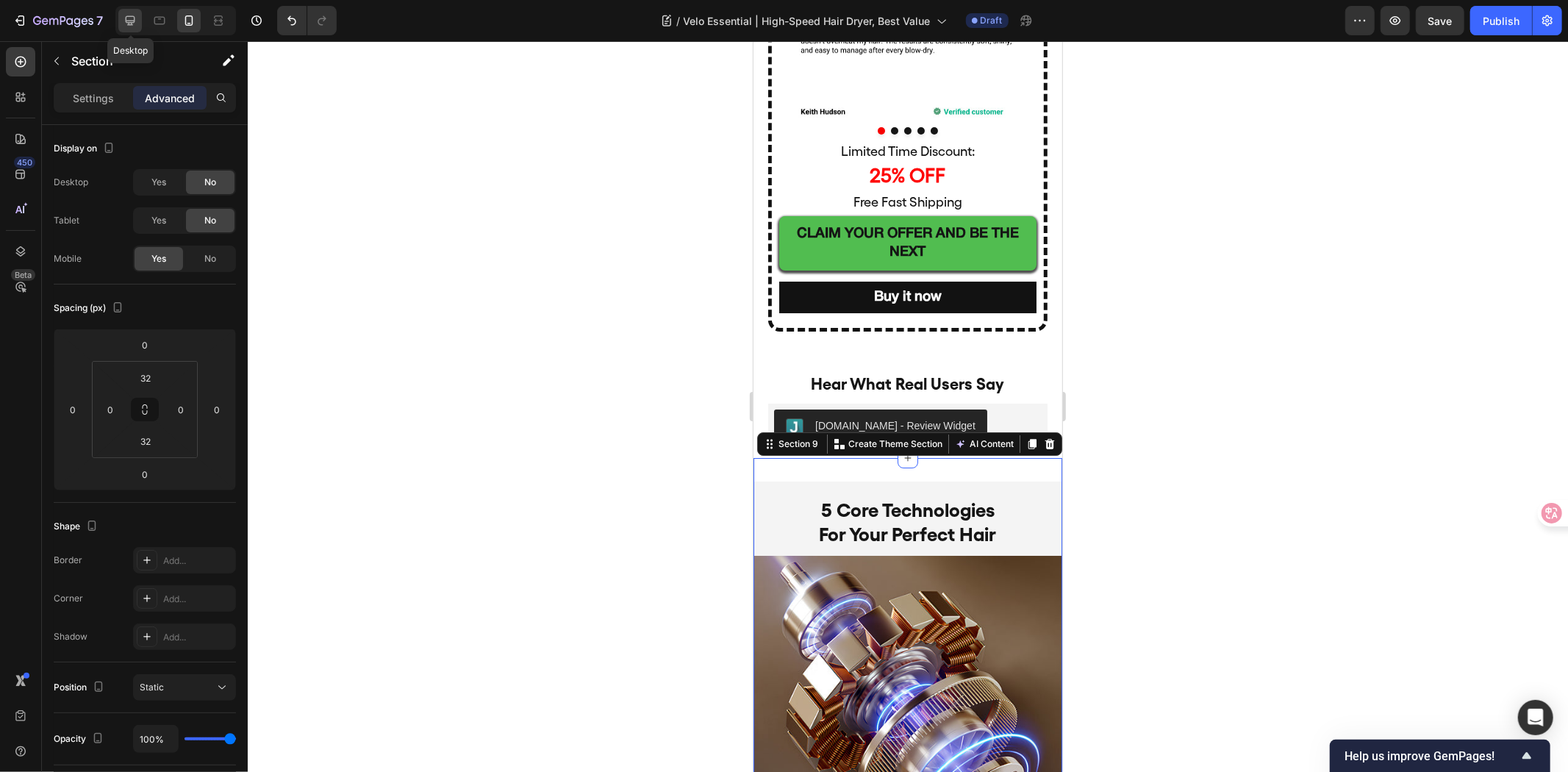
click at [140, 16] on div at bounding box center [130, 21] width 24 height 24
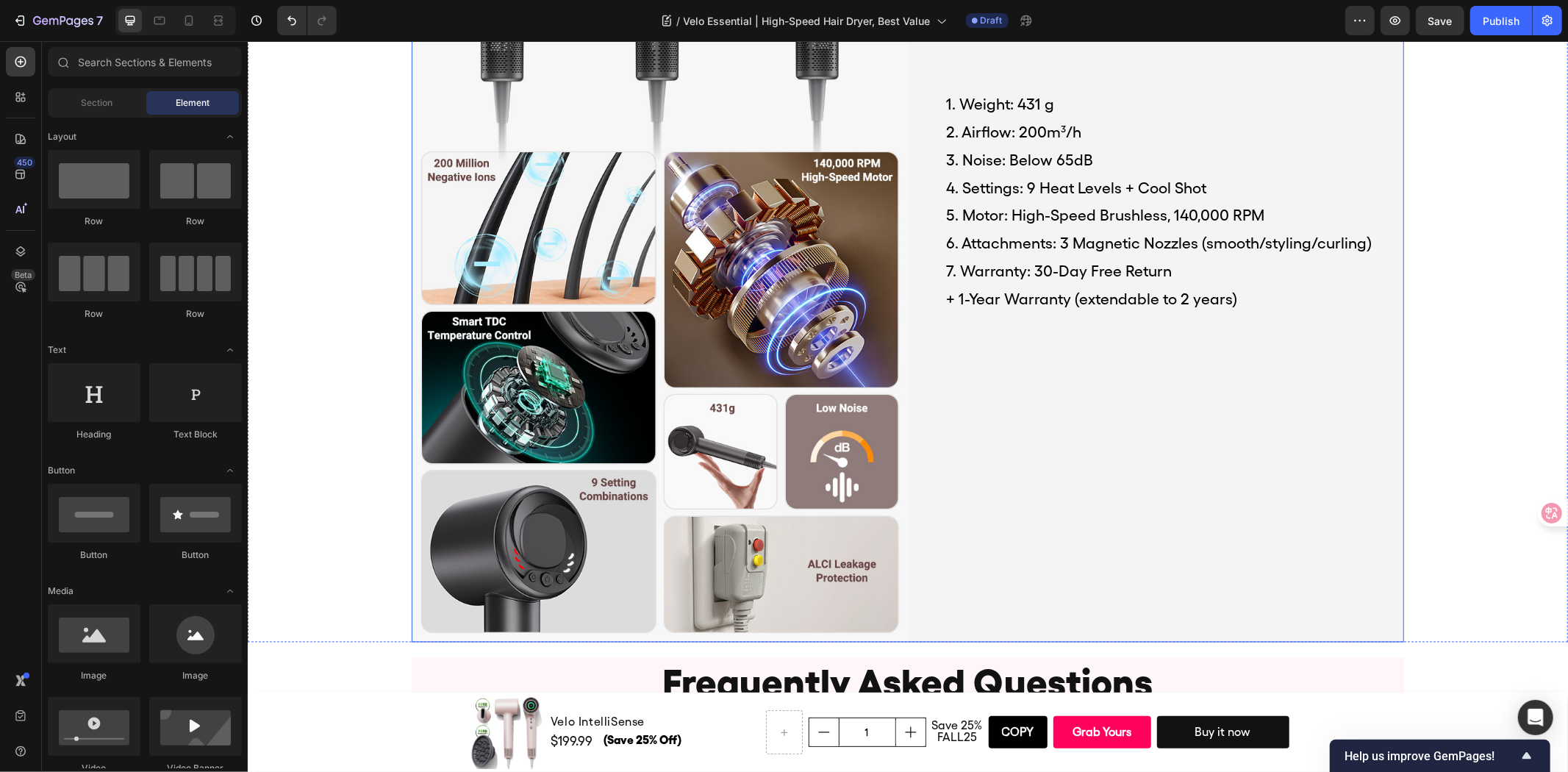
scroll to position [6910, 0]
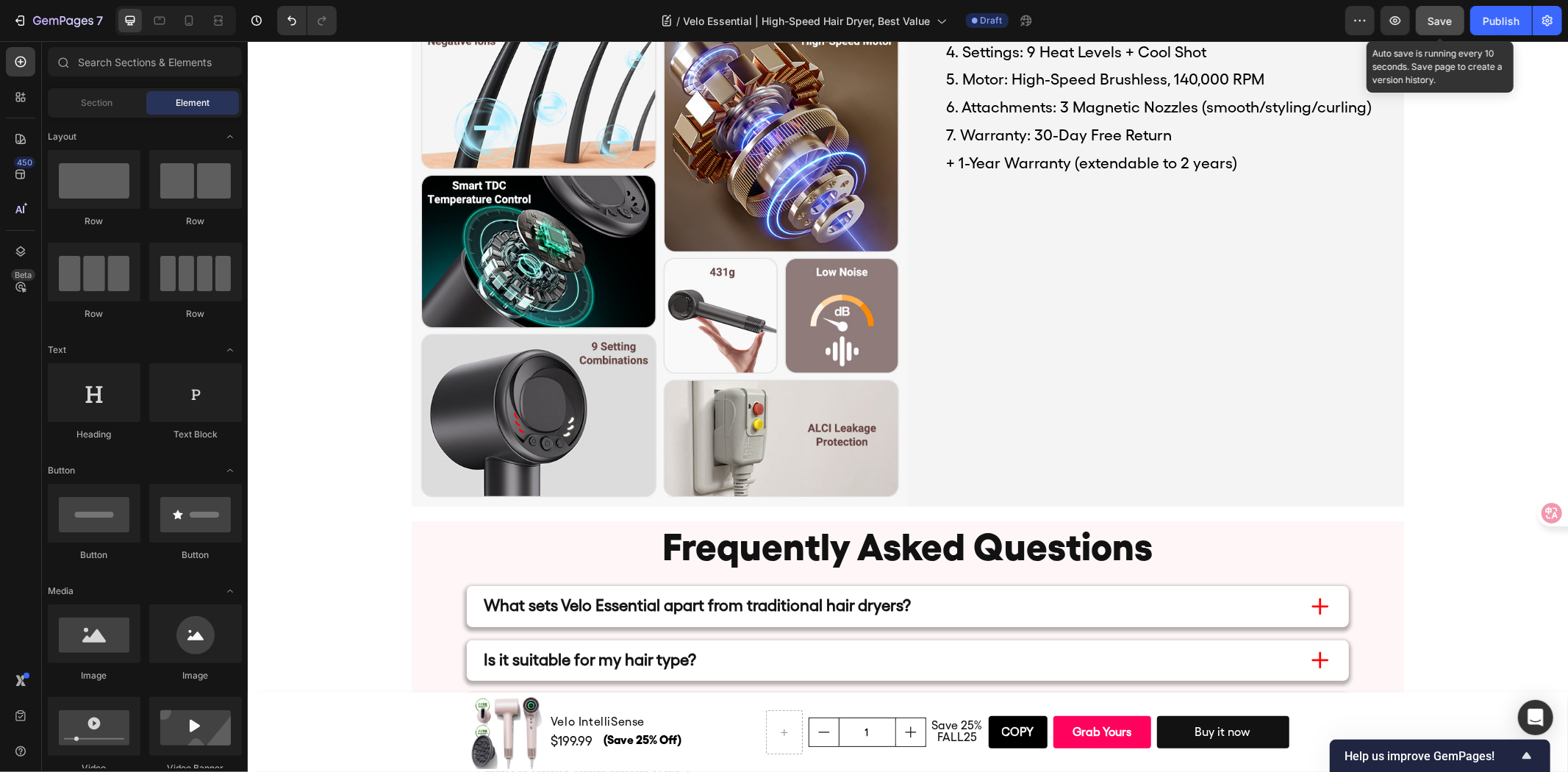
click at [1429, 34] on button "Save" at bounding box center [1440, 21] width 48 height 30
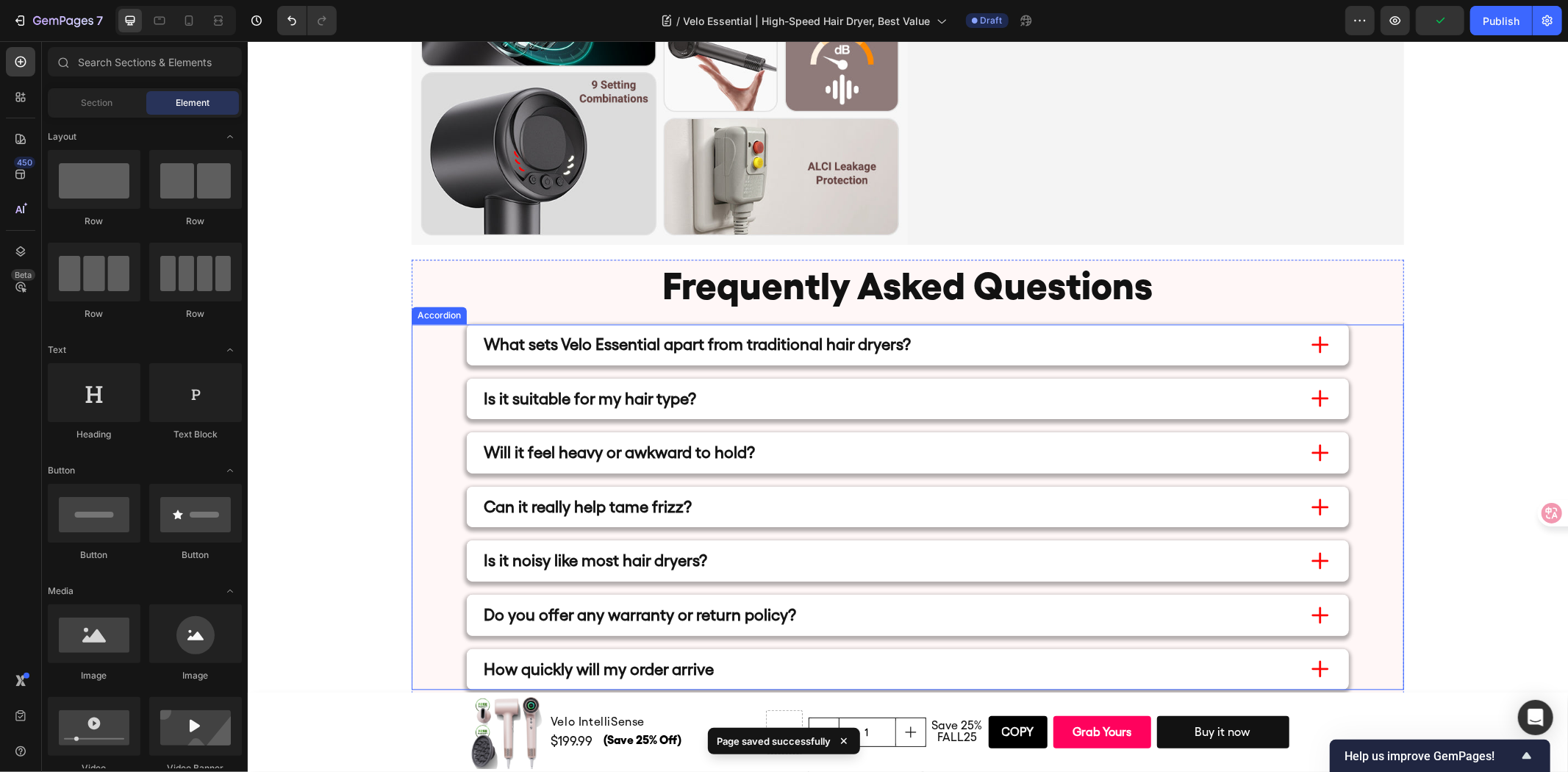
scroll to position [7317, 0]
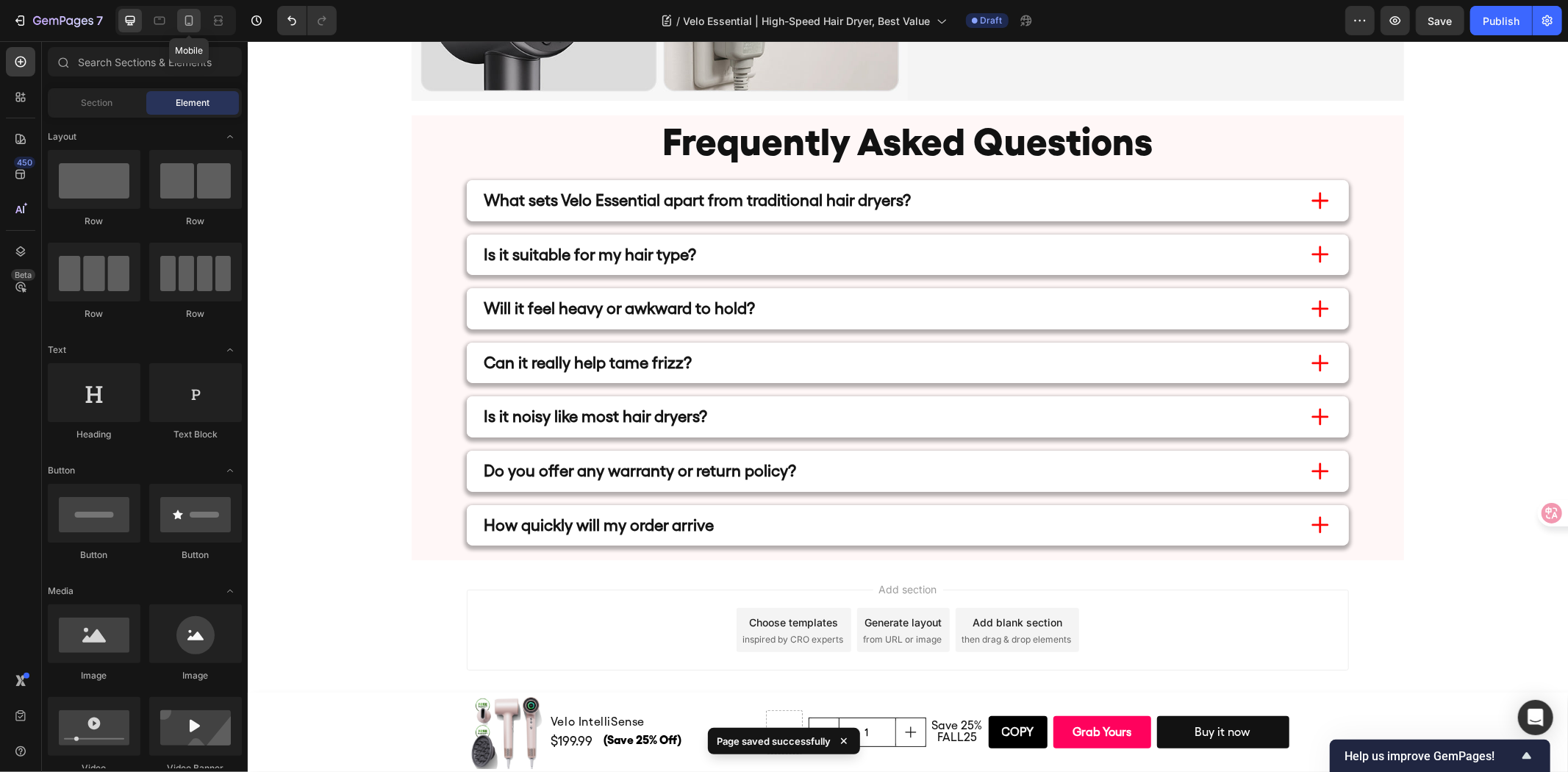
drag, startPoint x: 186, startPoint y: 16, endPoint x: 380, endPoint y: 313, distance: 354.7
click at [186, 16] on icon at bounding box center [189, 20] width 15 height 15
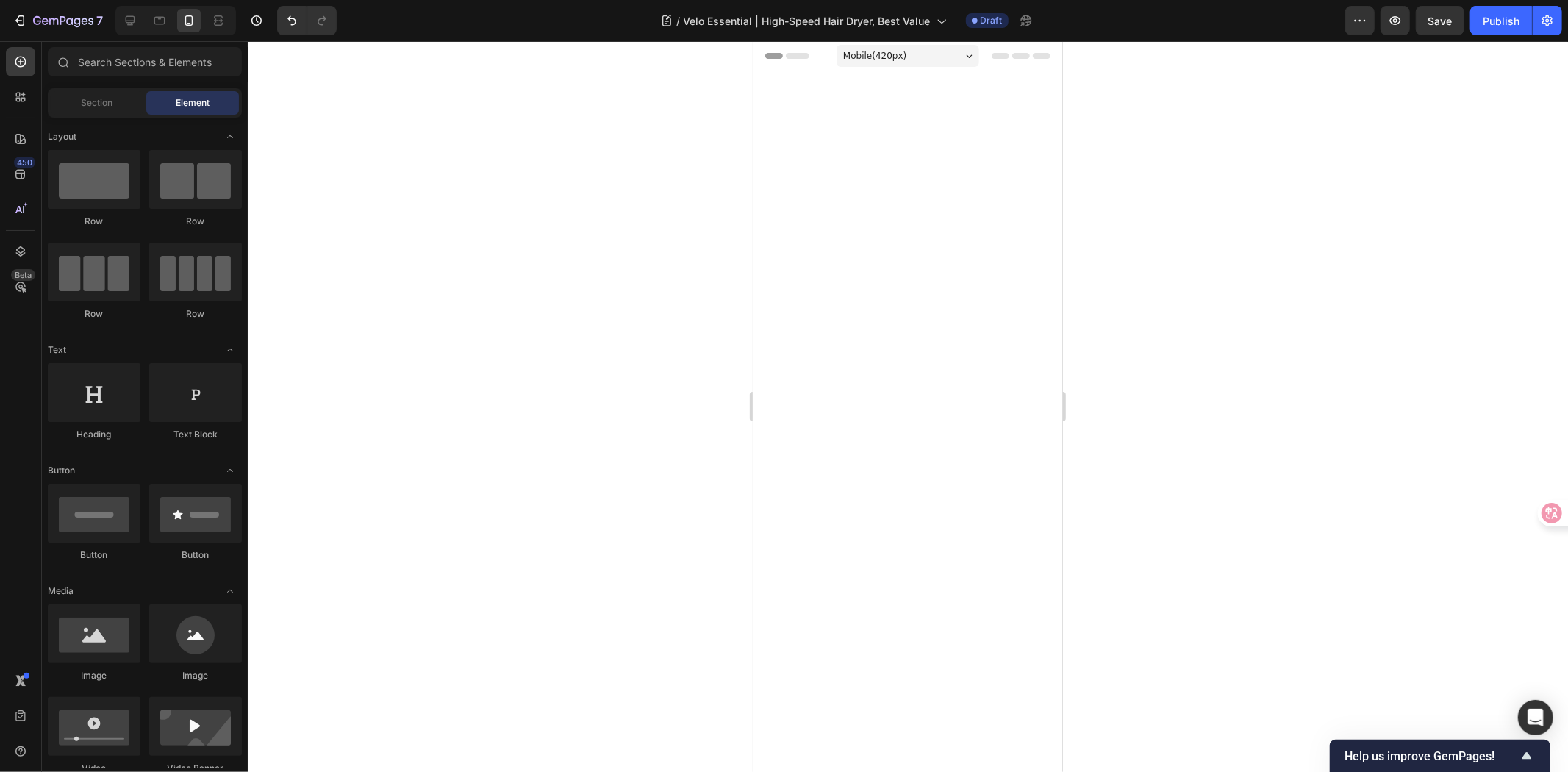
drag, startPoint x: 1057, startPoint y: 473, endPoint x: 1816, endPoint y: 101, distance: 845.3
click at [133, 17] on icon at bounding box center [130, 20] width 15 height 15
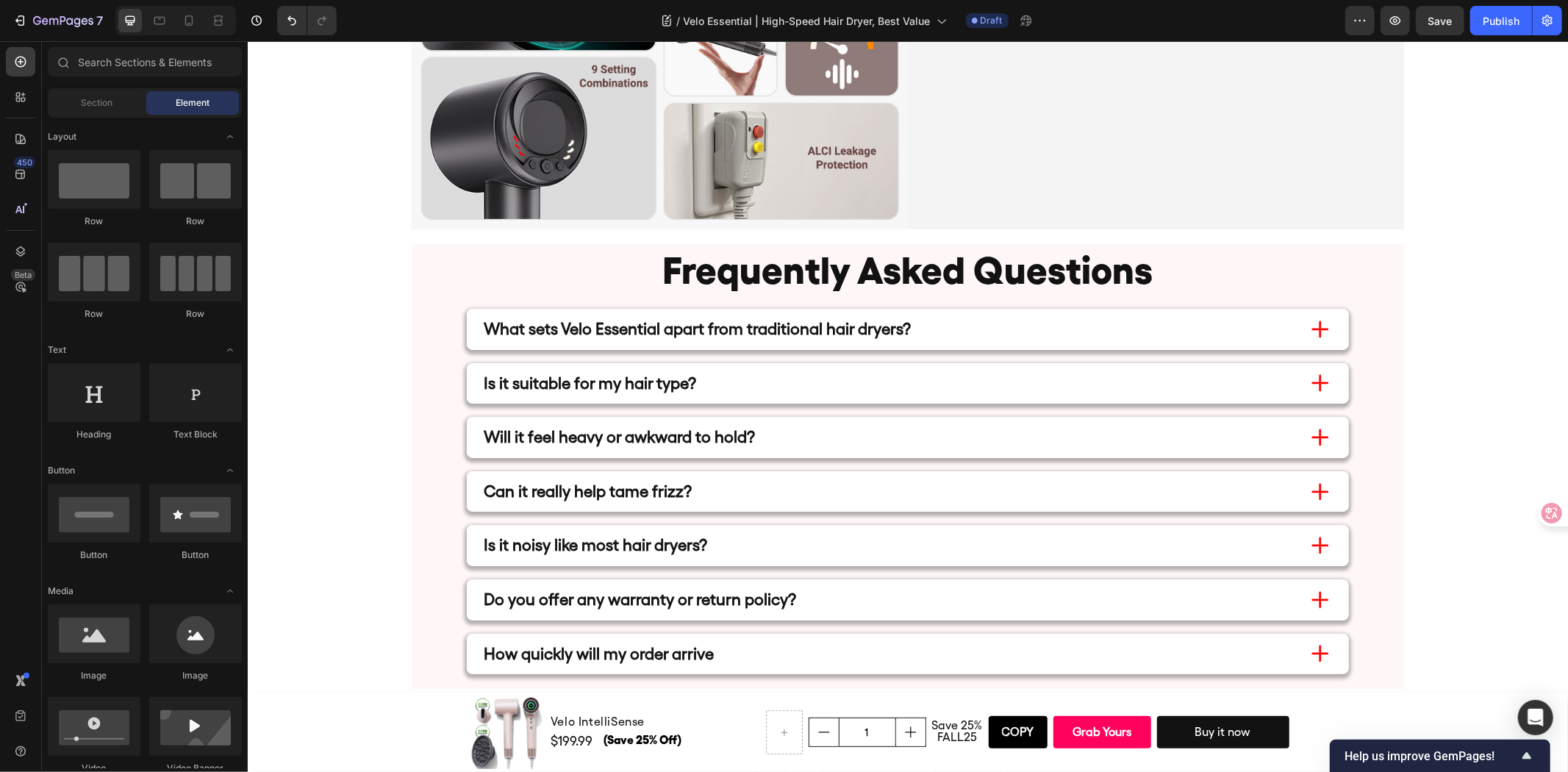
scroll to position [7228, 0]
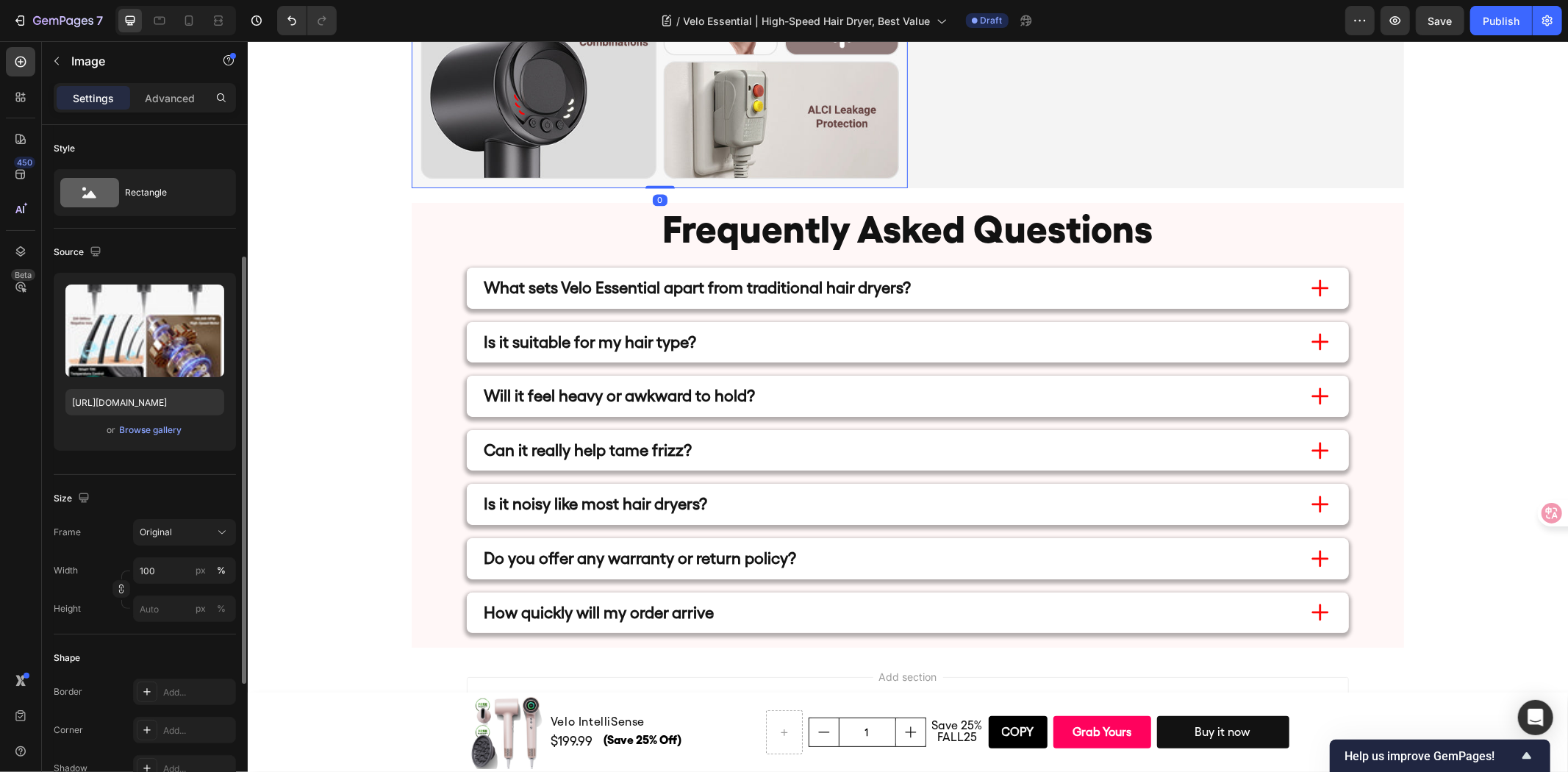
scroll to position [408, 0]
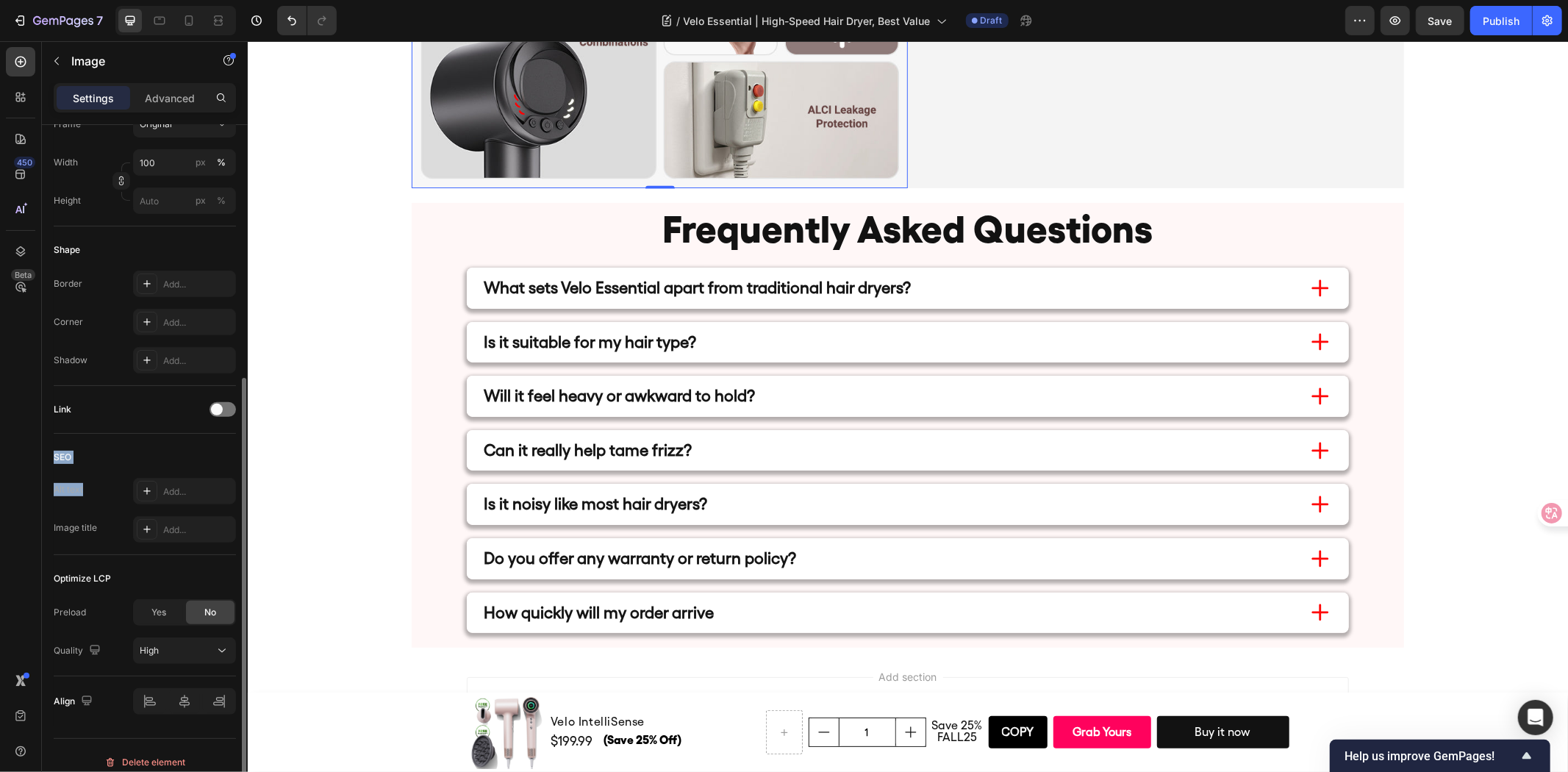
drag, startPoint x: 54, startPoint y: 455, endPoint x: 83, endPoint y: 493, distance: 47.8
click at [83, 493] on div "SEO Alt text Add... Image title Add..." at bounding box center [145, 494] width 182 height 121
copy div "SEO Alt text"
click at [84, 523] on div "Image title" at bounding box center [76, 527] width 43 height 13
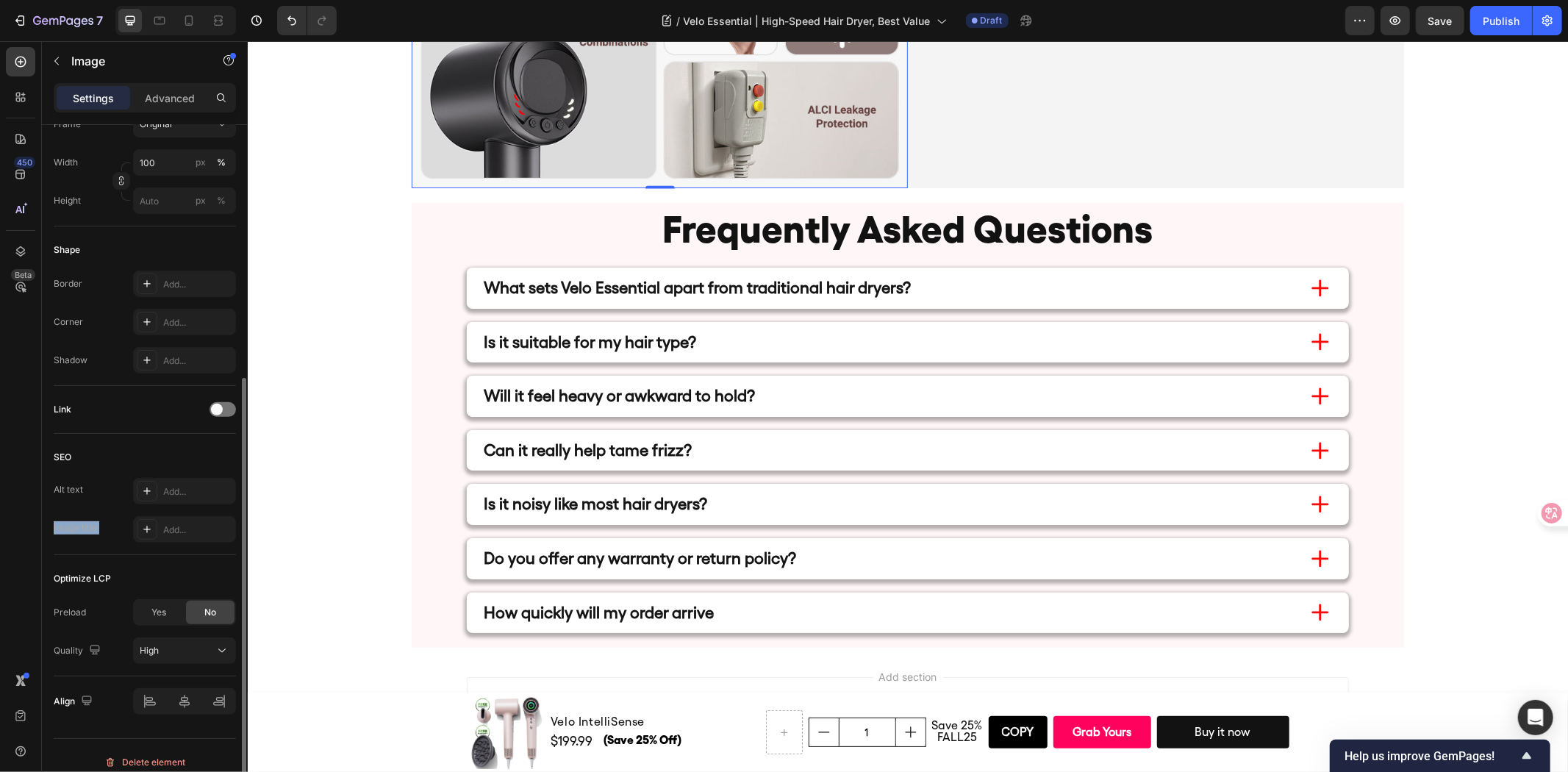
click at [84, 523] on div "Image title" at bounding box center [76, 527] width 43 height 13
copy div "Image title"
click at [182, 485] on div "Add..." at bounding box center [198, 491] width 69 height 13
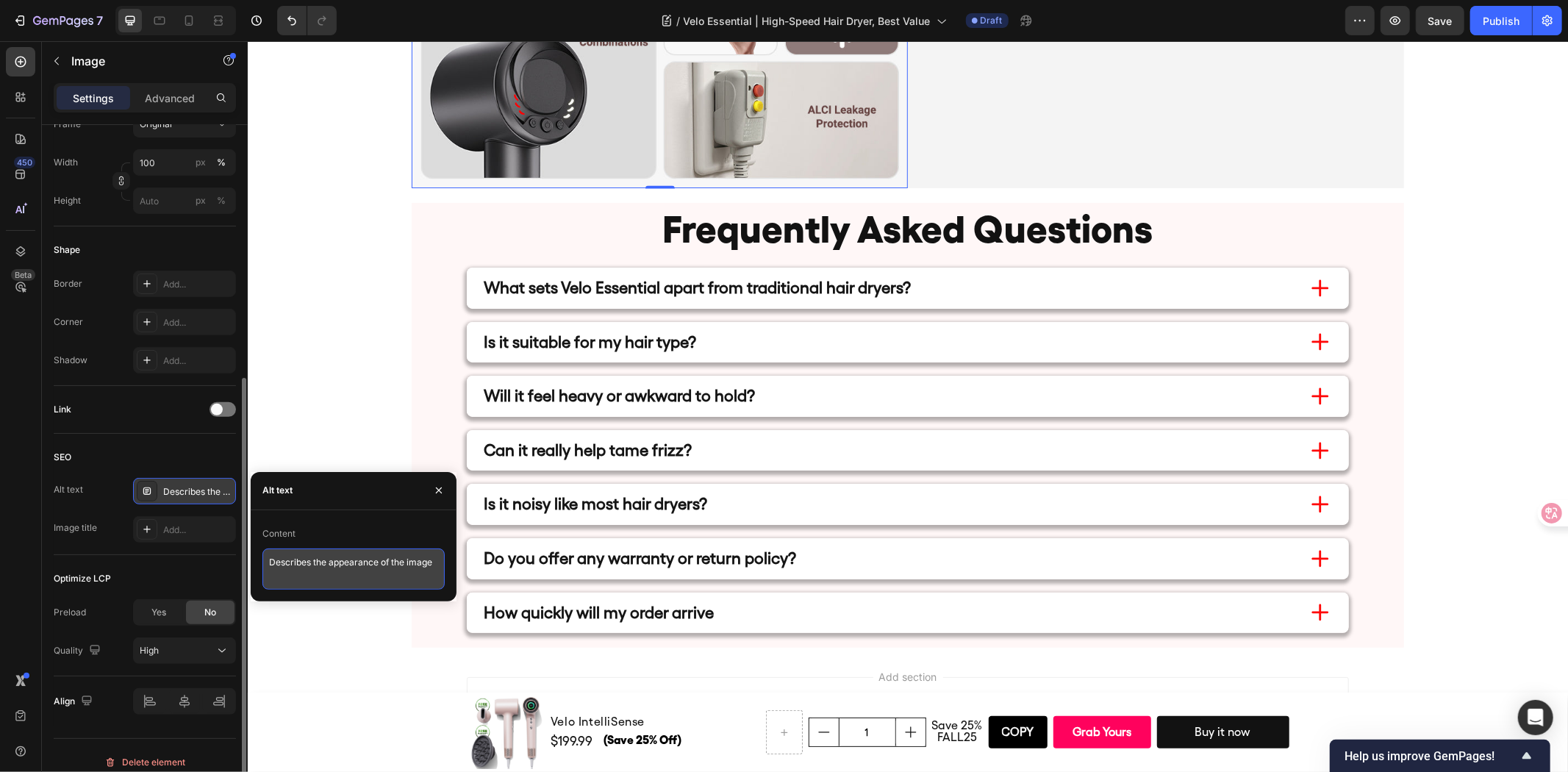
click at [324, 566] on textarea "Describes the appearance of the image" at bounding box center [353, 569] width 182 height 41
drag, startPoint x: 377, startPoint y: 569, endPoint x: 443, endPoint y: 561, distance: 66.5
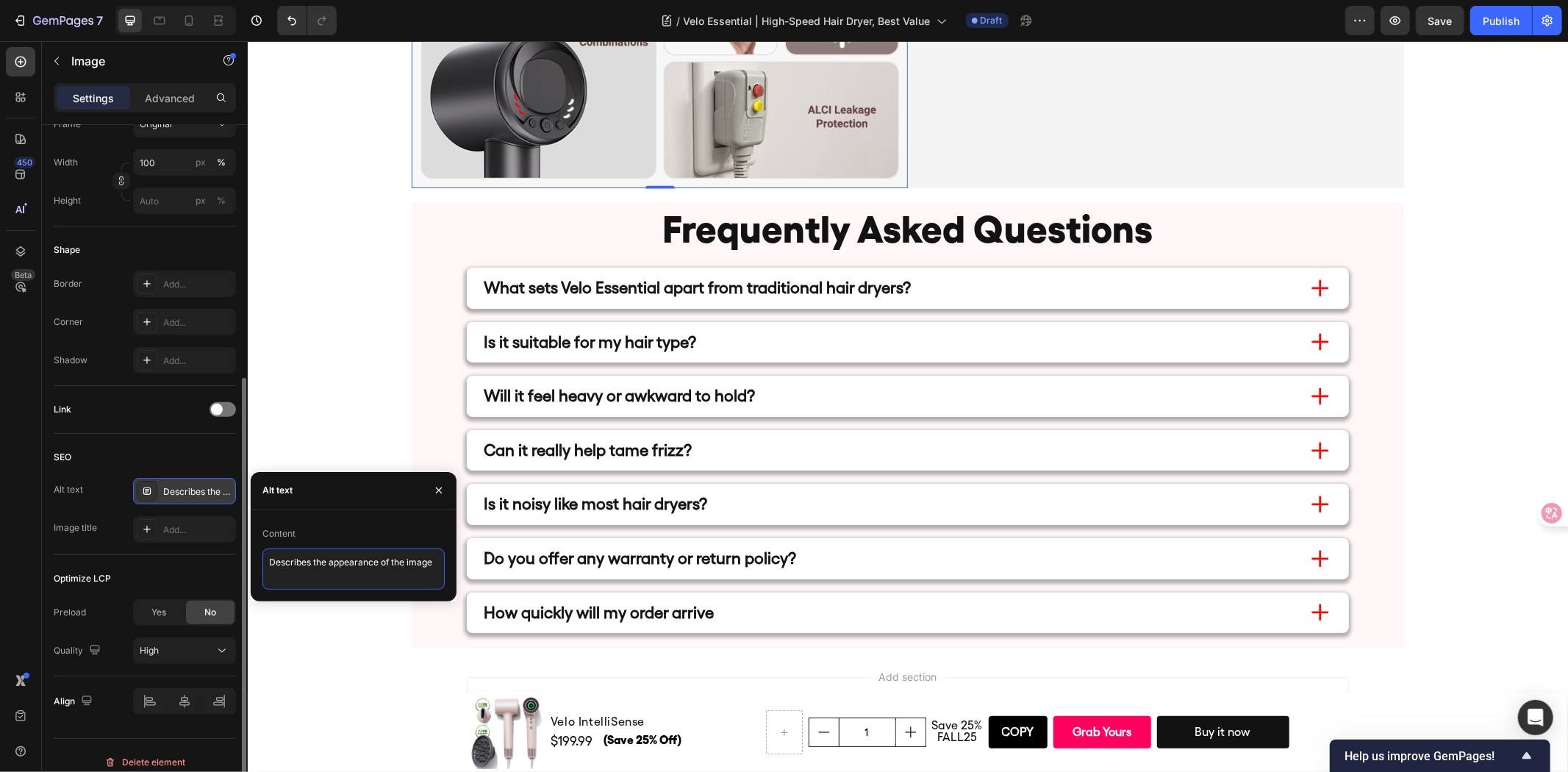
click at [443, 561] on textarea "Describes the appearance of the image" at bounding box center [353, 569] width 182 height 41
click at [436, 562] on textarea "Describes the appearance of the image" at bounding box center [353, 569] width 182 height 41
type textarea "Describes the appearance of the image..........................................…"
click at [392, 578] on textarea "Describes the appearance of the image..........................................…" at bounding box center [353, 585] width 182 height 74
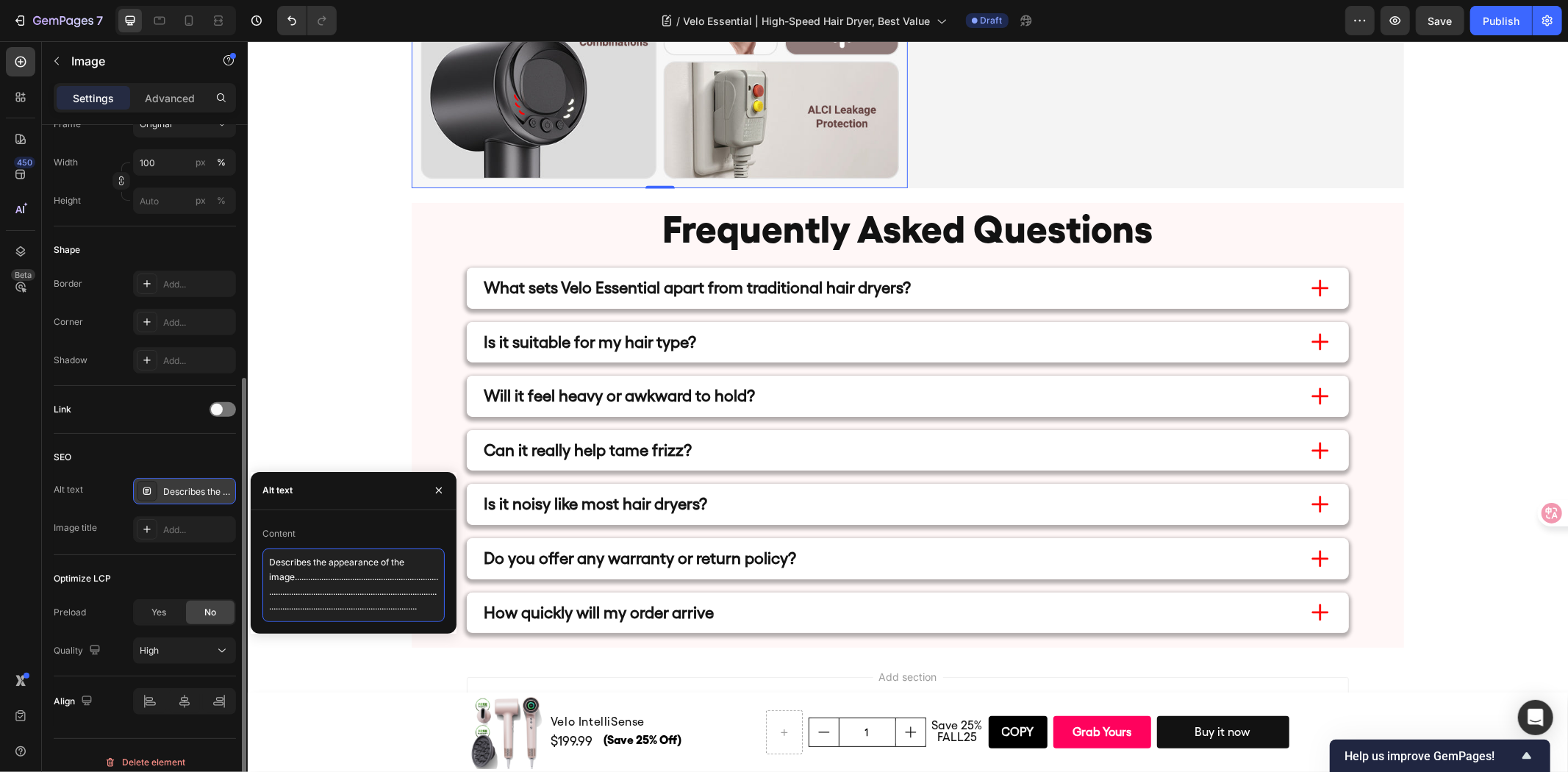
click at [392, 578] on textarea "Describes the appearance of the image..........................................…" at bounding box center [353, 585] width 182 height 74
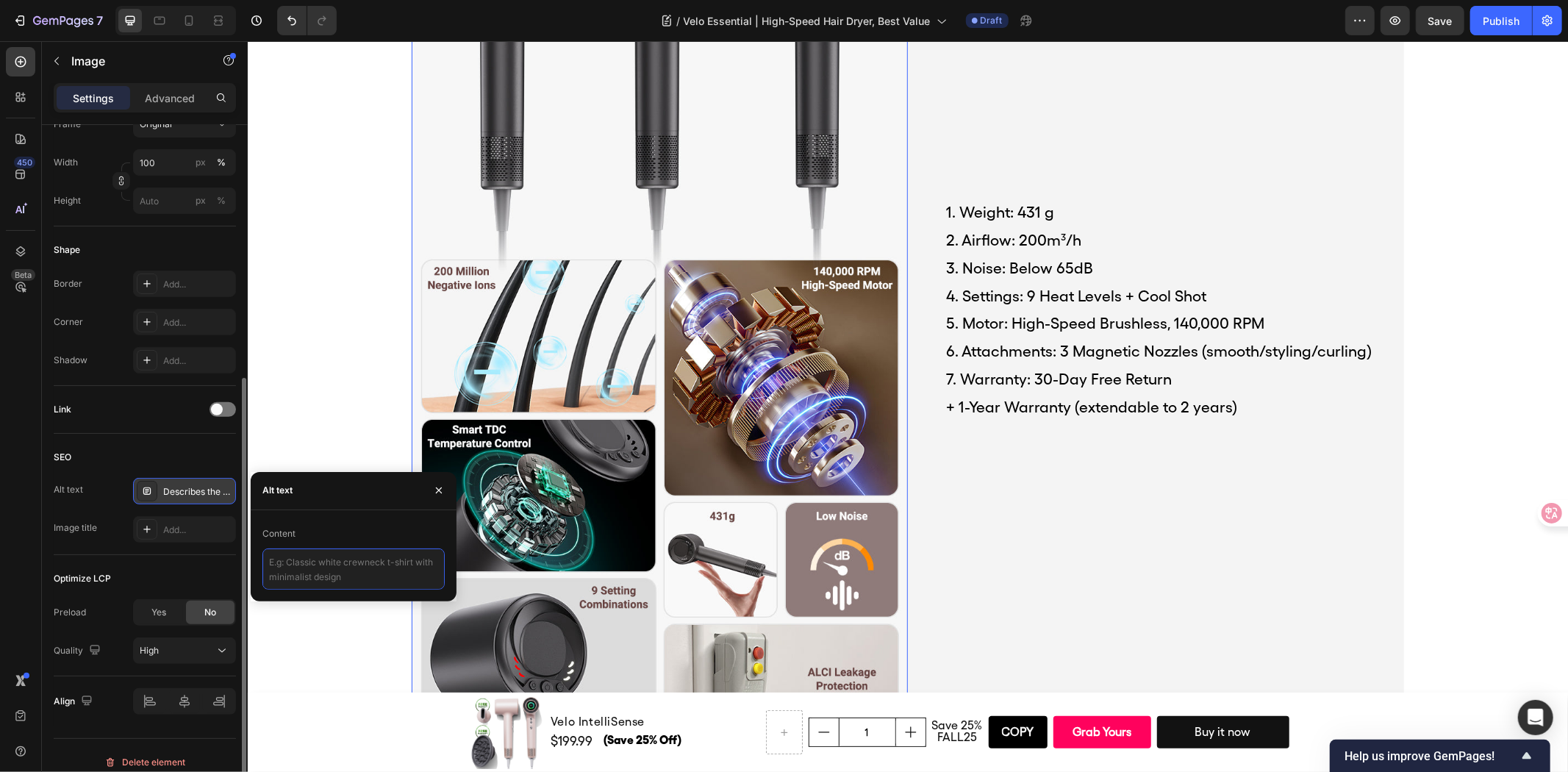
scroll to position [6494, 0]
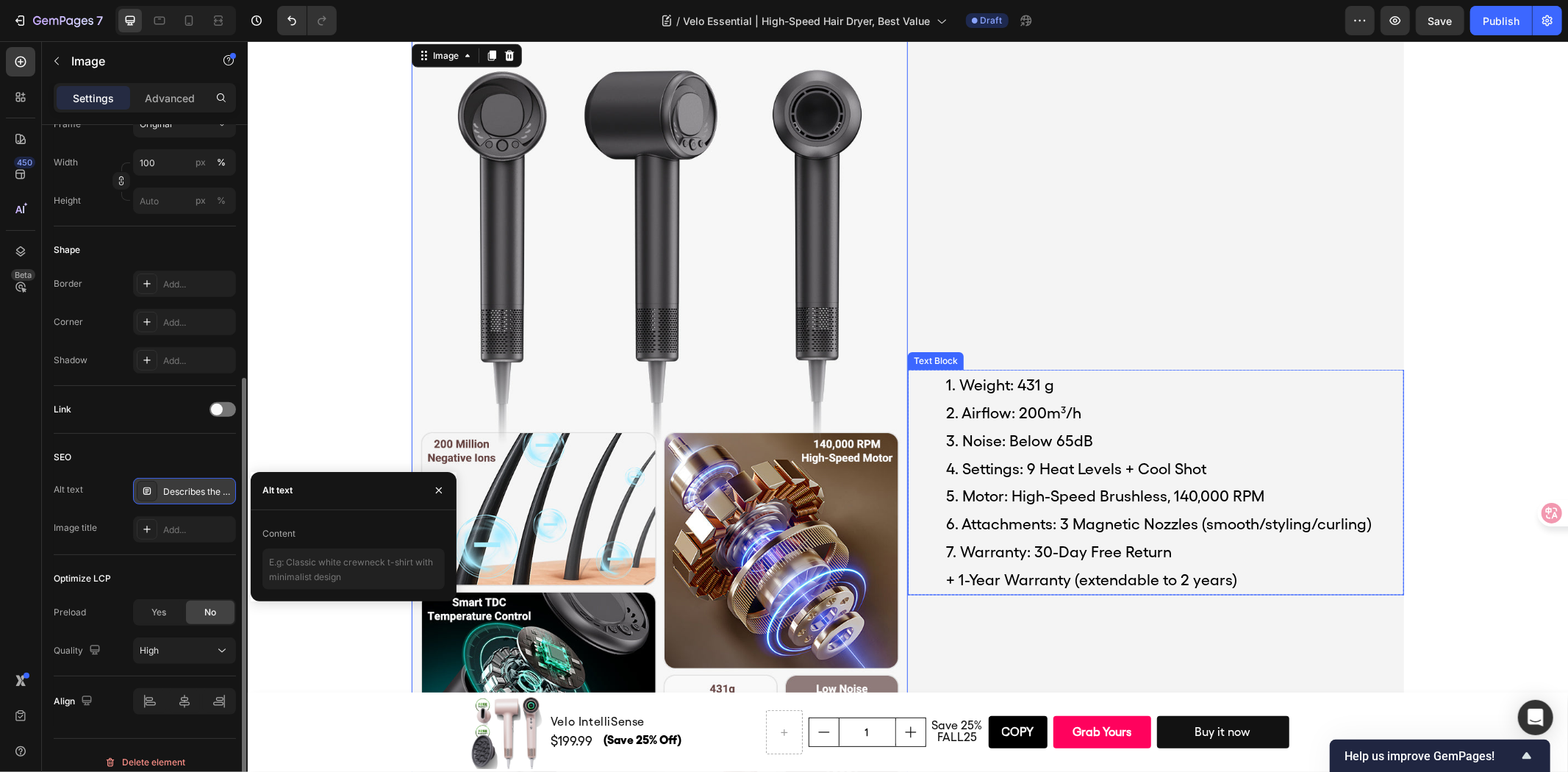
click at [1166, 494] on p "5. Motor: High-Speed Brushless, 140,000 RPM" at bounding box center [1174, 496] width 456 height 28
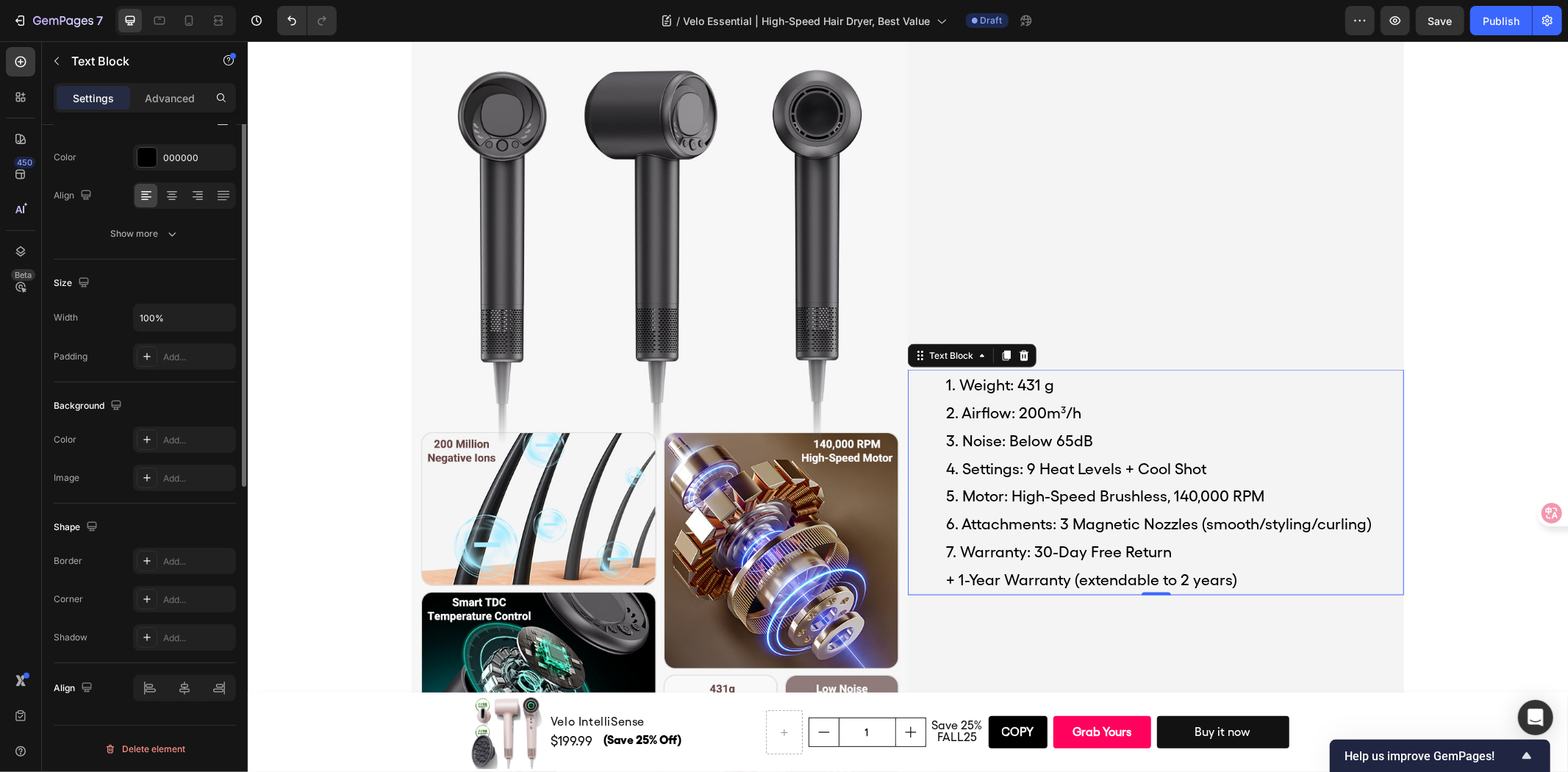
scroll to position [0, 0]
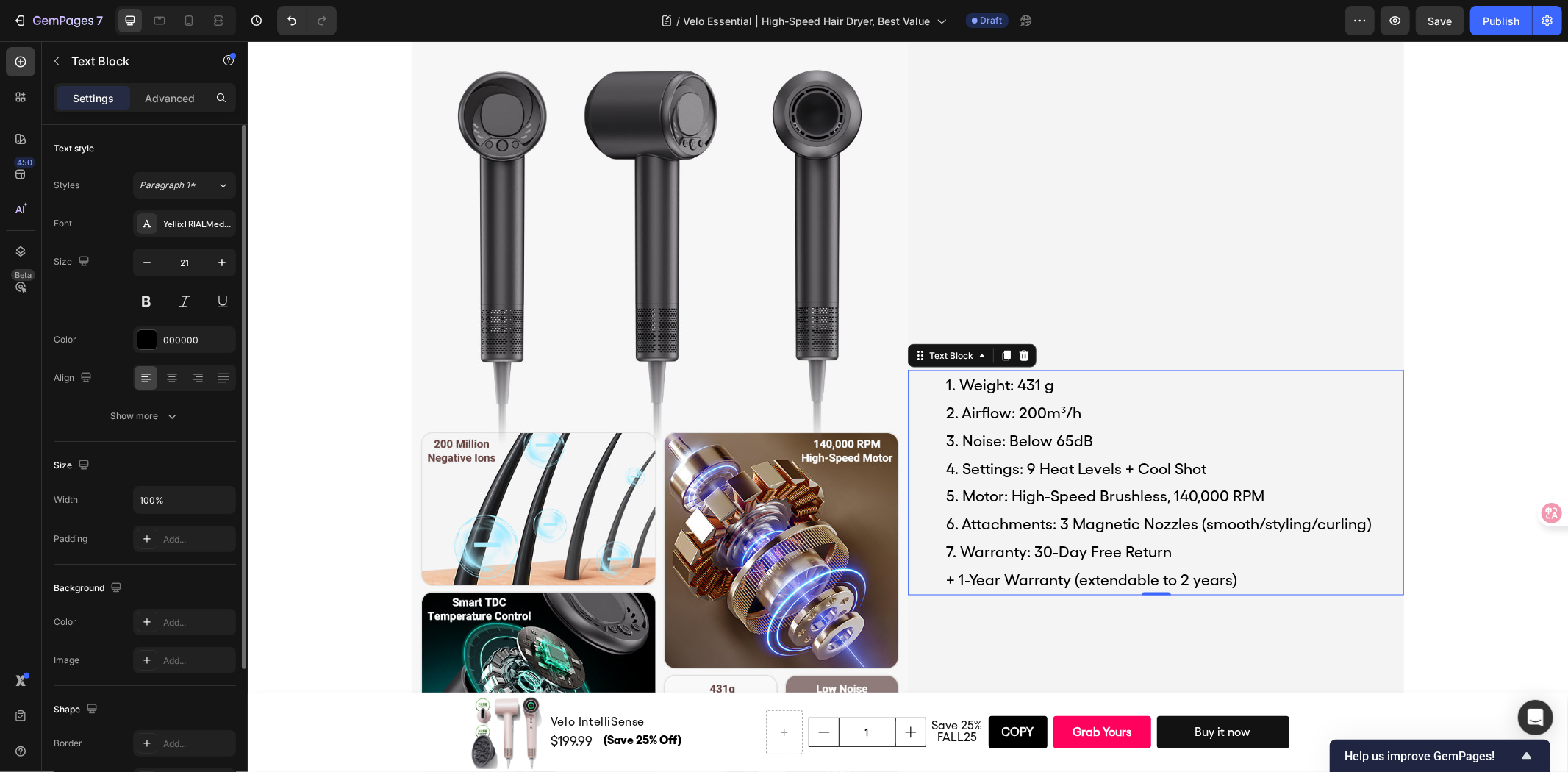
click at [1219, 548] on p "7. Warranty: 30-Day Free Return" at bounding box center [1174, 551] width 456 height 28
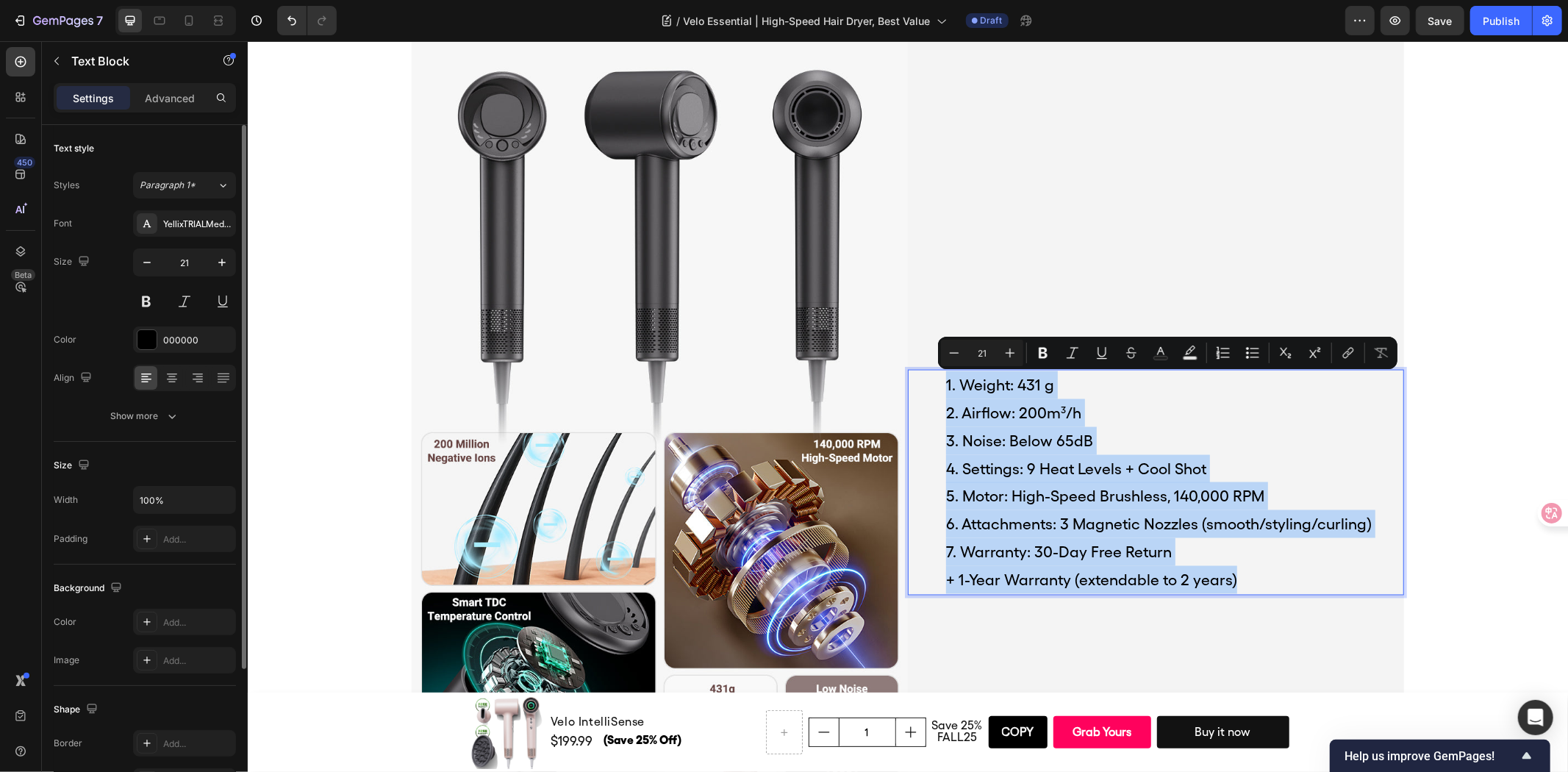
copy div "1. Weight: 431 g 2. Airflow: 200m³/h 3. Noise: Below 65dB 4. Settings: 9 Heat L…"
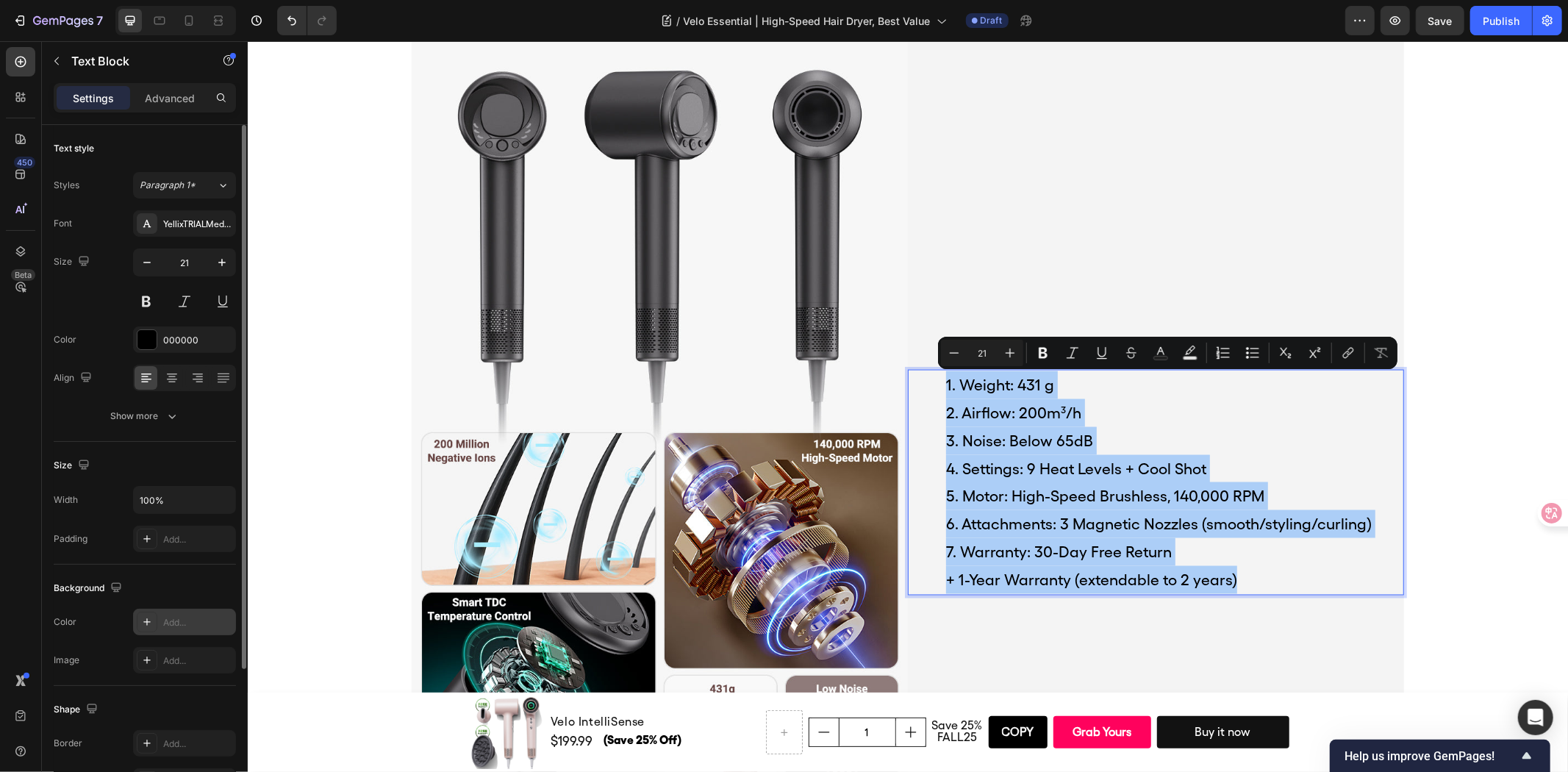
click at [163, 609] on div "Add..." at bounding box center [184, 622] width 103 height 27
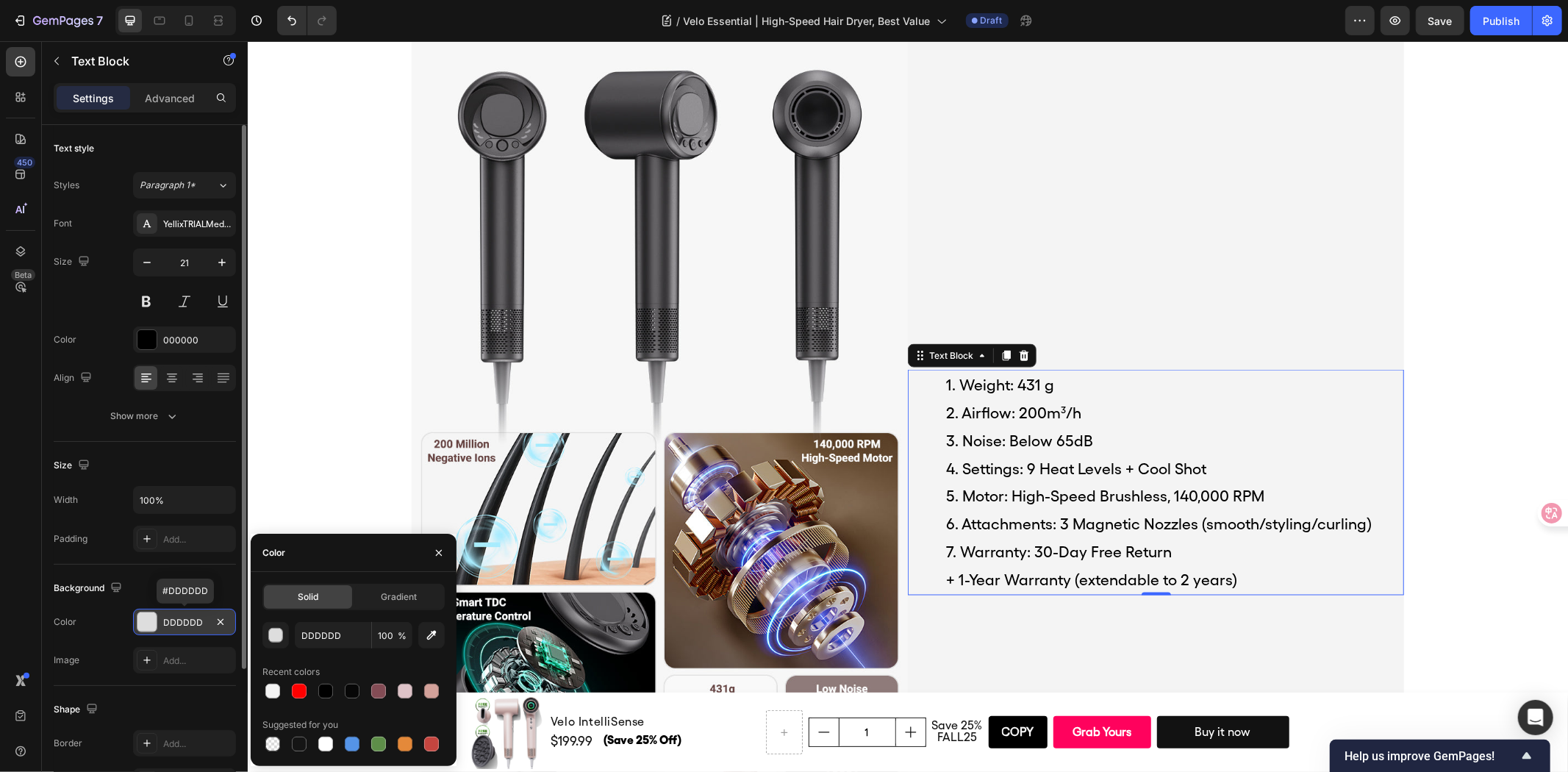
click at [163, 609] on div "DDDDDD" at bounding box center [184, 622] width 103 height 27
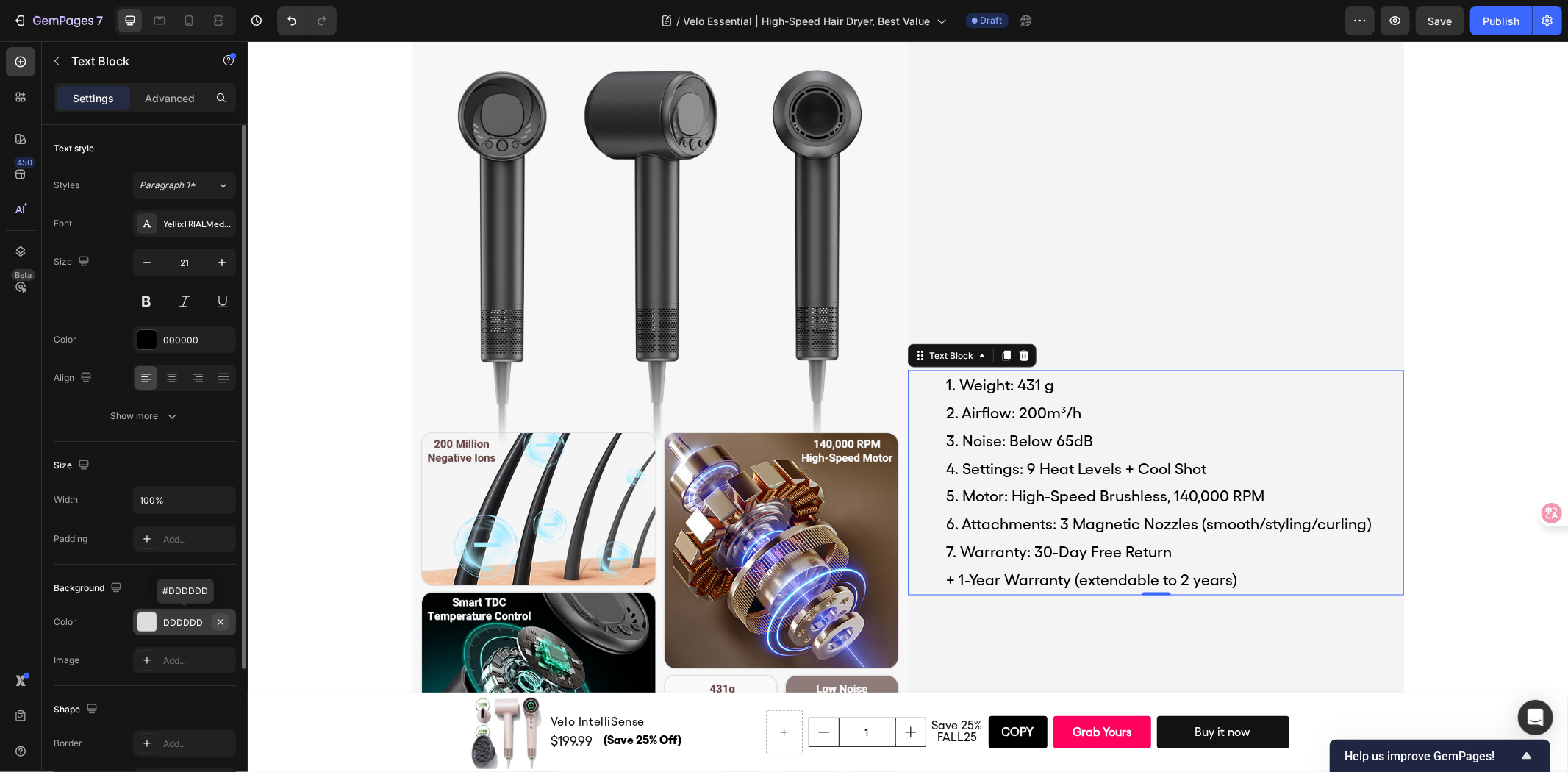
click at [219, 618] on icon "button" at bounding box center [220, 622] width 12 height 12
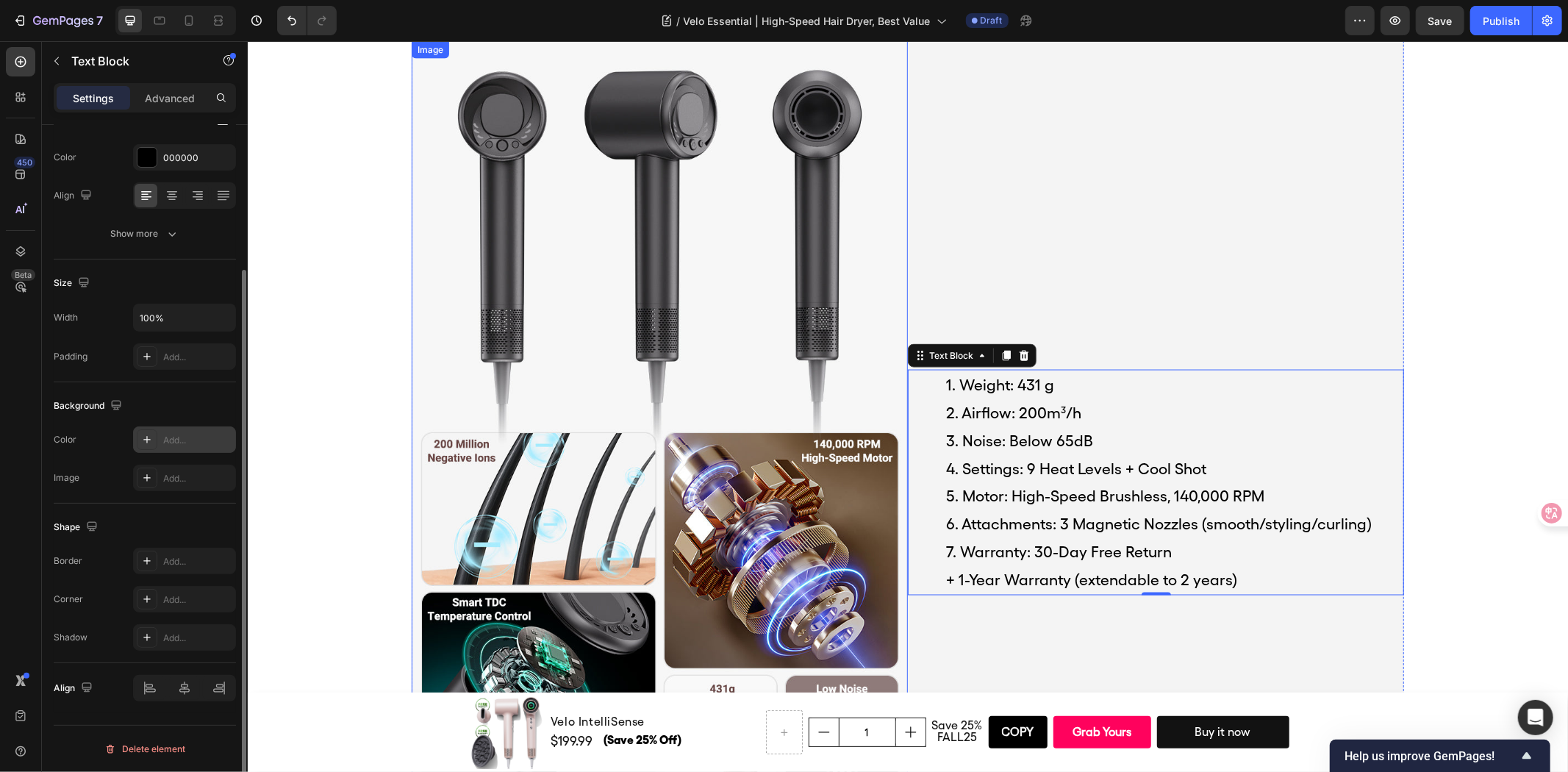
click at [546, 531] on img at bounding box center [659, 481] width 497 height 882
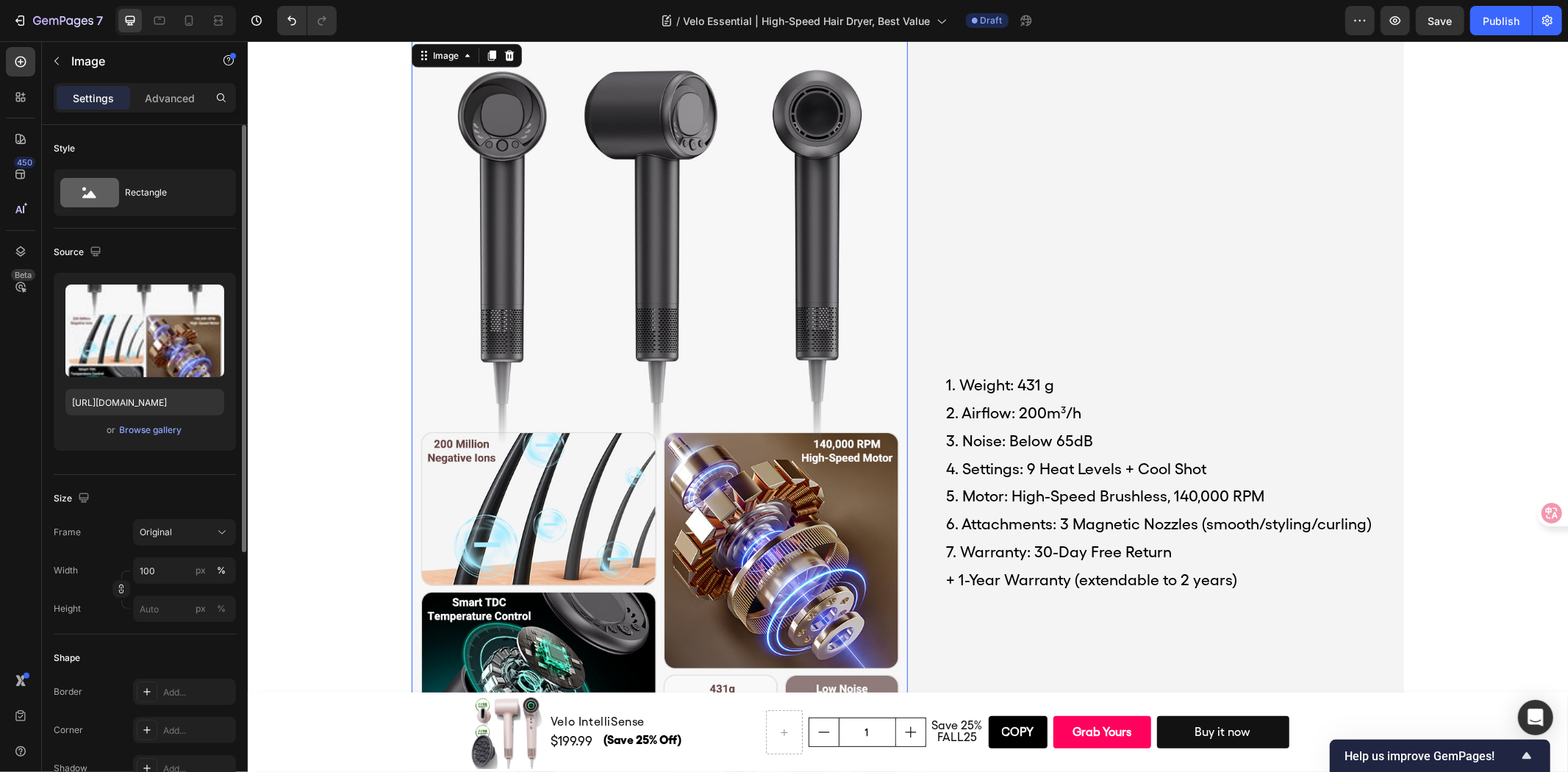
scroll to position [245, 0]
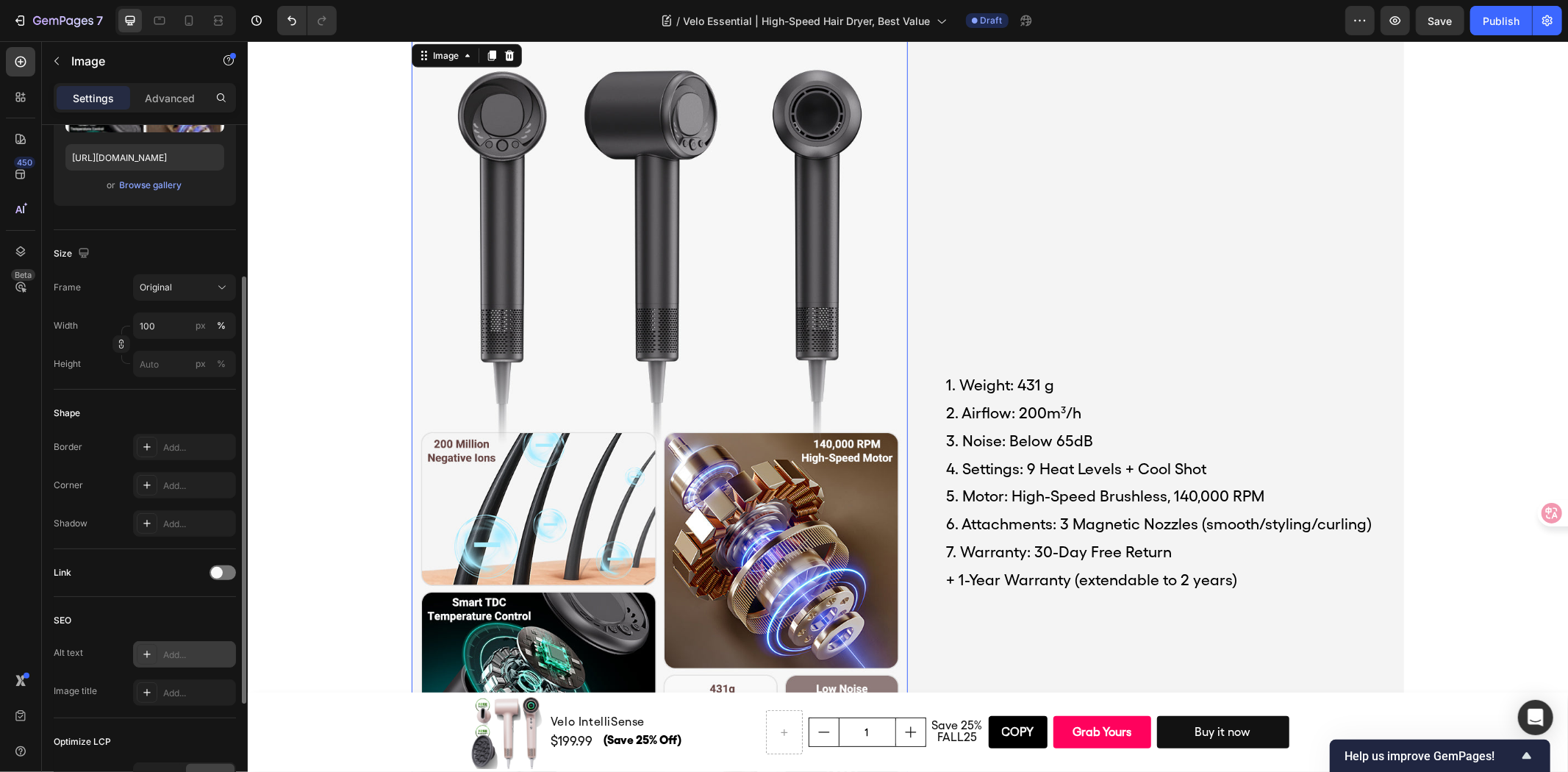
click at [177, 644] on div "Add..." at bounding box center [184, 654] width 103 height 27
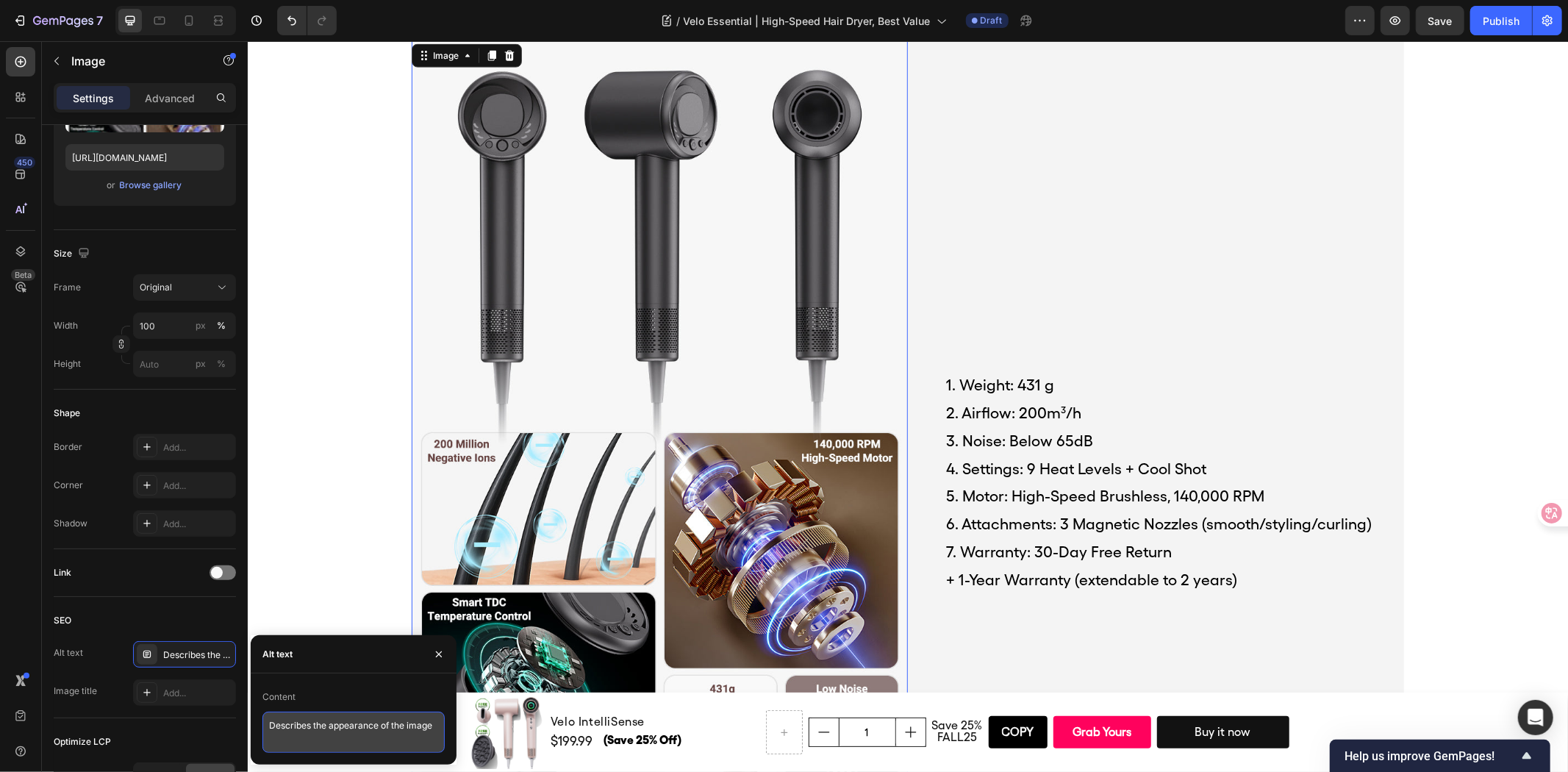
click at [357, 733] on textarea "Describes the appearance of the image" at bounding box center [353, 733] width 182 height 41
click at [356, 733] on textarea "Describes the appearance of the image" at bounding box center [353, 733] width 182 height 41
paste textarea "1. Weight: 431 g 2. Airflow: 200m³/h 3. Noise: Below 65dB 4. Settings: 9 Heat L…"
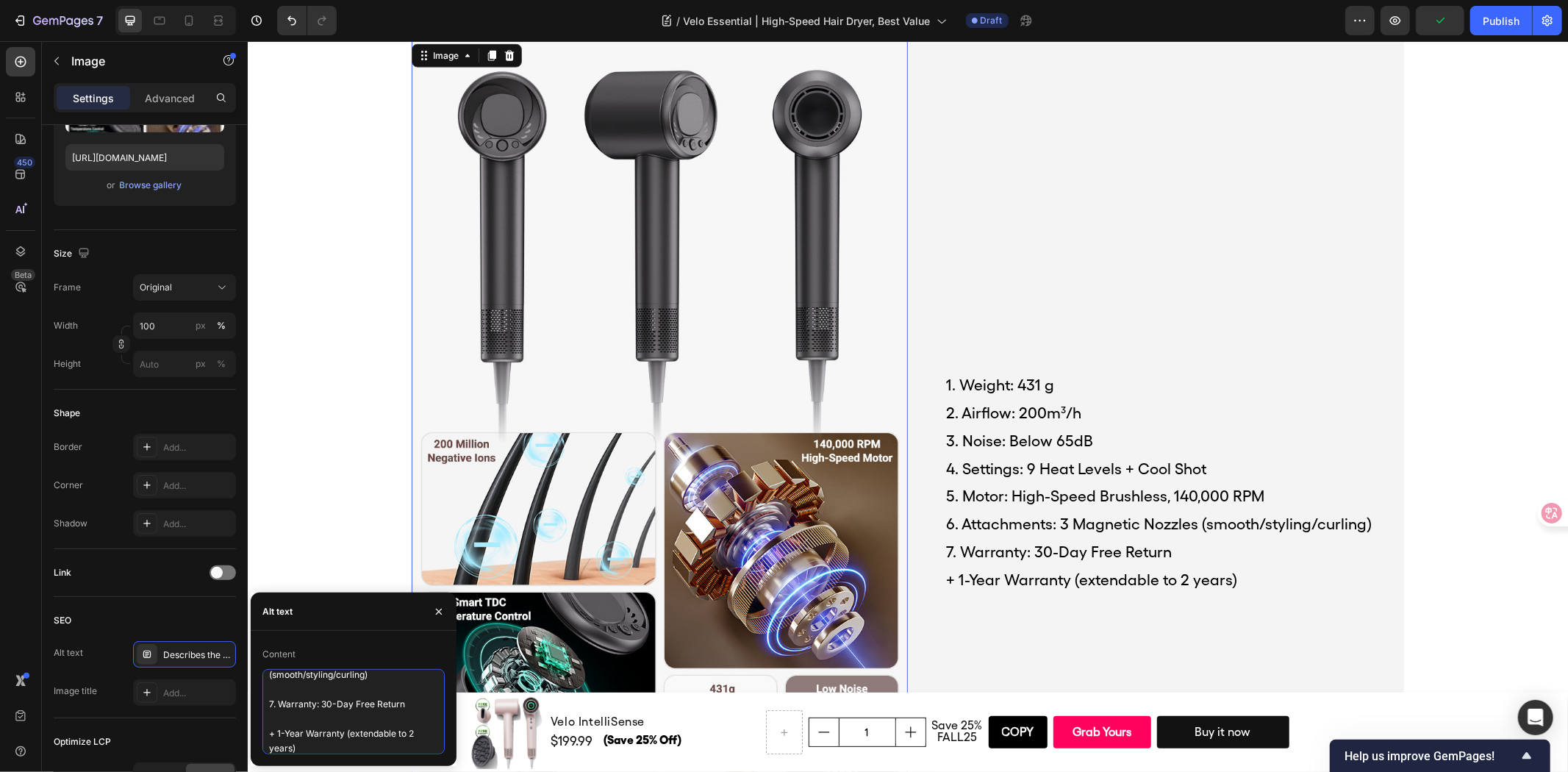
scroll to position [193, 0]
type textarea "1. Weight: 431 g 2. Airflow: 200m³/h 3. Noise: Below 65dB 4. Settings: 9 Heat L…"
click at [196, 609] on div "SEO" at bounding box center [145, 621] width 182 height 24
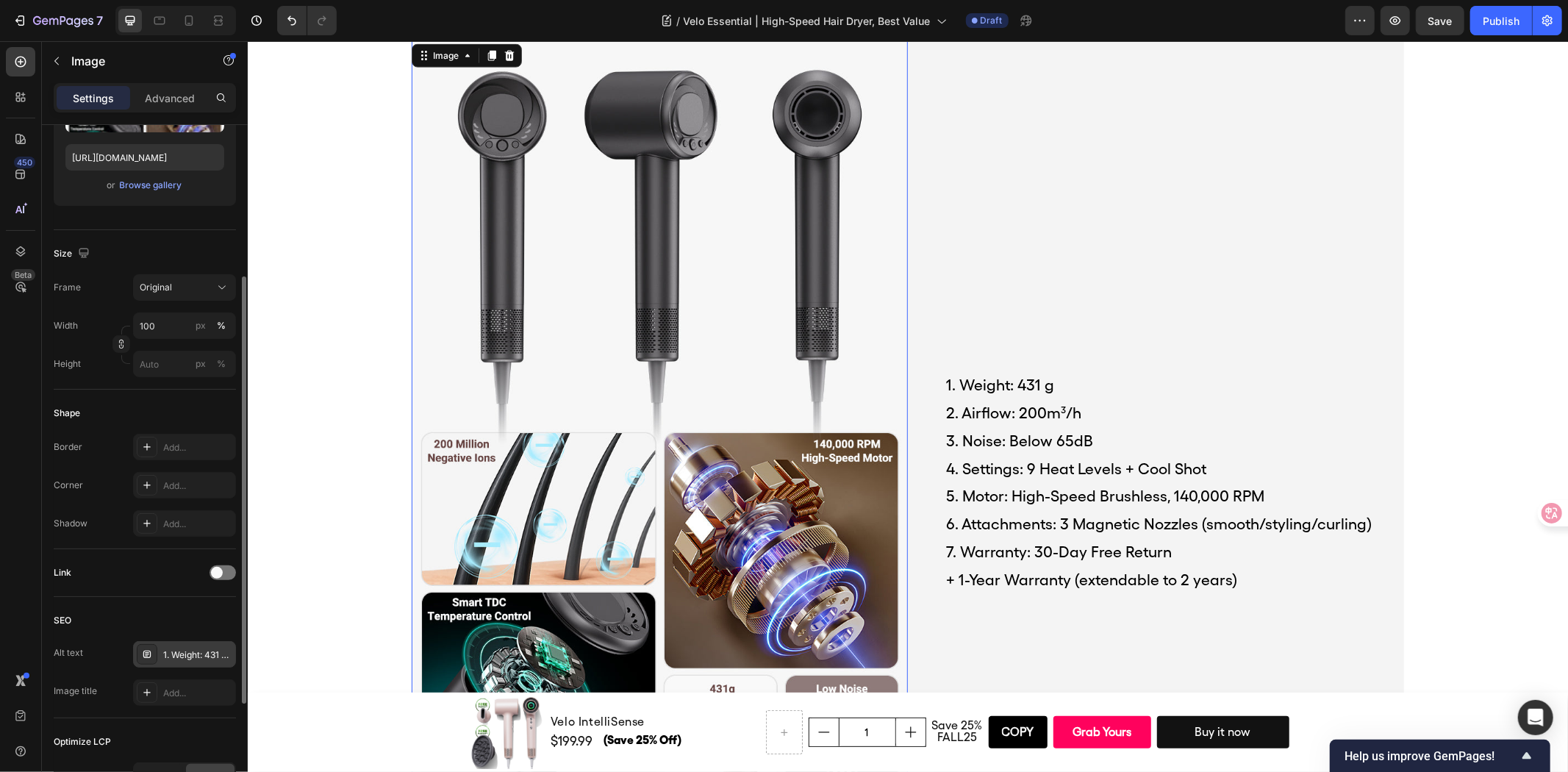
click at [196, 648] on div "1. Weight: 431 g 2. Airflow: 200m³/h 3. Noise: Below 65dB 4. Settings: 9 Heat L…" at bounding box center [198, 654] width 69 height 13
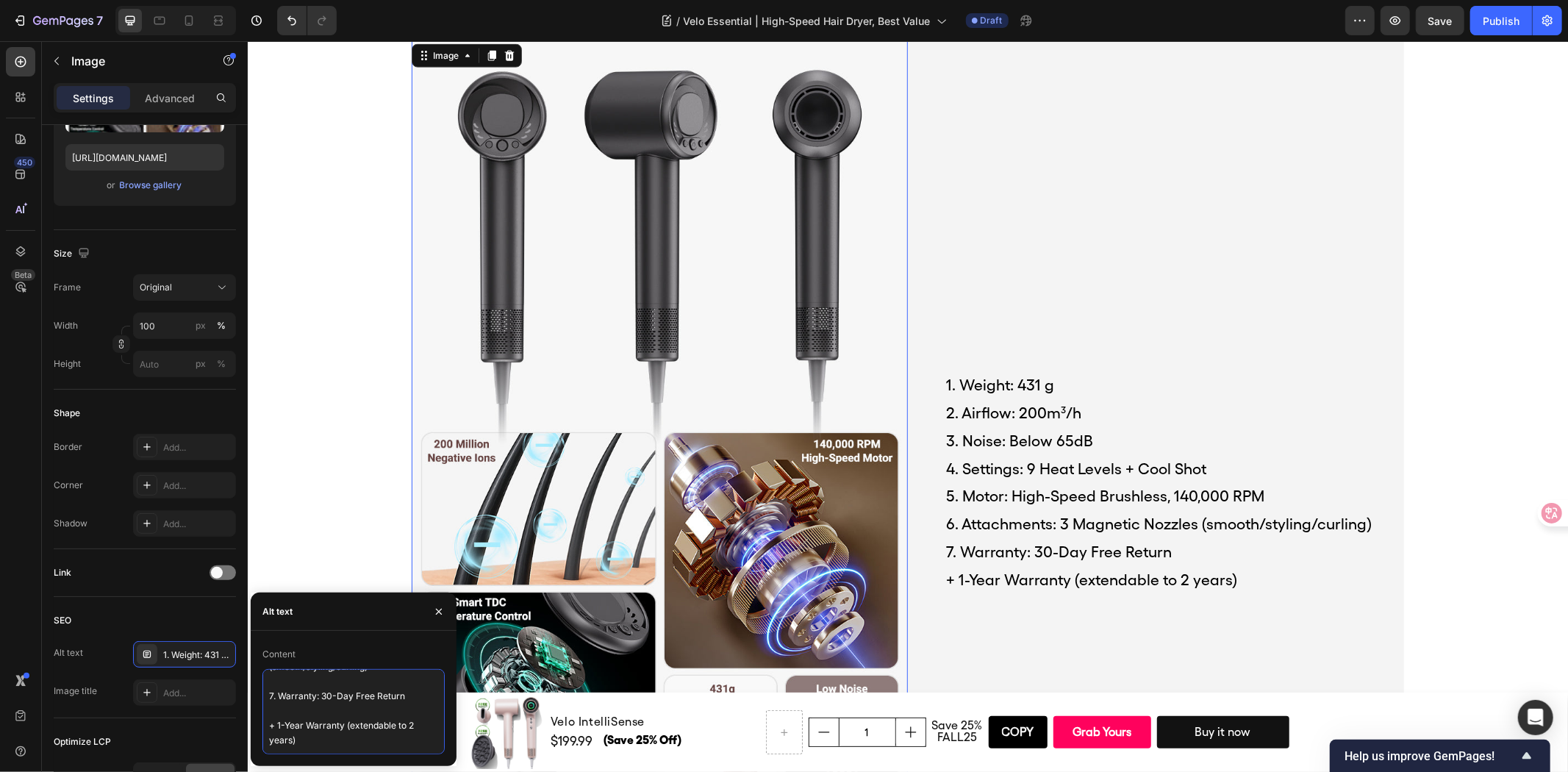
click at [422, 700] on textarea "1. Weight: 431 g 2. Airflow: 200m³/h 3. Noise: Below 65dB 4. Settings: 9 Heat L…" at bounding box center [353, 711] width 182 height 86
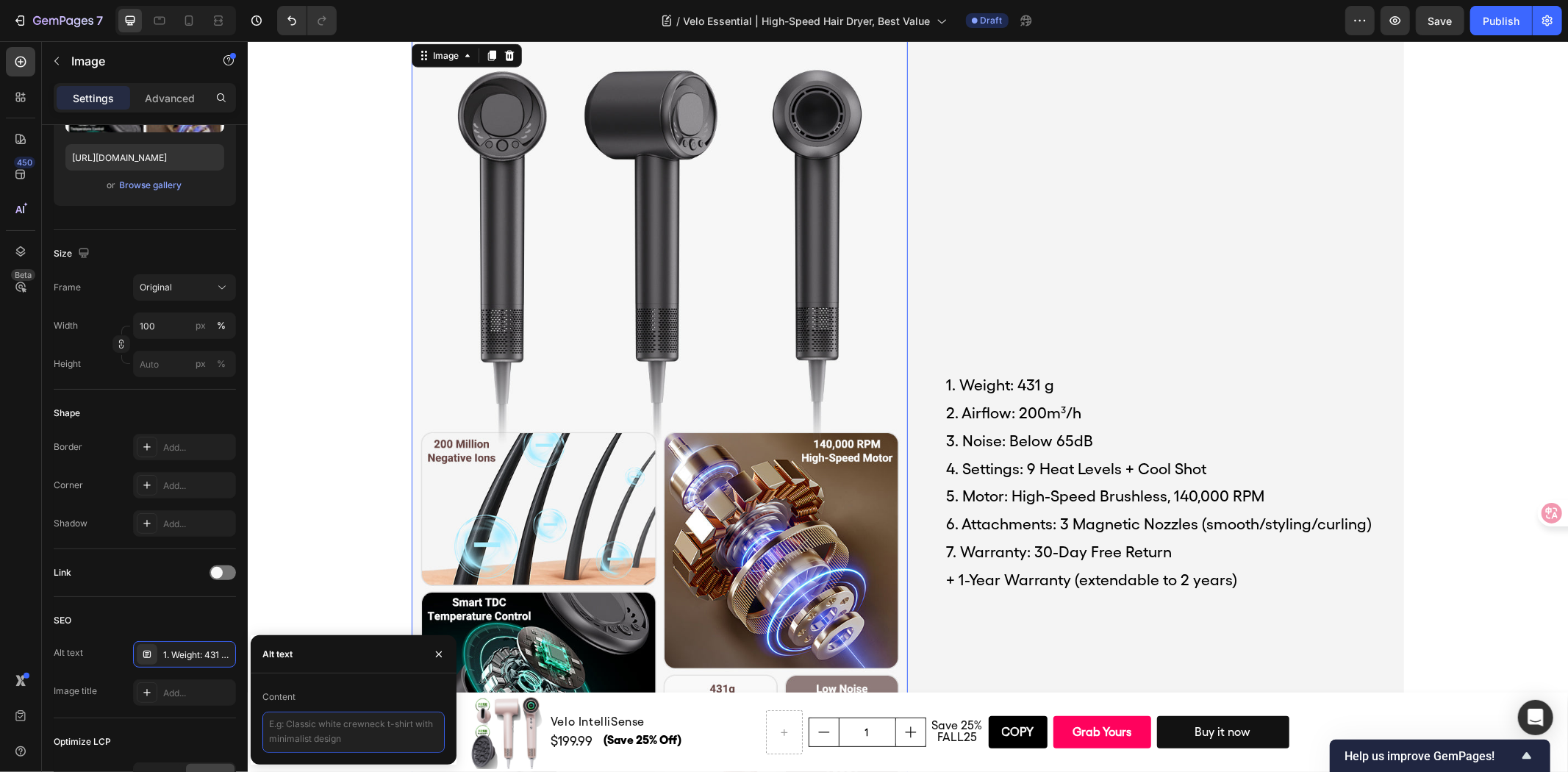
scroll to position [0, 0]
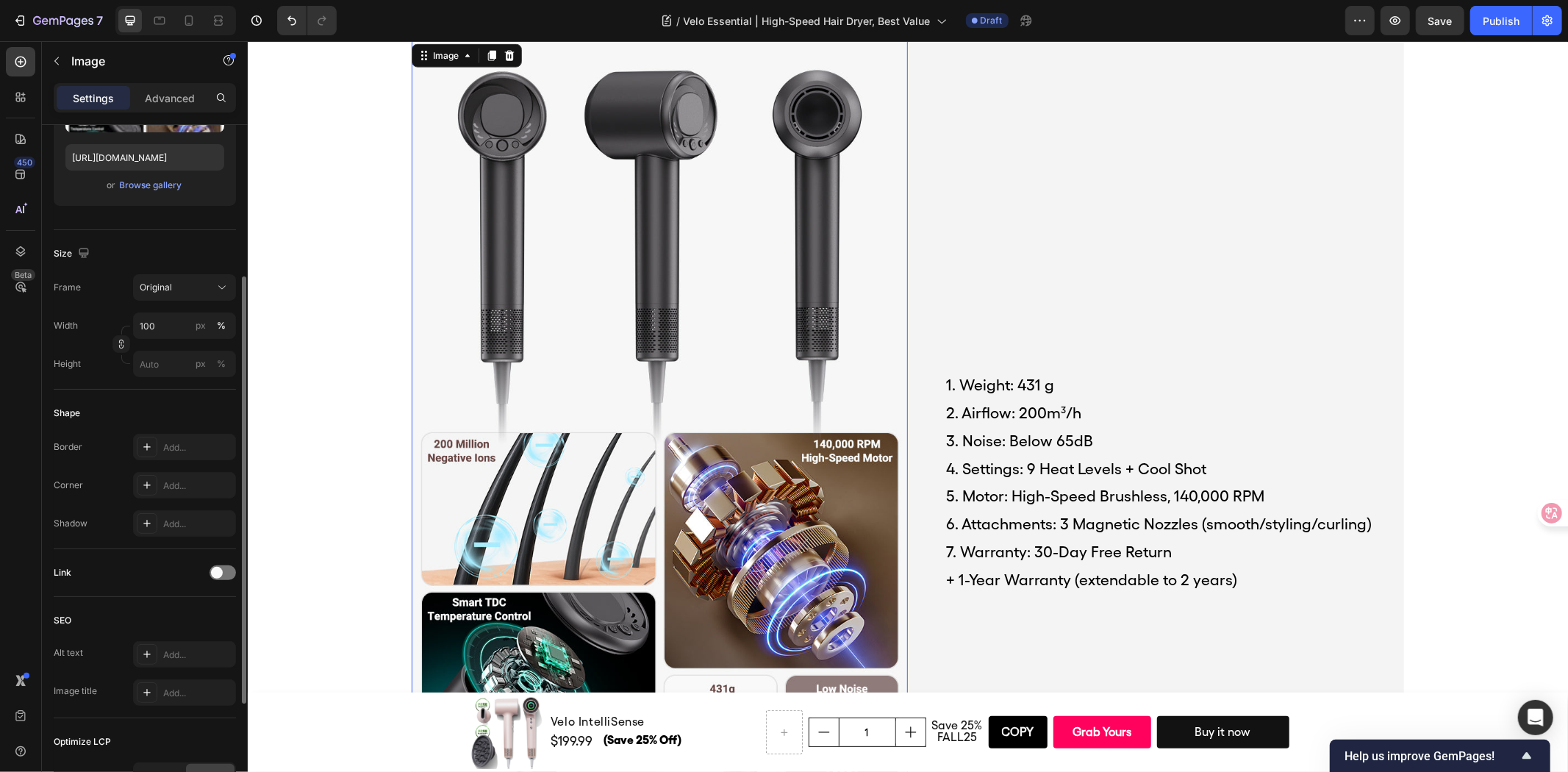
click at [164, 609] on div "SEO" at bounding box center [145, 621] width 182 height 24
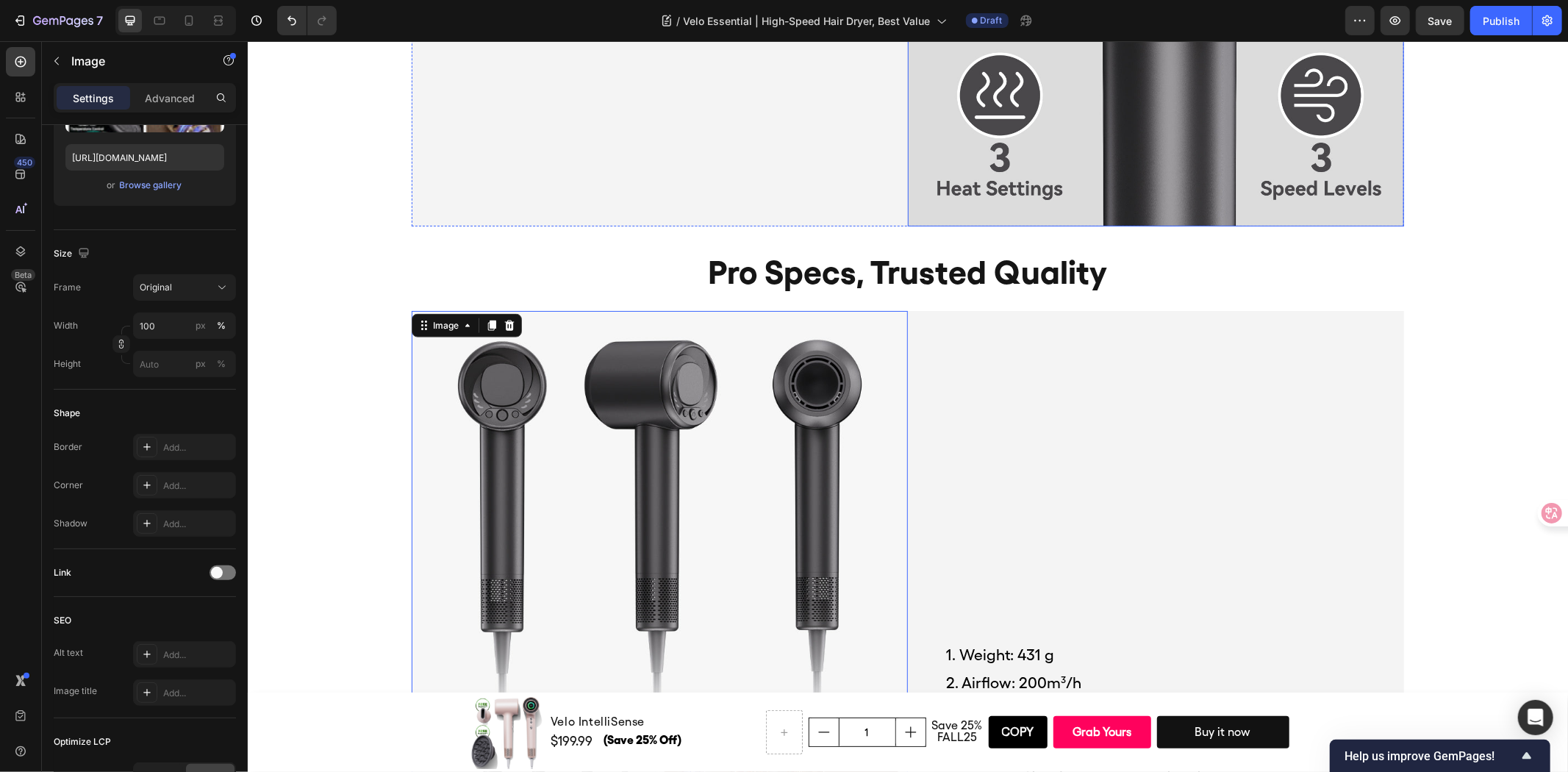
scroll to position [6003, 0]
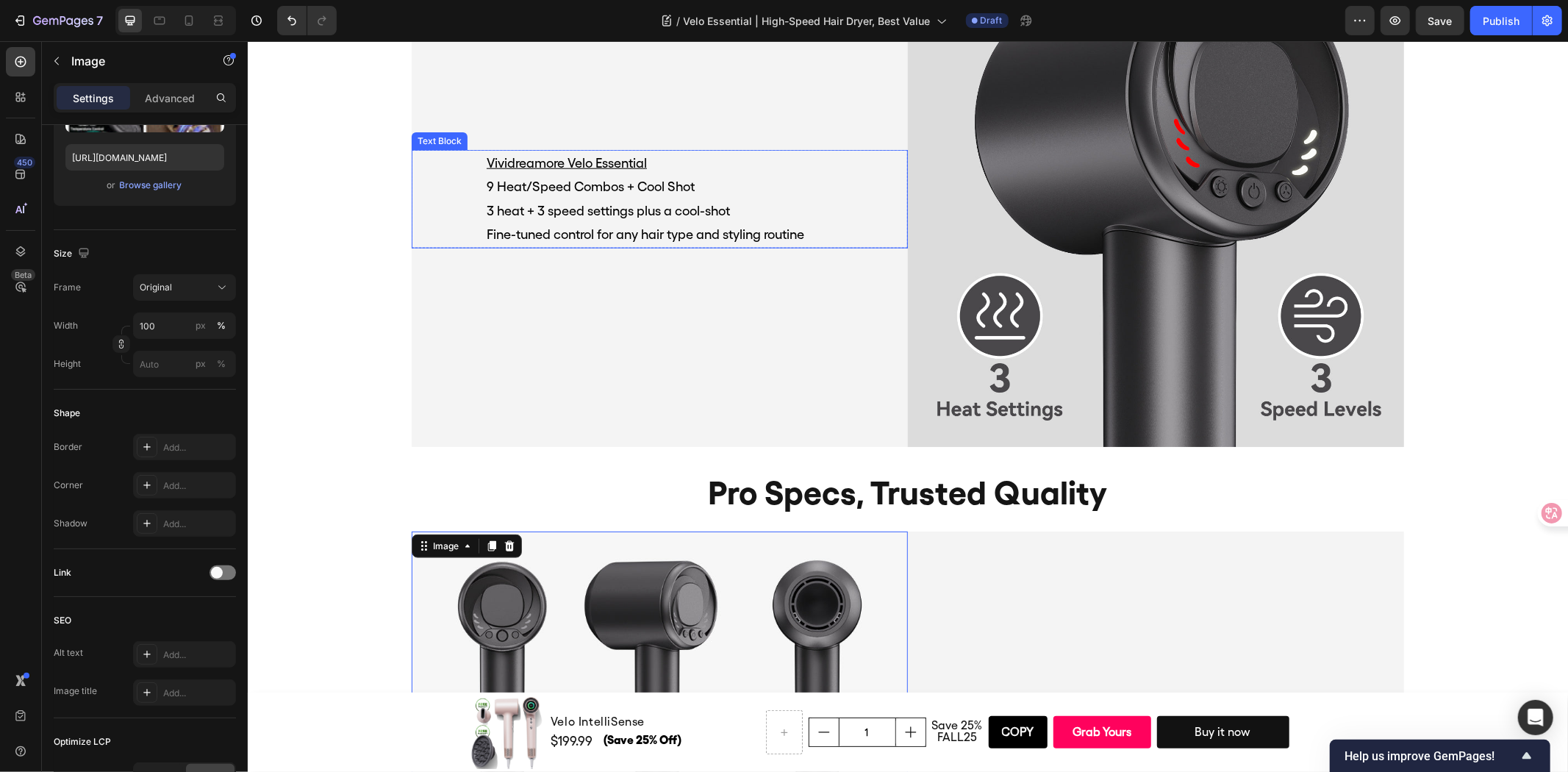
click at [681, 161] on p "Vividreamore Velo Essential" at bounding box center [677, 162] width 383 height 24
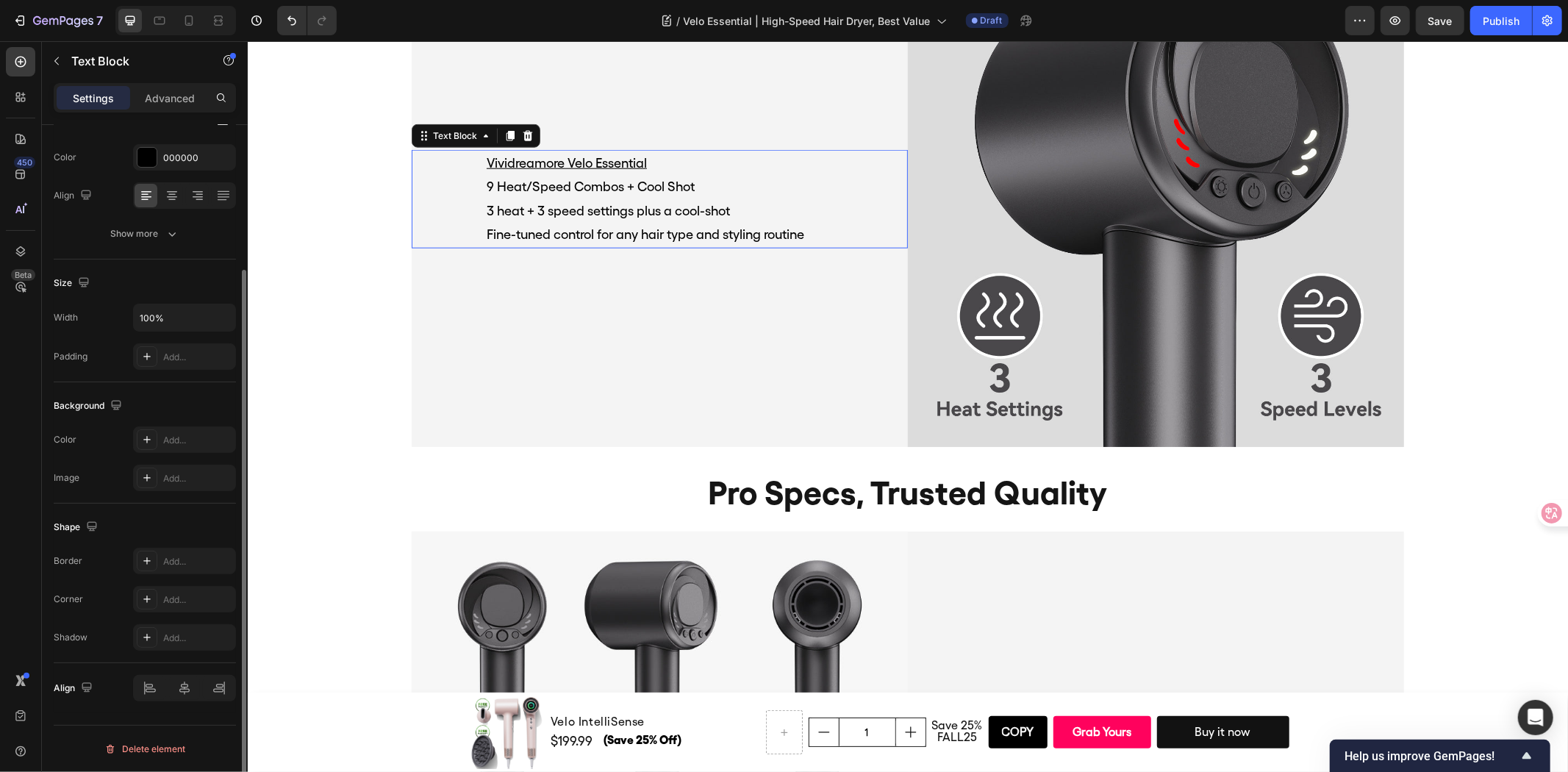
click at [681, 161] on p "Vividreamore Velo Essential" at bounding box center [677, 162] width 383 height 24
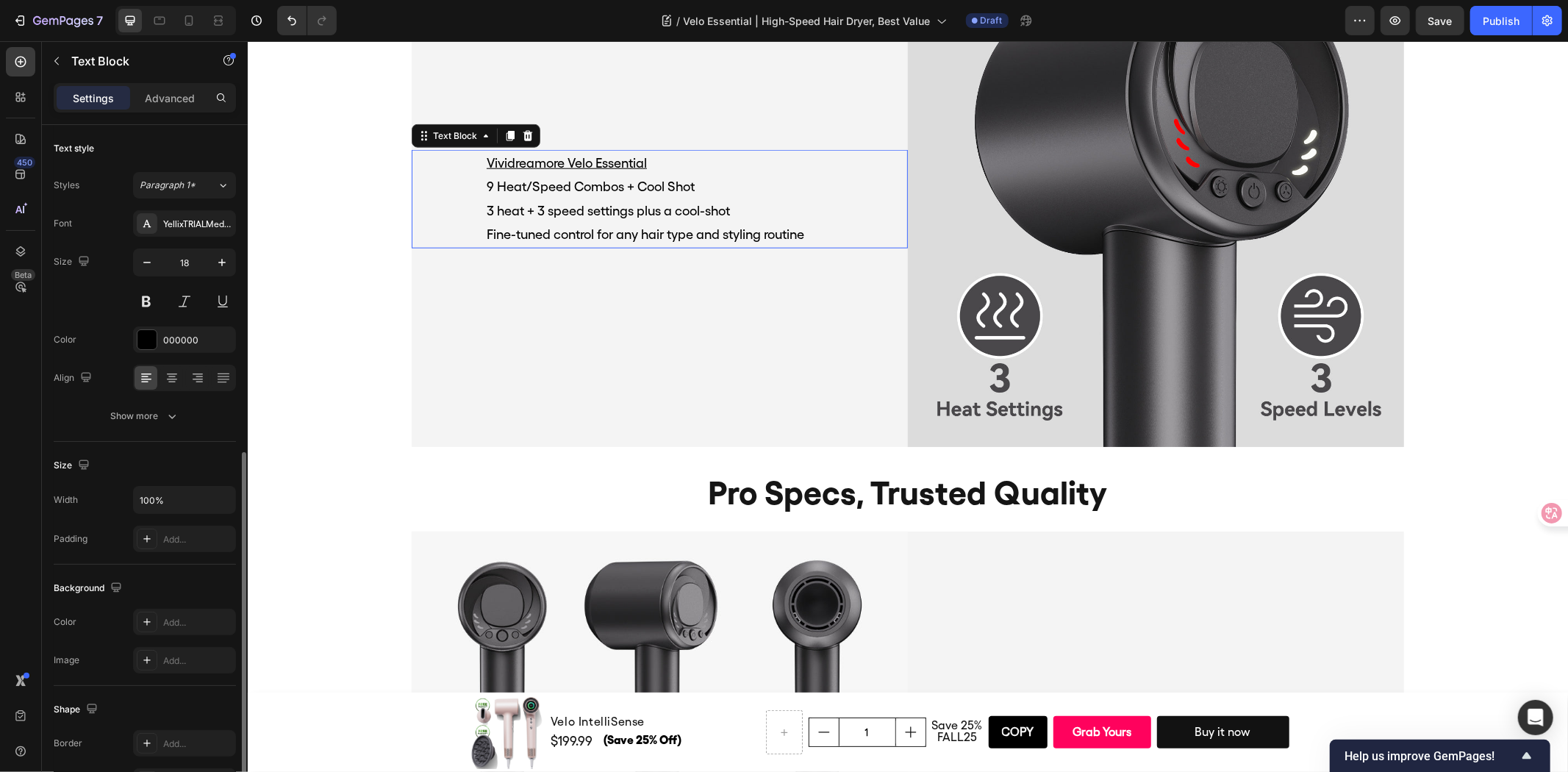
click at [683, 161] on p "Vividreamore Velo Essential" at bounding box center [677, 162] width 383 height 24
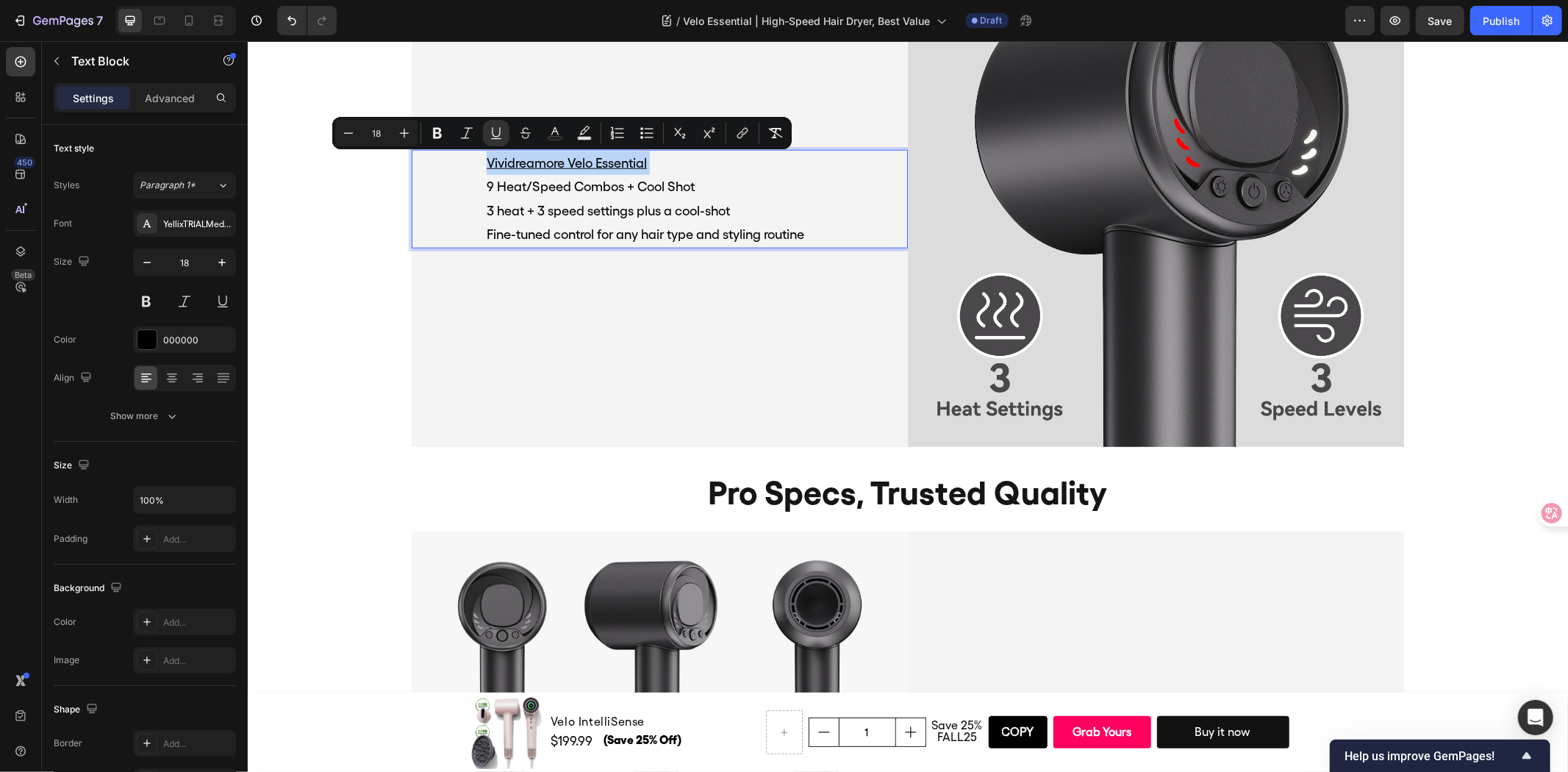
copy u "Vividreamore Velo Essential"
click at [41, 25] on icon "button" at bounding box center [63, 22] width 60 height 13
